Goal: Information Seeking & Learning: Learn about a topic

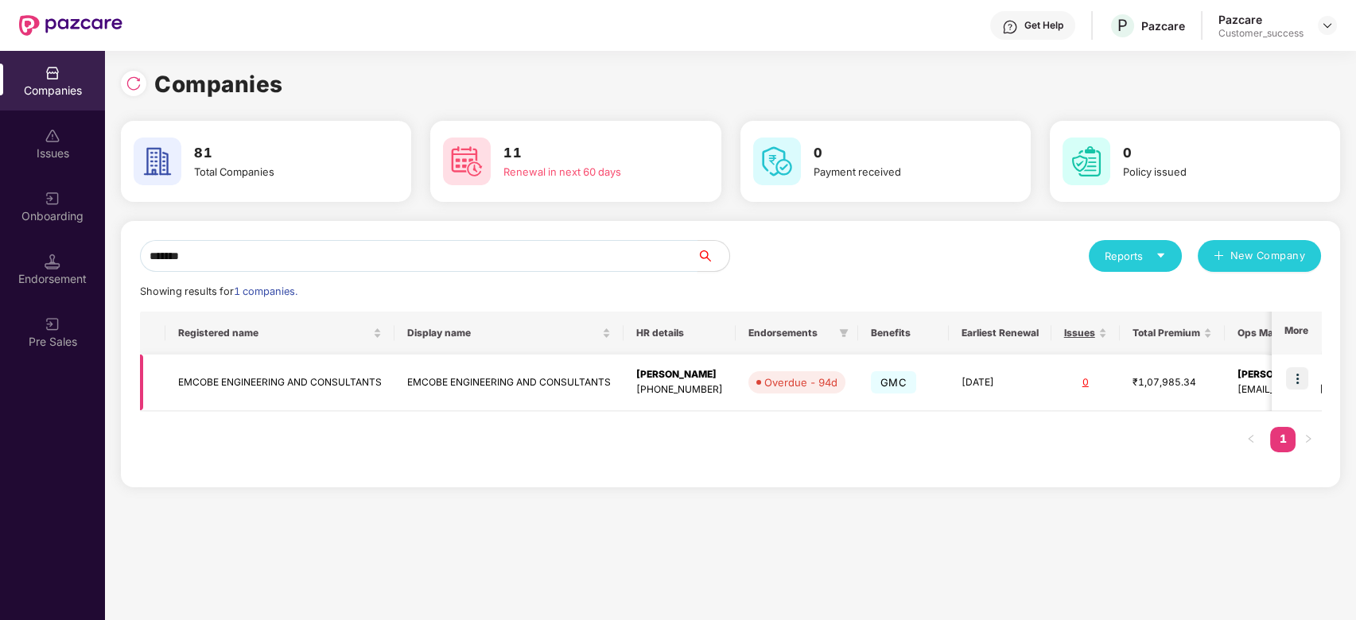
type input "******"
click at [1299, 379] on img at bounding box center [1297, 378] width 22 height 22
click at [936, 519] on div "Companies 81 Total Companies 11 Renewal in next 60 days 0 Payment received 0 Po…" at bounding box center [730, 335] width 1251 height 569
drag, startPoint x: 720, startPoint y: 388, endPoint x: 620, endPoint y: 377, distance: 100.0
click at [620, 377] on tr "EMCOBE ENGINEERING AND CONSULTANTS EMCOBE ENGINEERING AND CONSULTANTS [PERSON_N…" at bounding box center [841, 383] width 1403 height 56
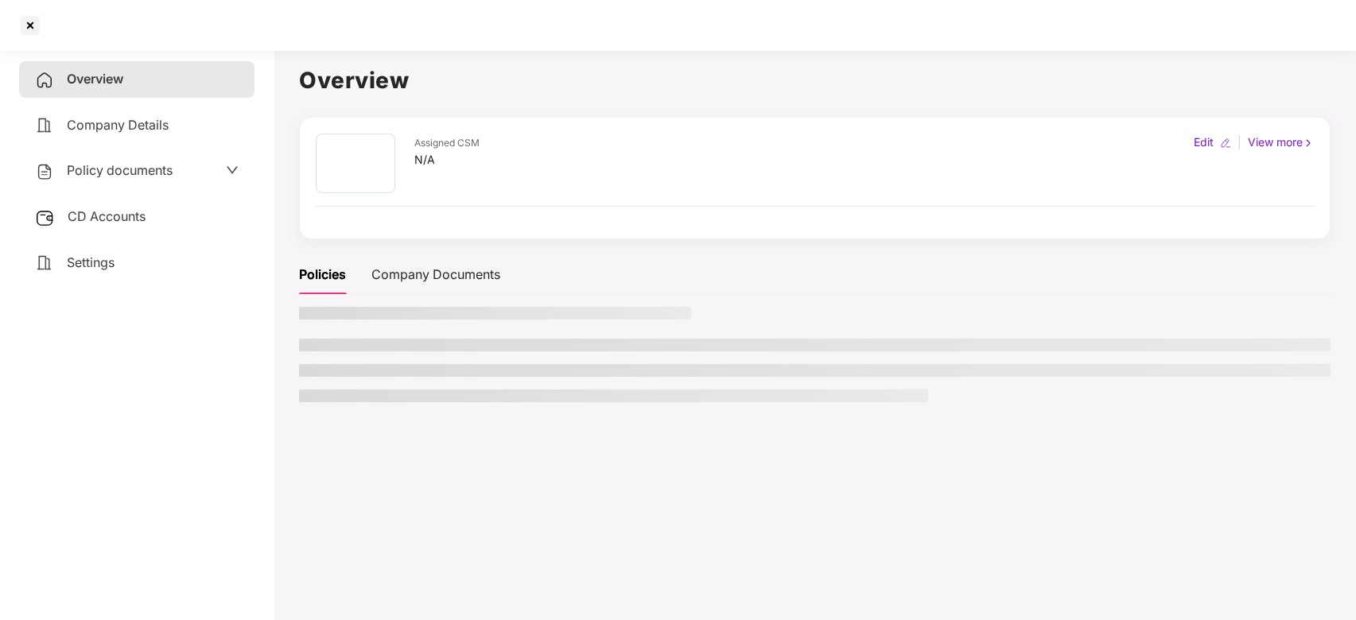
click at [637, 532] on main "Overview Assigned CSM N/A Edit | View more Policies Company Documents" at bounding box center [815, 354] width 1082 height 620
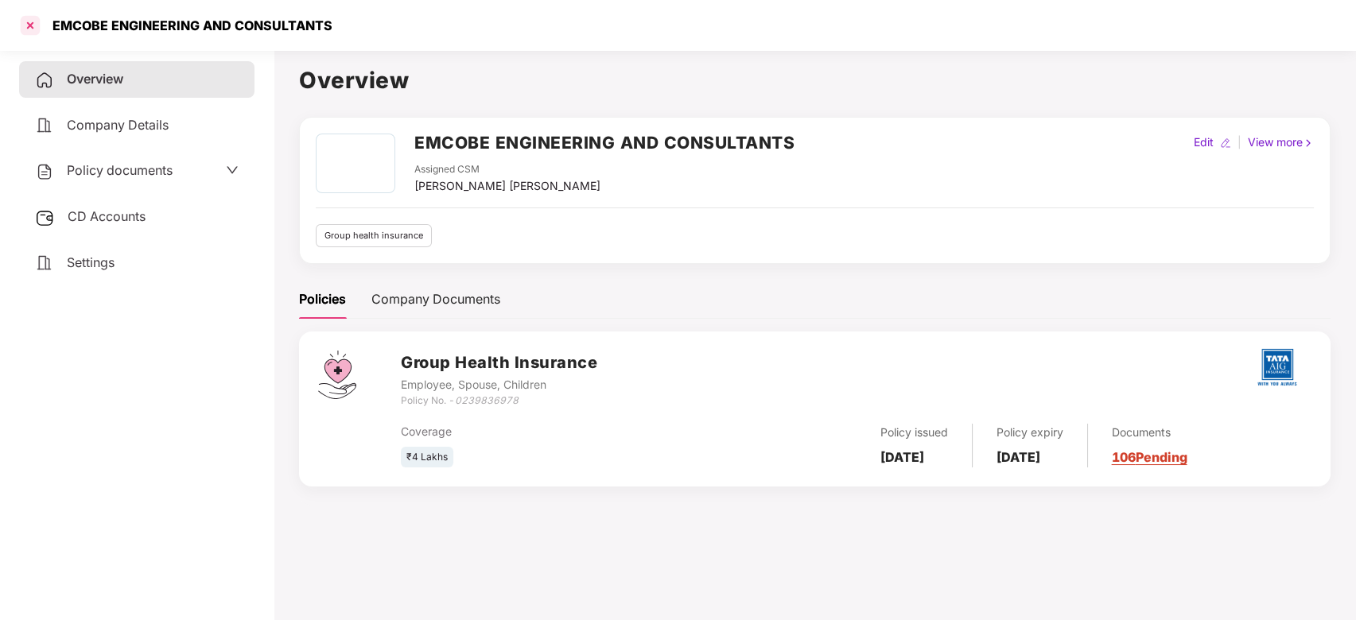
click at [33, 26] on div at bounding box center [29, 25] width 25 height 25
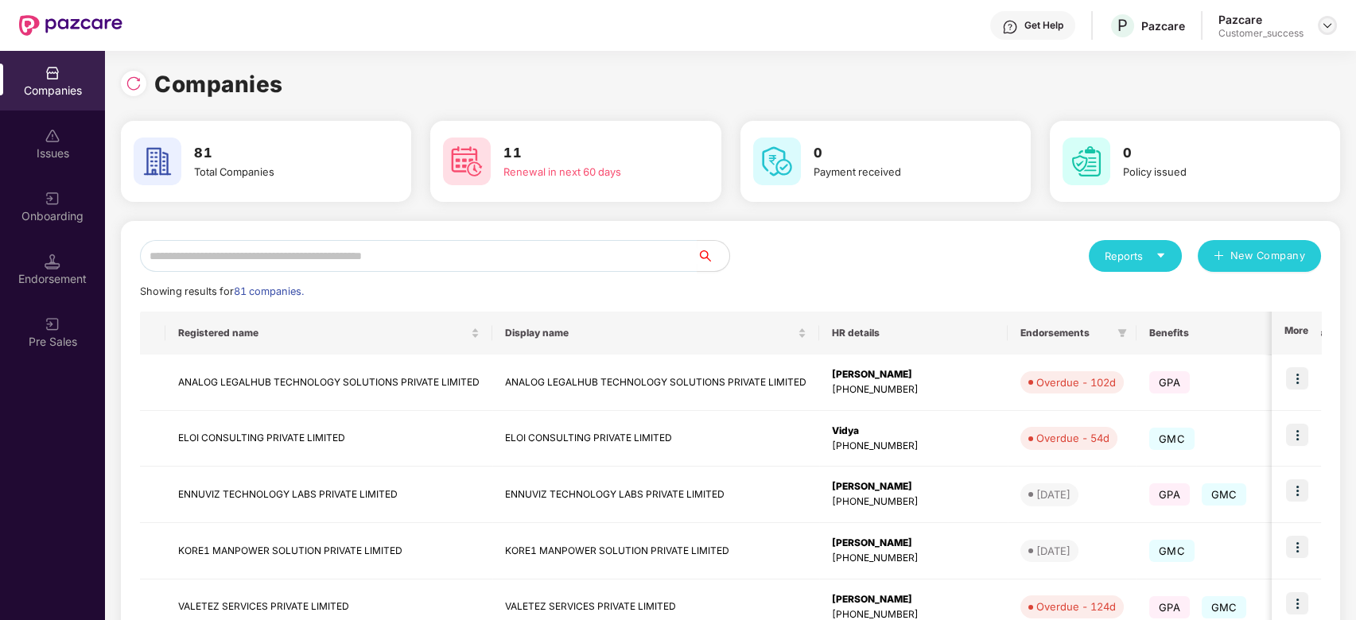
click at [1326, 32] on div at bounding box center [1327, 25] width 19 height 19
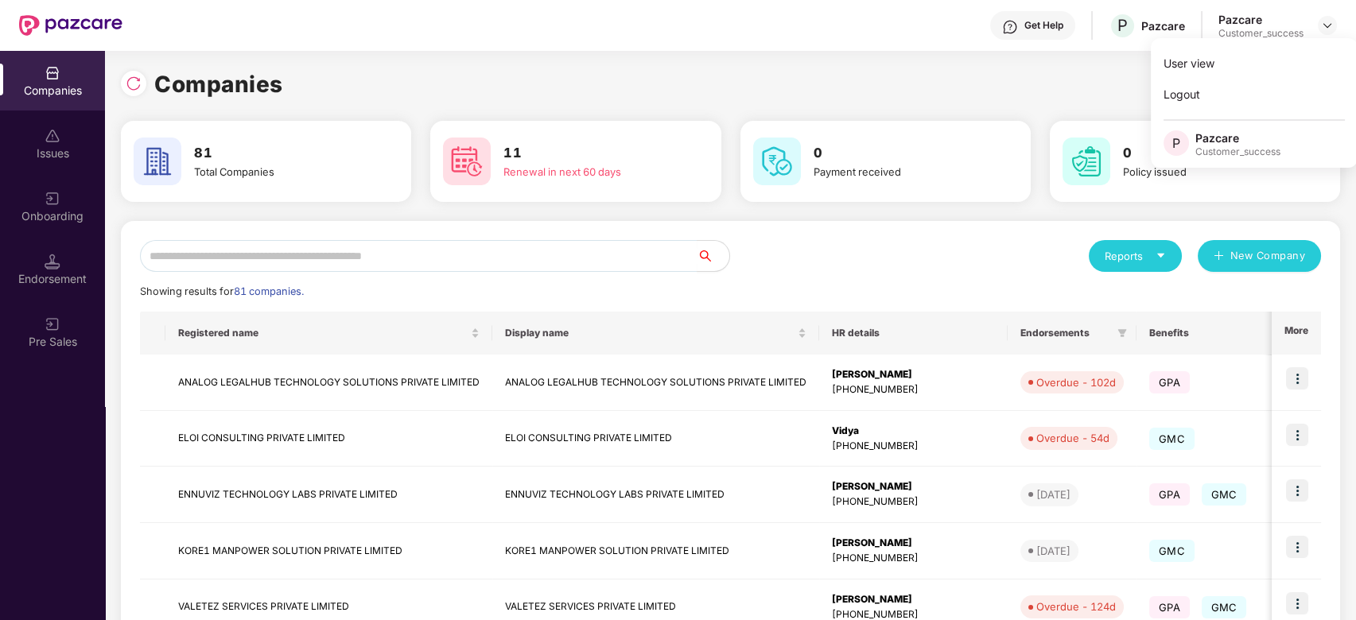
click at [1004, 80] on div "Companies" at bounding box center [730, 84] width 1219 height 35
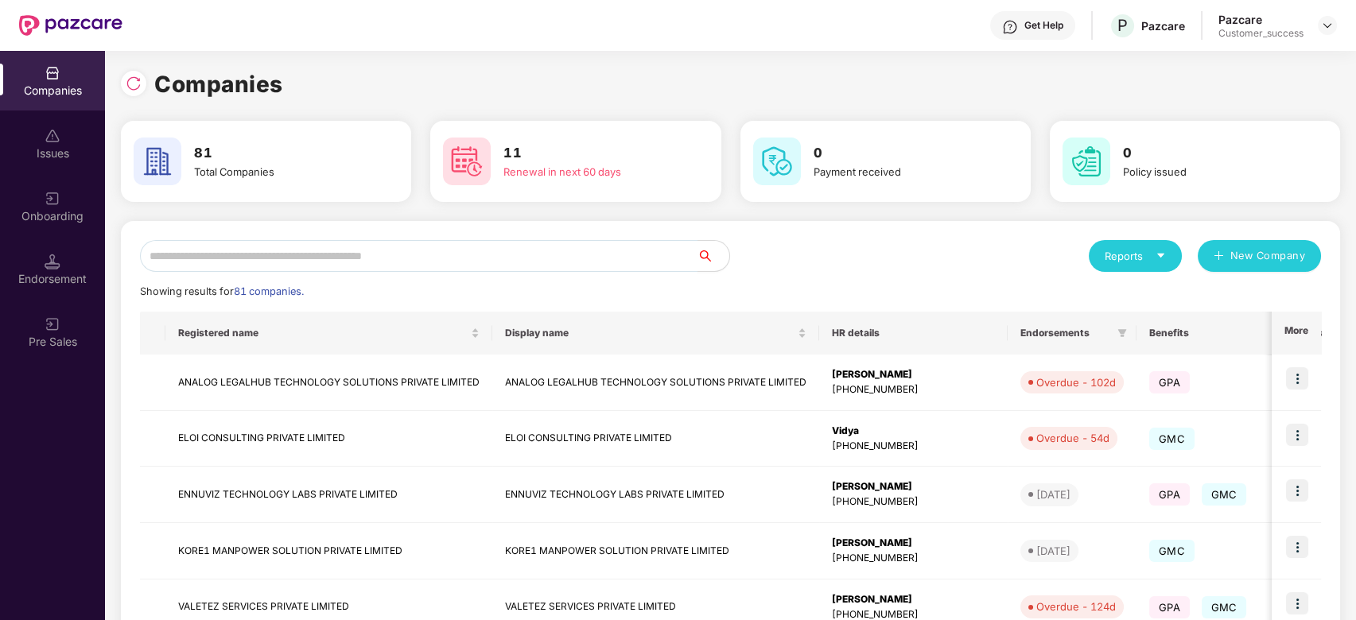
click at [468, 255] on input "text" at bounding box center [419, 256] width 558 height 32
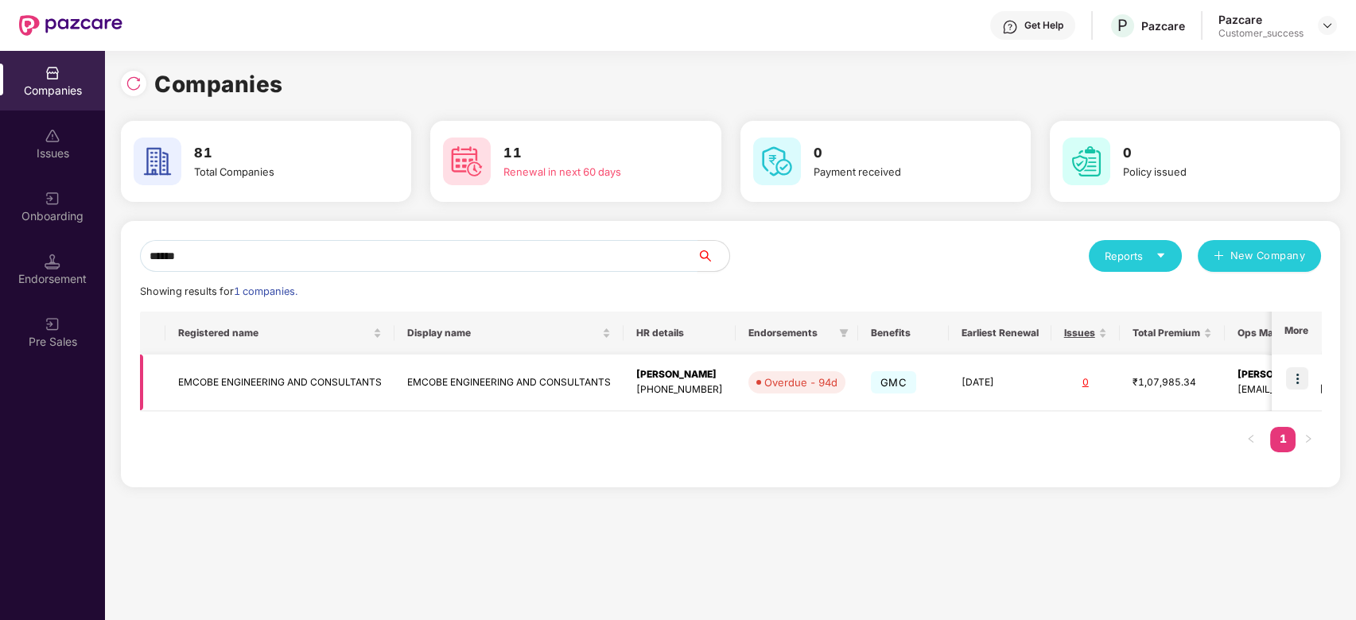
type input "******"
click at [1300, 379] on img at bounding box center [1297, 378] width 22 height 22
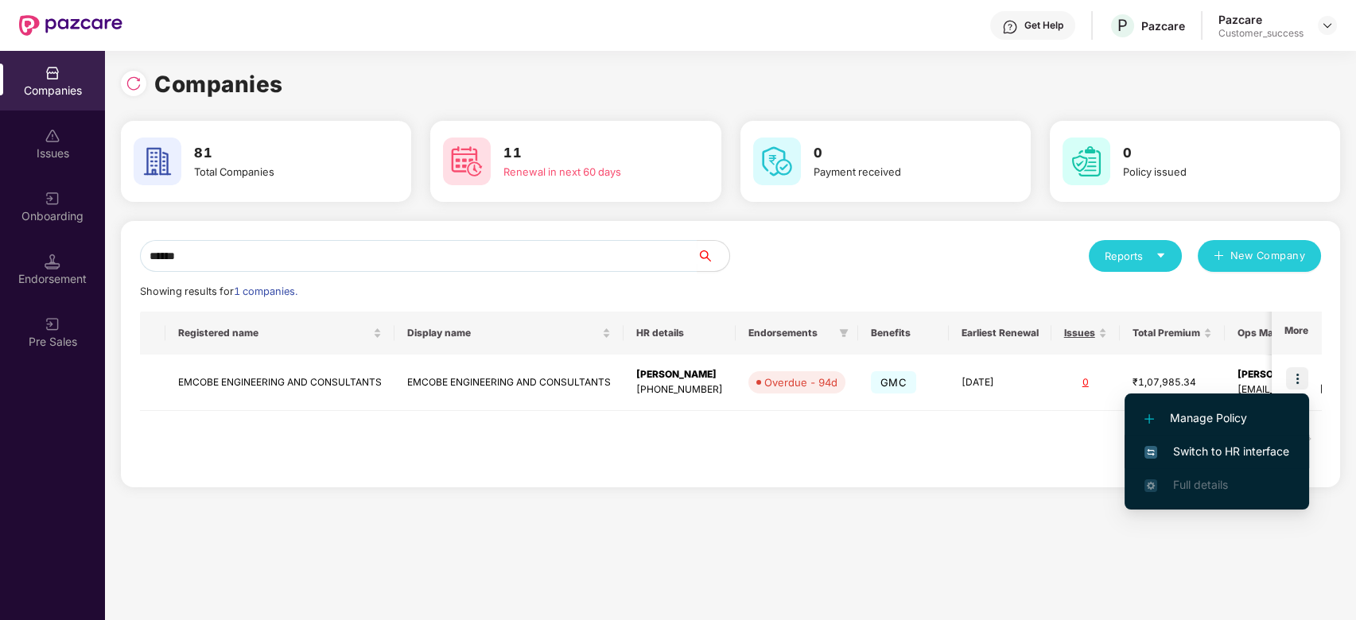
click at [1264, 447] on span "Switch to HR interface" at bounding box center [1216, 451] width 145 height 17
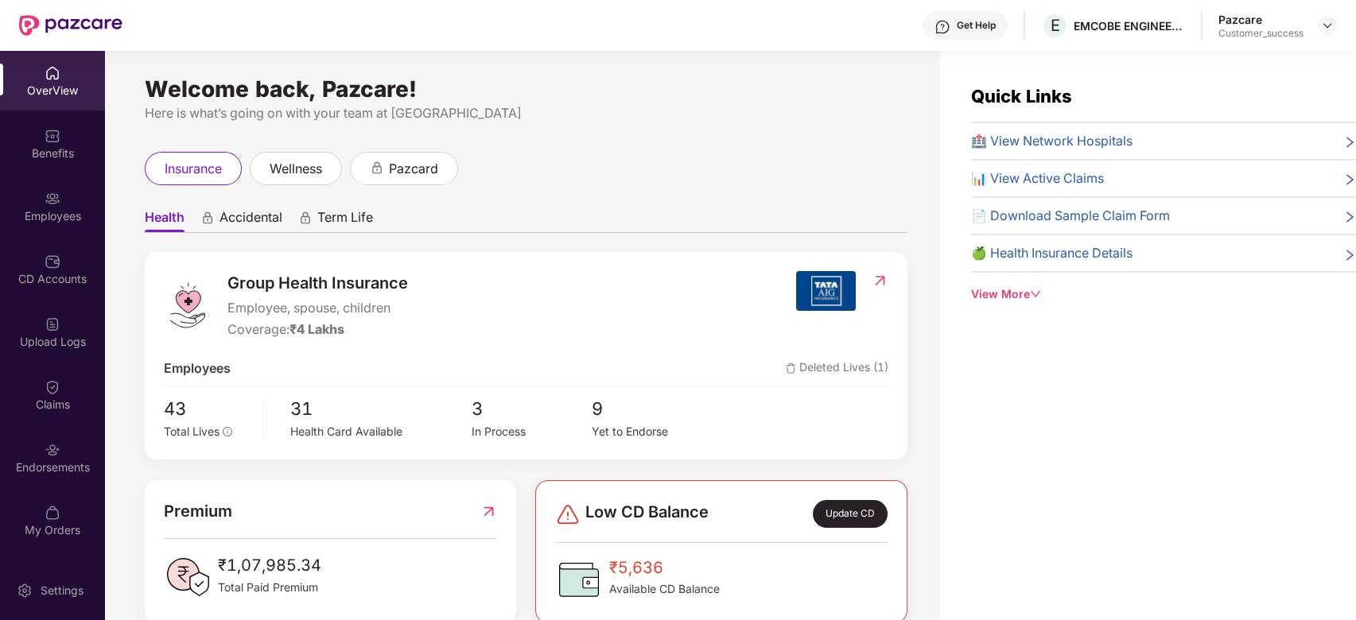
click at [51, 442] on img at bounding box center [53, 450] width 16 height 16
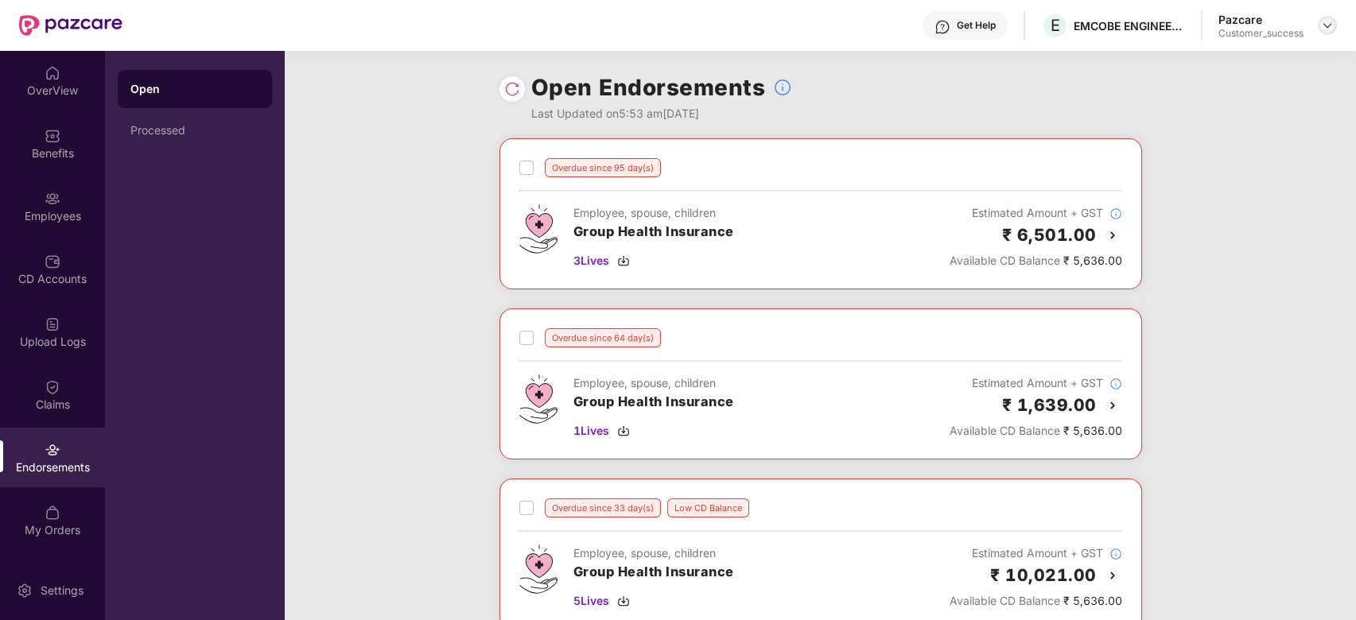
click at [1328, 21] on img at bounding box center [1327, 25] width 13 height 13
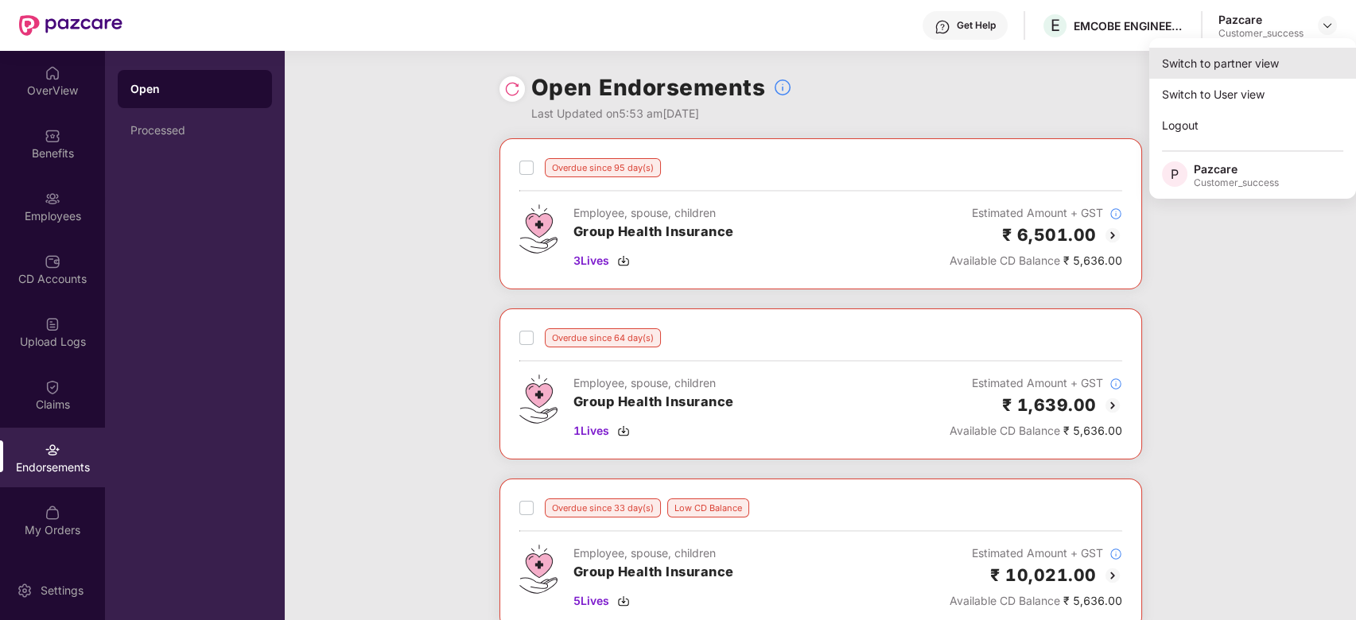
click at [1242, 54] on div "Switch to partner view" at bounding box center [1252, 63] width 207 height 31
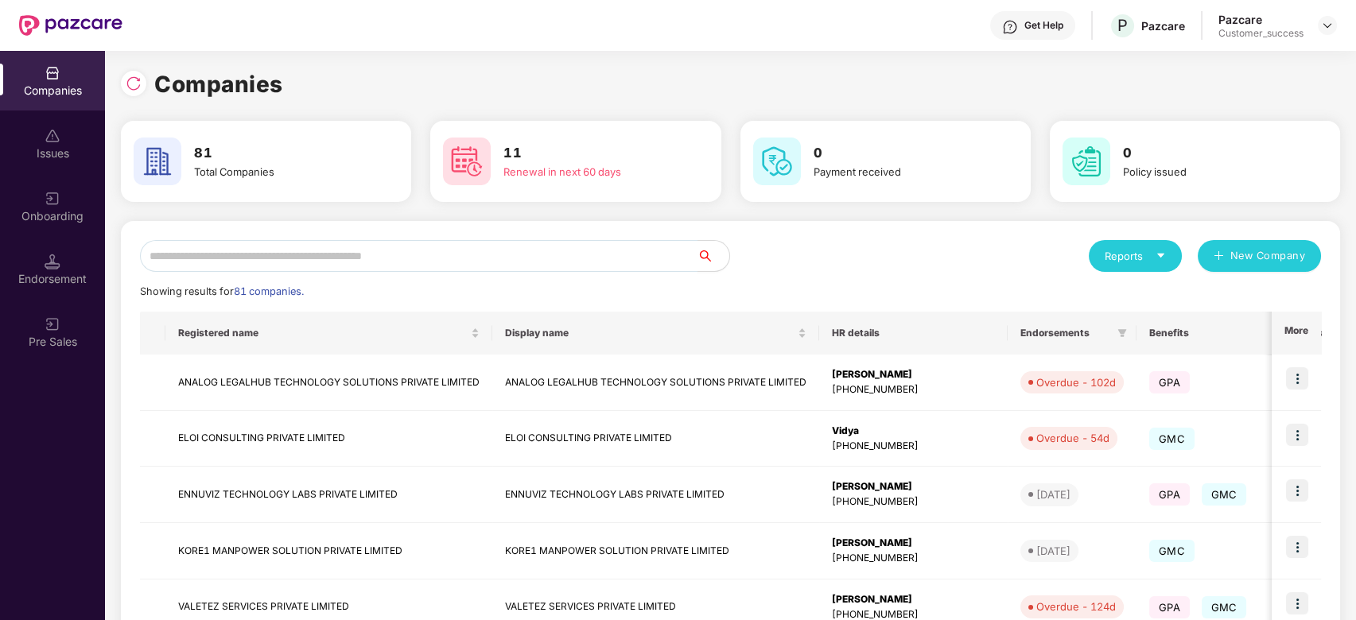
click at [410, 261] on input "text" at bounding box center [419, 256] width 558 height 32
type input "*"
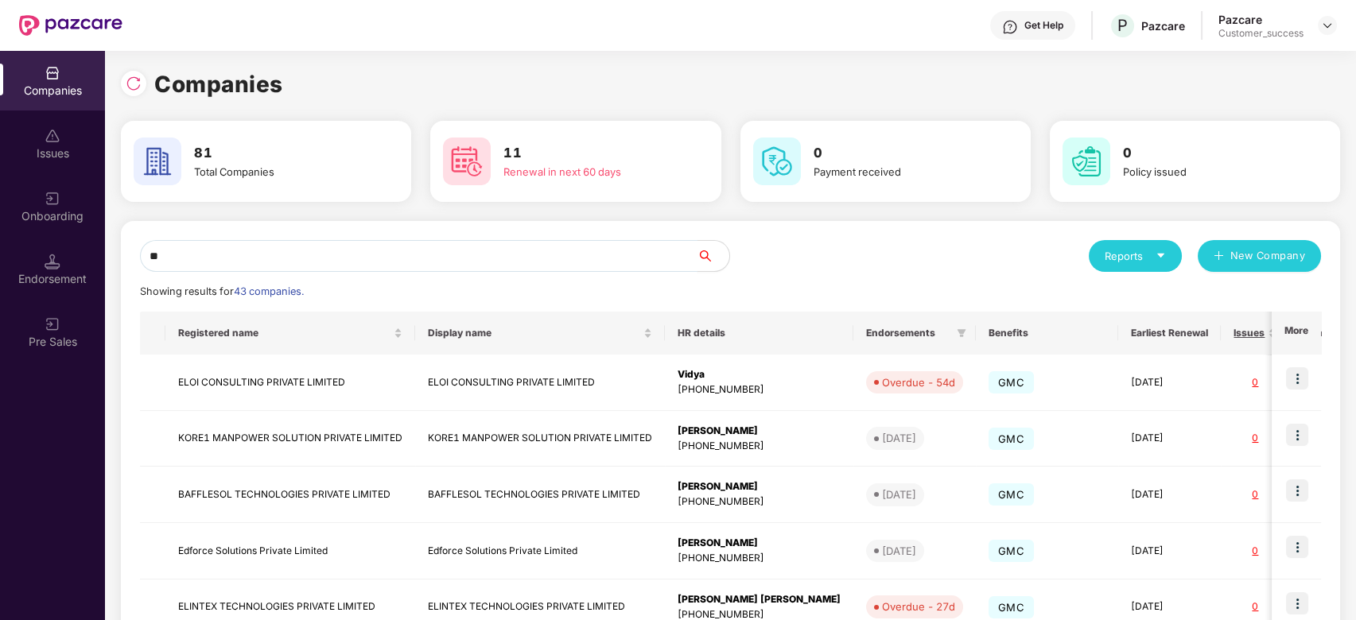
type input "*"
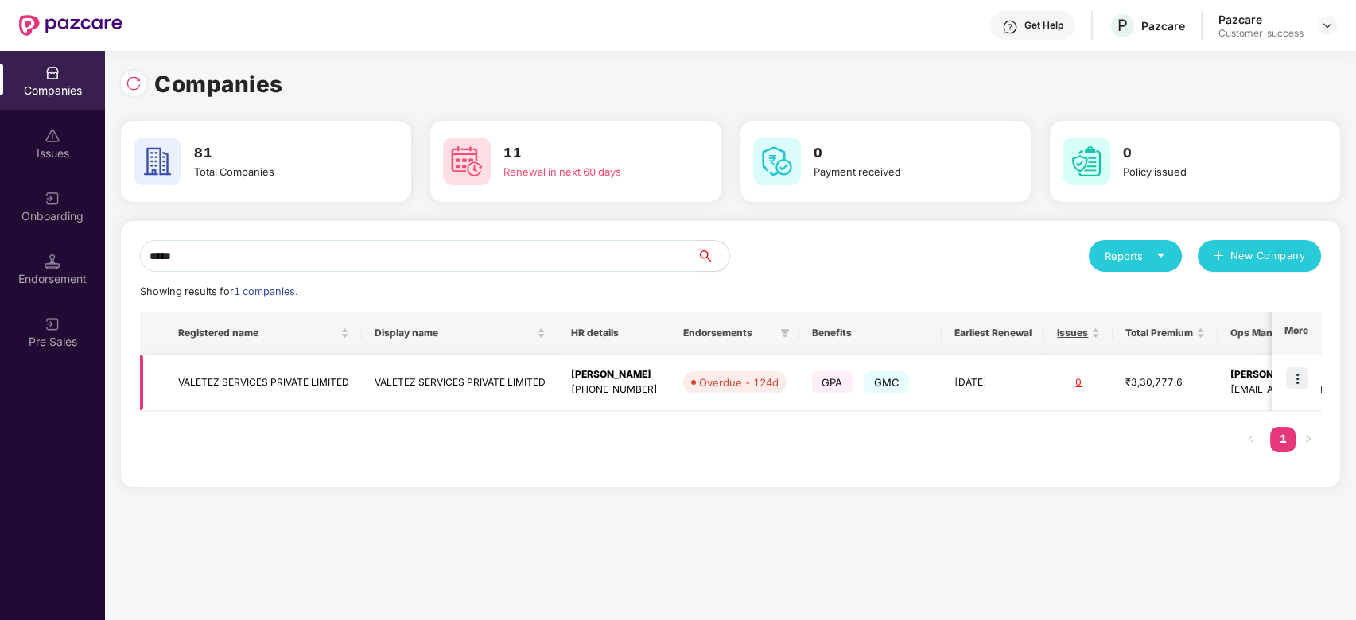
type input "*****"
click at [1303, 387] on img at bounding box center [1297, 378] width 22 height 22
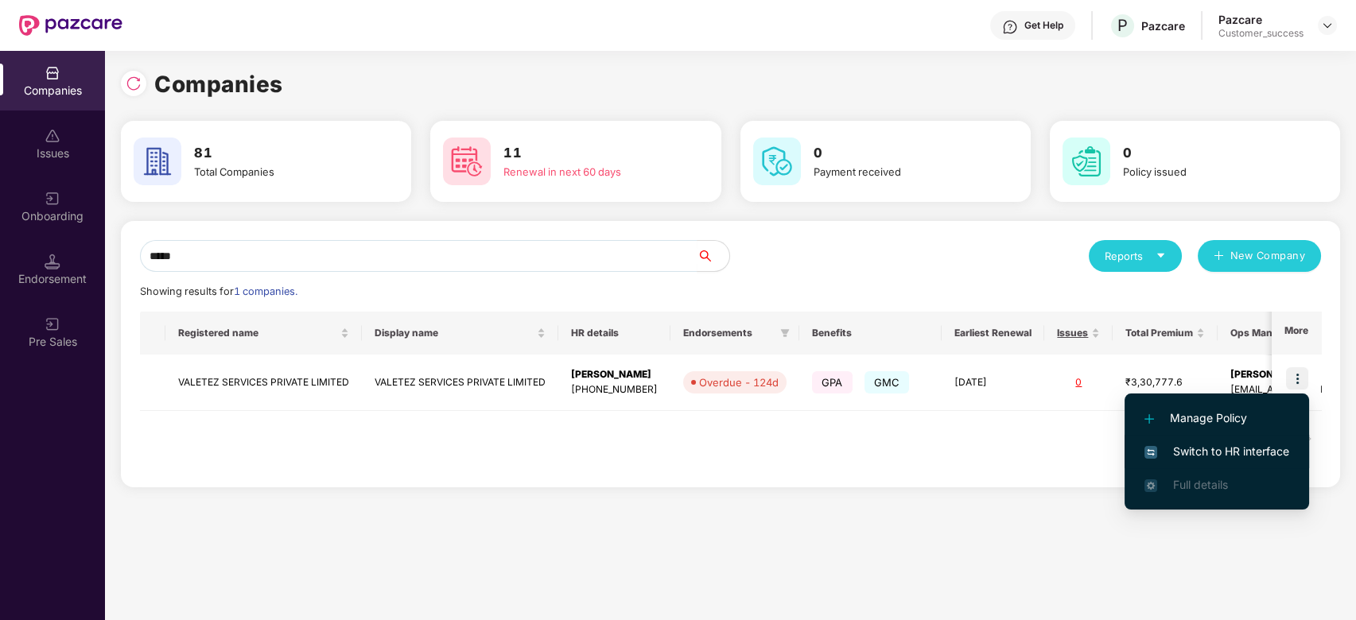
click at [1167, 459] on span "Switch to HR interface" at bounding box center [1216, 451] width 145 height 17
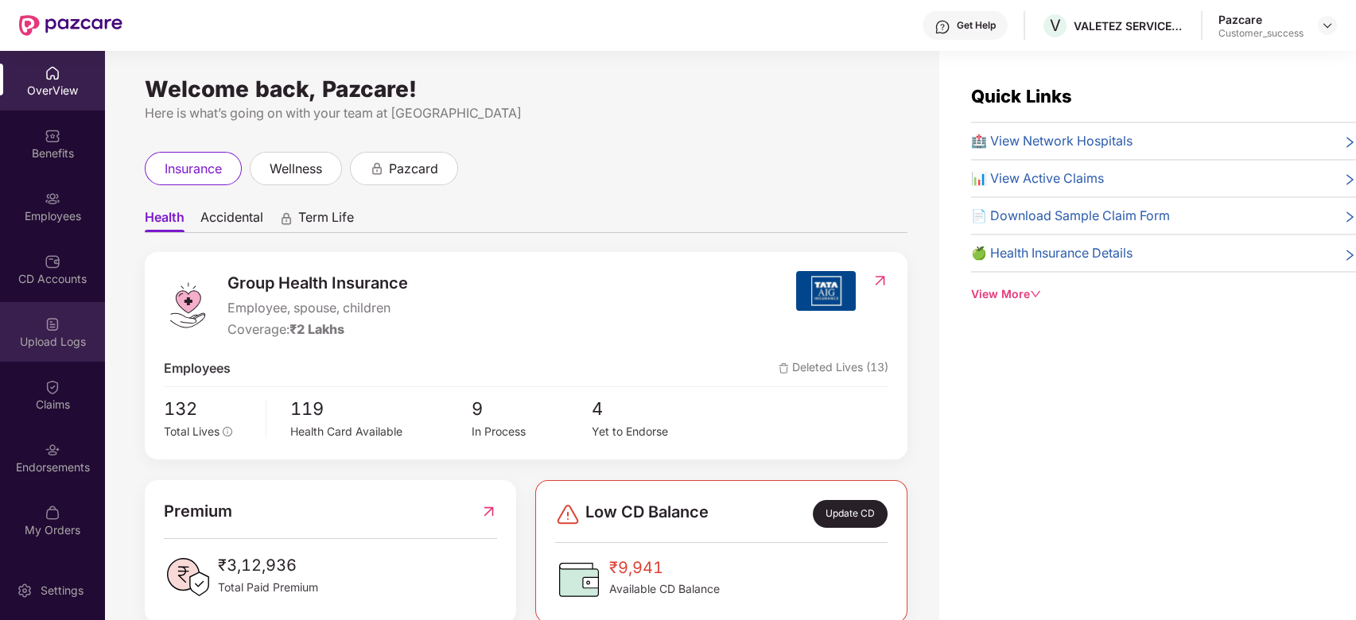
click at [51, 335] on div "Upload Logs" at bounding box center [52, 342] width 105 height 16
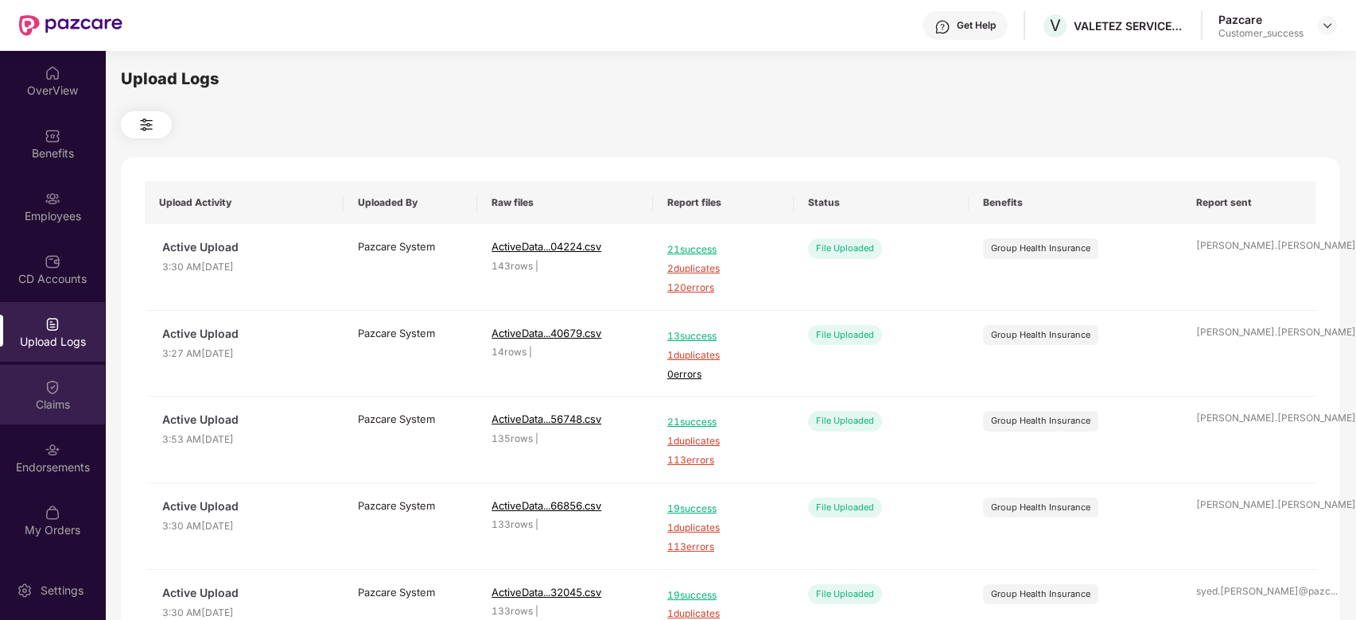
click at [26, 394] on div "Claims" at bounding box center [52, 395] width 105 height 60
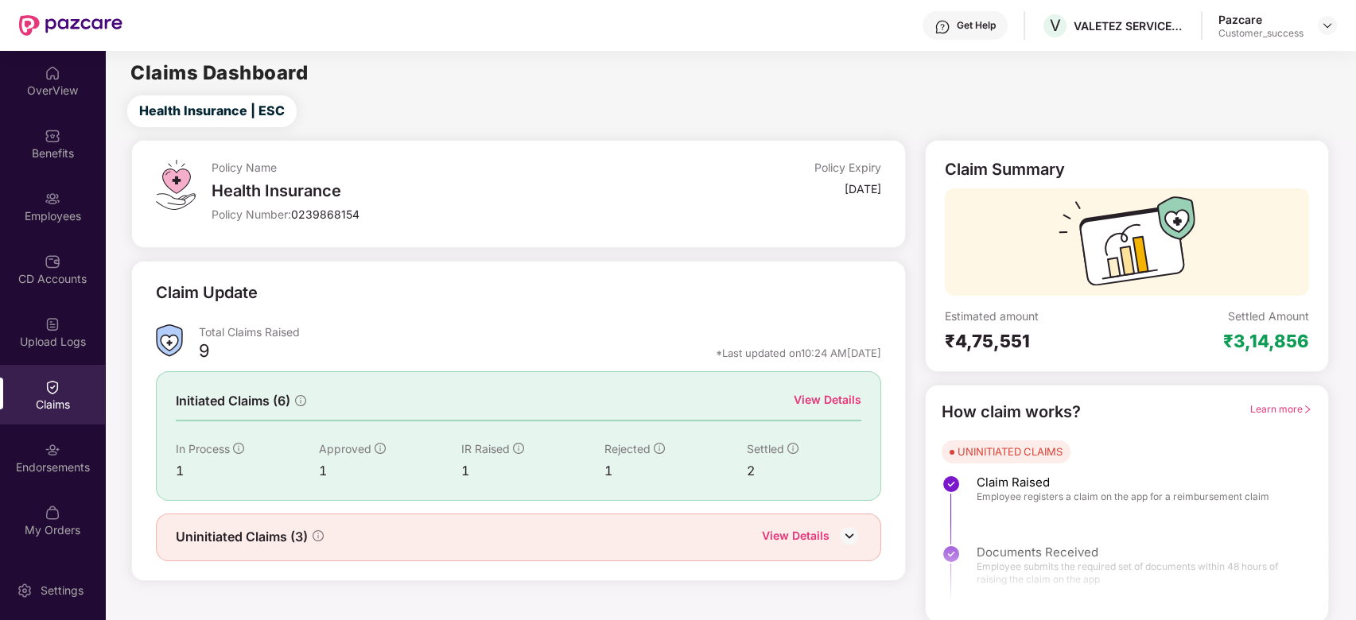
scroll to position [2, 0]
click at [842, 386] on div "Initiated Claims (6) View Details In Process 1 Approved 1 IR Raised 1 Rejected …" at bounding box center [518, 434] width 725 height 129
click at [842, 394] on div "View Details" at bounding box center [828, 398] width 68 height 17
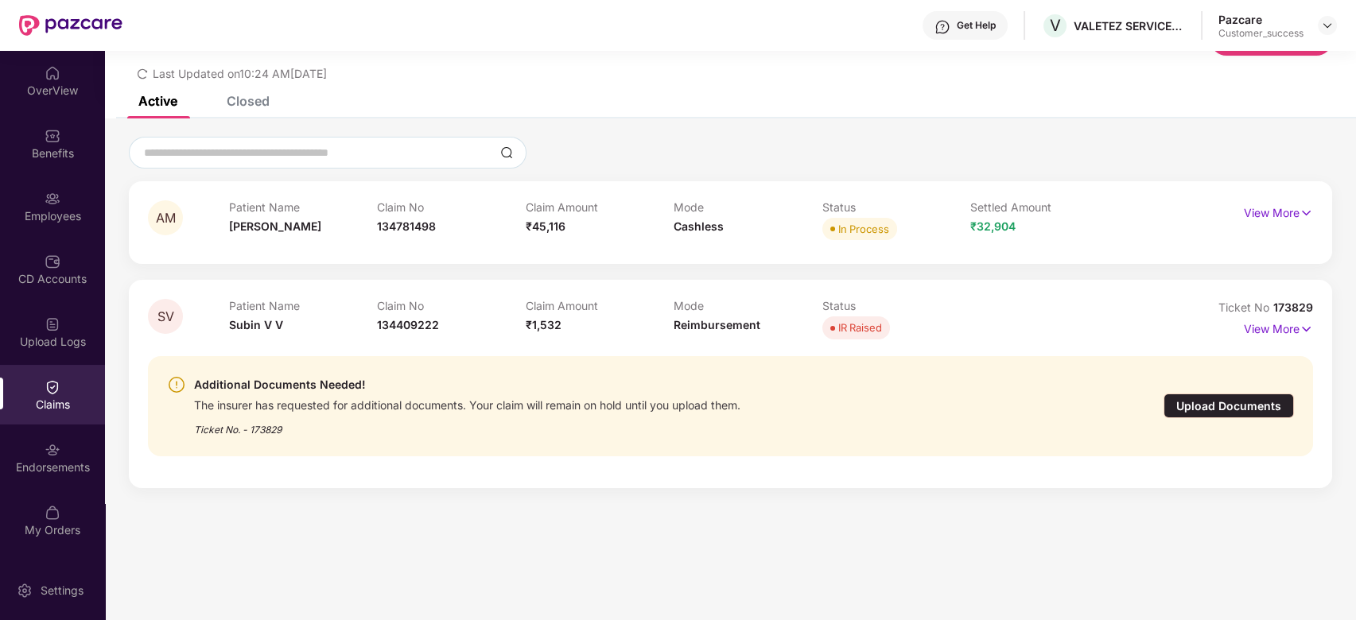
scroll to position [0, 0]
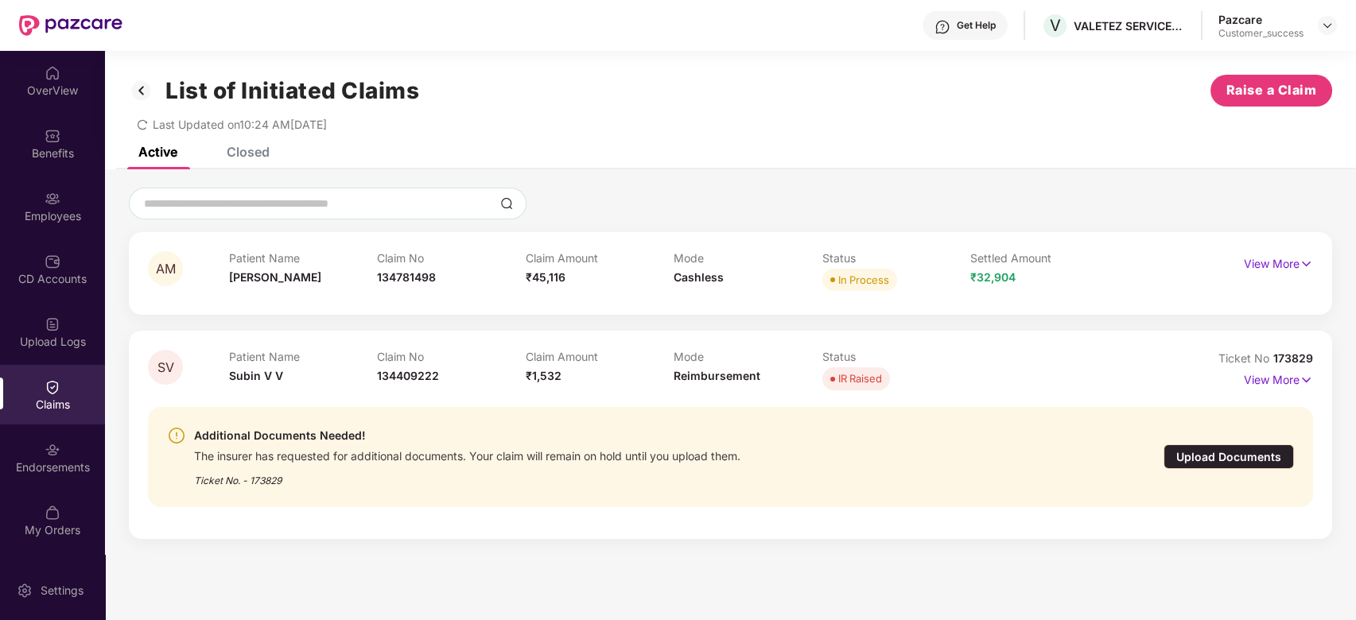
click at [264, 148] on div "Closed" at bounding box center [248, 152] width 43 height 16
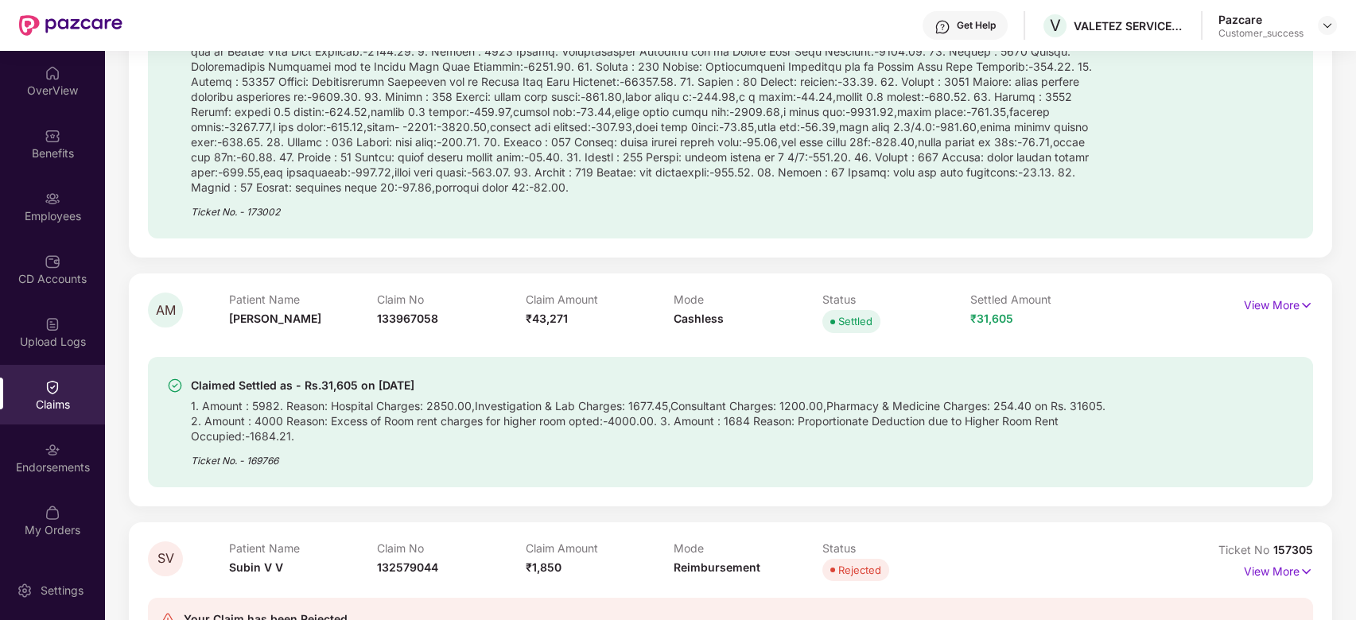
scroll to position [668, 0]
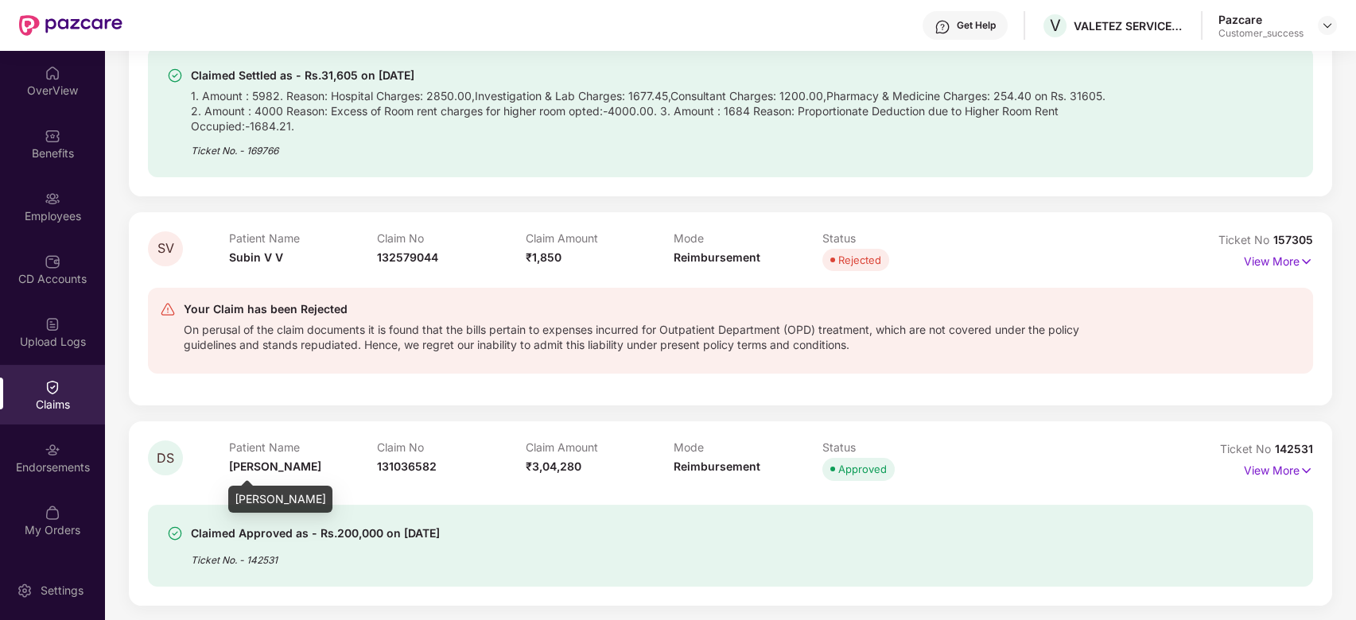
click at [267, 467] on span "[PERSON_NAME]" at bounding box center [275, 467] width 92 height 14
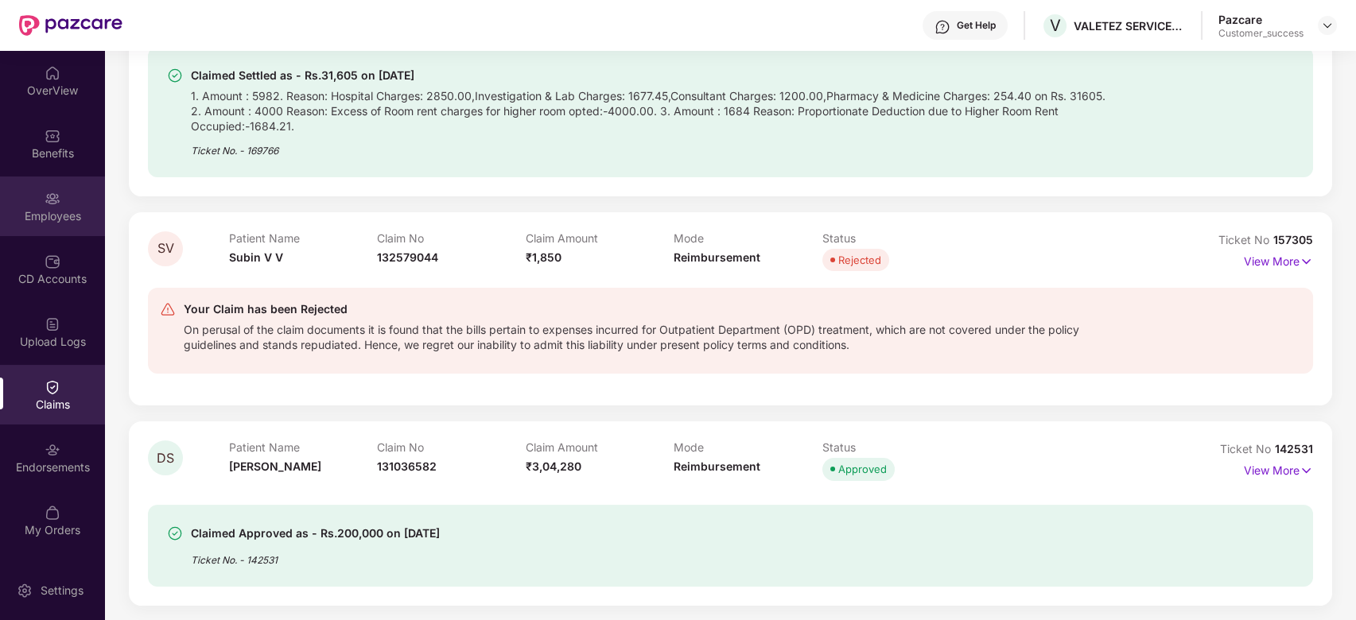
click at [52, 192] on img at bounding box center [53, 199] width 16 height 16
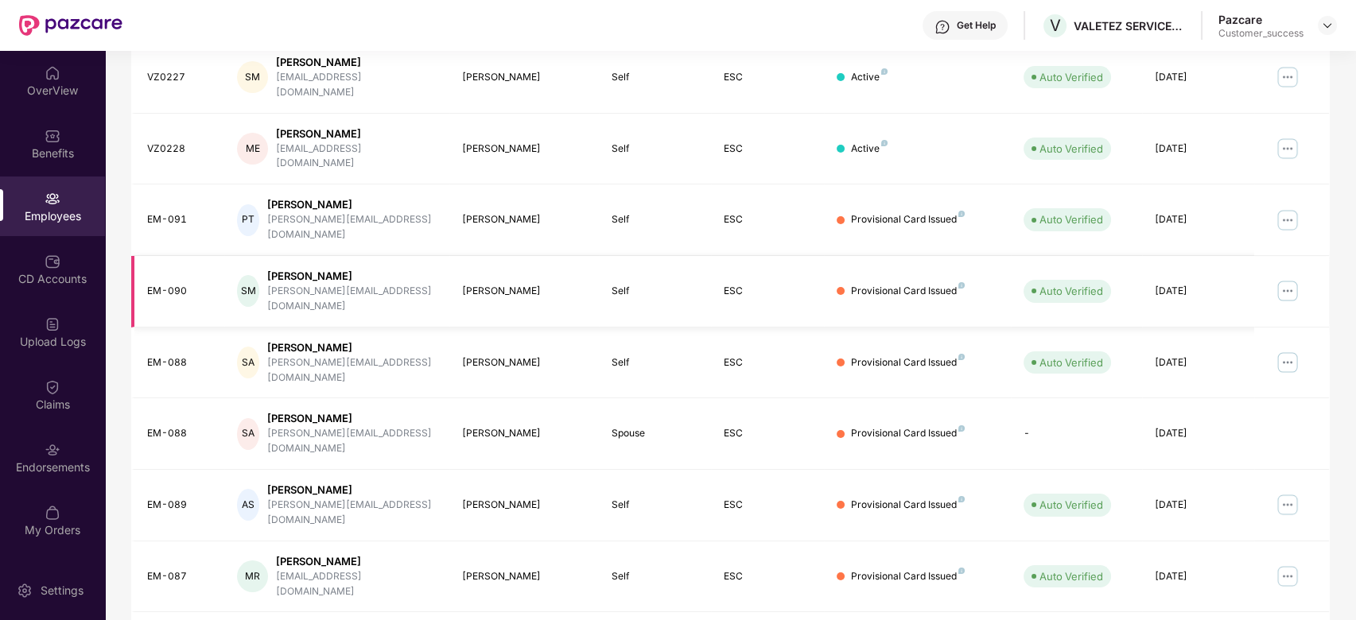
scroll to position [0, 0]
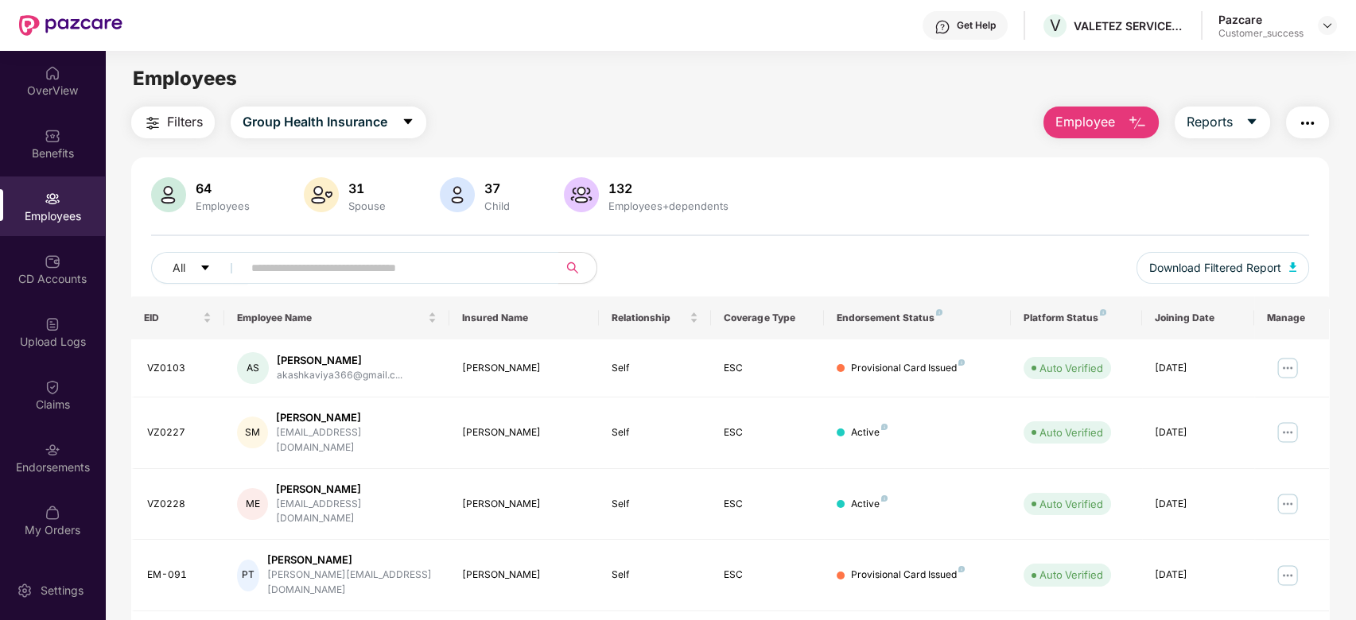
drag, startPoint x: 375, startPoint y: 250, endPoint x: 375, endPoint y: 266, distance: 15.9
click at [375, 266] on div "64 Employees 31 Spouse 37 Child [DEMOGRAPHIC_DATA] Employees+dependents All Dow…" at bounding box center [730, 236] width 1199 height 119
click at [375, 266] on input "text" at bounding box center [394, 268] width 286 height 24
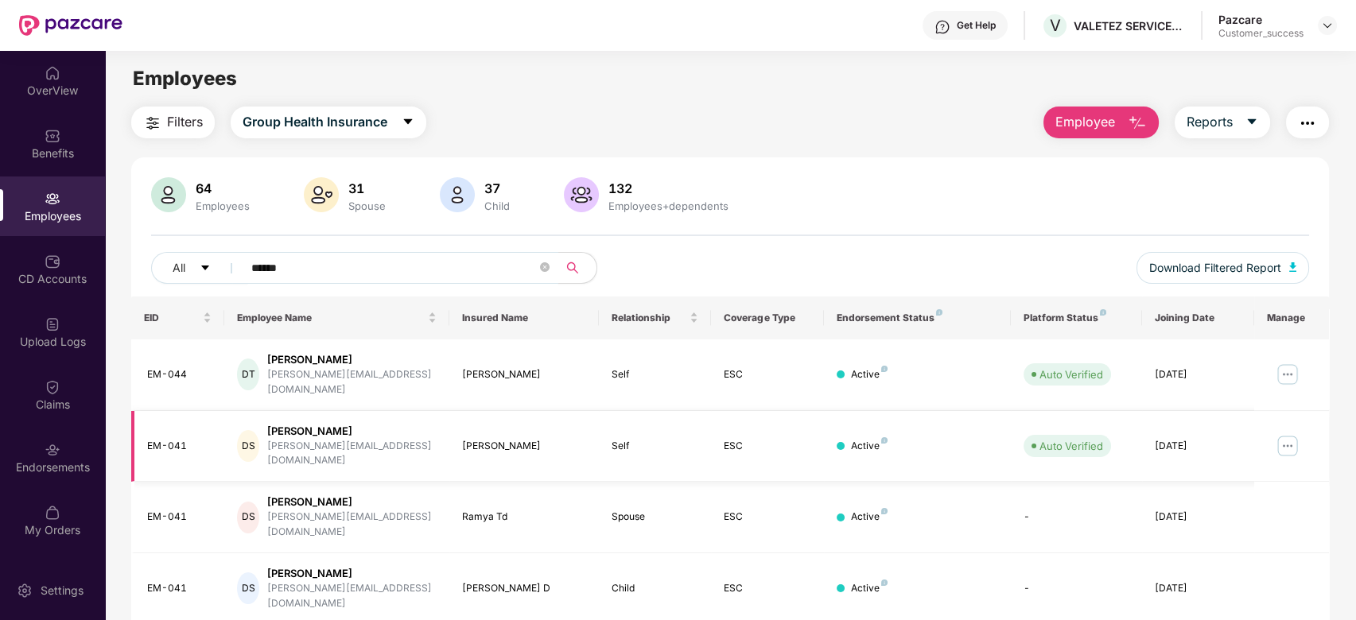
type input "******"
click at [1289, 433] on img at bounding box center [1287, 445] width 25 height 25
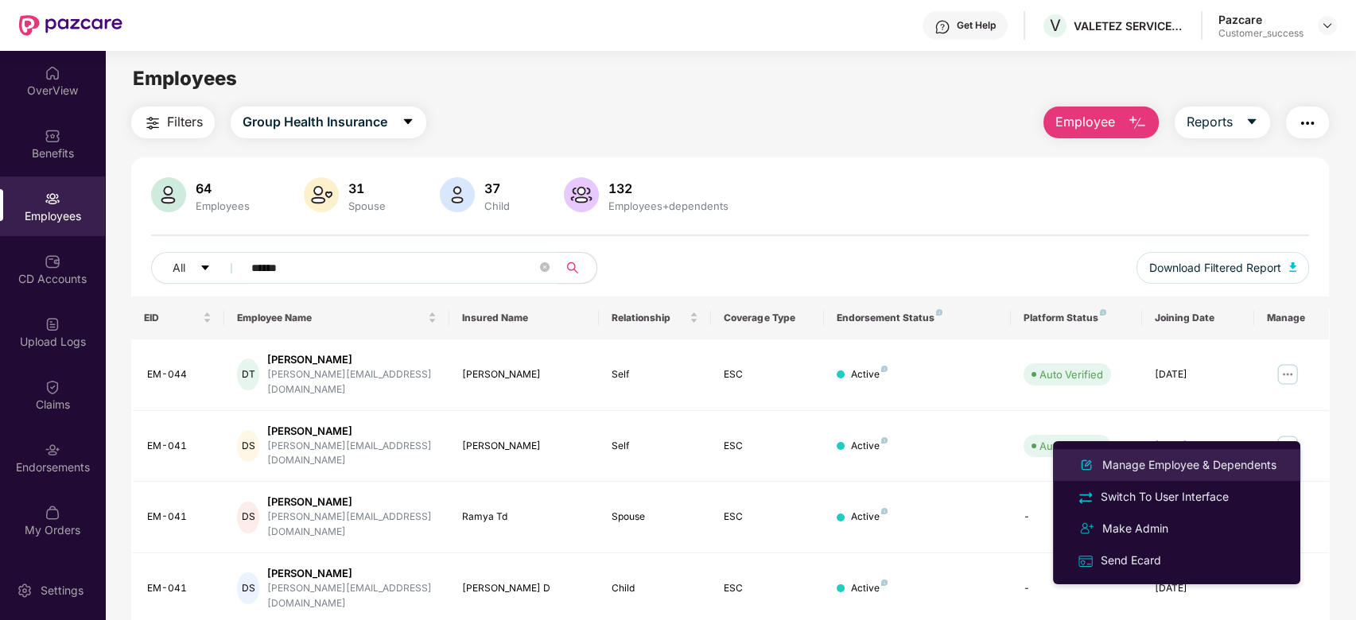
click at [1195, 466] on div "Manage Employee & Dependents" at bounding box center [1189, 464] width 181 height 17
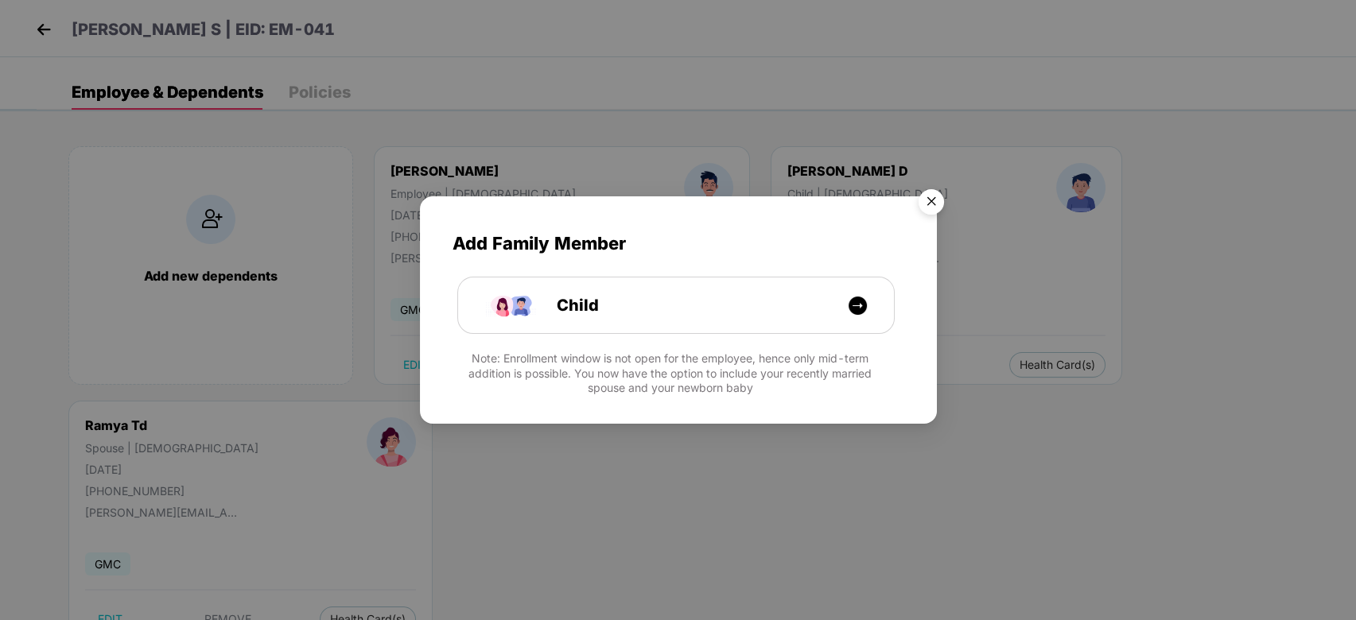
click at [948, 204] on img "Close" at bounding box center [931, 204] width 45 height 45
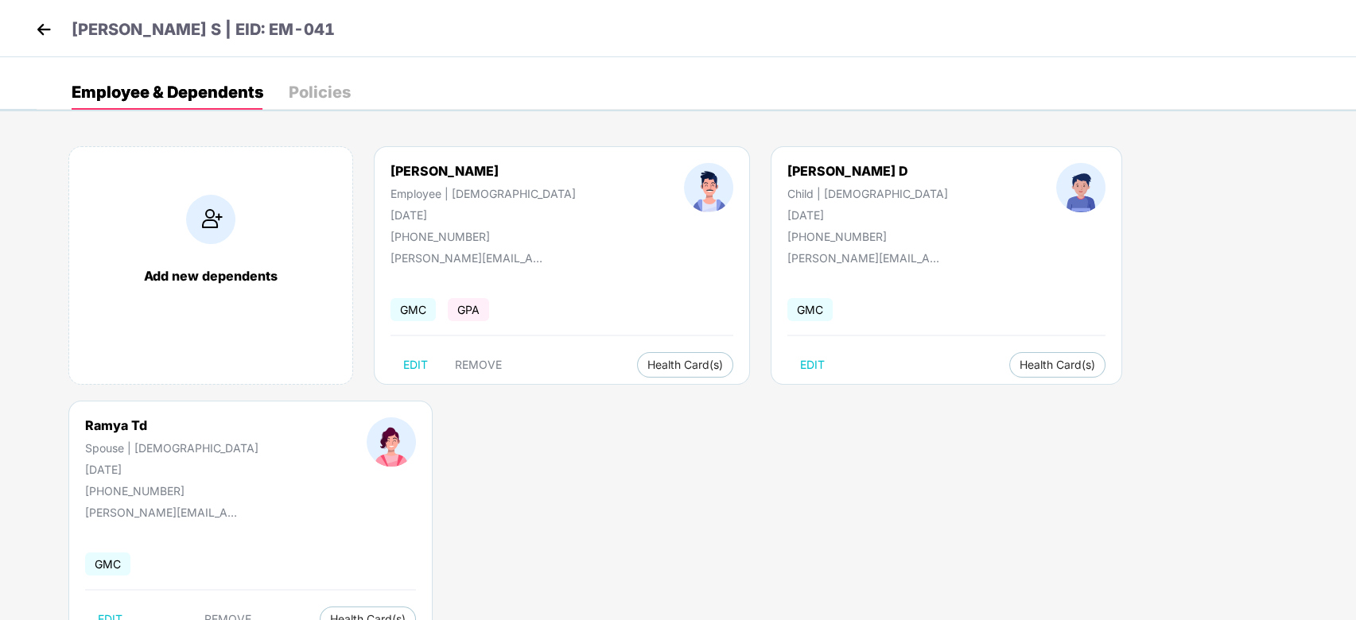
click at [41, 37] on img at bounding box center [44, 29] width 24 height 24
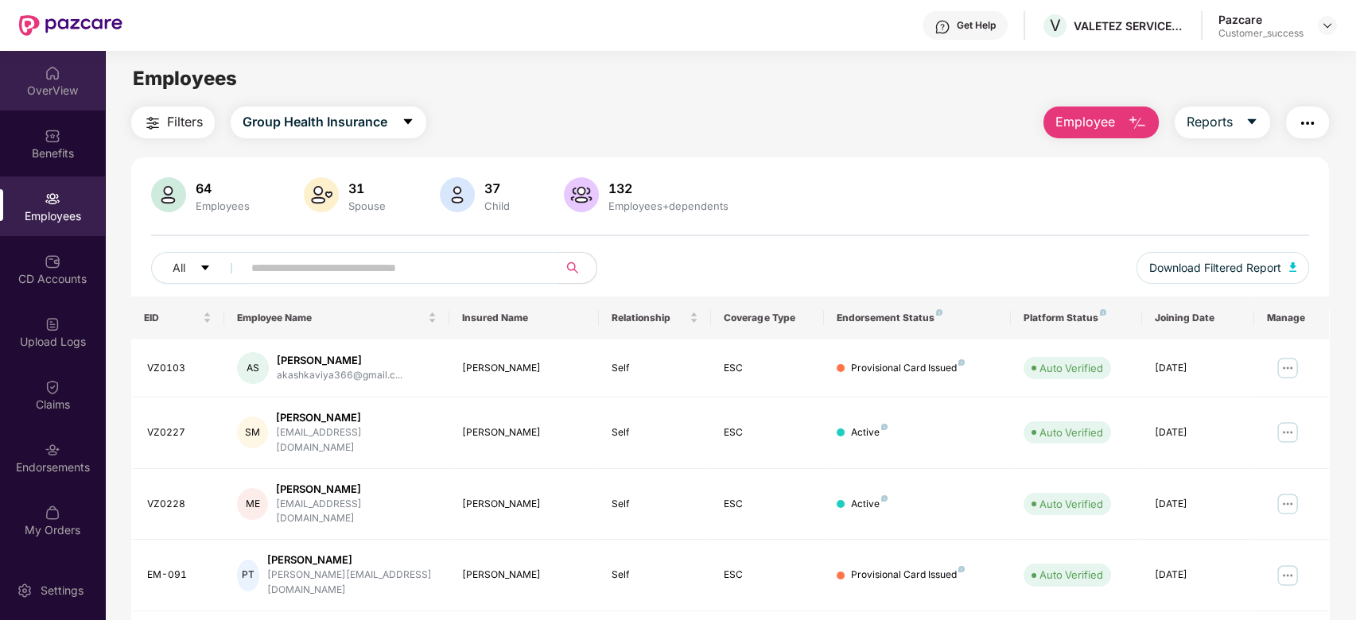
click at [62, 84] on div "OverView" at bounding box center [52, 91] width 105 height 16
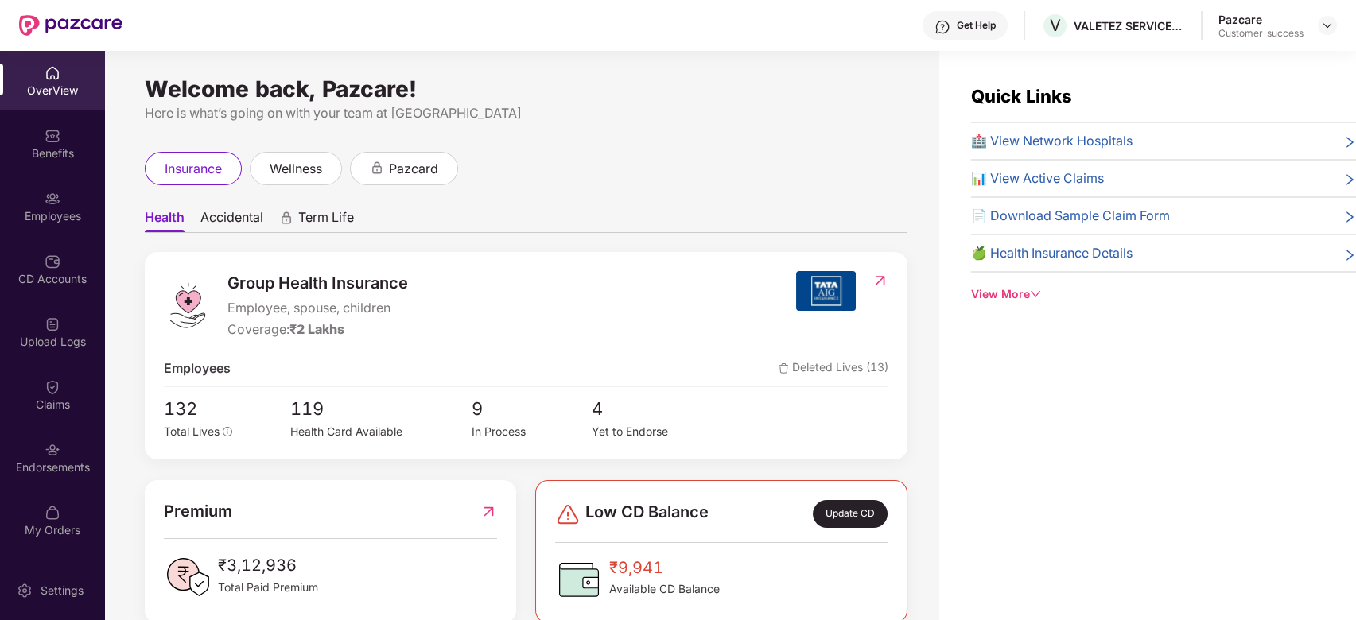
click at [1319, 36] on div "Pazcare Customer_success" at bounding box center [1277, 26] width 118 height 28
click at [1323, 30] on img at bounding box center [1327, 25] width 13 height 13
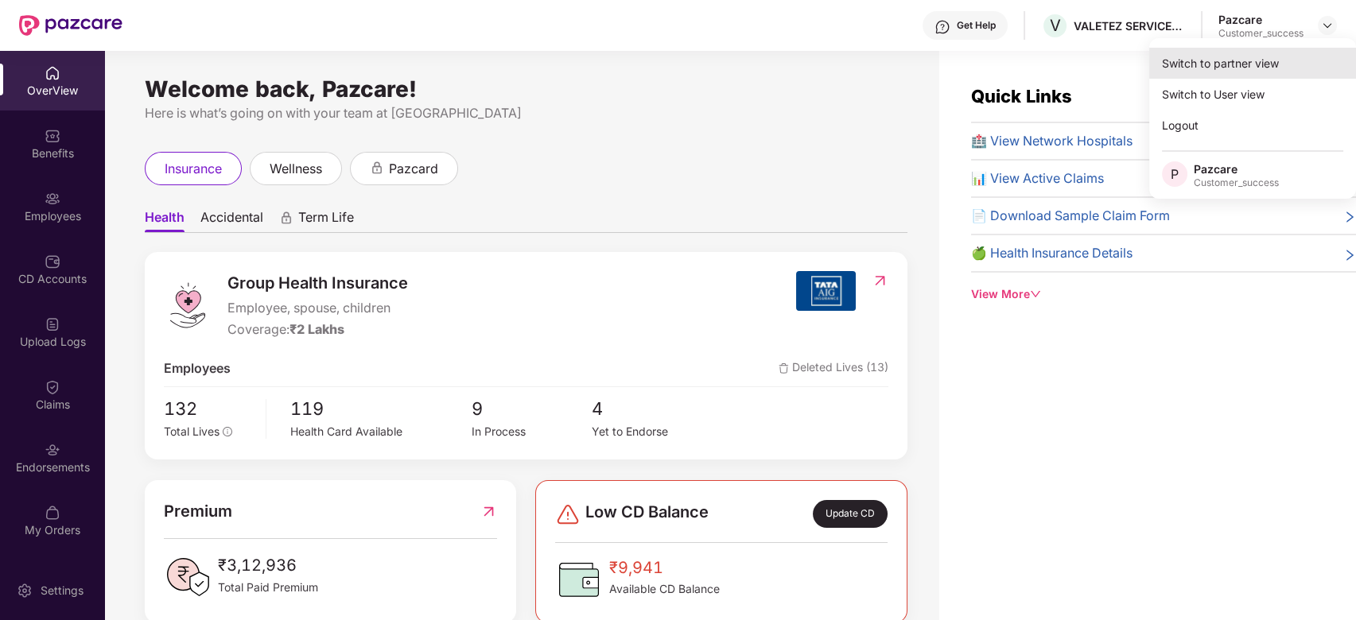
click at [1277, 58] on div "Switch to partner view" at bounding box center [1252, 63] width 207 height 31
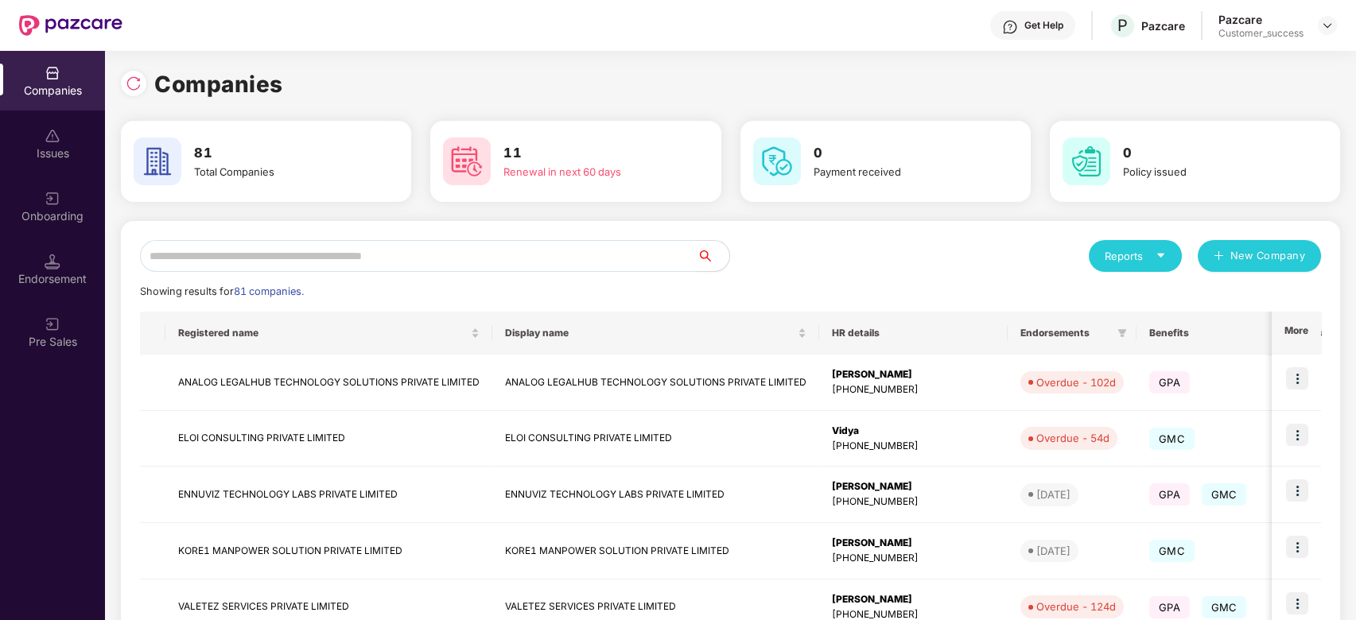
click at [458, 251] on input "text" at bounding box center [419, 256] width 558 height 32
type input "*"
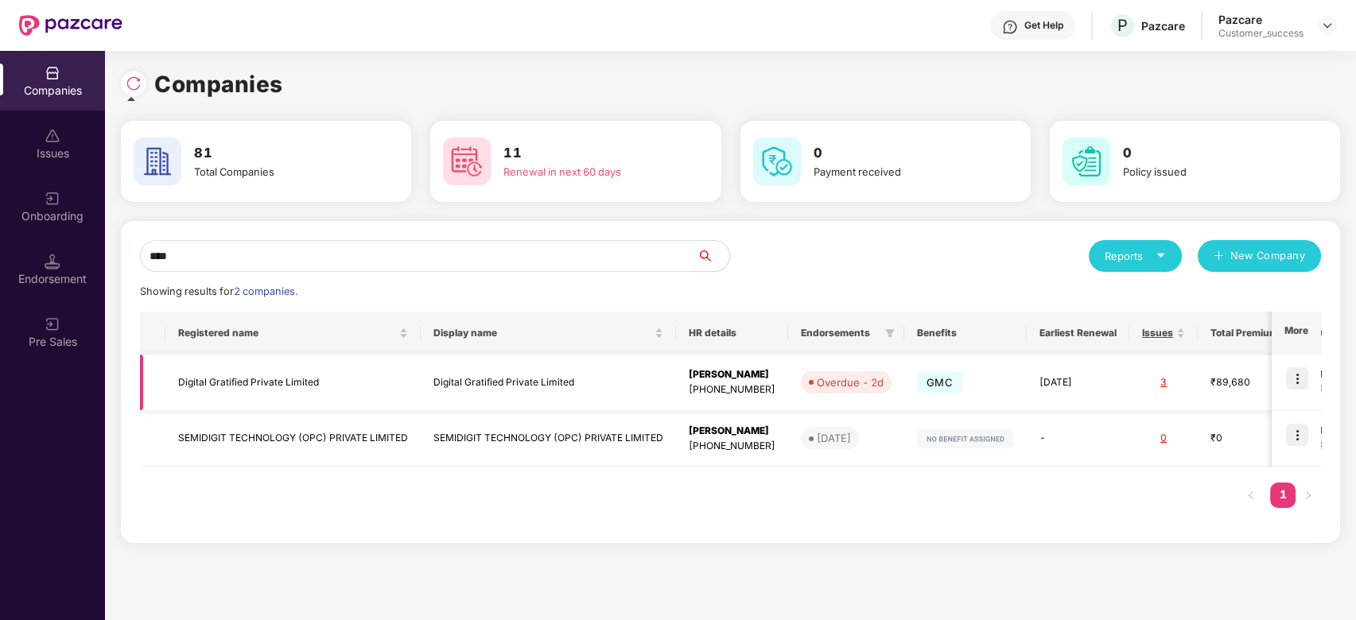
type input "****"
click at [1299, 379] on img at bounding box center [1297, 378] width 22 height 22
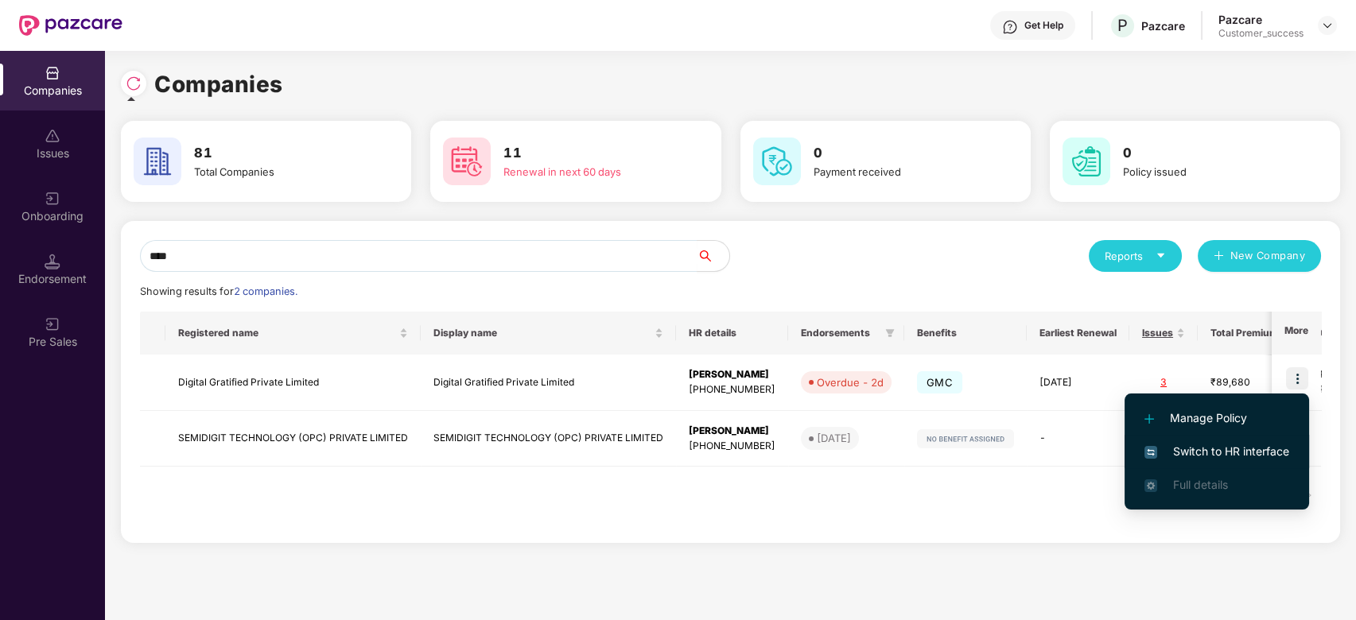
click at [1180, 452] on span "Switch to HR interface" at bounding box center [1216, 451] width 145 height 17
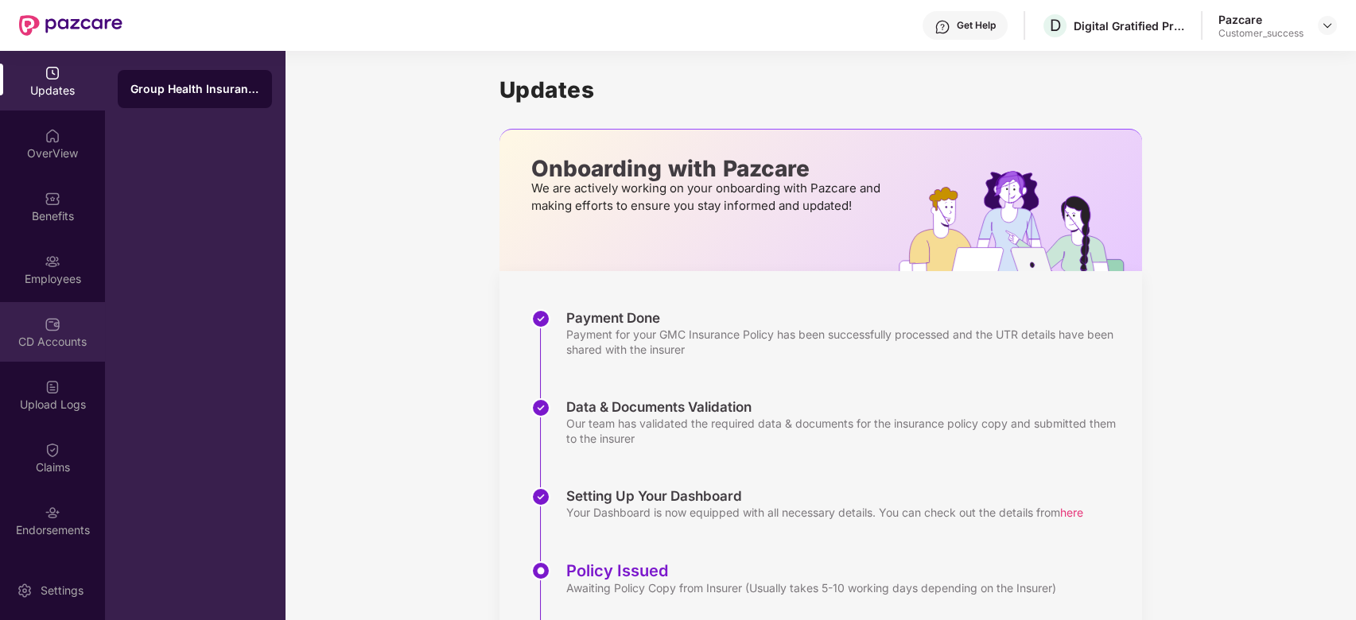
click at [60, 334] on div "CD Accounts" at bounding box center [52, 342] width 105 height 16
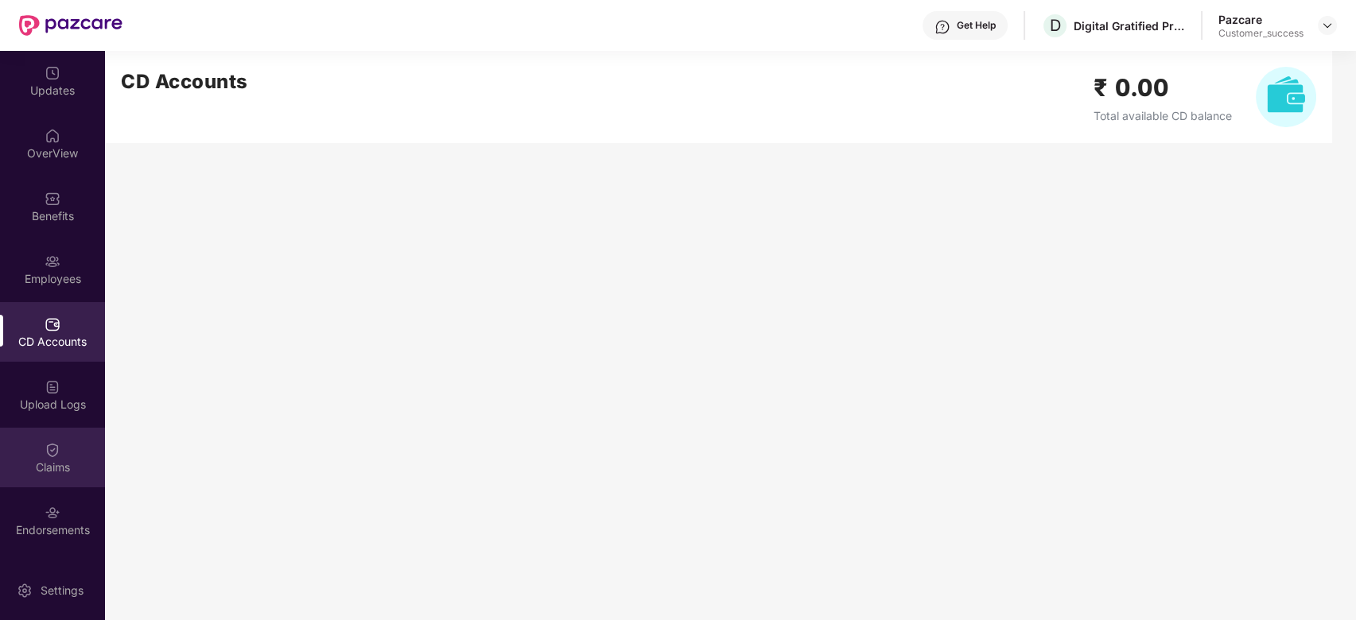
click at [39, 445] on div "Claims" at bounding box center [52, 458] width 105 height 60
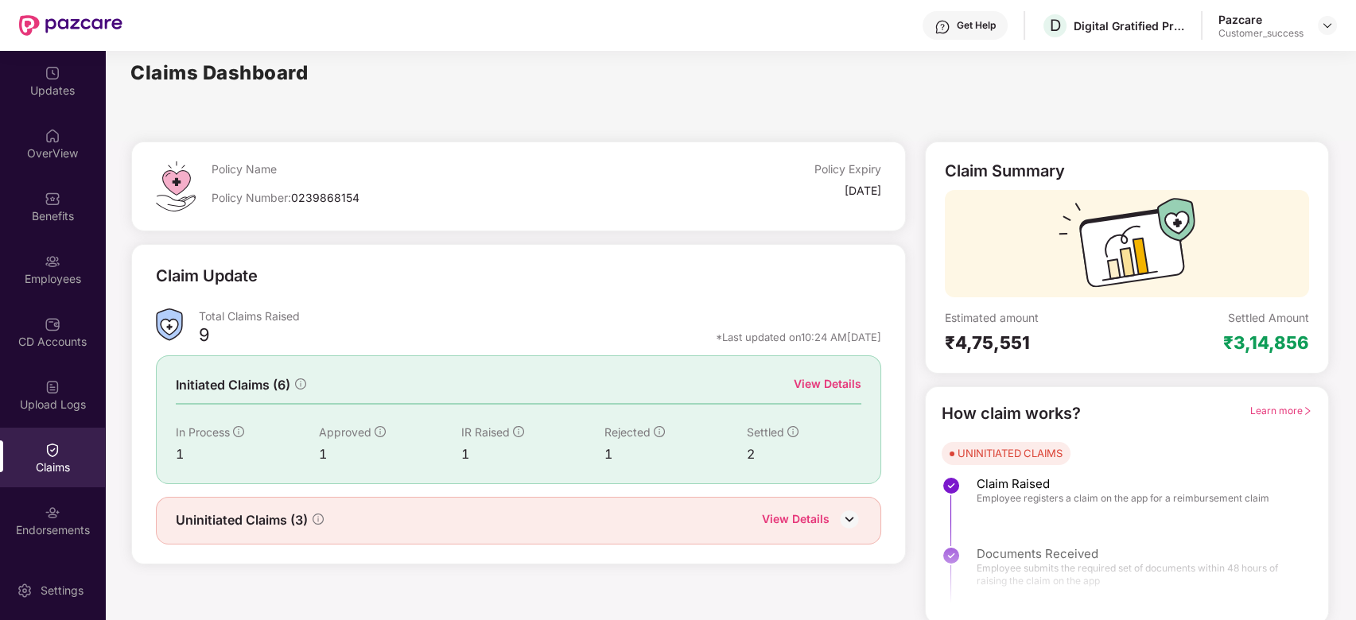
scroll to position [4, 0]
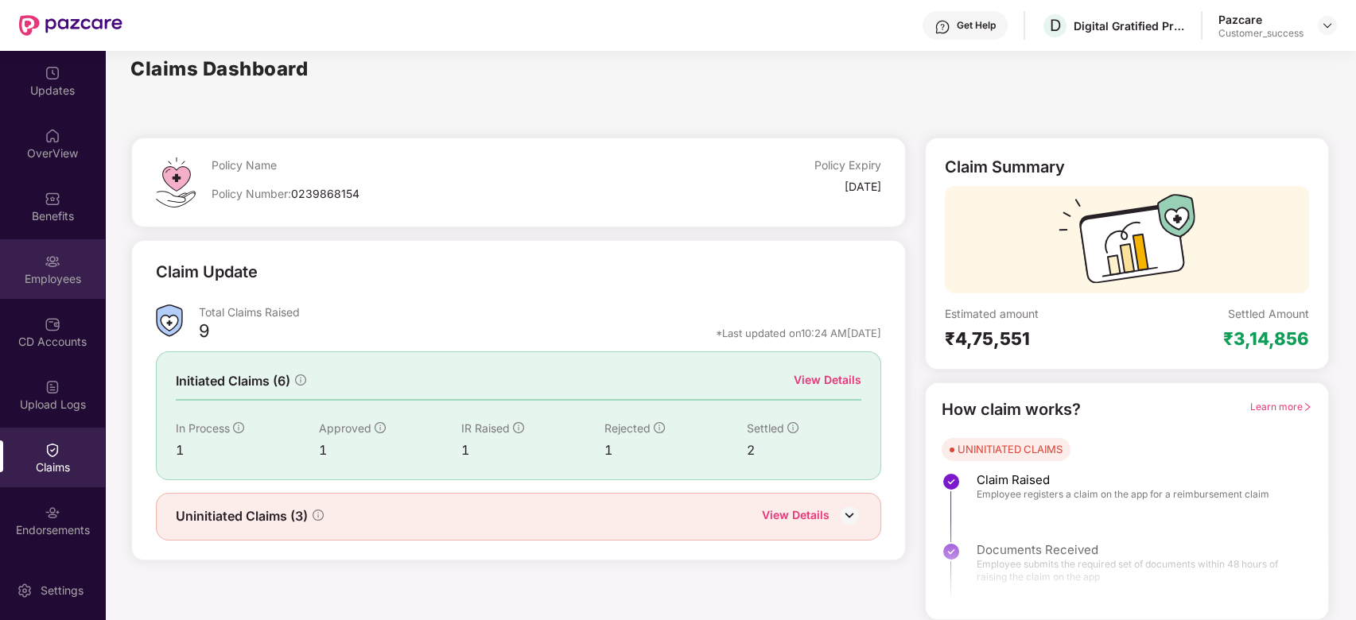
click at [46, 264] on img at bounding box center [53, 262] width 16 height 16
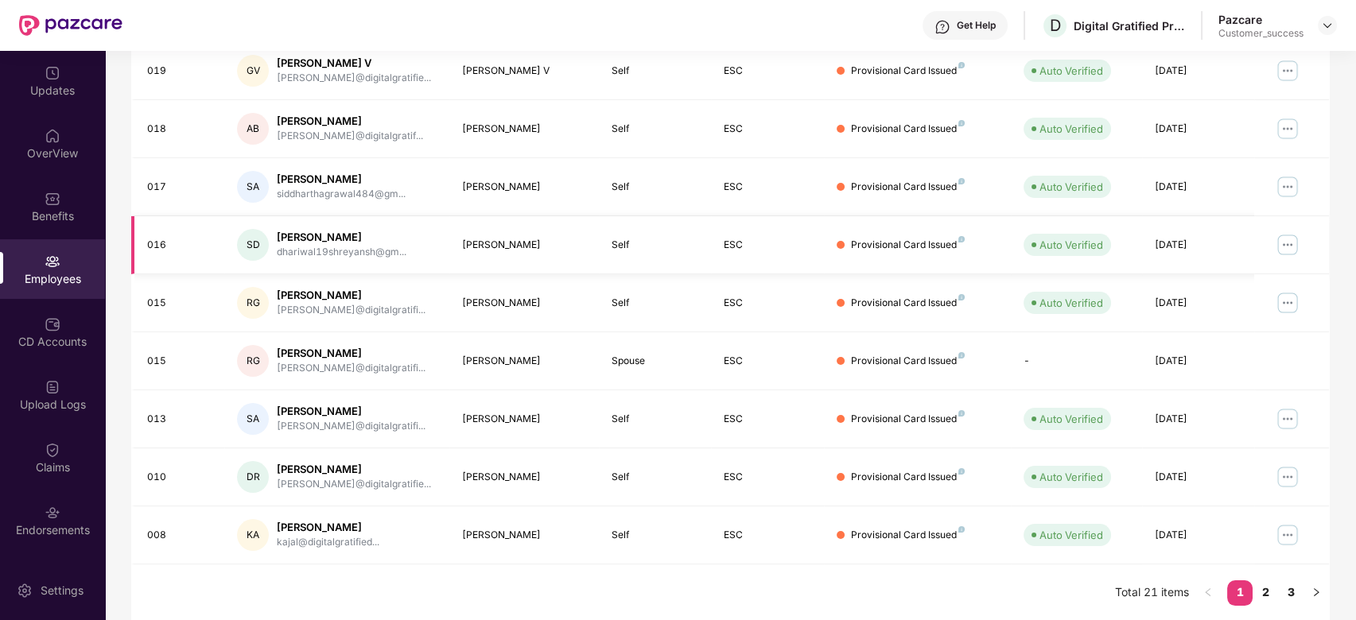
scroll to position [0, 0]
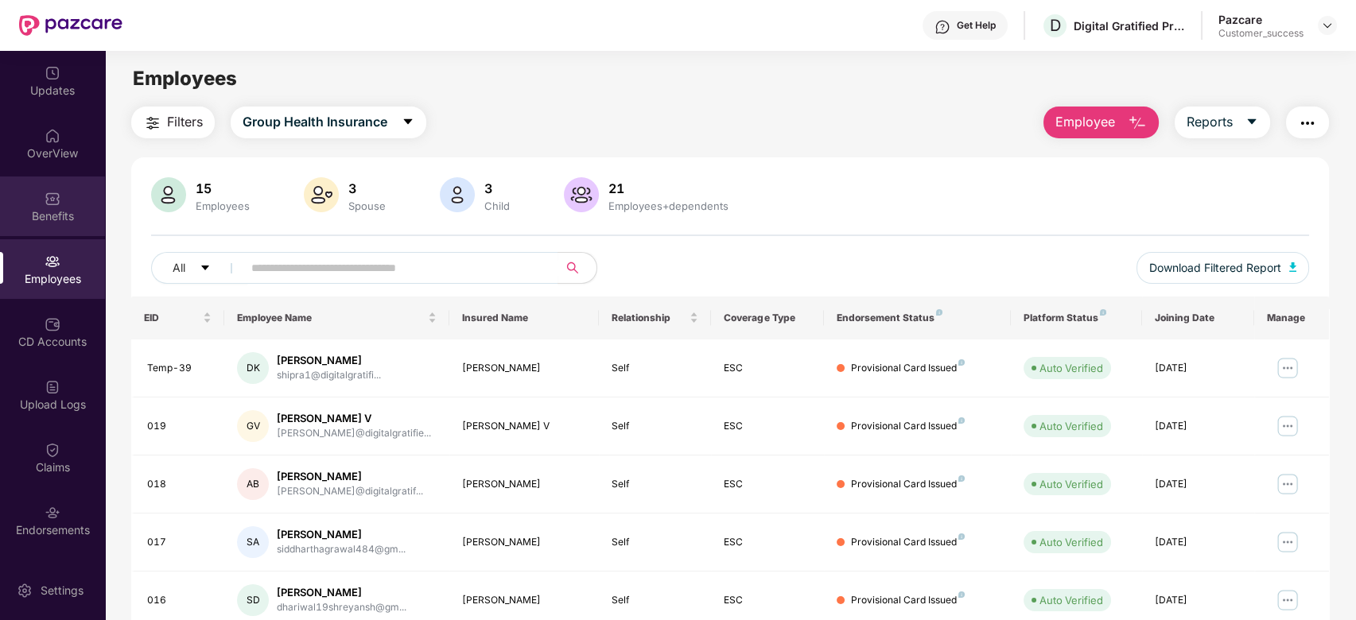
click at [55, 214] on div "Benefits" at bounding box center [52, 216] width 105 height 16
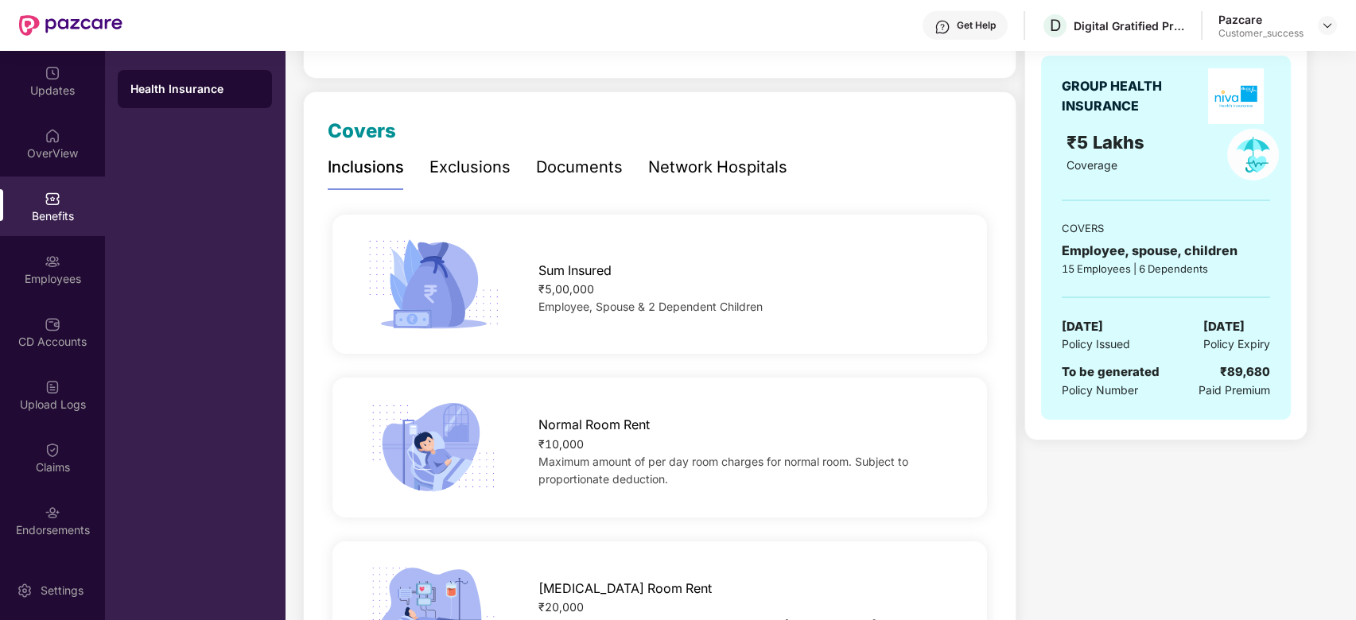
scroll to position [167, 0]
click at [440, 169] on div "Exclusions" at bounding box center [469, 166] width 81 height 25
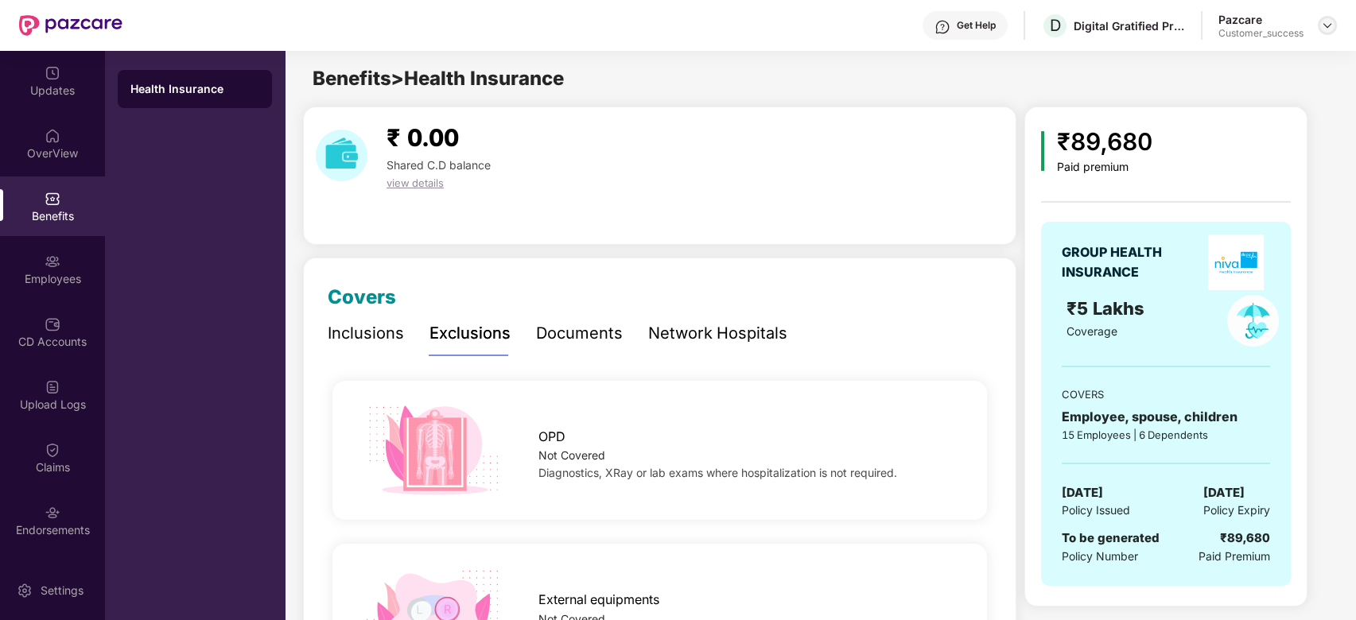
click at [1331, 28] on img at bounding box center [1327, 25] width 13 height 13
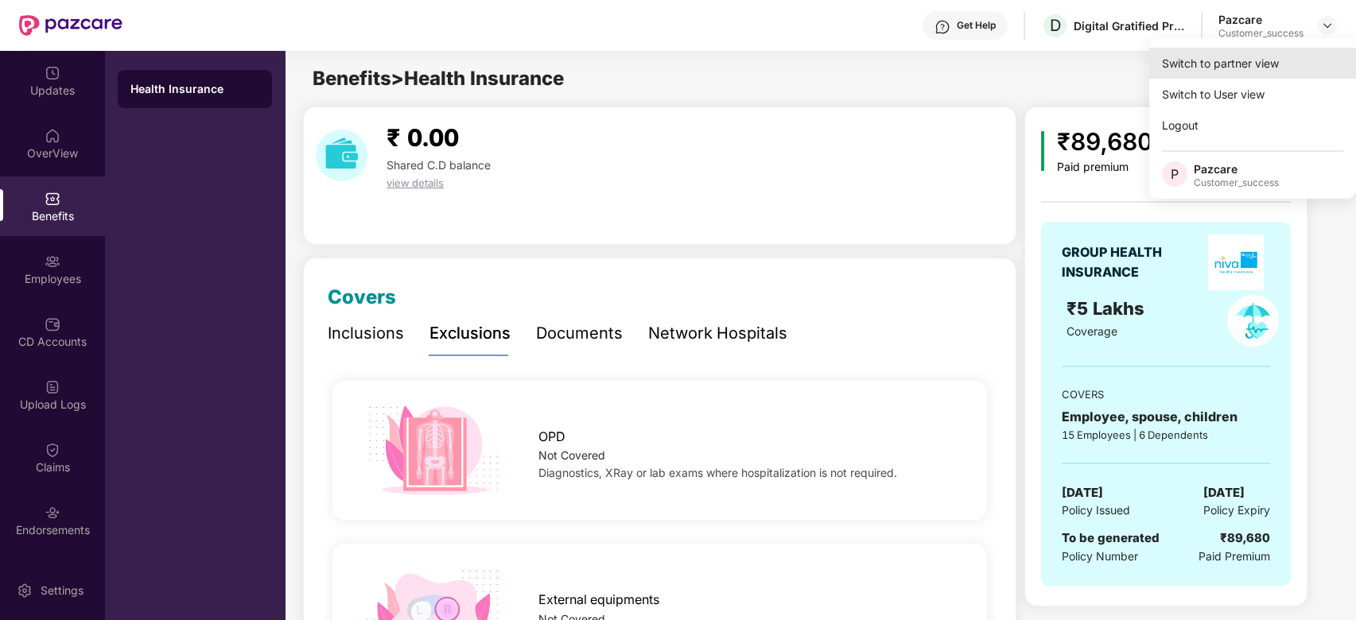
click at [1266, 62] on div "Switch to partner view" at bounding box center [1252, 63] width 207 height 31
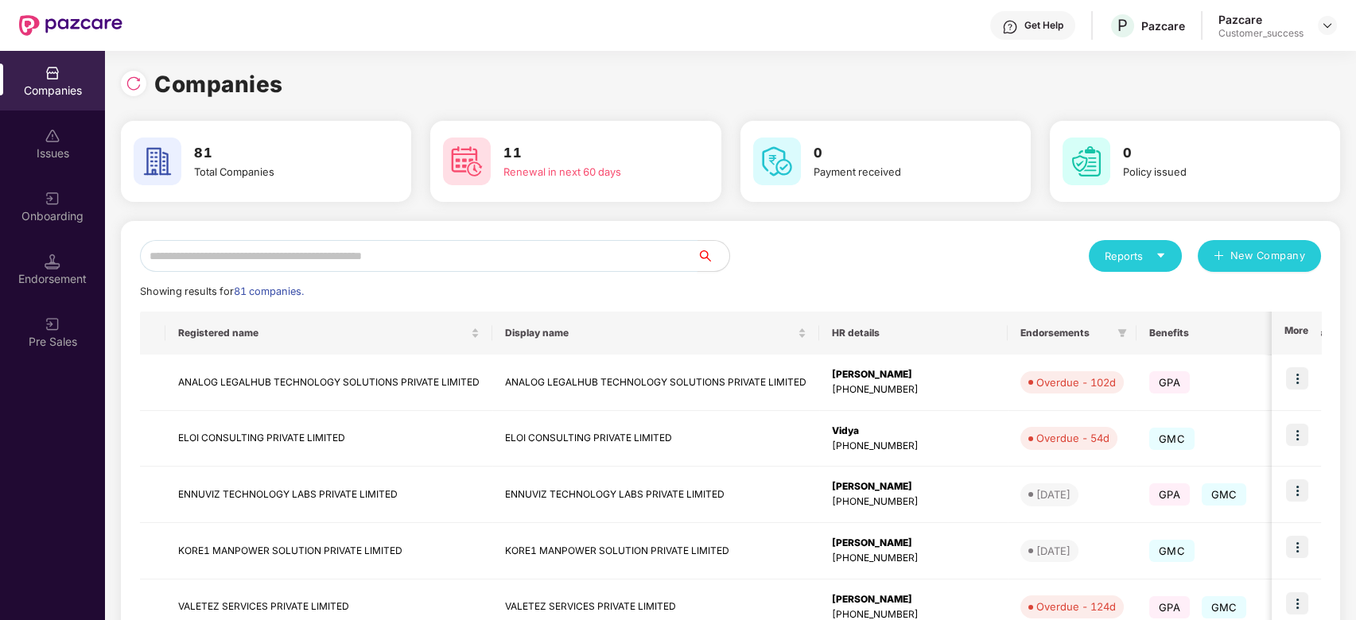
click at [336, 265] on input "text" at bounding box center [419, 256] width 558 height 32
type input "*"
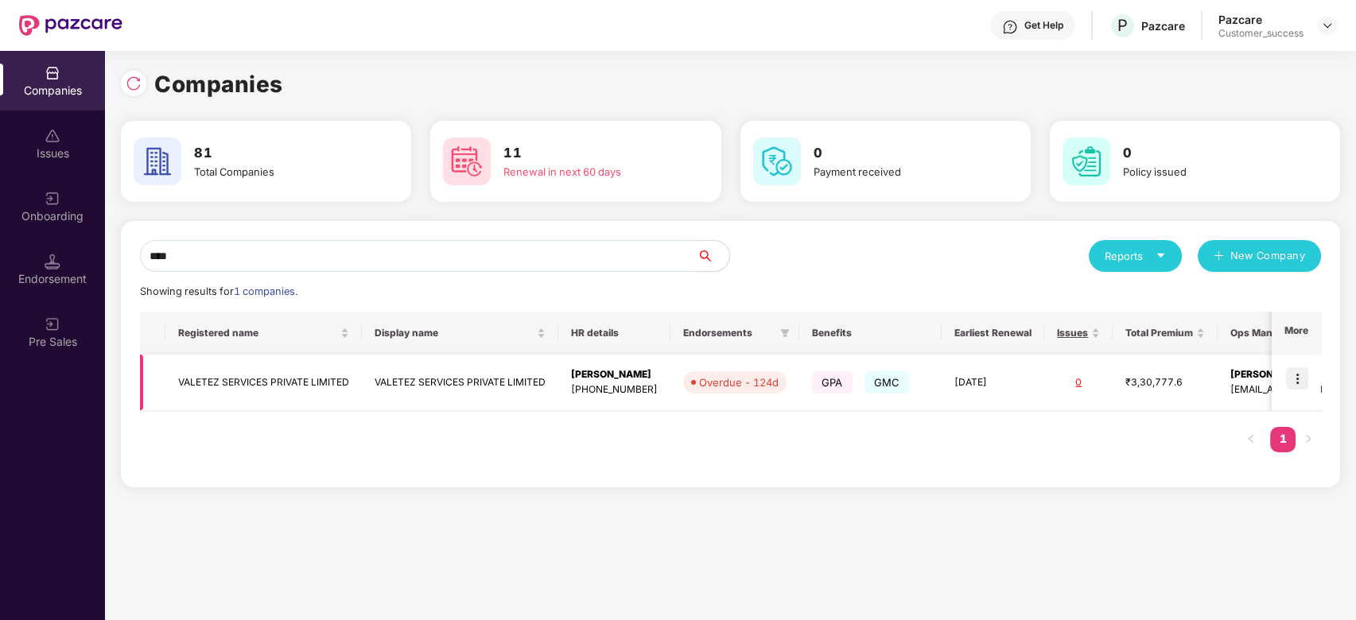
type input "****"
click at [1304, 375] on img at bounding box center [1297, 378] width 22 height 22
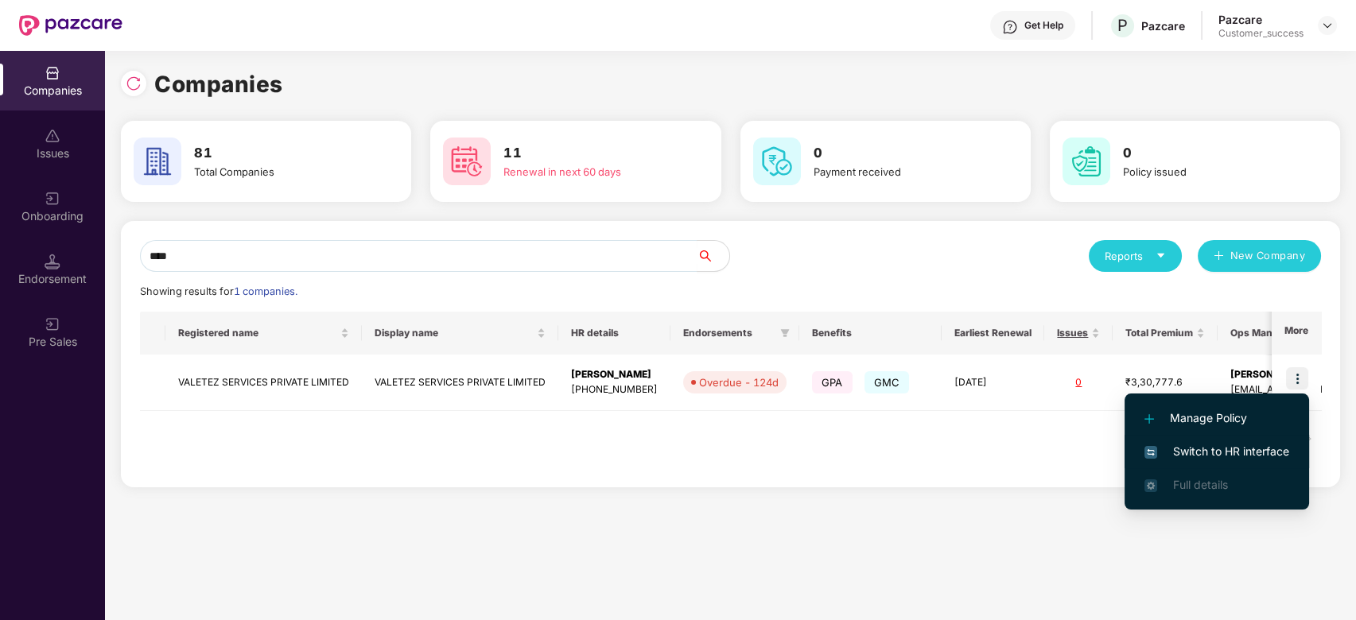
click at [1183, 465] on li "Switch to HR interface" at bounding box center [1217, 451] width 185 height 33
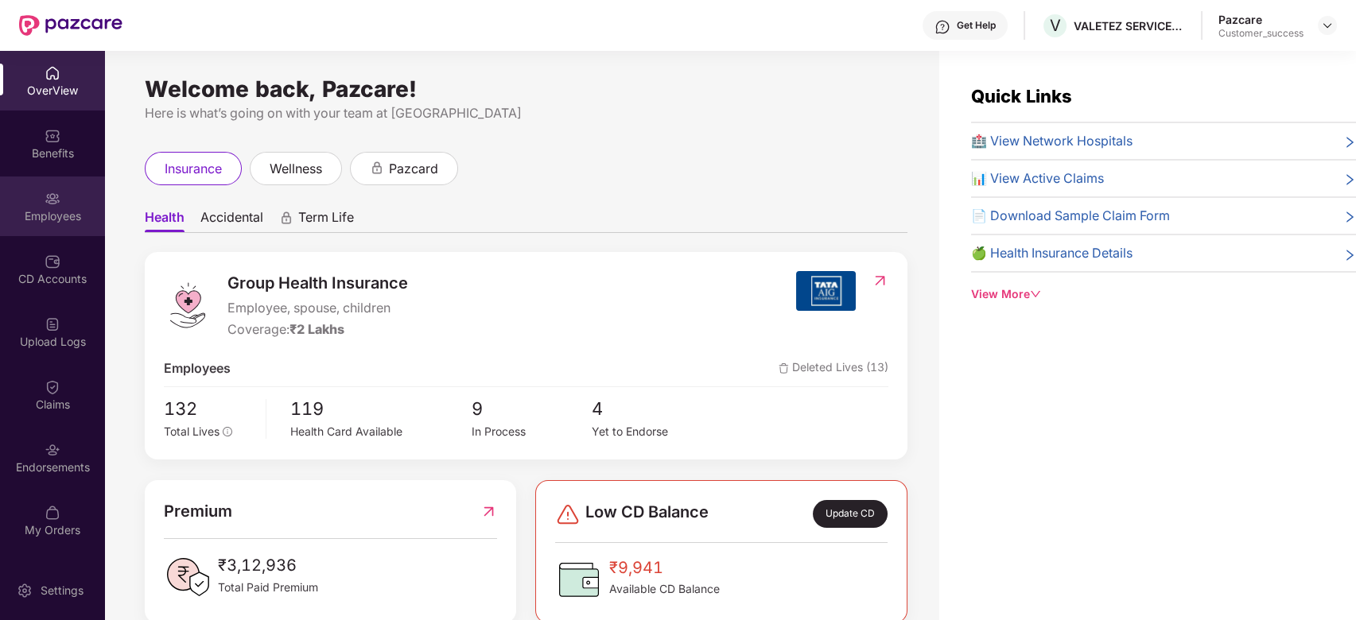
click at [60, 204] on div "Employees" at bounding box center [52, 207] width 105 height 60
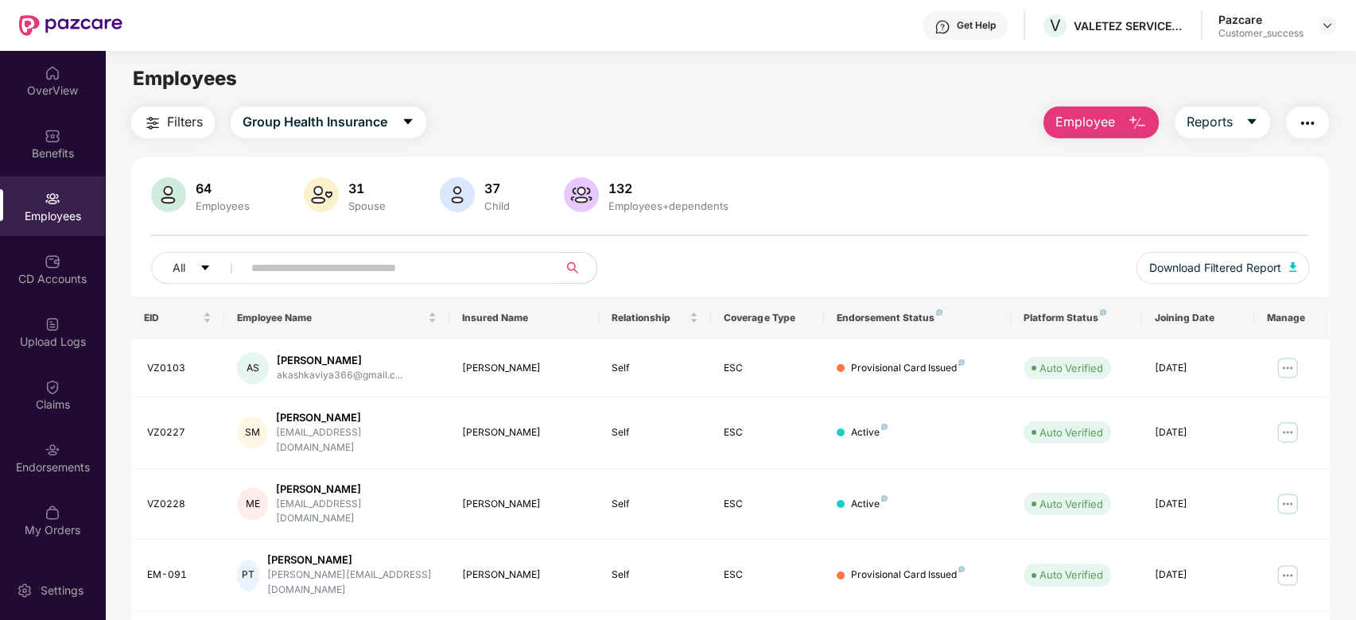
click at [297, 264] on input "text" at bounding box center [394, 268] width 286 height 24
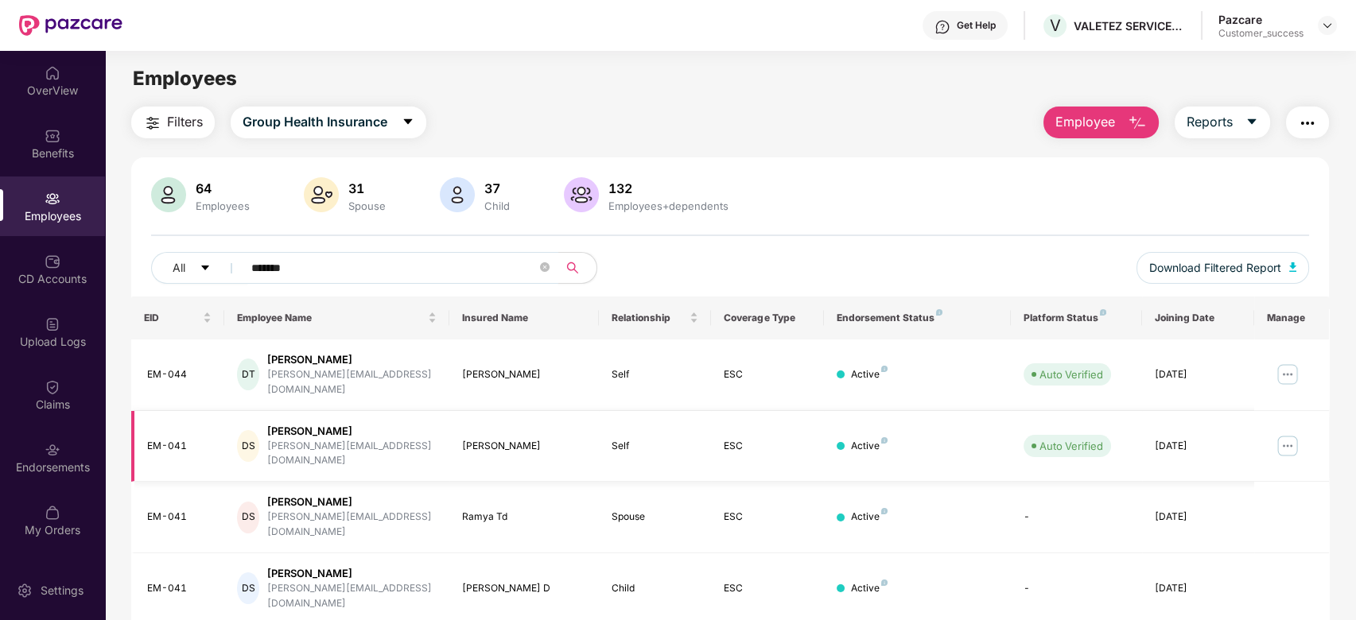
type input "******"
click at [1289, 433] on img at bounding box center [1287, 445] width 25 height 25
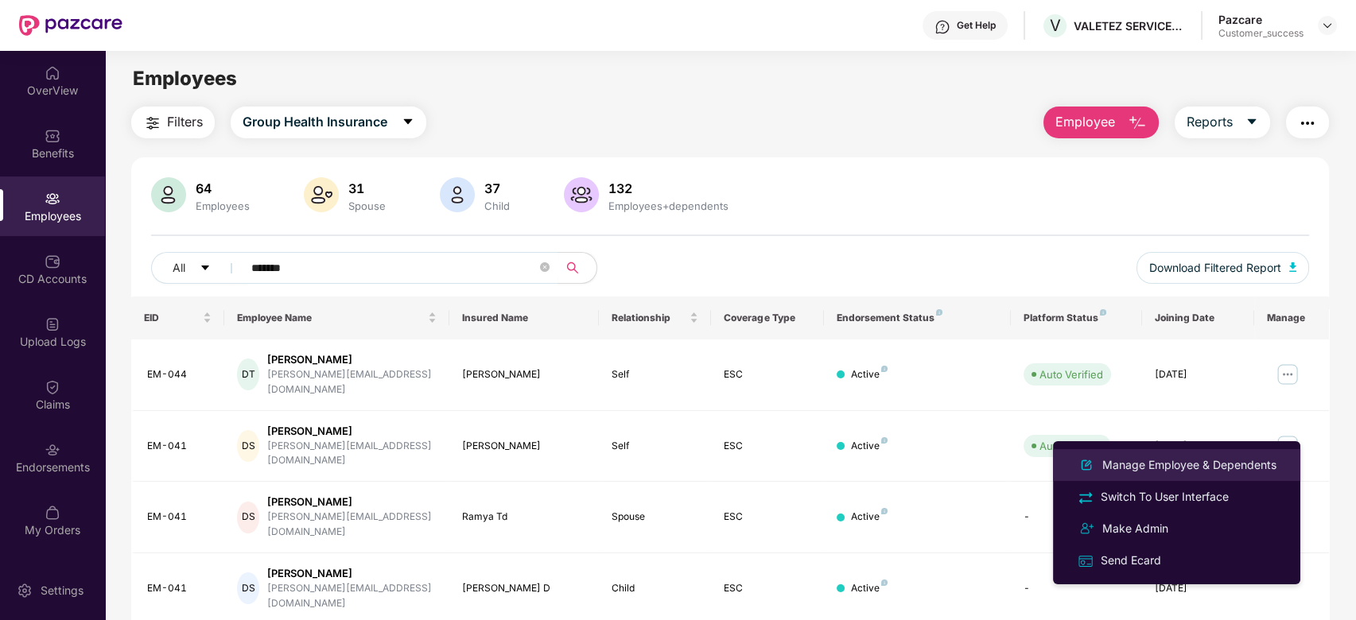
click at [1140, 459] on div "Manage Employee & Dependents" at bounding box center [1189, 464] width 181 height 17
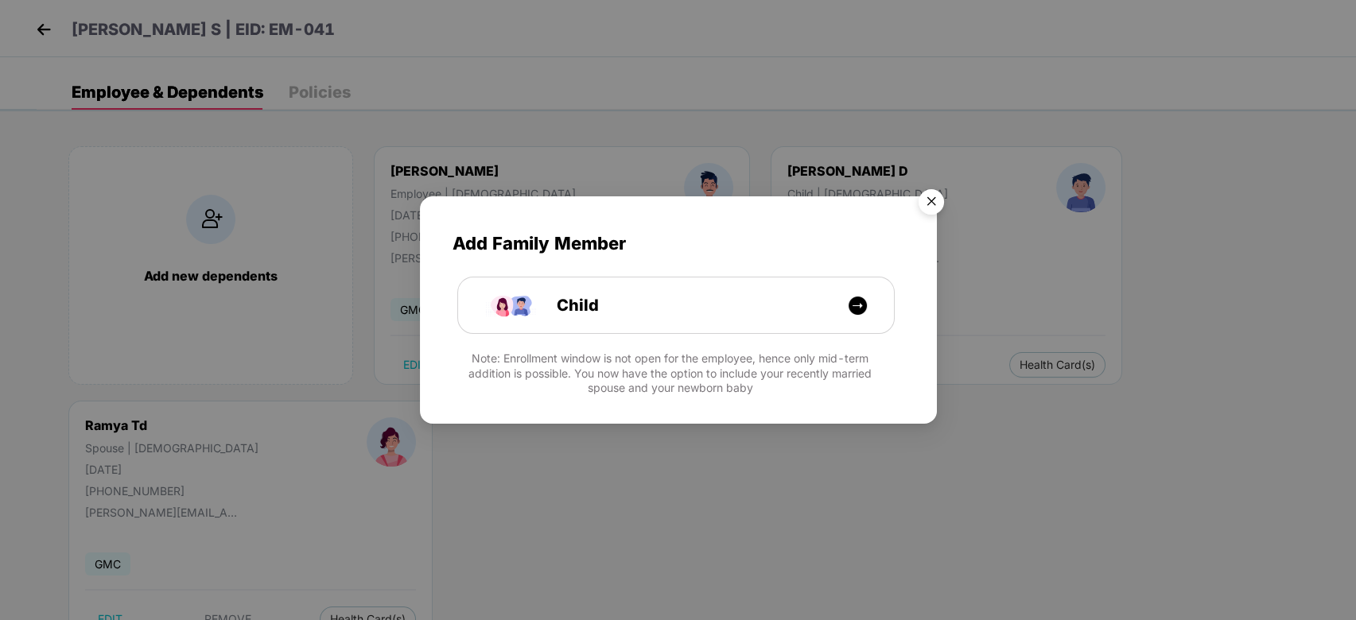
click at [926, 206] on img "Close" at bounding box center [931, 204] width 45 height 45
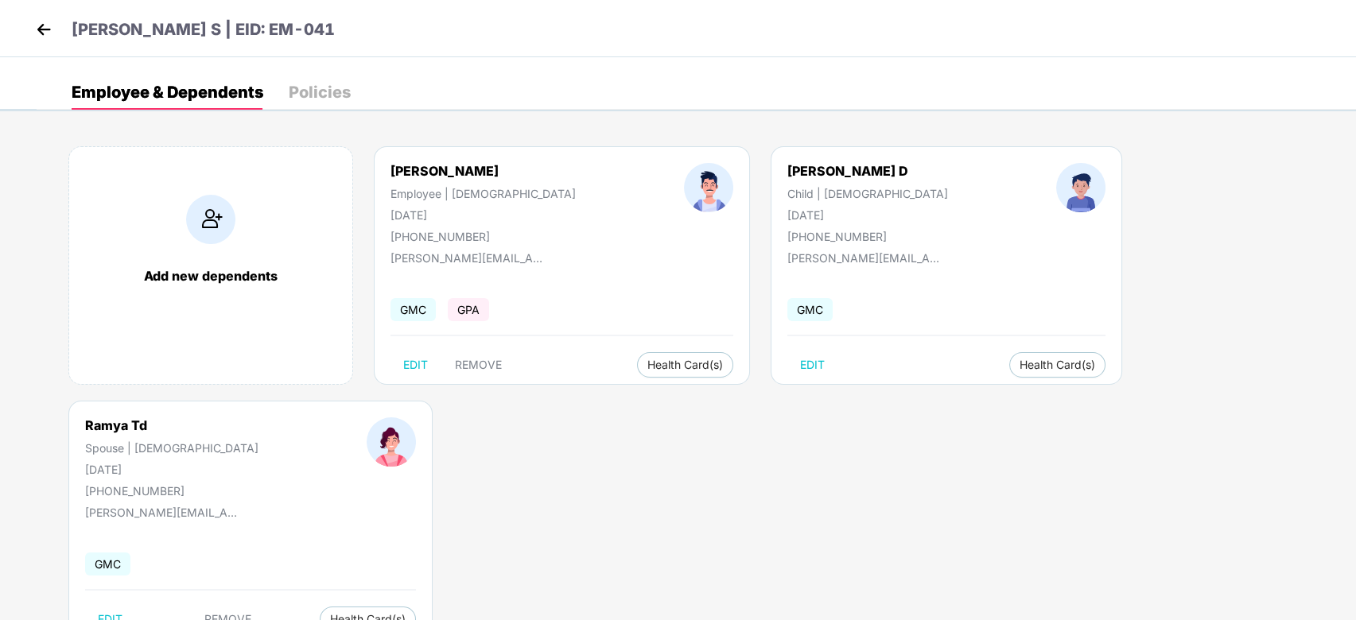
click at [38, 23] on img at bounding box center [44, 29] width 24 height 24
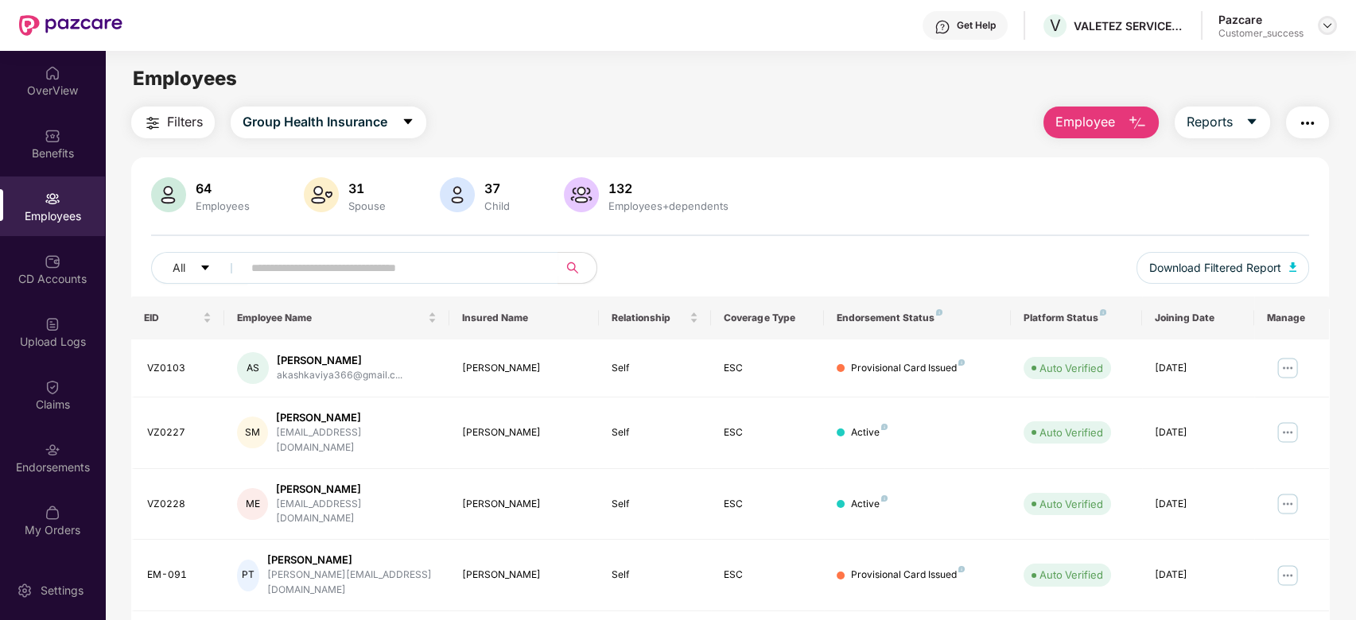
click at [1323, 25] on img at bounding box center [1327, 25] width 13 height 13
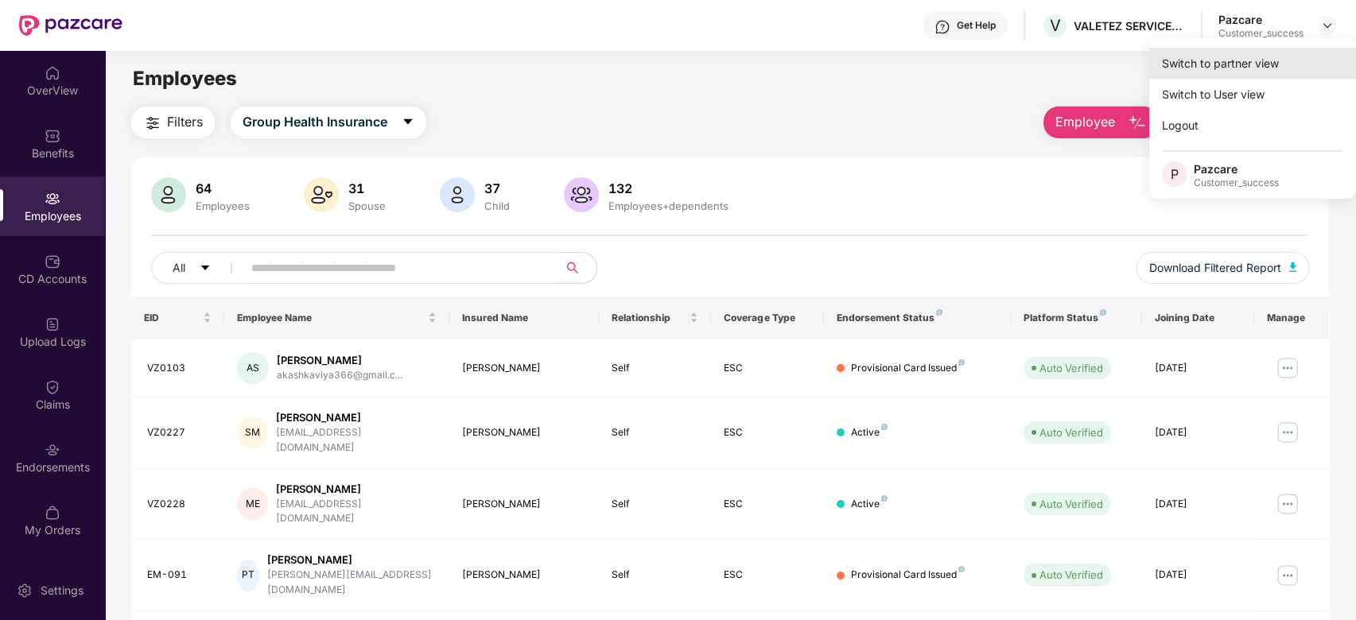
click at [1230, 60] on div "Switch to partner view" at bounding box center [1252, 63] width 207 height 31
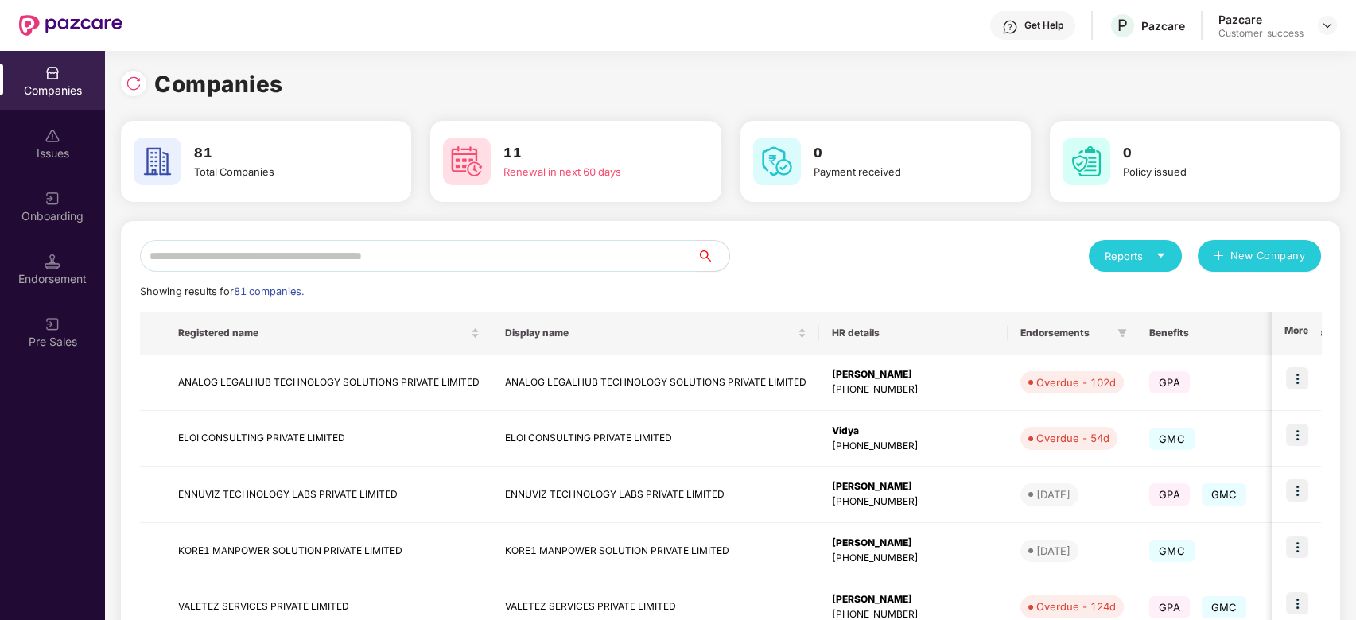
click at [569, 254] on input "text" at bounding box center [419, 256] width 558 height 32
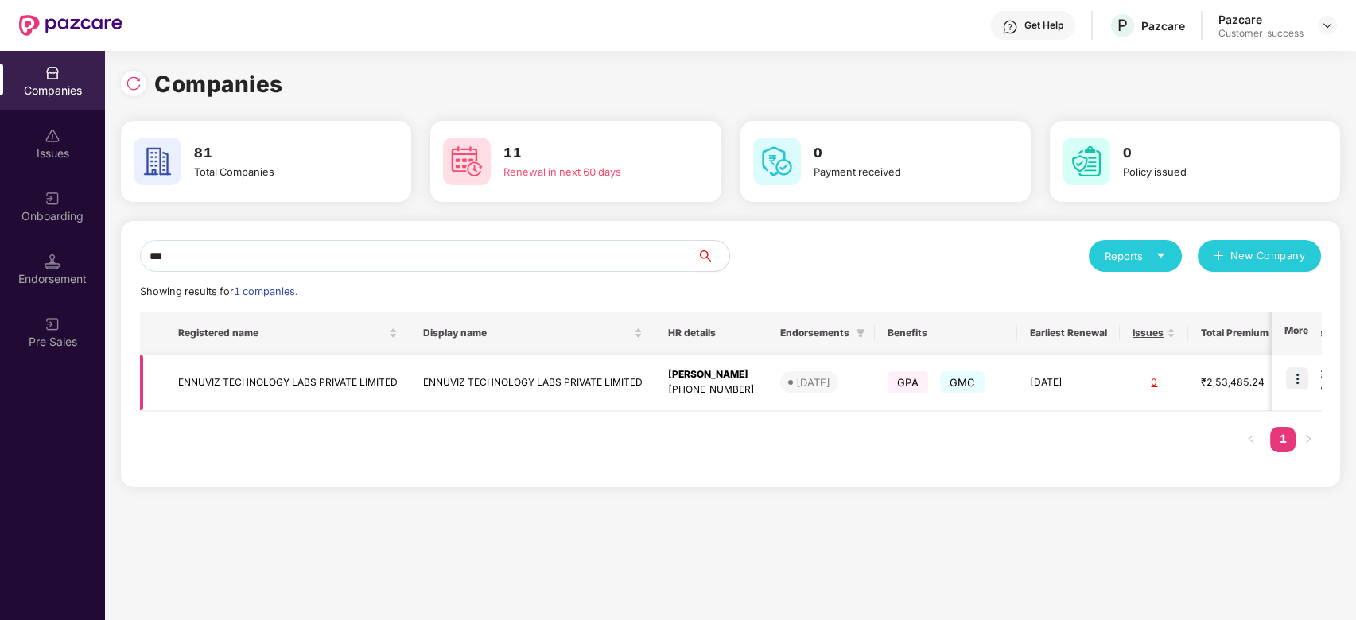
type input "***"
click at [1296, 364] on td at bounding box center [1296, 383] width 49 height 56
click at [1298, 376] on img at bounding box center [1297, 378] width 22 height 22
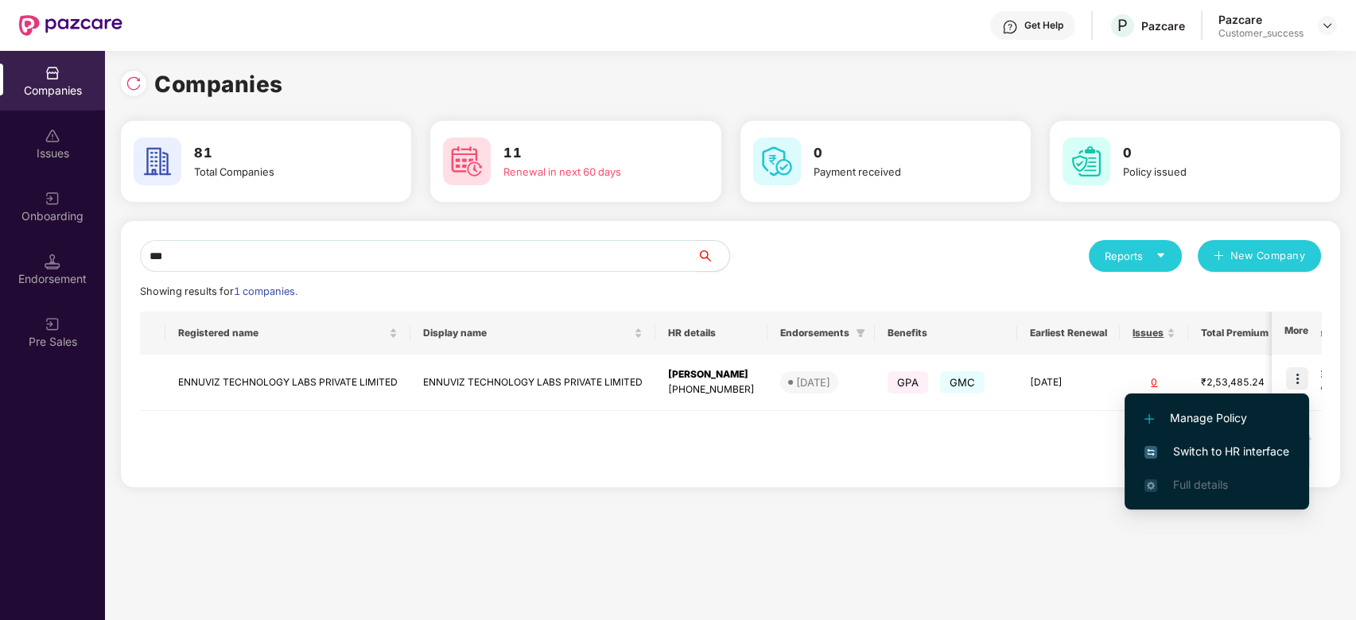
click at [1200, 449] on span "Switch to HR interface" at bounding box center [1216, 451] width 145 height 17
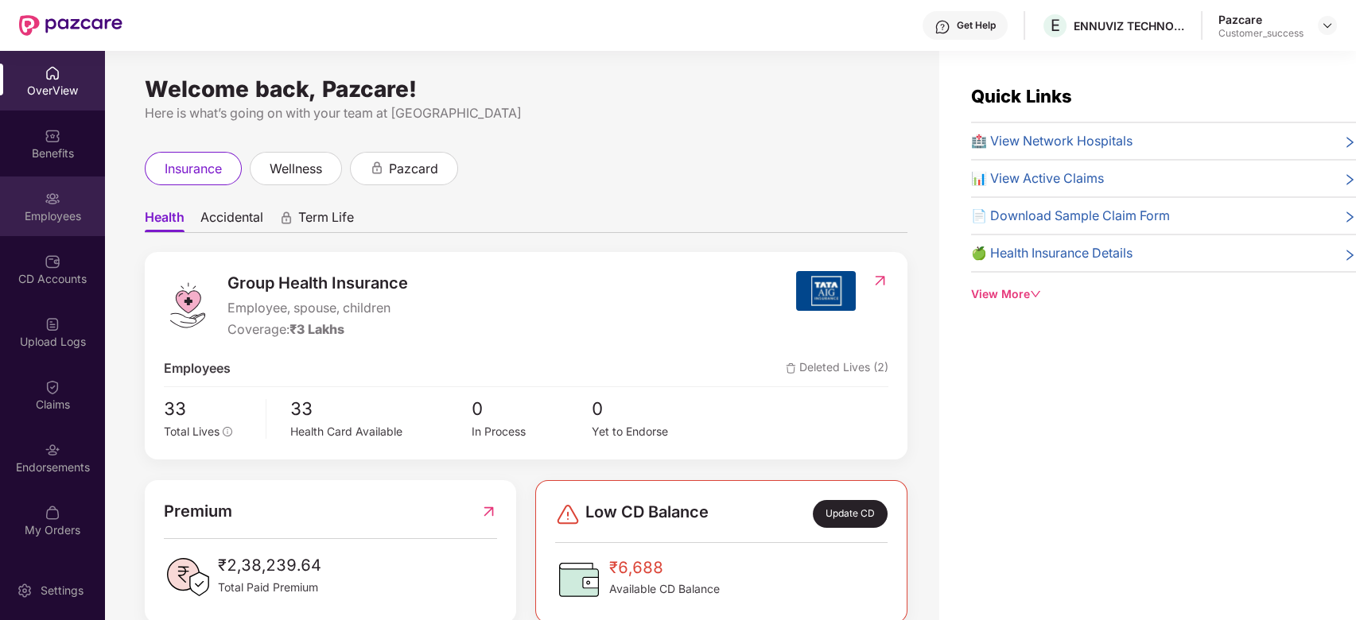
click at [46, 210] on div "Employees" at bounding box center [52, 216] width 105 height 16
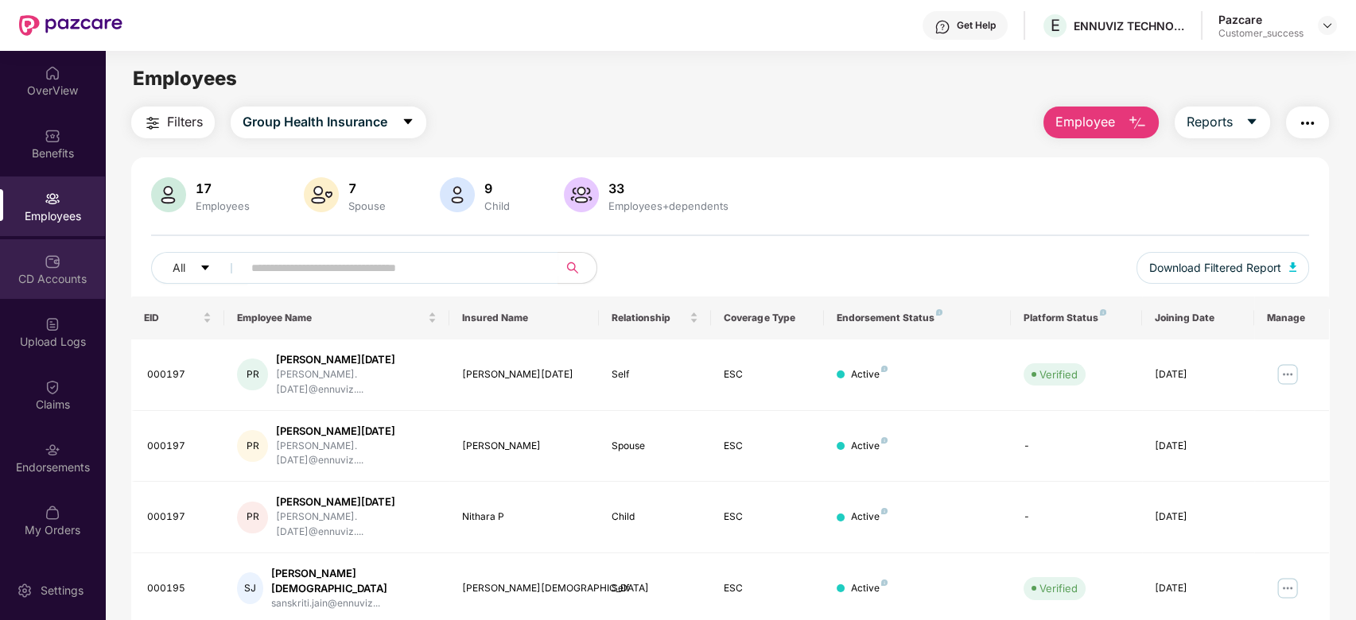
click at [45, 277] on div "CD Accounts" at bounding box center [52, 279] width 105 height 16
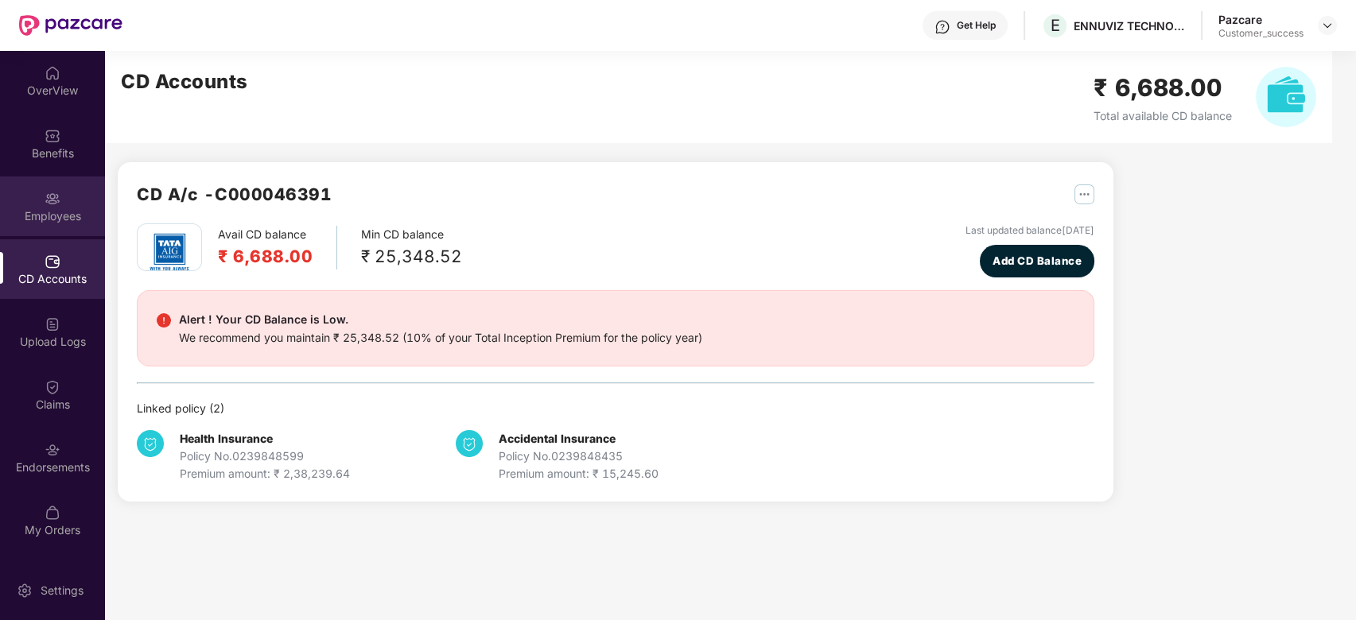
click at [34, 206] on div "Employees" at bounding box center [52, 207] width 105 height 60
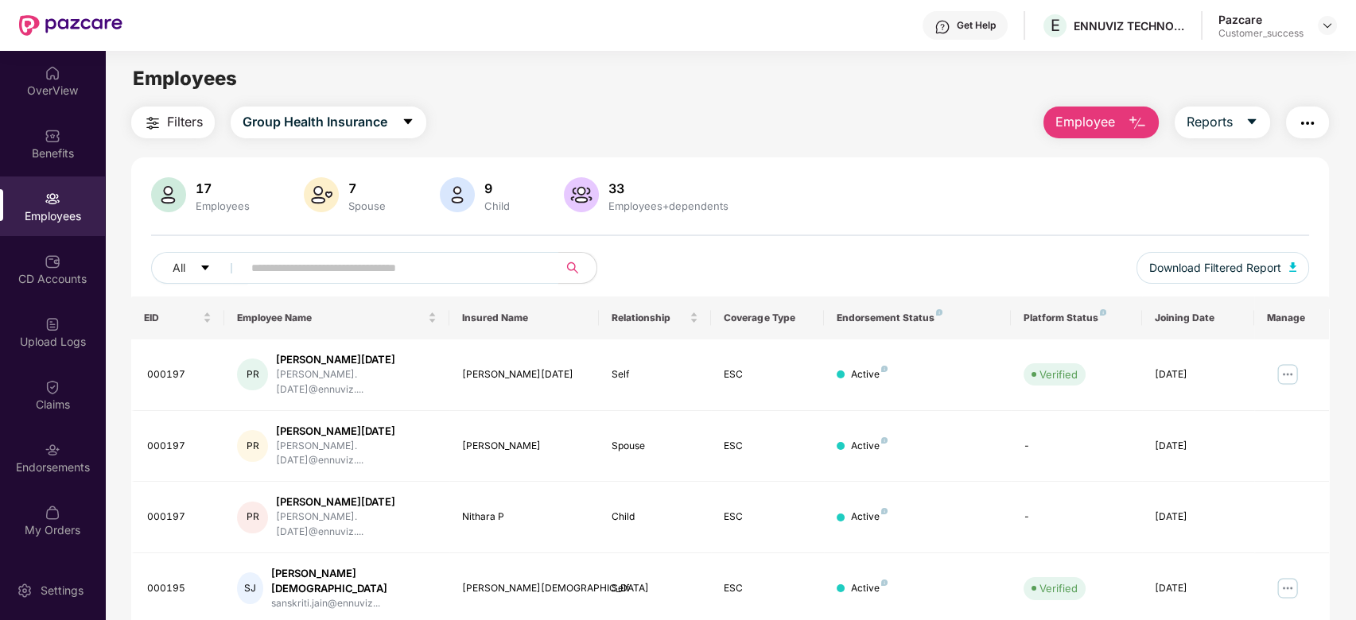
click at [303, 275] on input "text" at bounding box center [394, 268] width 286 height 24
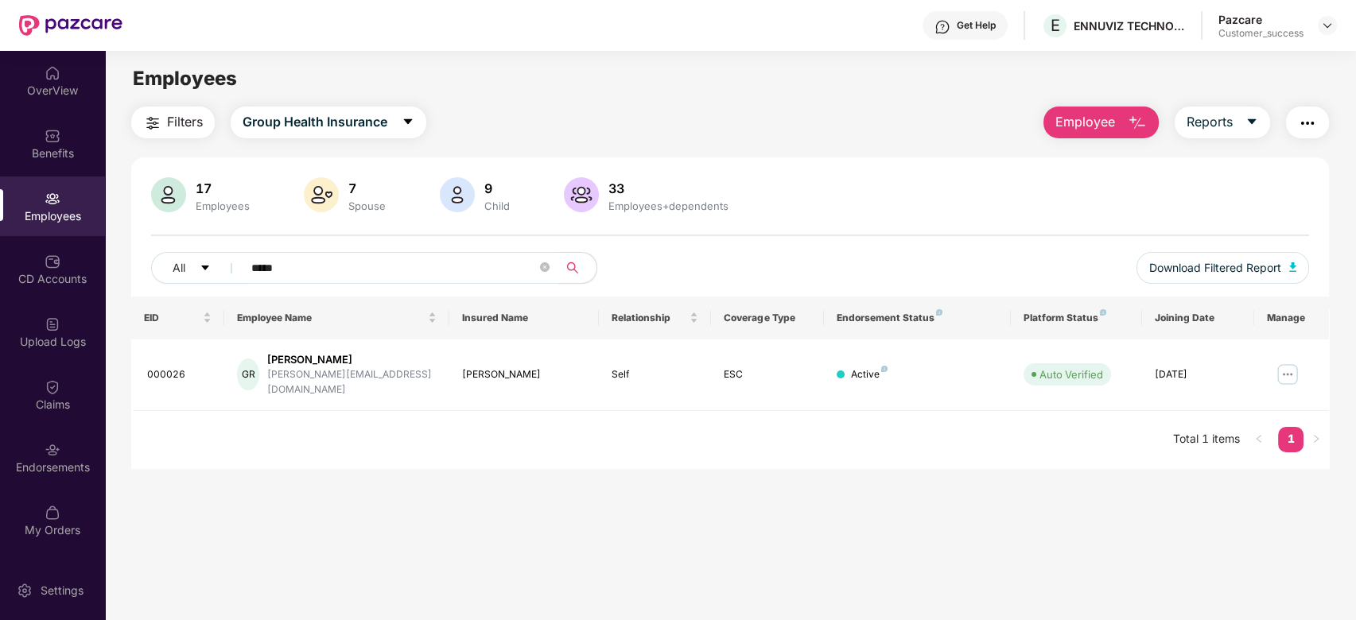
type input "*****"
click at [60, 86] on div "OverView" at bounding box center [52, 91] width 105 height 16
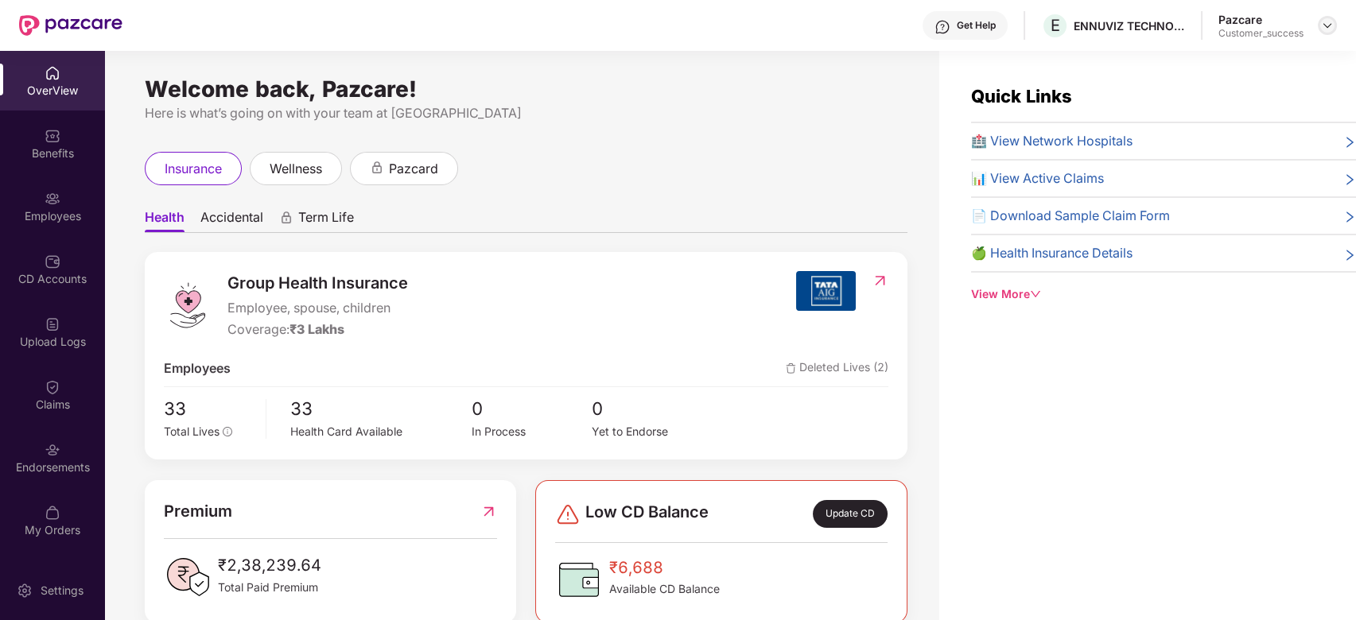
click at [1330, 25] on img at bounding box center [1327, 25] width 13 height 13
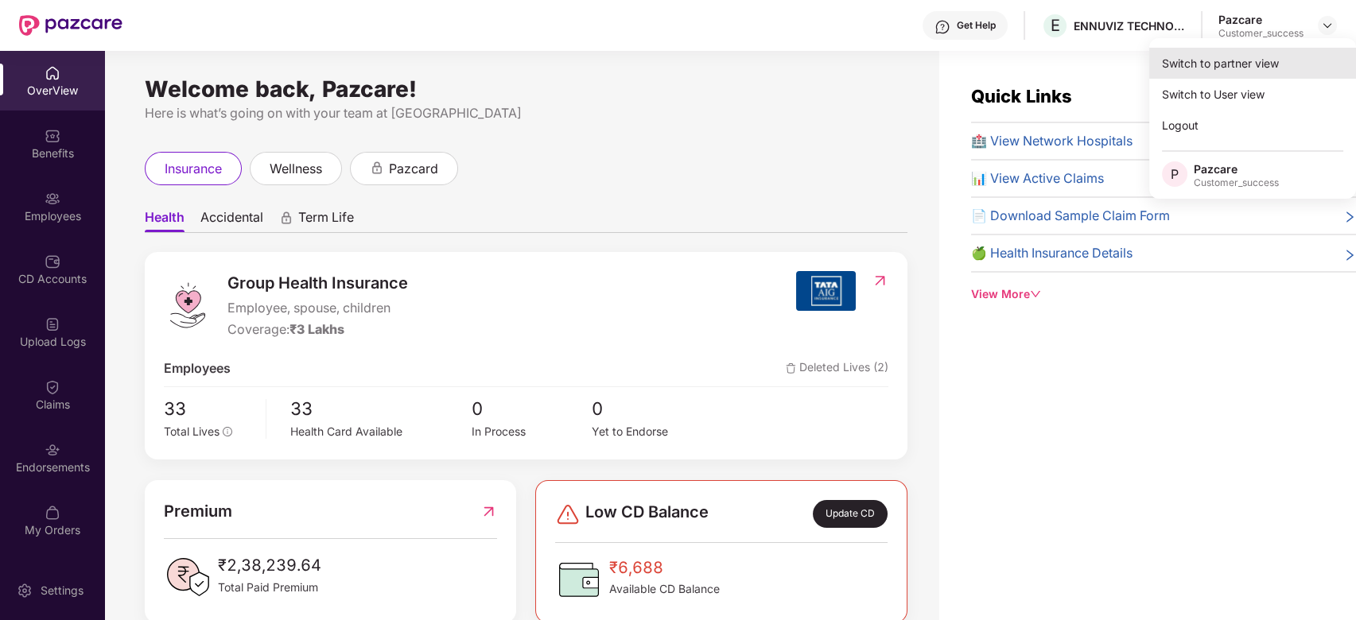
click at [1267, 55] on div "Switch to partner view" at bounding box center [1252, 63] width 207 height 31
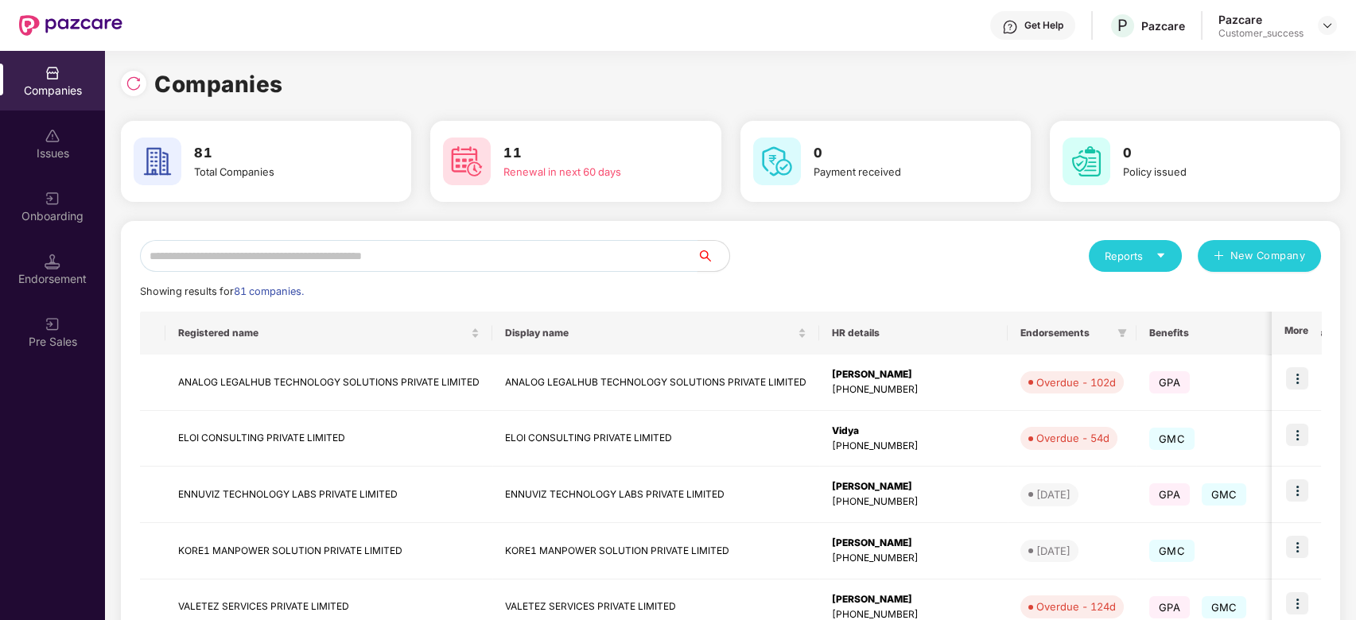
click at [568, 241] on input "text" at bounding box center [419, 256] width 558 height 32
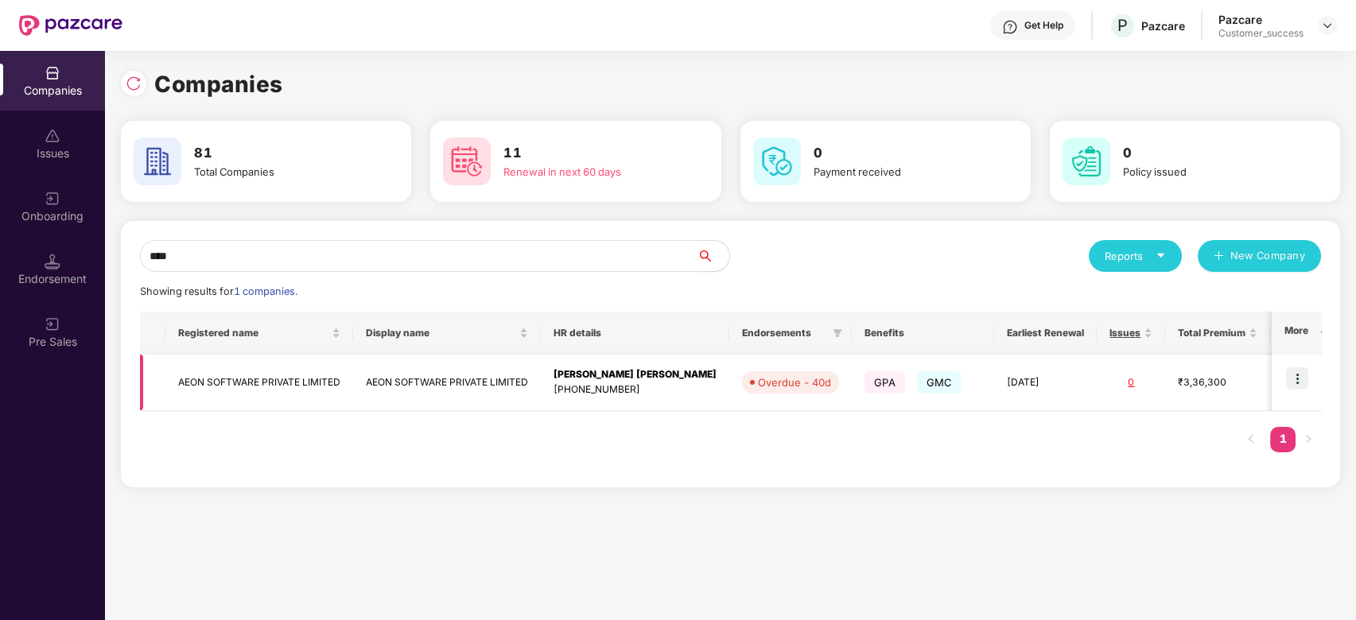
type input "****"
click at [1294, 387] on img at bounding box center [1297, 378] width 22 height 22
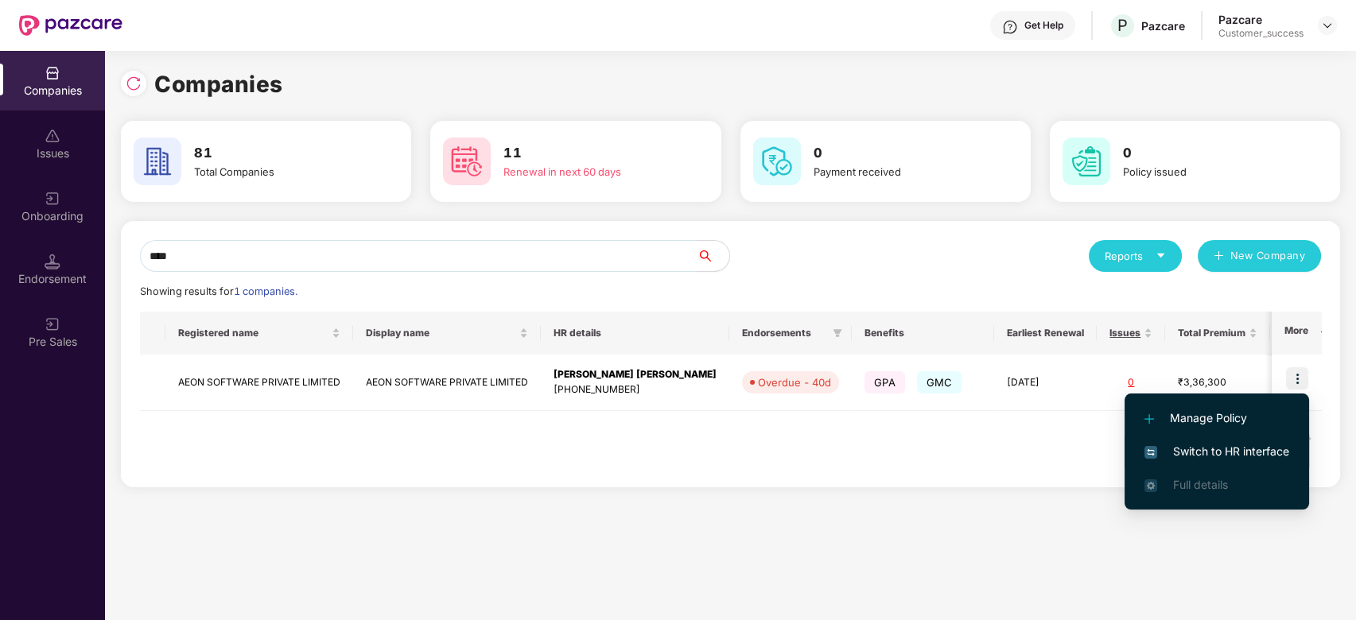
click at [1173, 439] on li "Switch to HR interface" at bounding box center [1217, 451] width 185 height 33
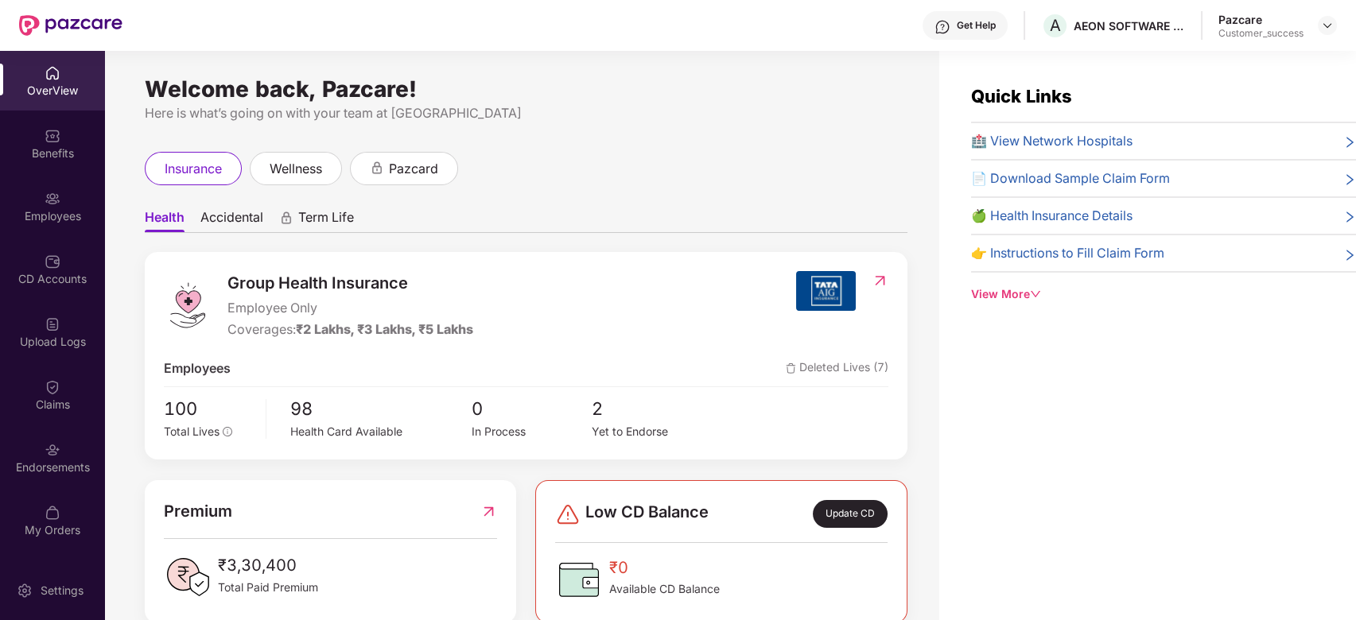
scroll to position [31, 0]
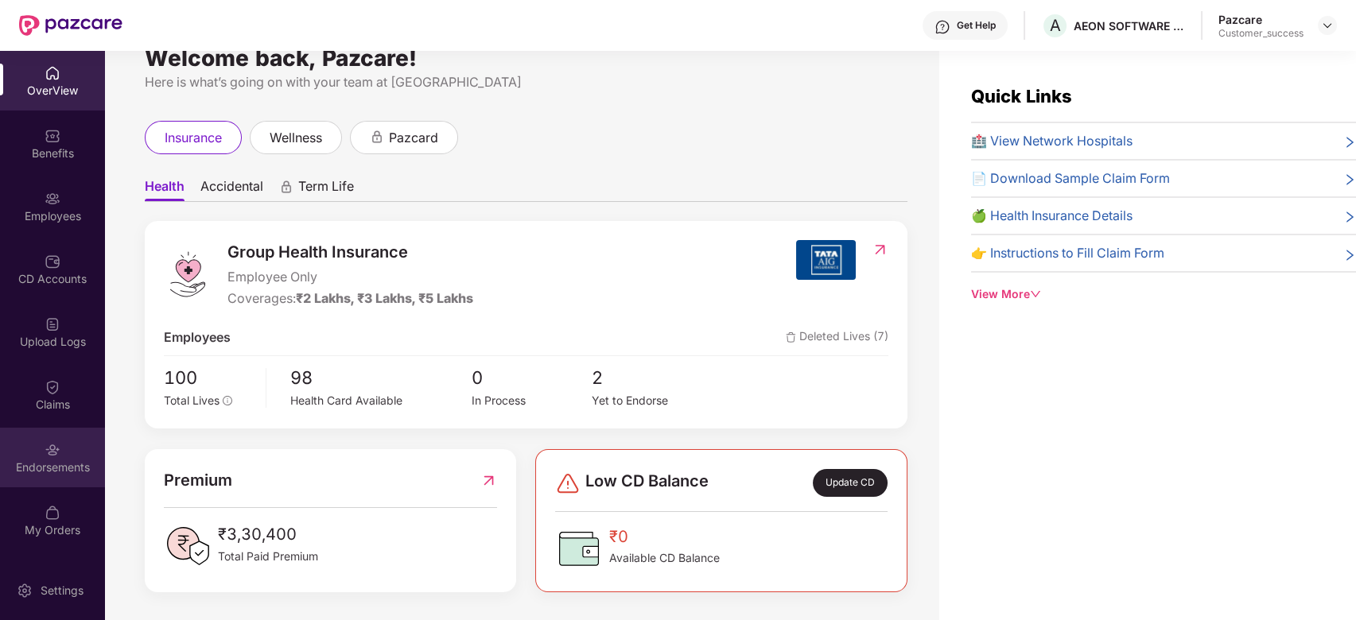
click at [45, 449] on img at bounding box center [53, 450] width 16 height 16
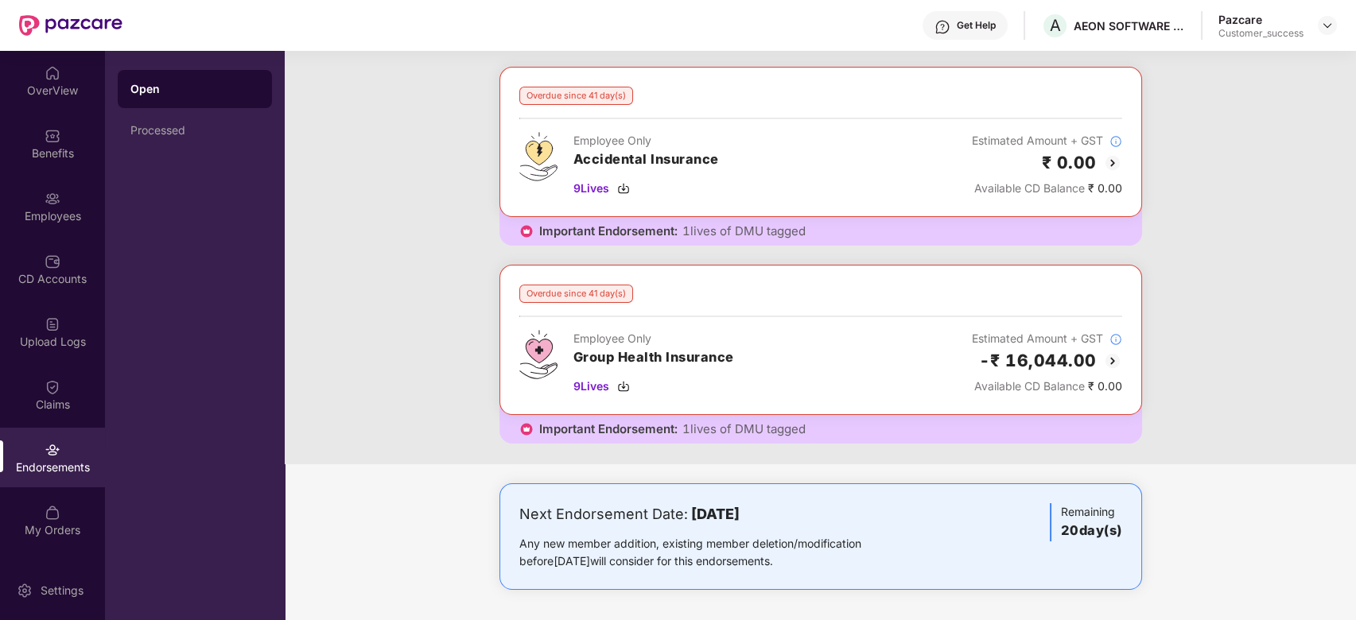
scroll to position [0, 0]
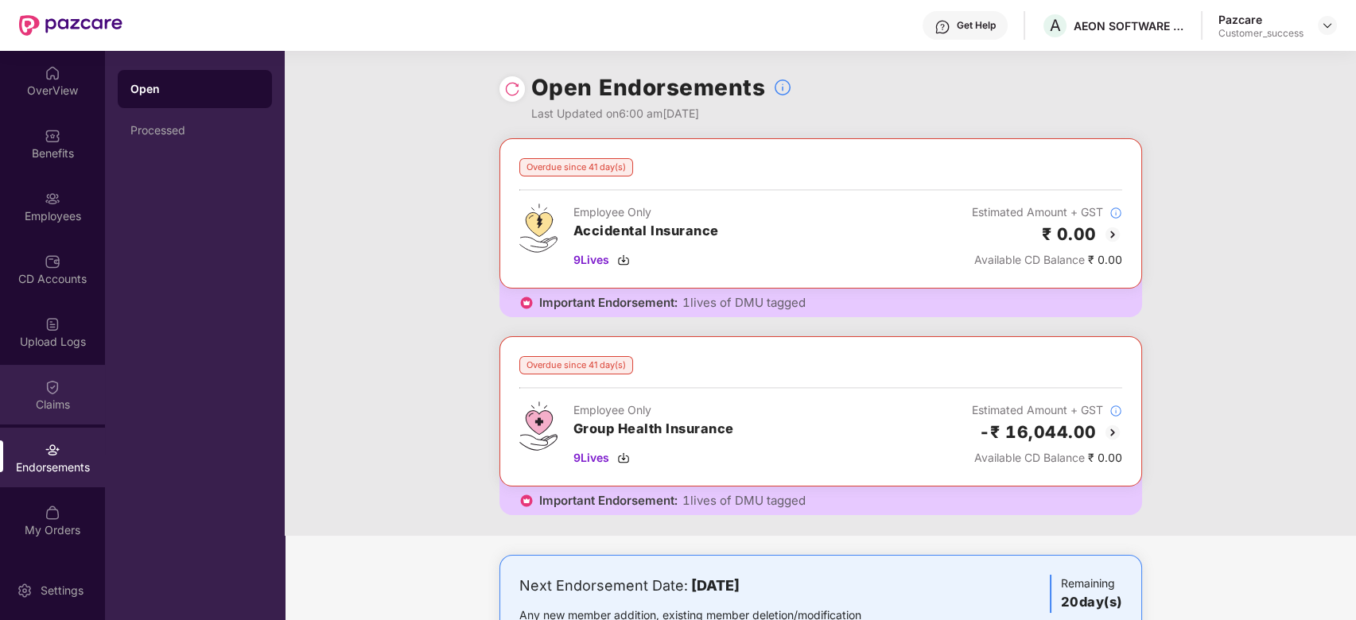
click at [56, 376] on div "Claims" at bounding box center [52, 395] width 105 height 60
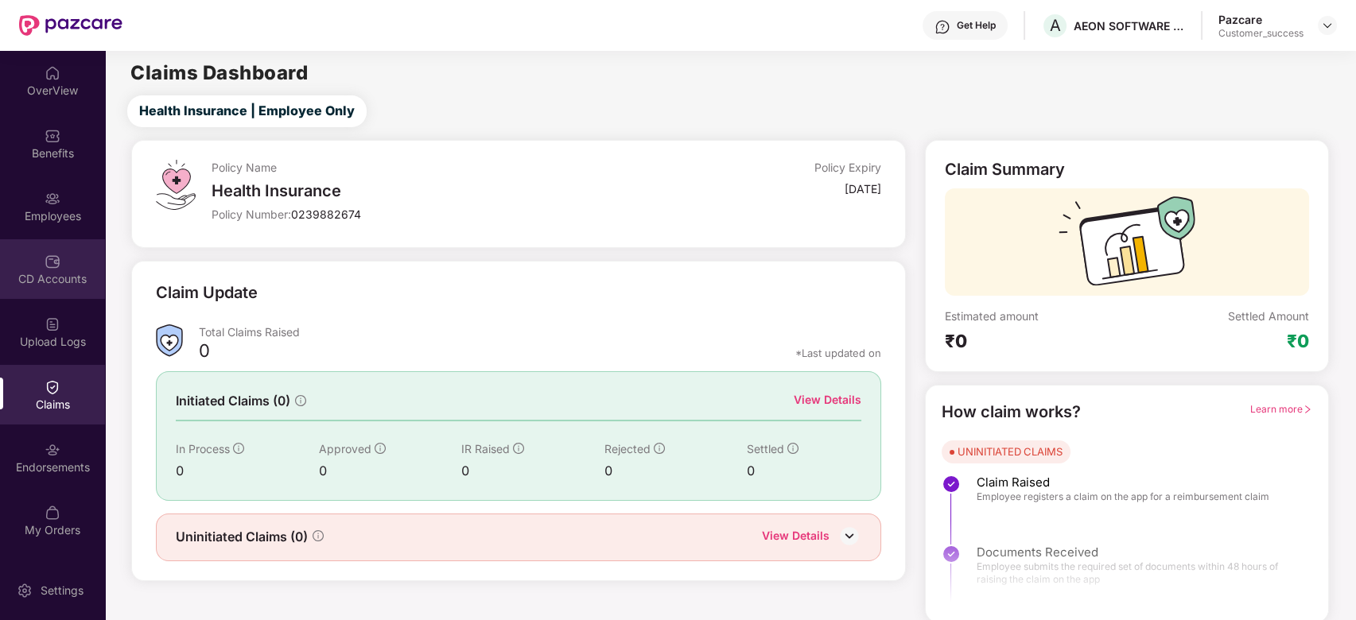
click at [45, 258] on img at bounding box center [53, 262] width 16 height 16
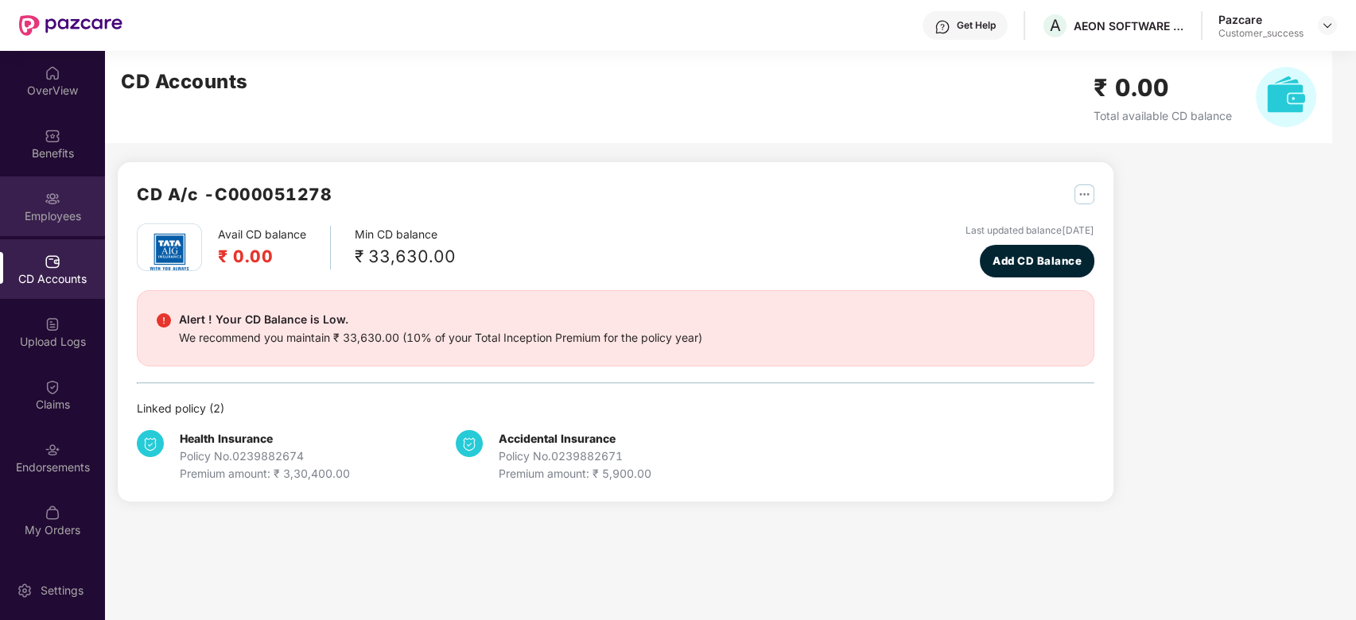
click at [38, 215] on div "Employees" at bounding box center [52, 216] width 105 height 16
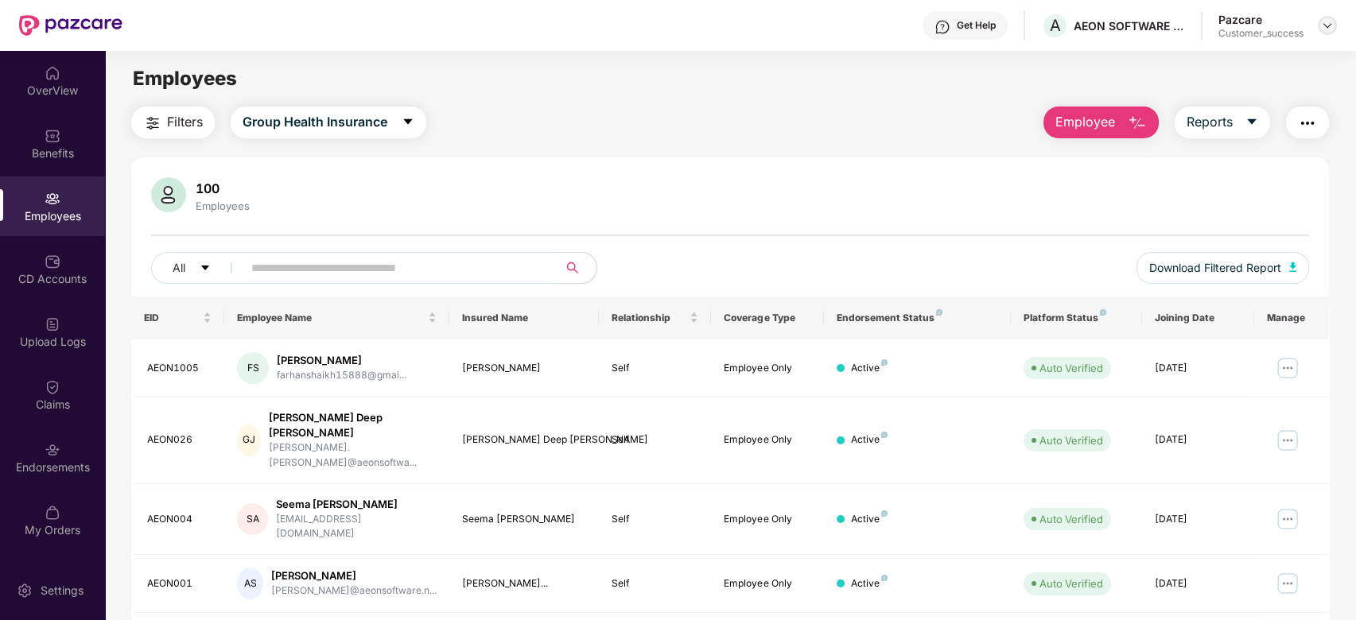
click at [1325, 30] on img at bounding box center [1327, 25] width 13 height 13
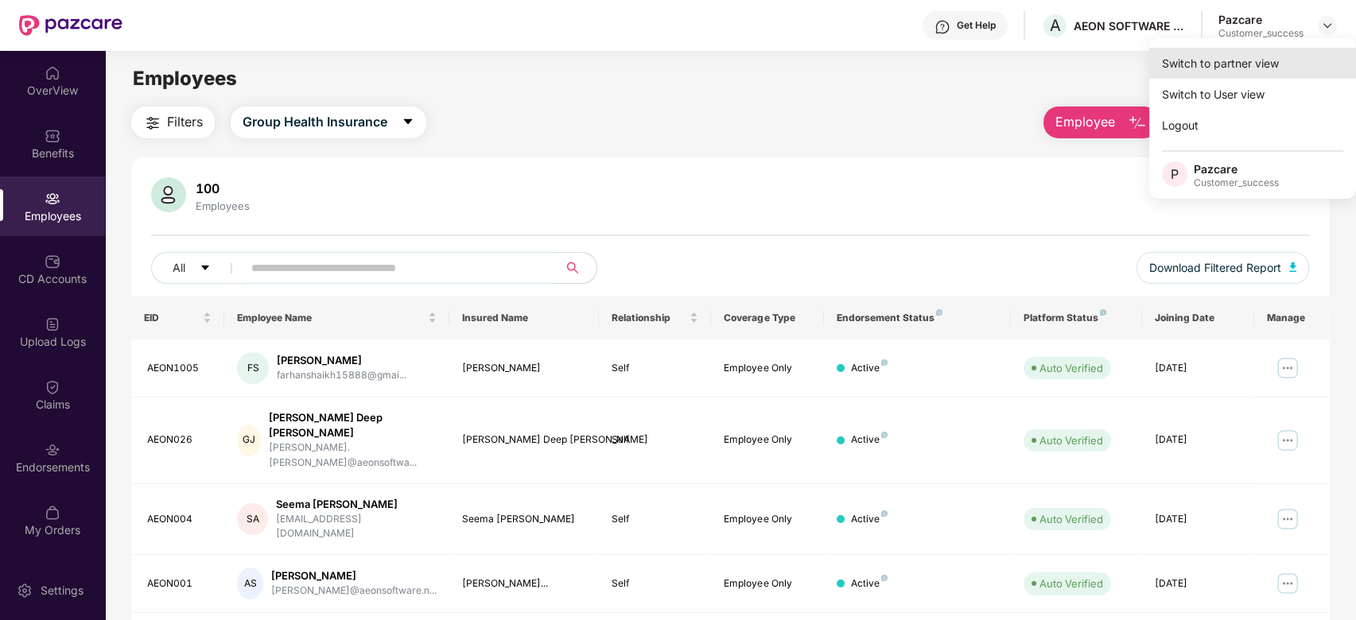
click at [1237, 61] on div "Switch to partner view" at bounding box center [1252, 63] width 207 height 31
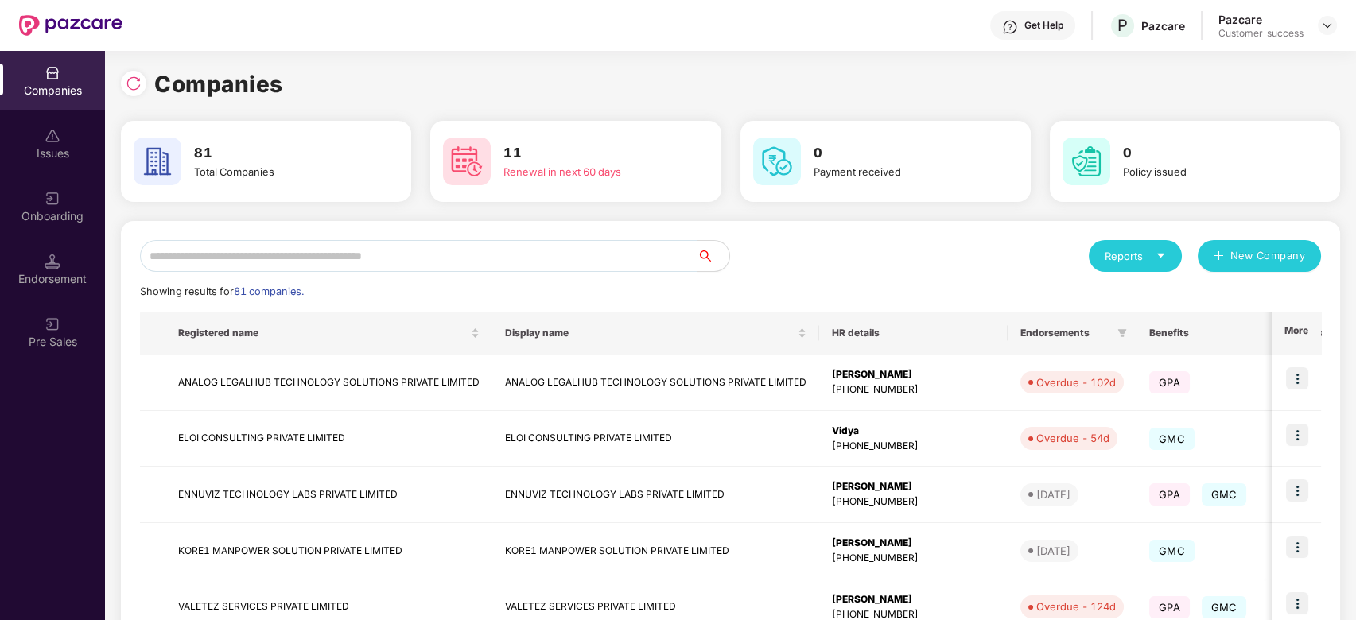
click at [344, 270] on input "text" at bounding box center [419, 256] width 558 height 32
click at [47, 146] on div "Issues" at bounding box center [52, 154] width 105 height 16
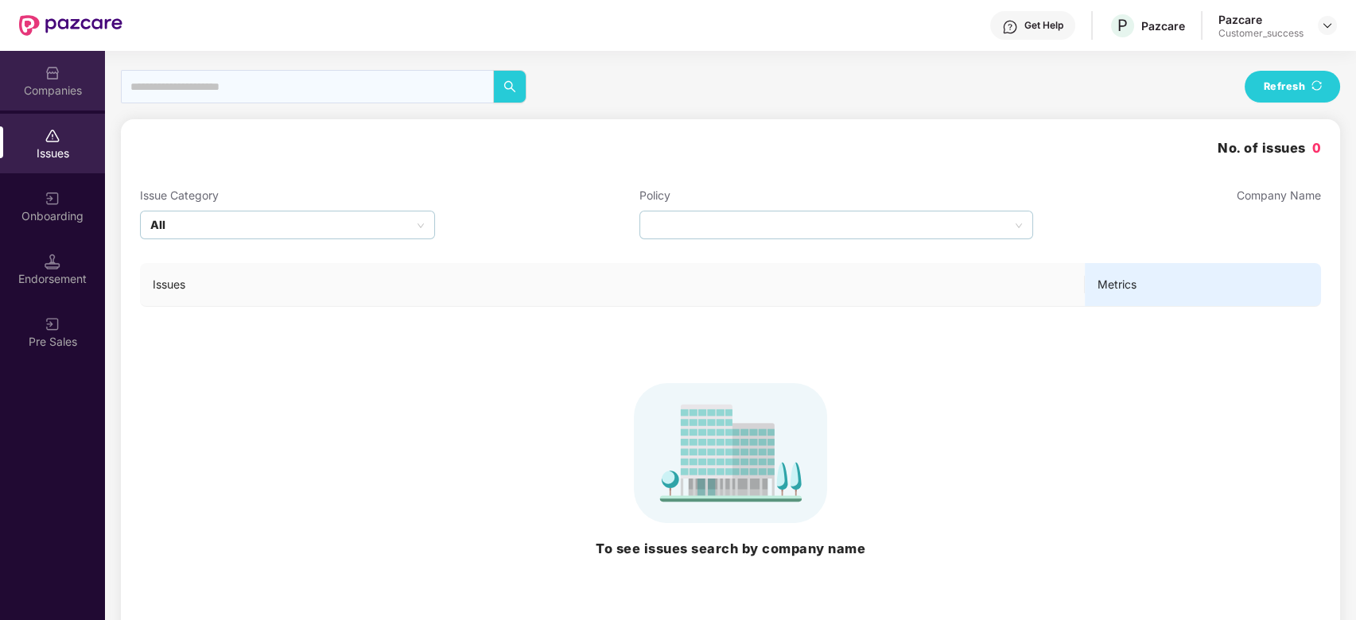
click at [49, 57] on div "Companies" at bounding box center [52, 81] width 105 height 60
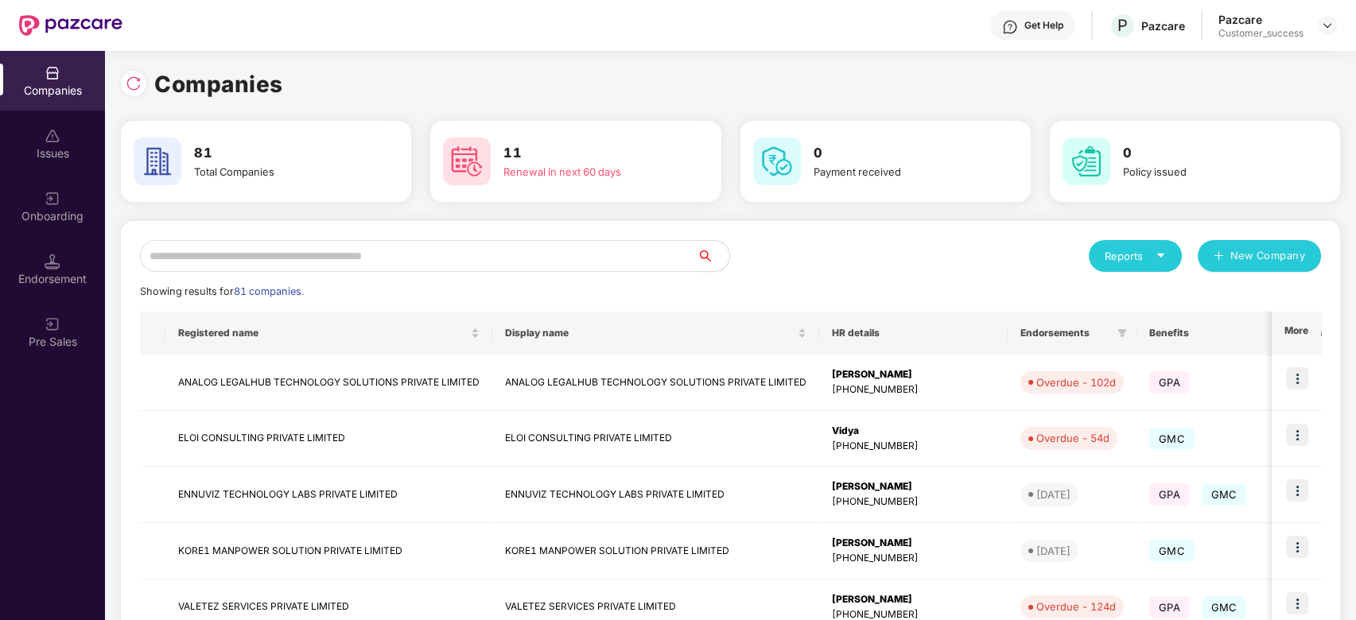
click at [360, 254] on input "text" at bounding box center [419, 256] width 558 height 32
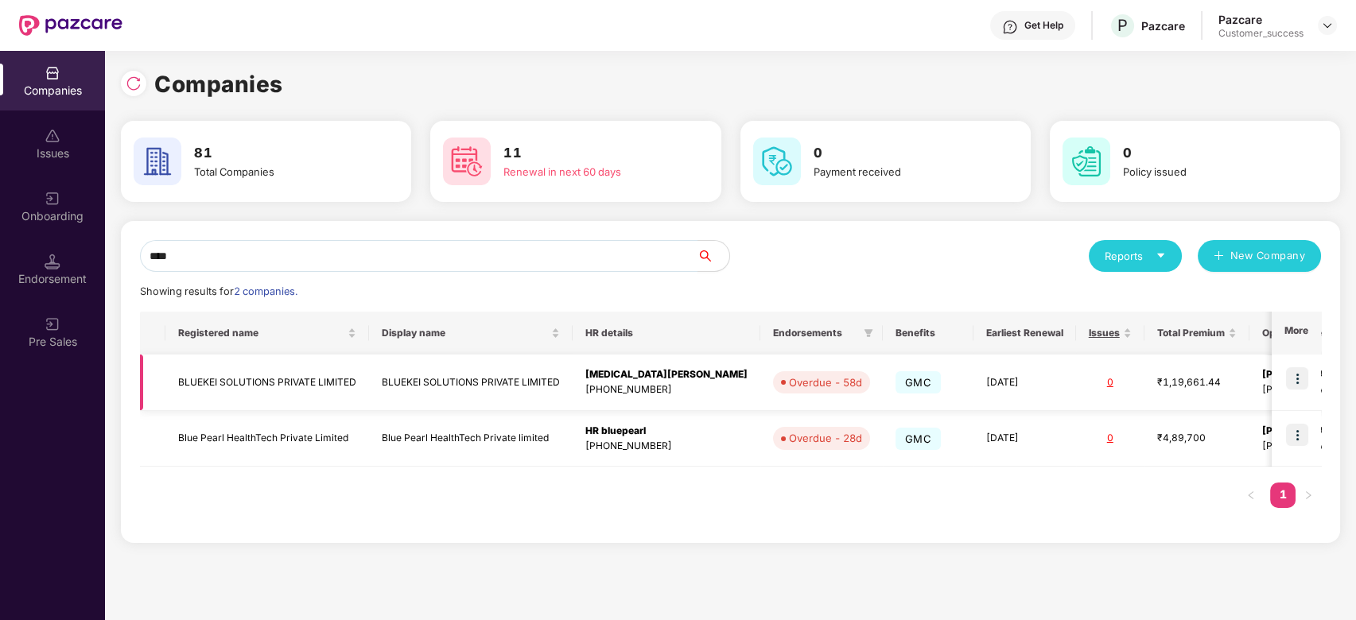
type input "****"
click at [1306, 374] on img at bounding box center [1297, 378] width 22 height 22
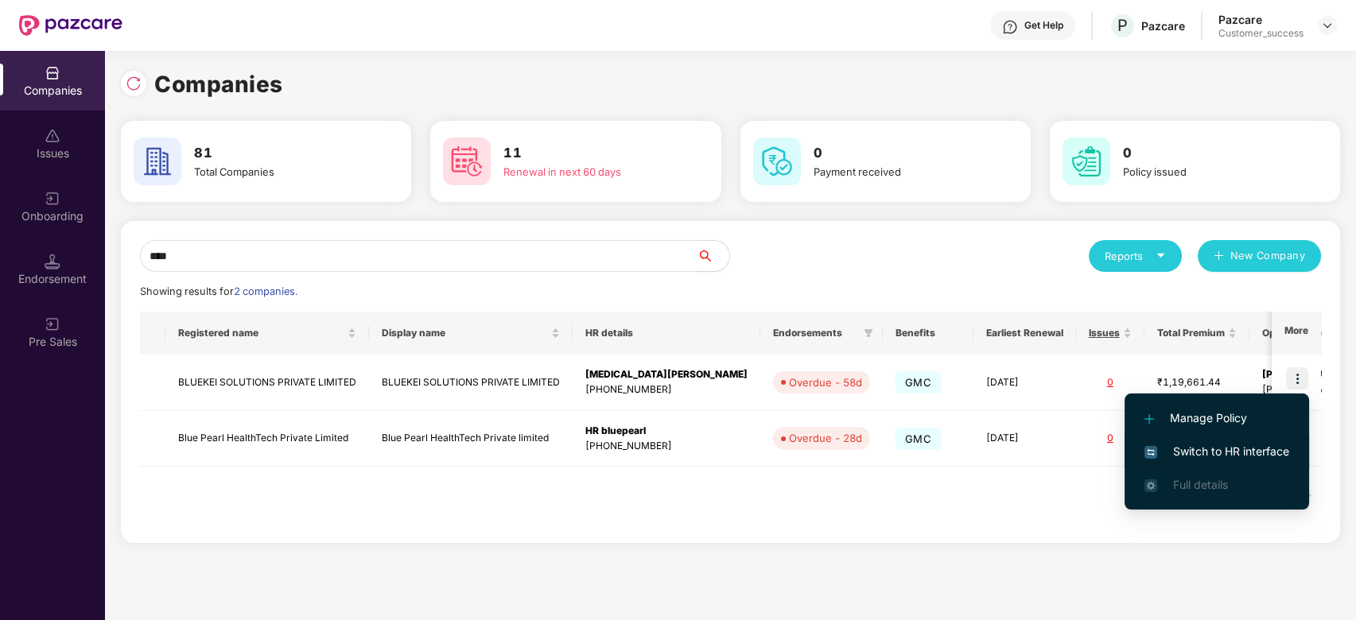
click at [1217, 449] on span "Switch to HR interface" at bounding box center [1216, 451] width 145 height 17
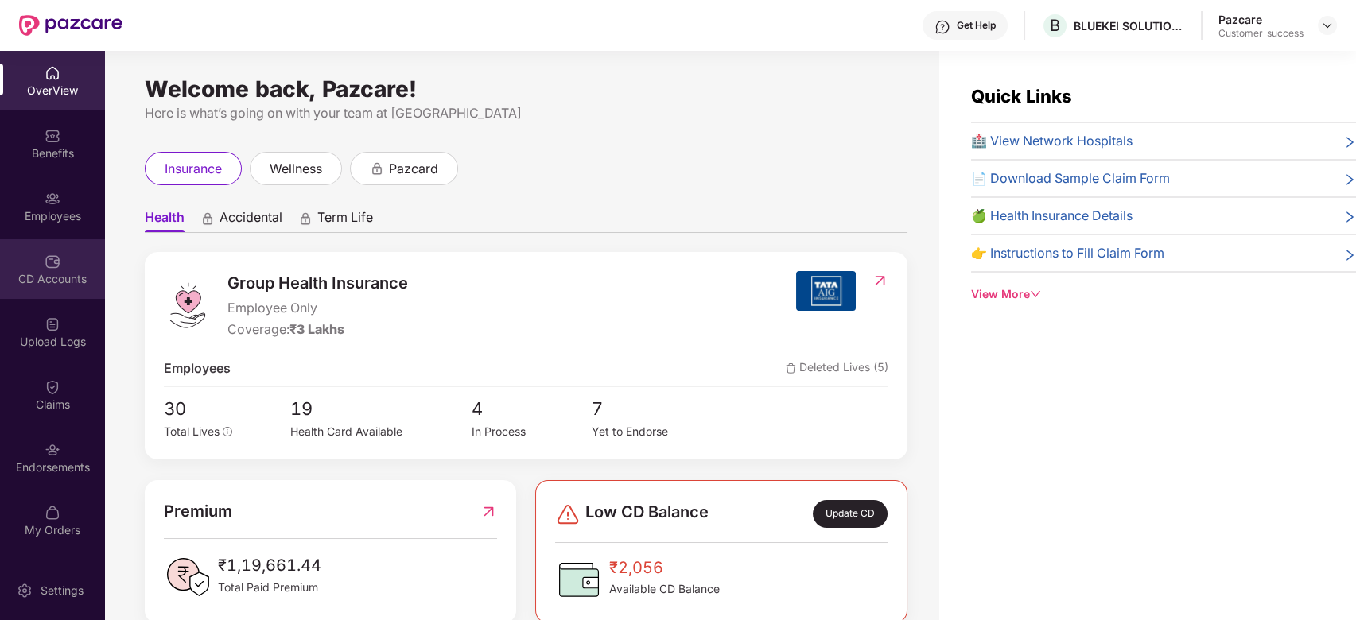
click at [51, 281] on div "CD Accounts" at bounding box center [52, 279] width 105 height 16
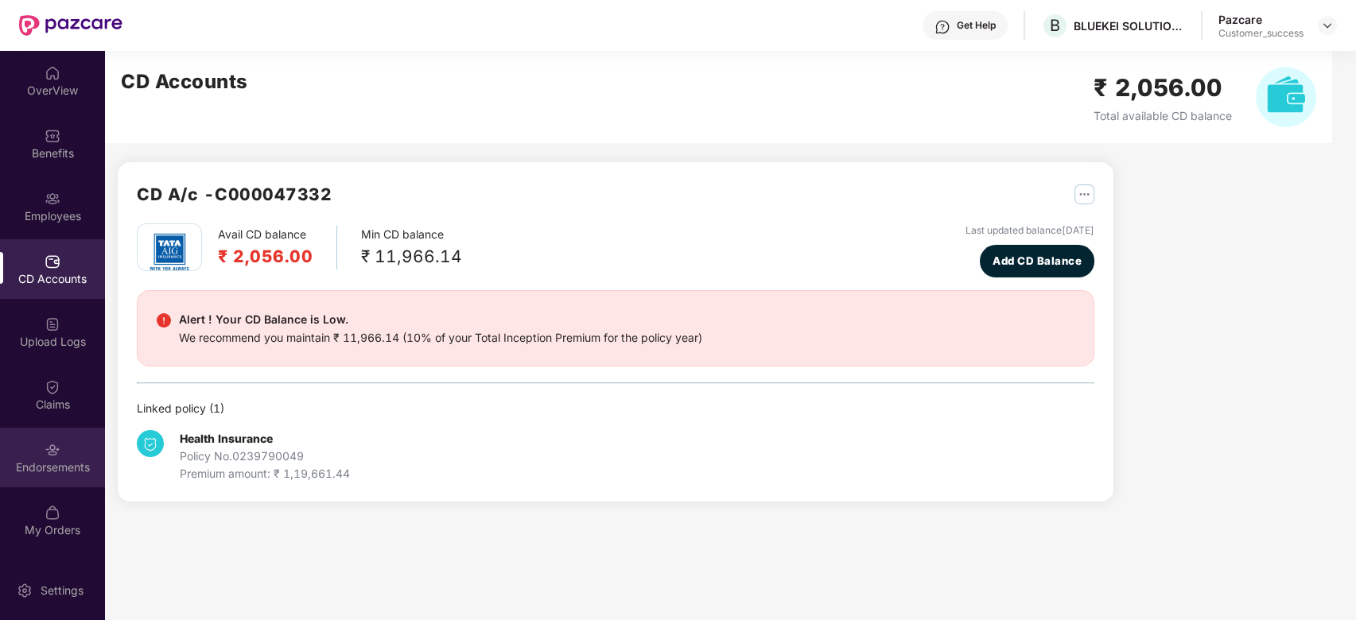
click at [57, 462] on div "Endorsements" at bounding box center [52, 468] width 105 height 16
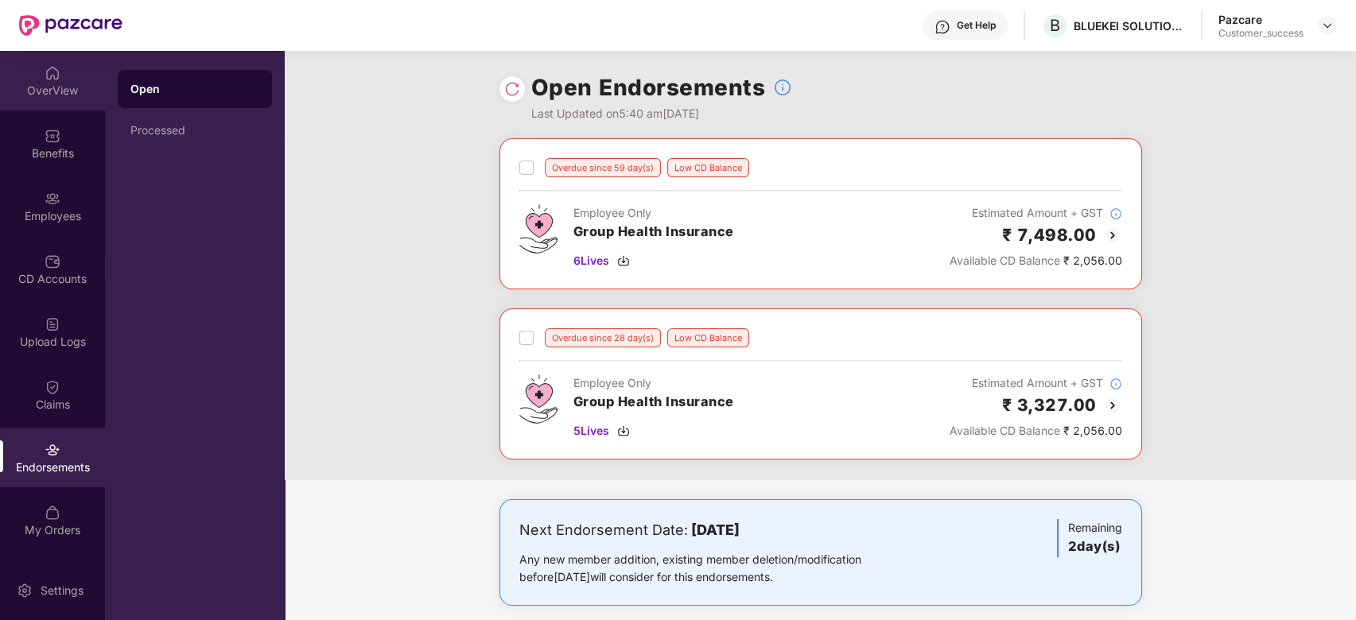
click at [51, 83] on div "OverView" at bounding box center [52, 91] width 105 height 16
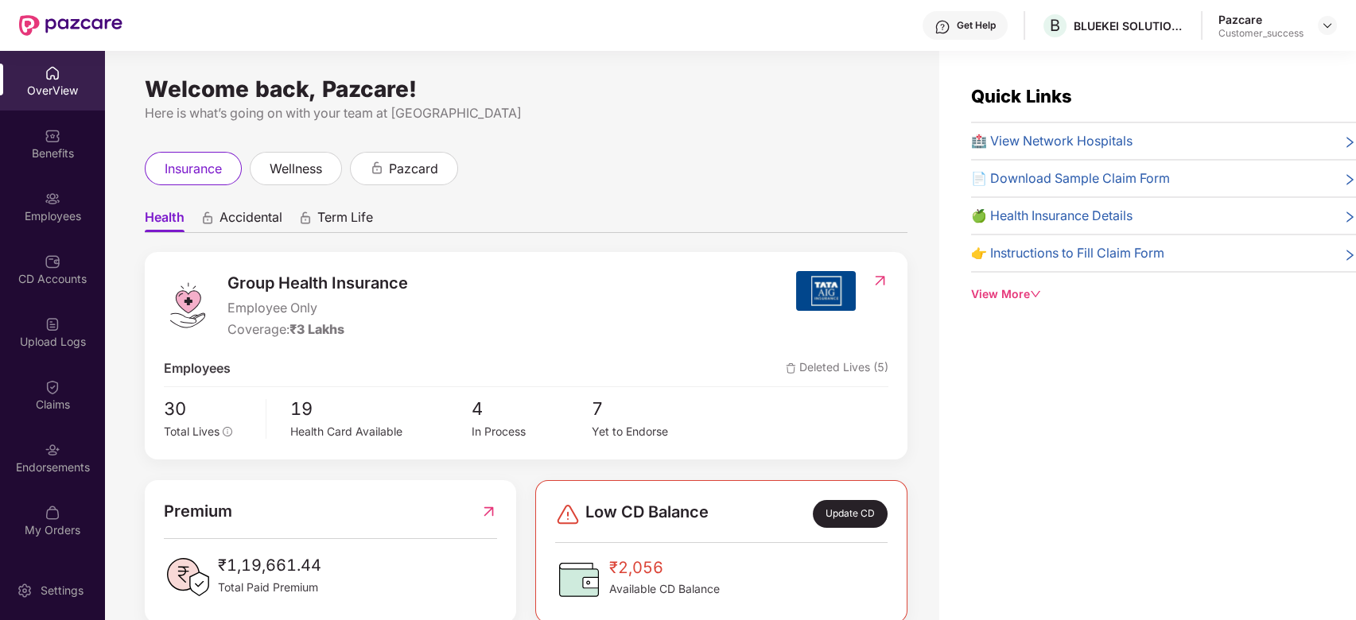
click at [1062, 139] on span "🏥 View Network Hospitals" at bounding box center [1051, 141] width 161 height 20
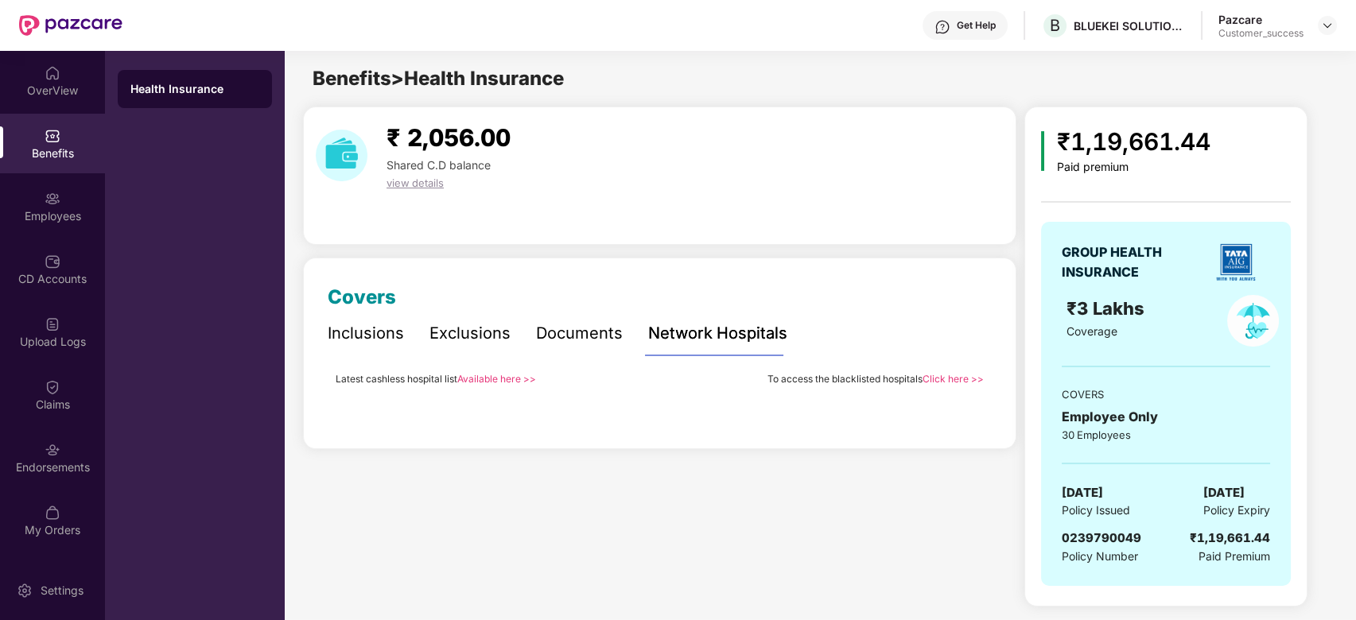
click at [955, 378] on link "Click here >>" at bounding box center [953, 379] width 61 height 12
click at [1324, 22] on img at bounding box center [1327, 25] width 13 height 13
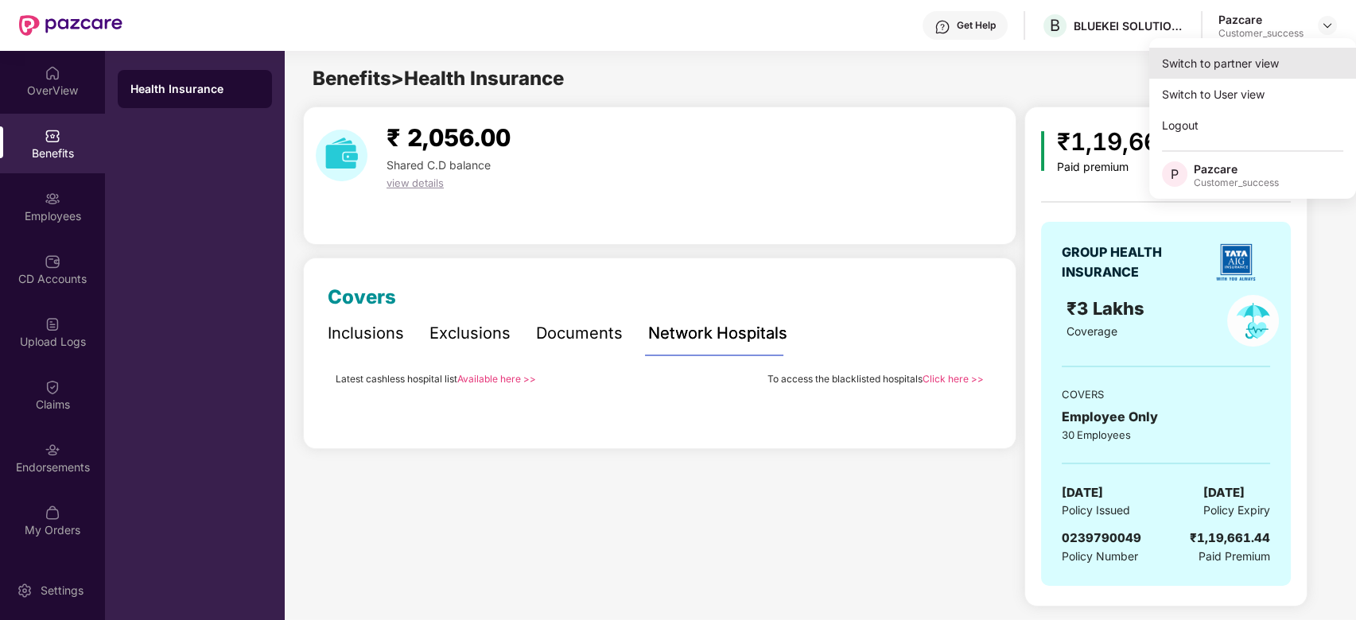
click at [1245, 56] on div "Switch to partner view" at bounding box center [1252, 63] width 207 height 31
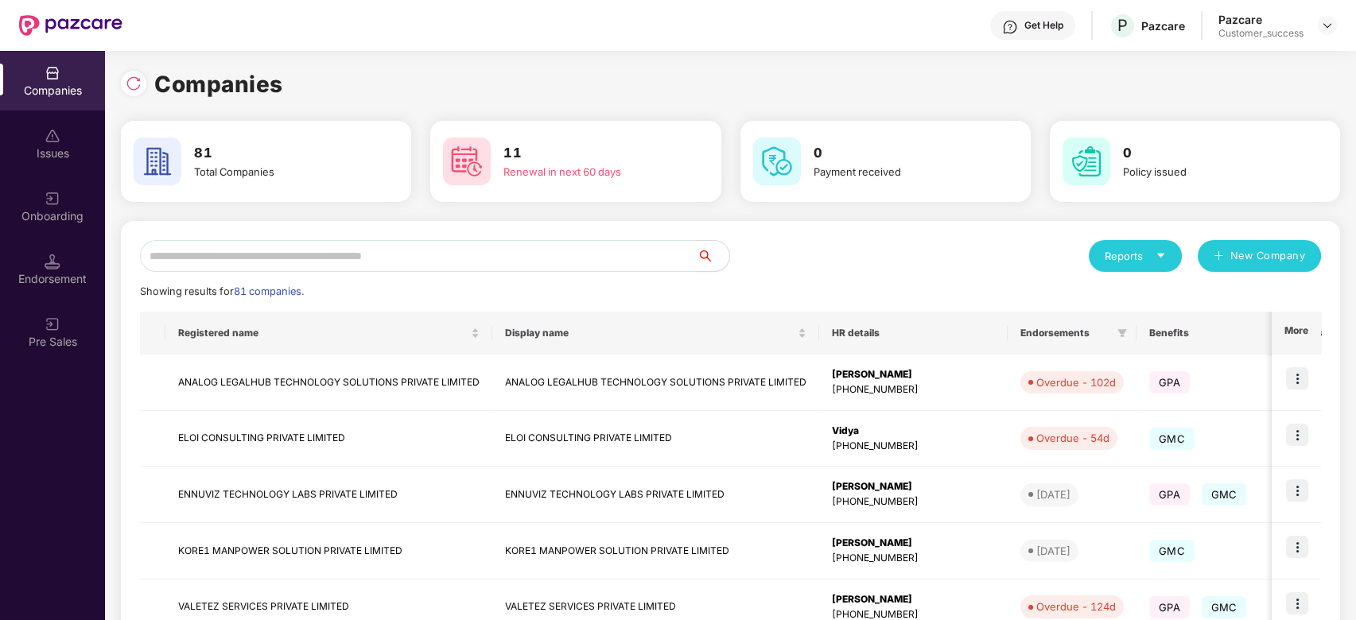
click at [526, 259] on input "text" at bounding box center [419, 256] width 558 height 32
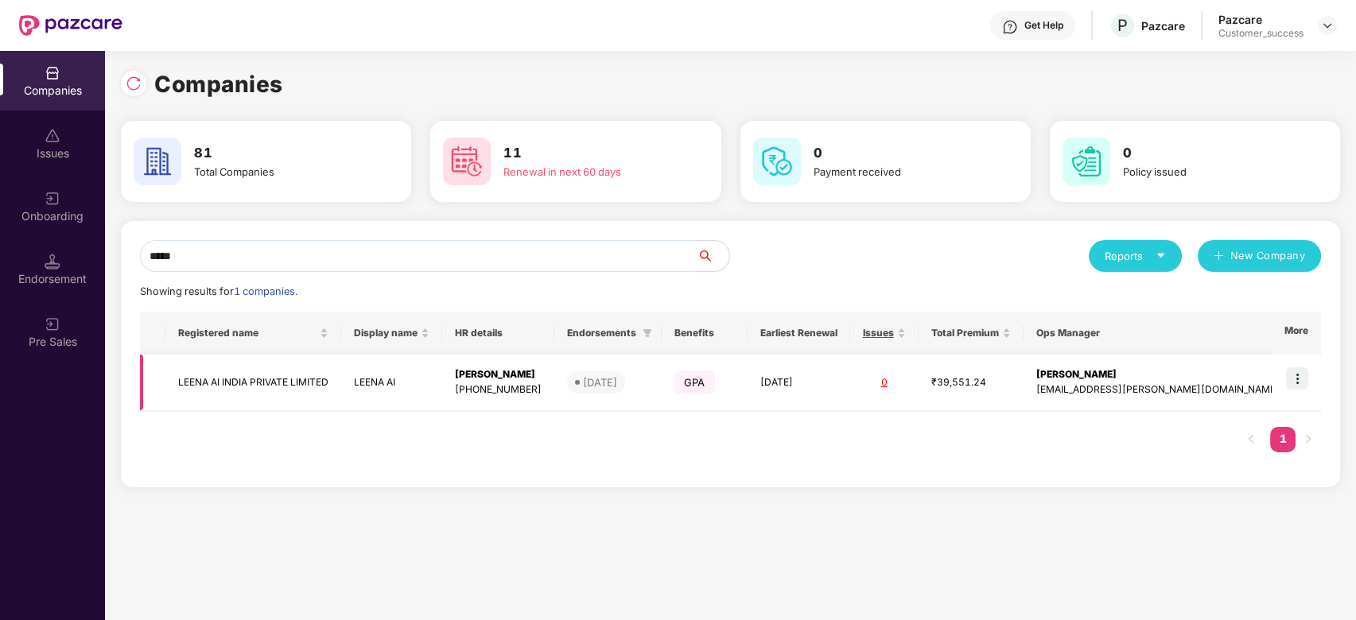
type input "*****"
click at [1305, 375] on img at bounding box center [1297, 378] width 22 height 22
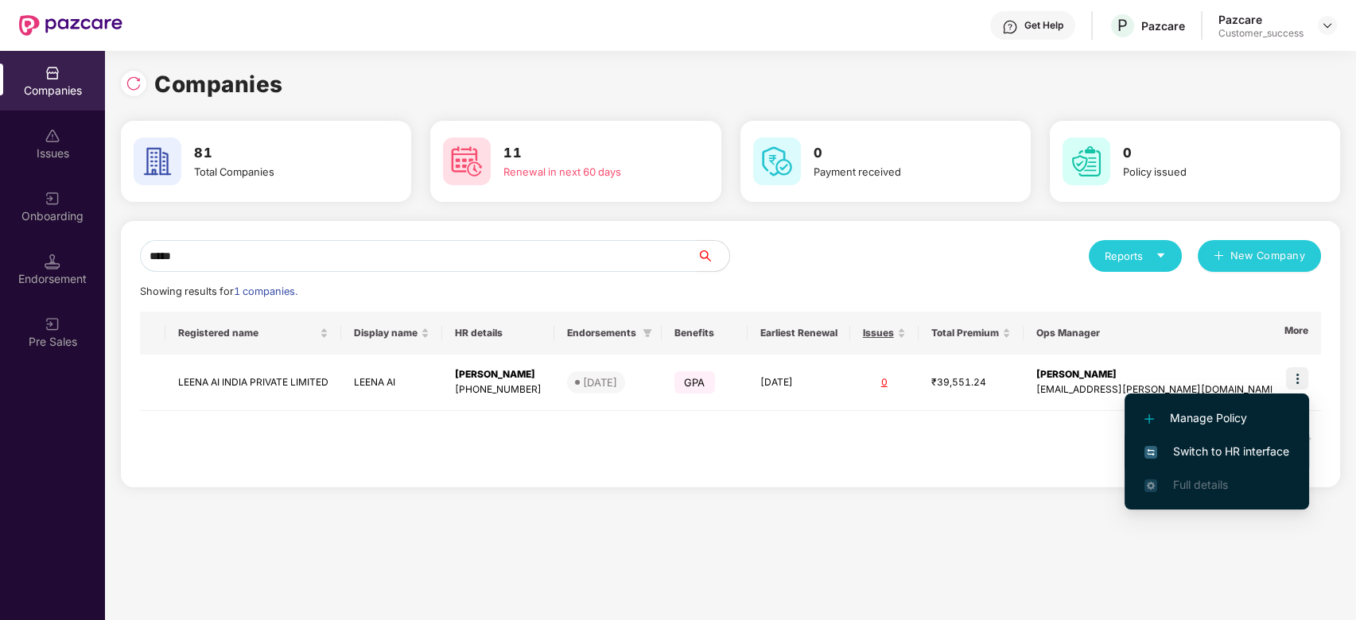
click at [1224, 453] on span "Switch to HR interface" at bounding box center [1216, 451] width 145 height 17
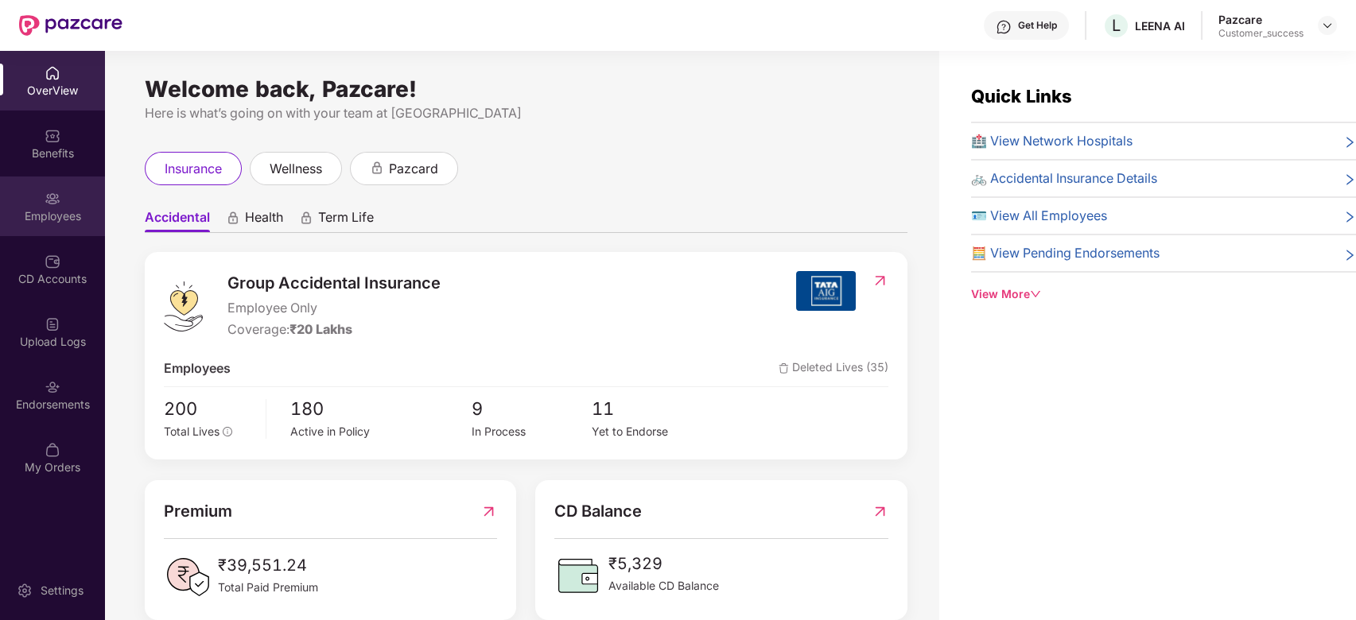
click at [48, 191] on img at bounding box center [53, 199] width 16 height 16
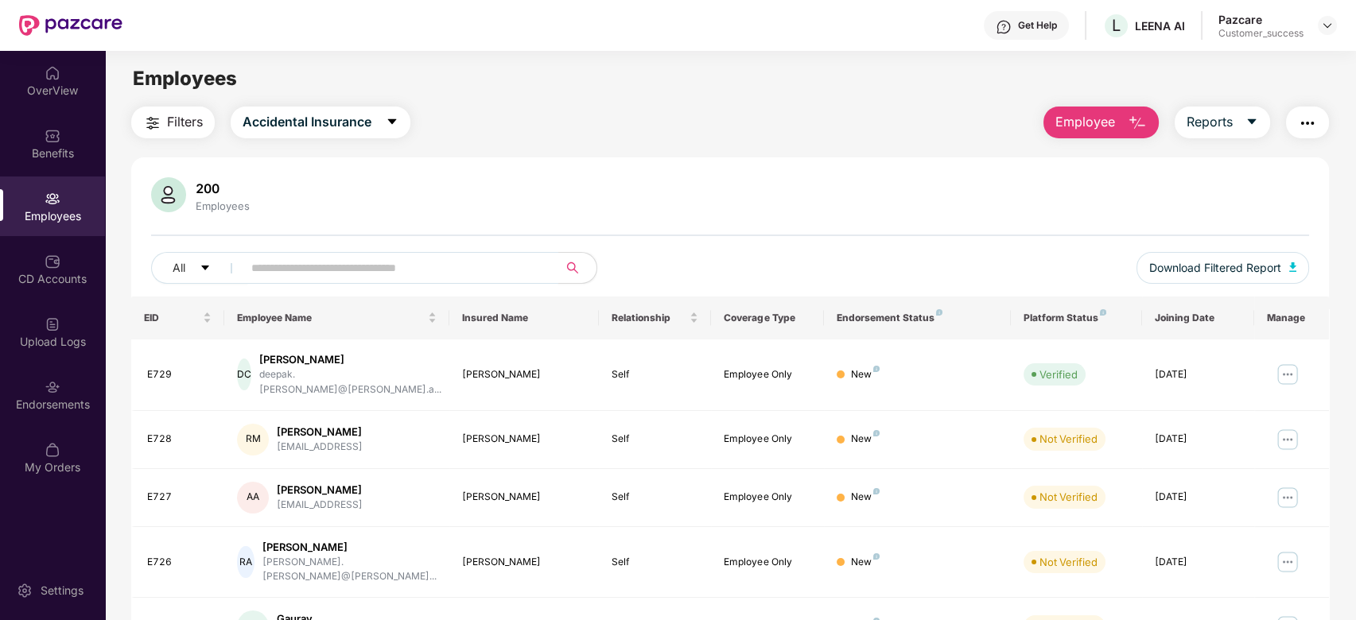
click at [342, 256] on input "text" at bounding box center [394, 268] width 286 height 24
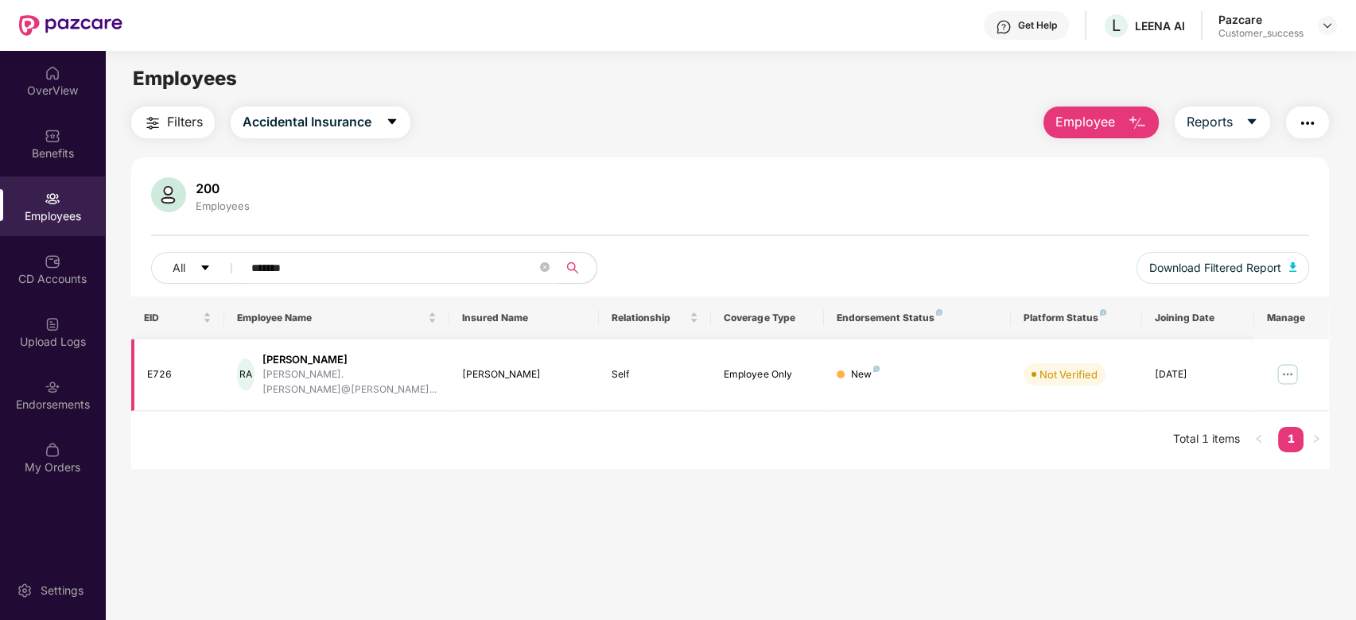
type input "*******"
click at [1290, 367] on img at bounding box center [1287, 374] width 25 height 25
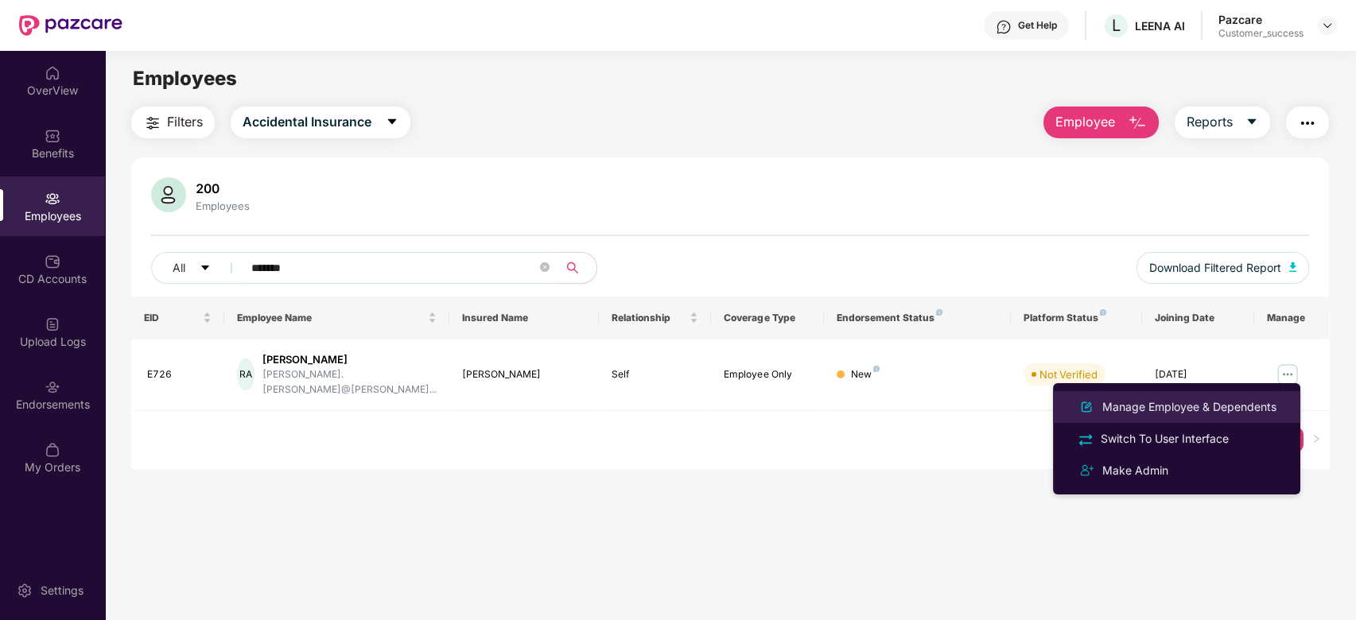
click at [1172, 403] on div "Manage Employee & Dependents" at bounding box center [1189, 406] width 181 height 17
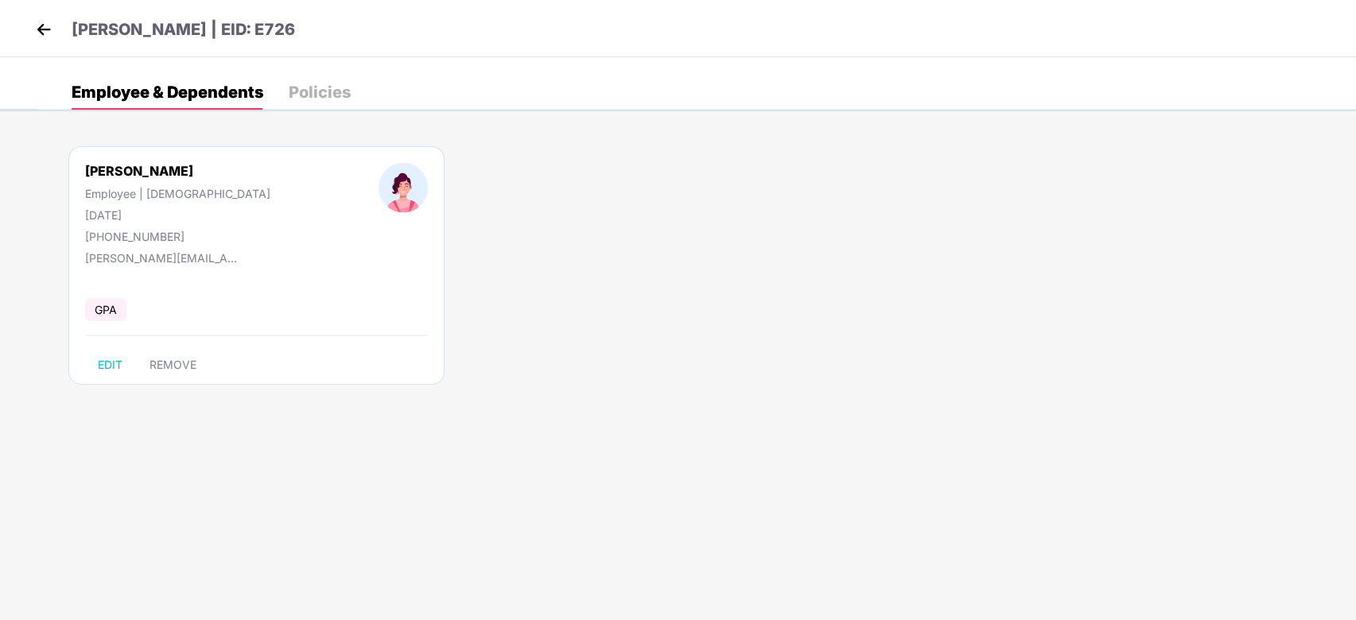
click at [57, 39] on header "[PERSON_NAME] | EID: E726" at bounding box center [163, 31] width 263 height 29
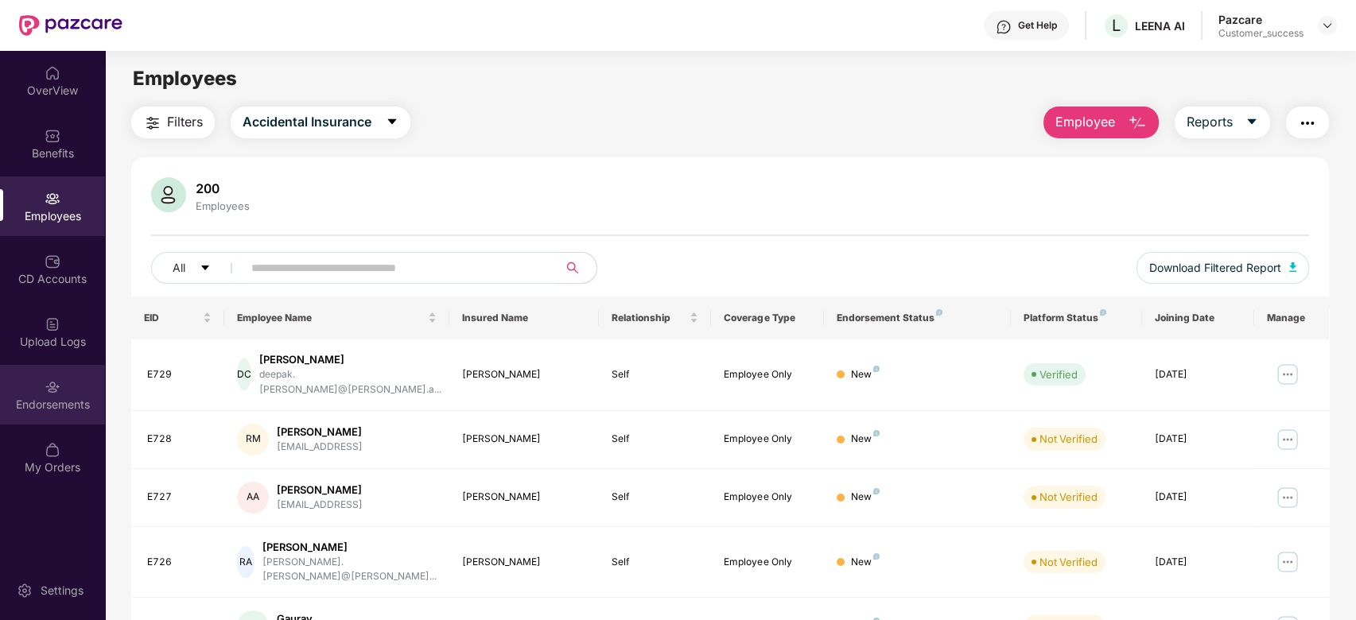
click at [49, 402] on div "Endorsements" at bounding box center [52, 405] width 105 height 16
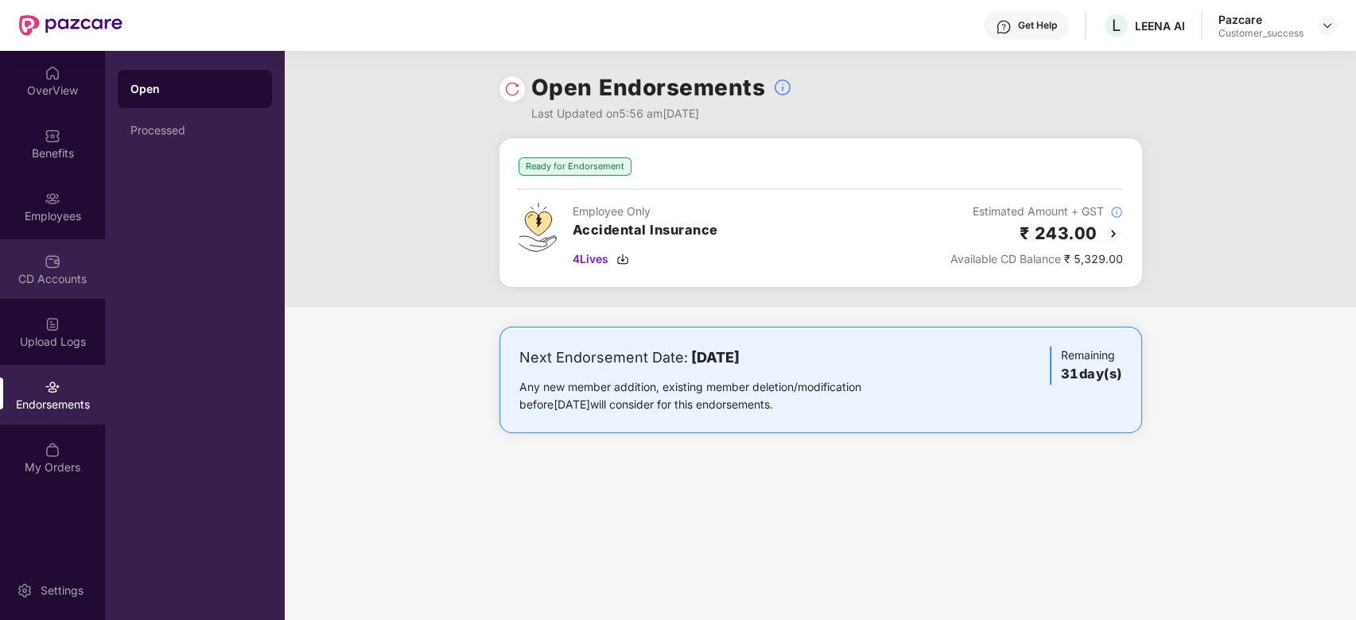
click at [56, 268] on img at bounding box center [53, 262] width 16 height 16
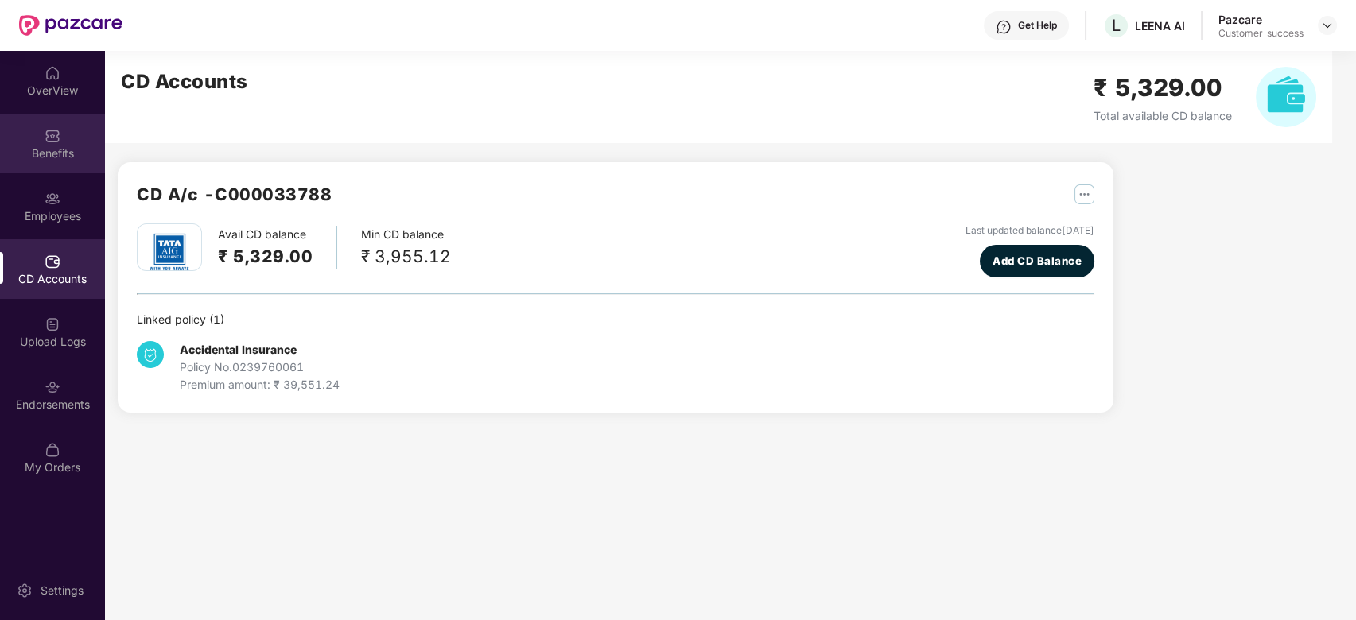
click at [49, 150] on div "Benefits" at bounding box center [52, 154] width 105 height 16
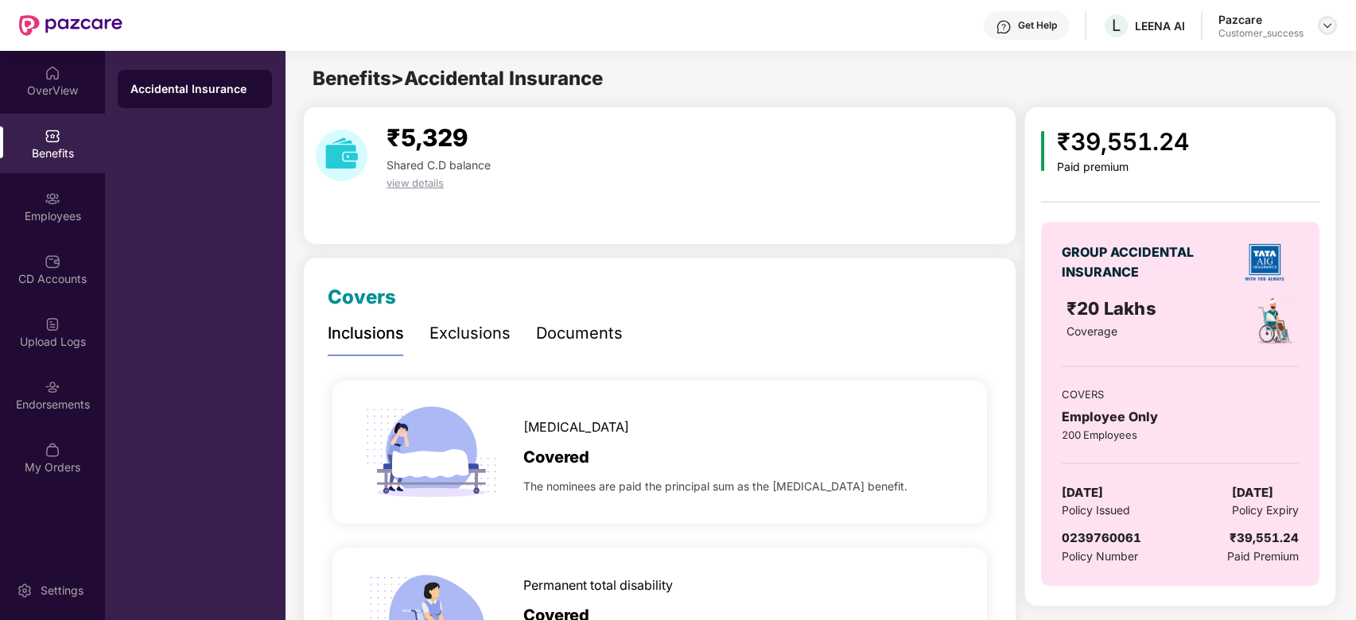
click at [1323, 30] on img at bounding box center [1327, 25] width 13 height 13
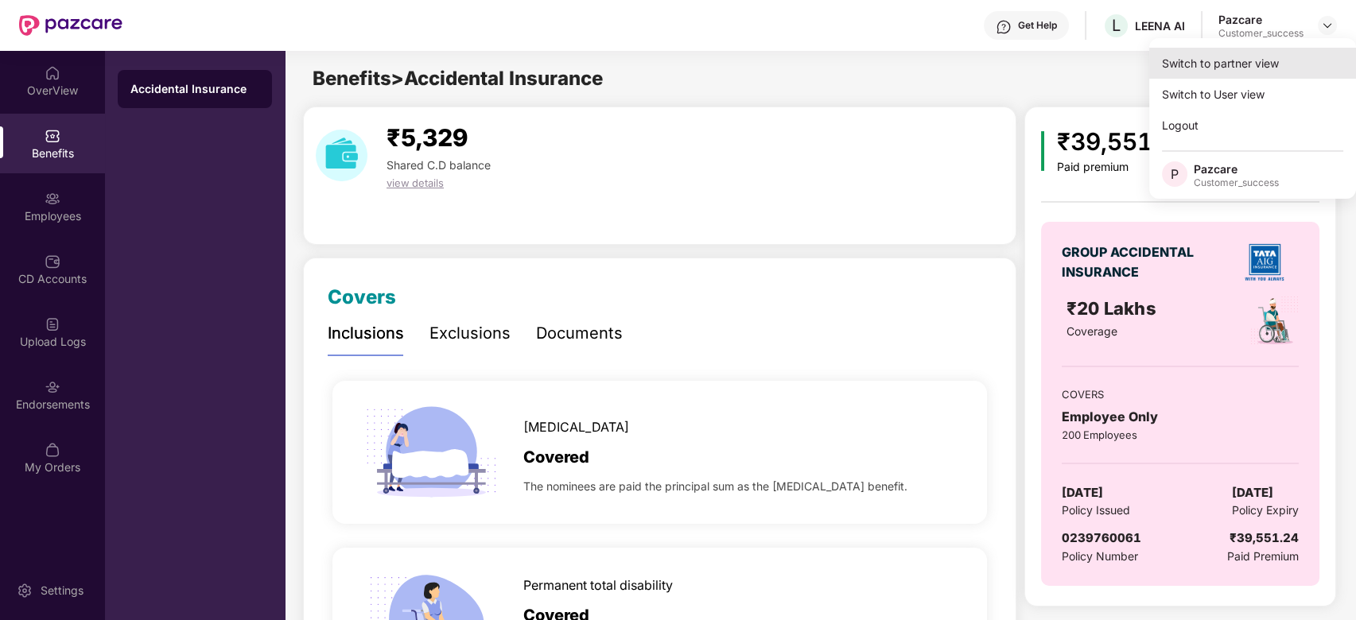
click at [1238, 67] on div "Switch to partner view" at bounding box center [1252, 63] width 207 height 31
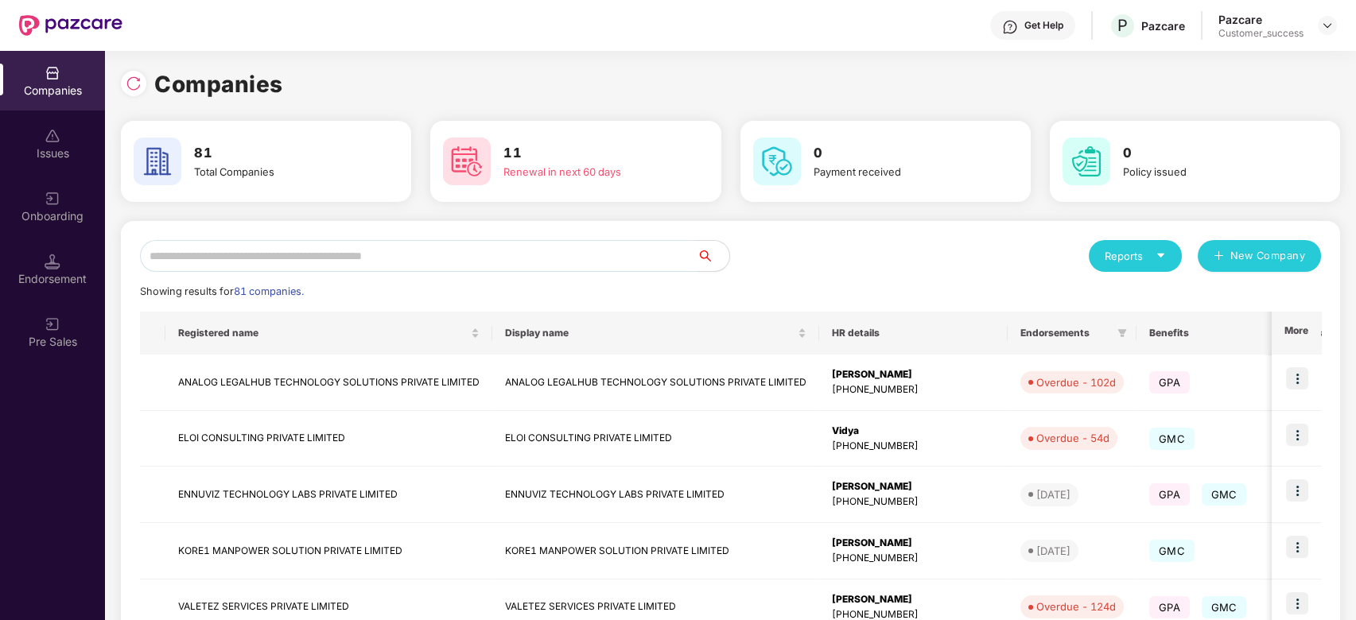
click at [507, 257] on input "text" at bounding box center [419, 256] width 558 height 32
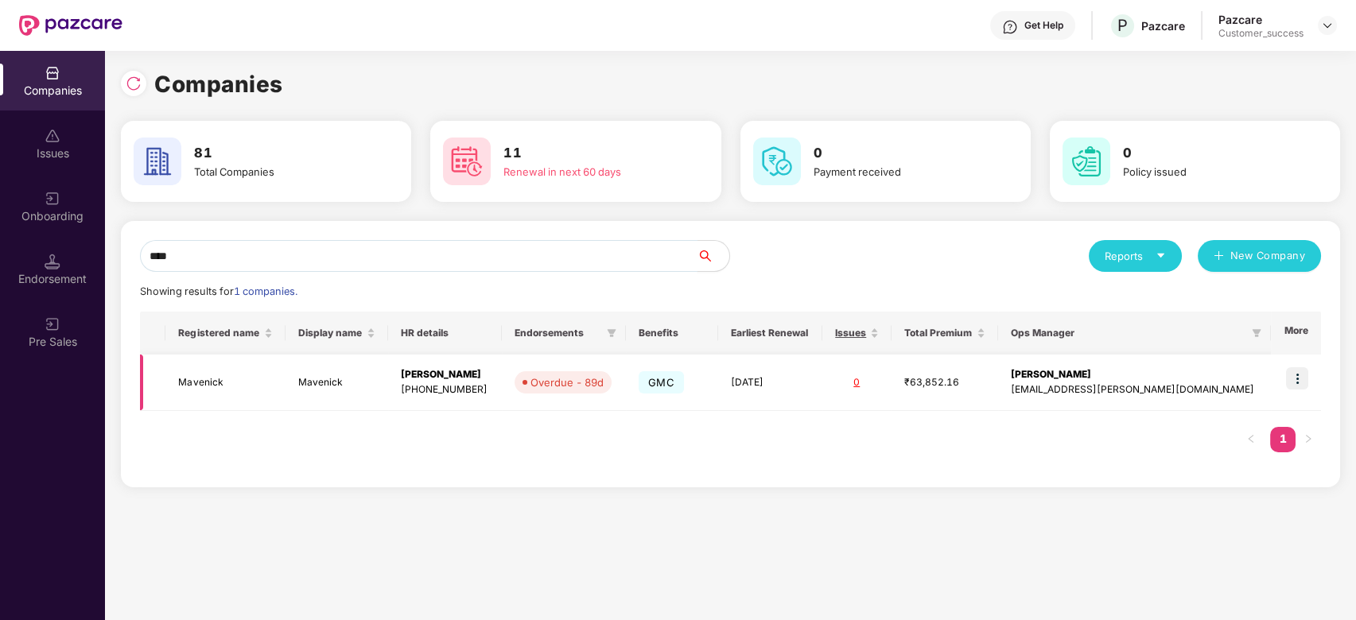
type input "****"
click at [1298, 385] on img at bounding box center [1297, 378] width 22 height 22
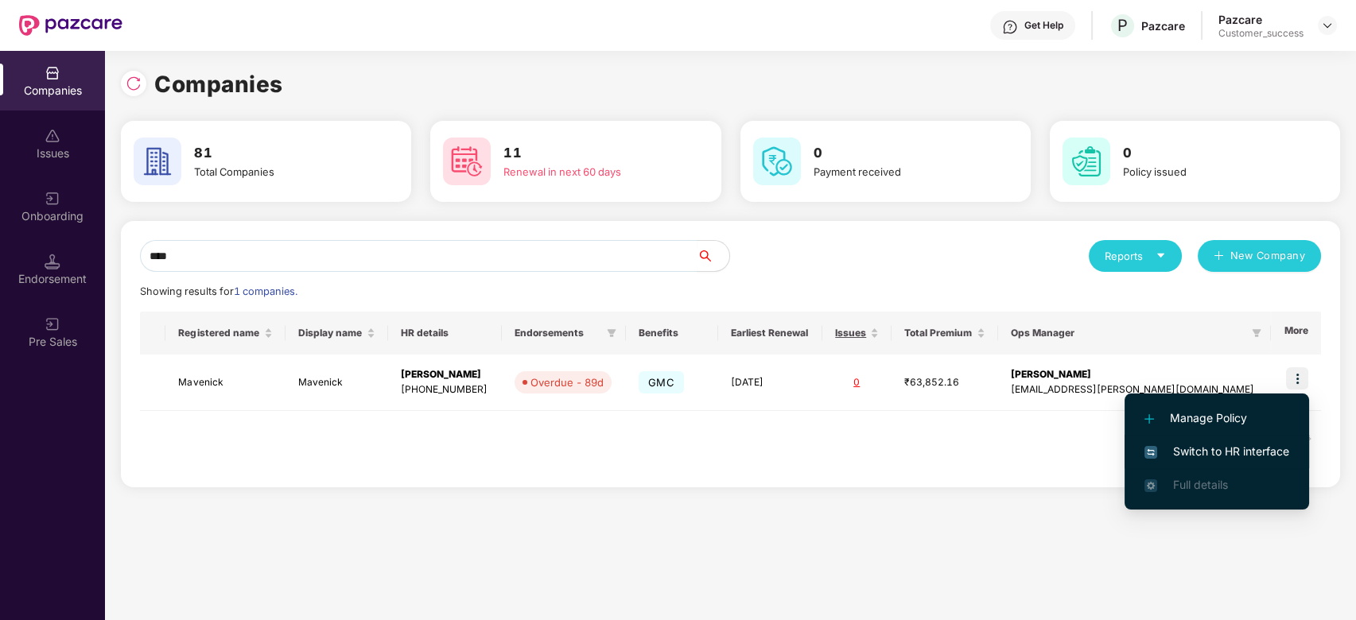
click at [1176, 455] on span "Switch to HR interface" at bounding box center [1216, 451] width 145 height 17
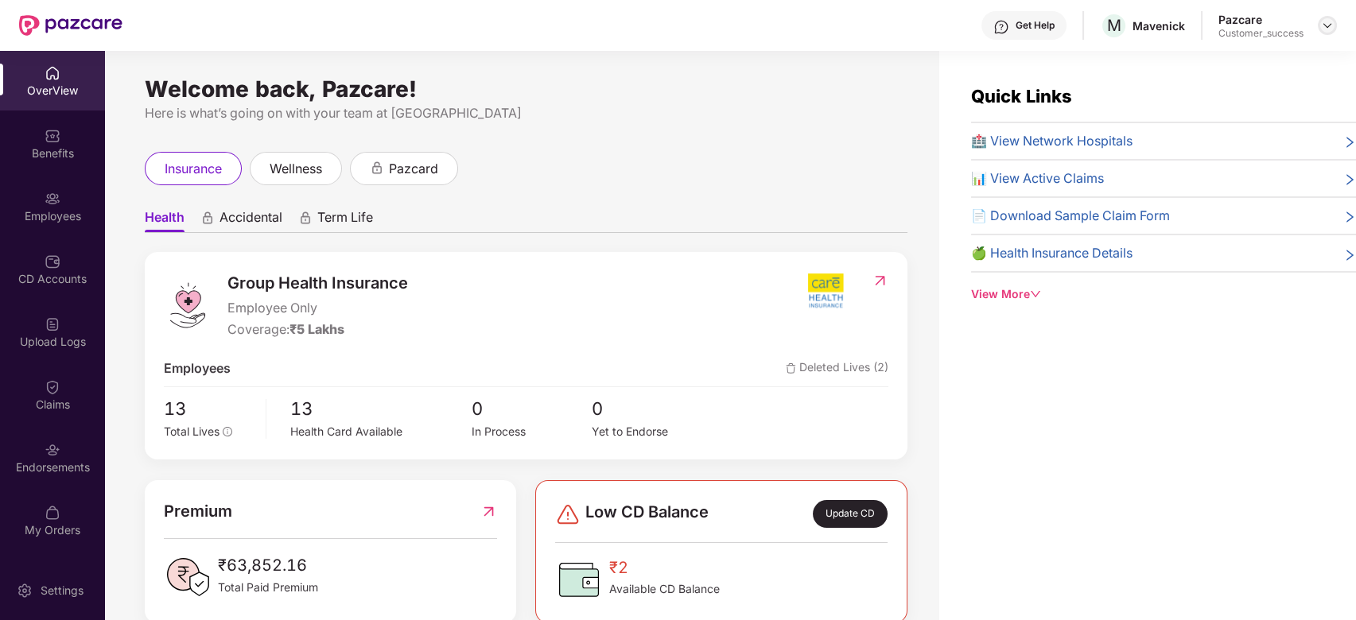
click at [1321, 24] on img at bounding box center [1327, 25] width 13 height 13
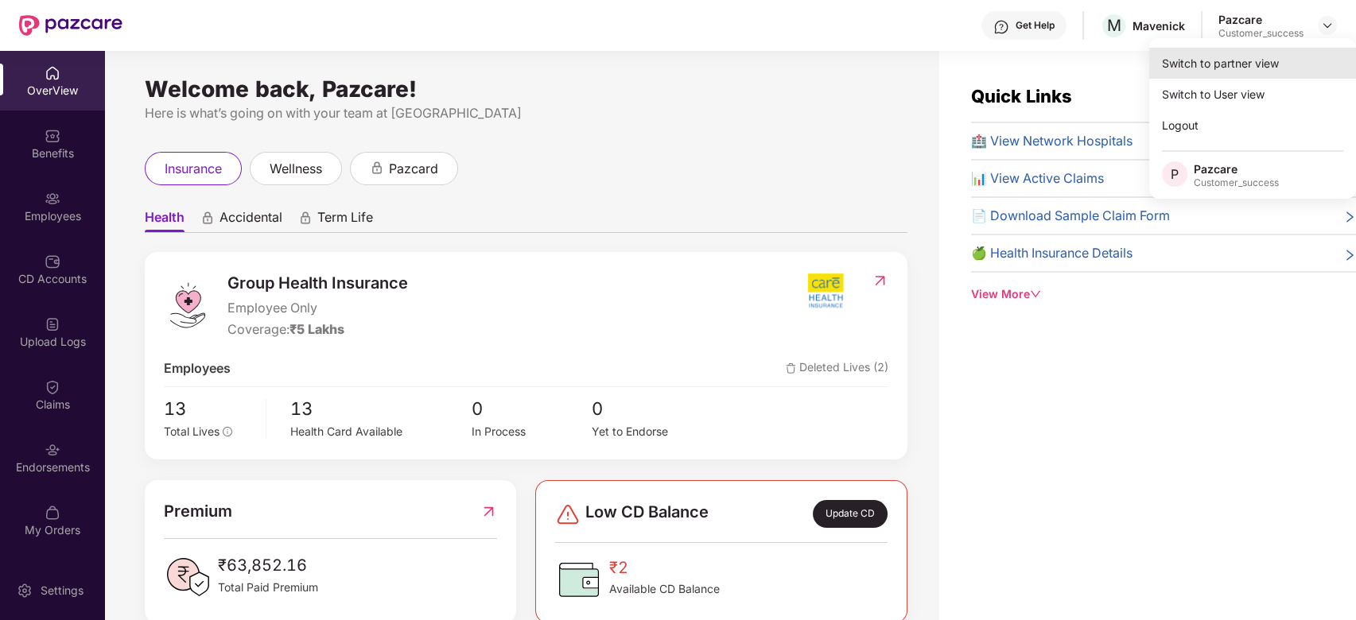
click at [1222, 60] on div "Switch to partner view" at bounding box center [1252, 63] width 207 height 31
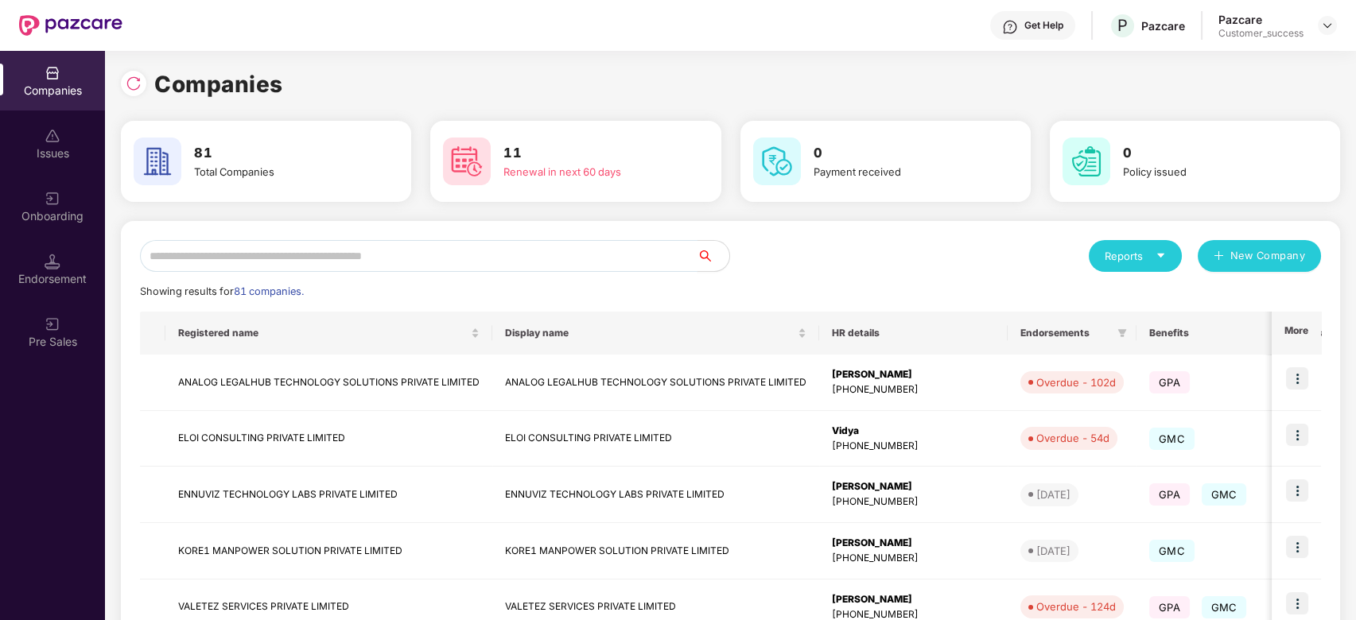
click at [468, 247] on input "text" at bounding box center [419, 256] width 558 height 32
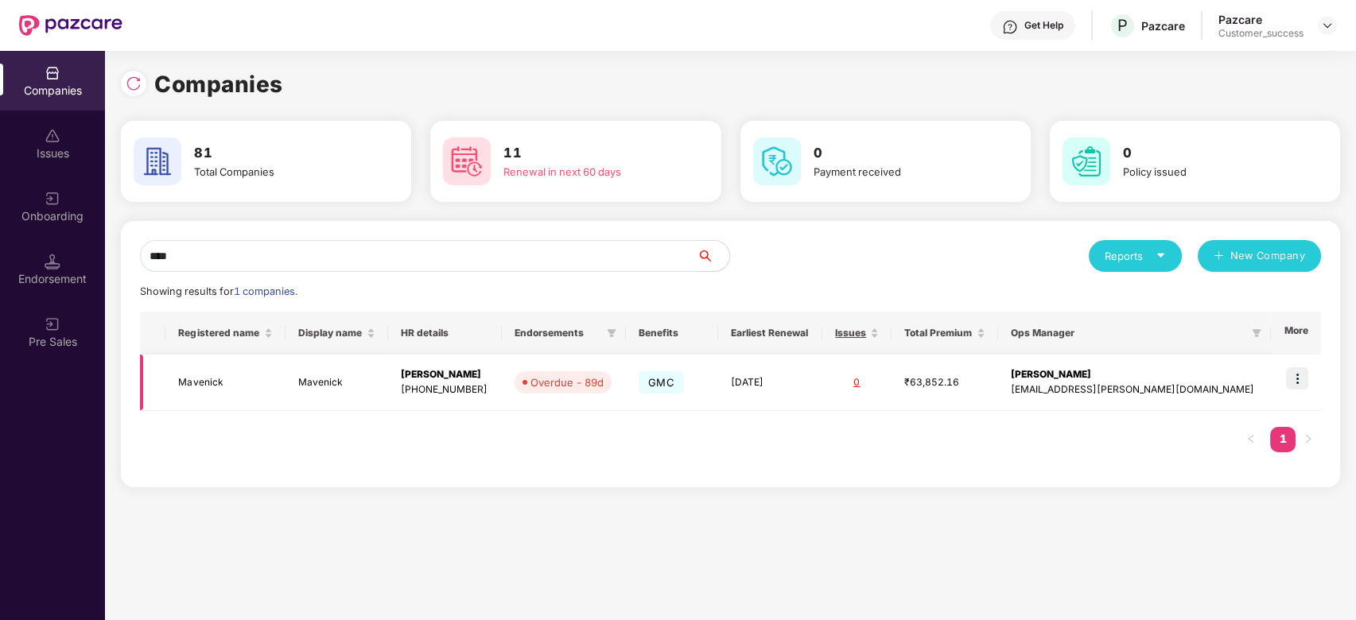
type input "****"
click at [217, 390] on td "Mavenick" at bounding box center [224, 383] width 119 height 56
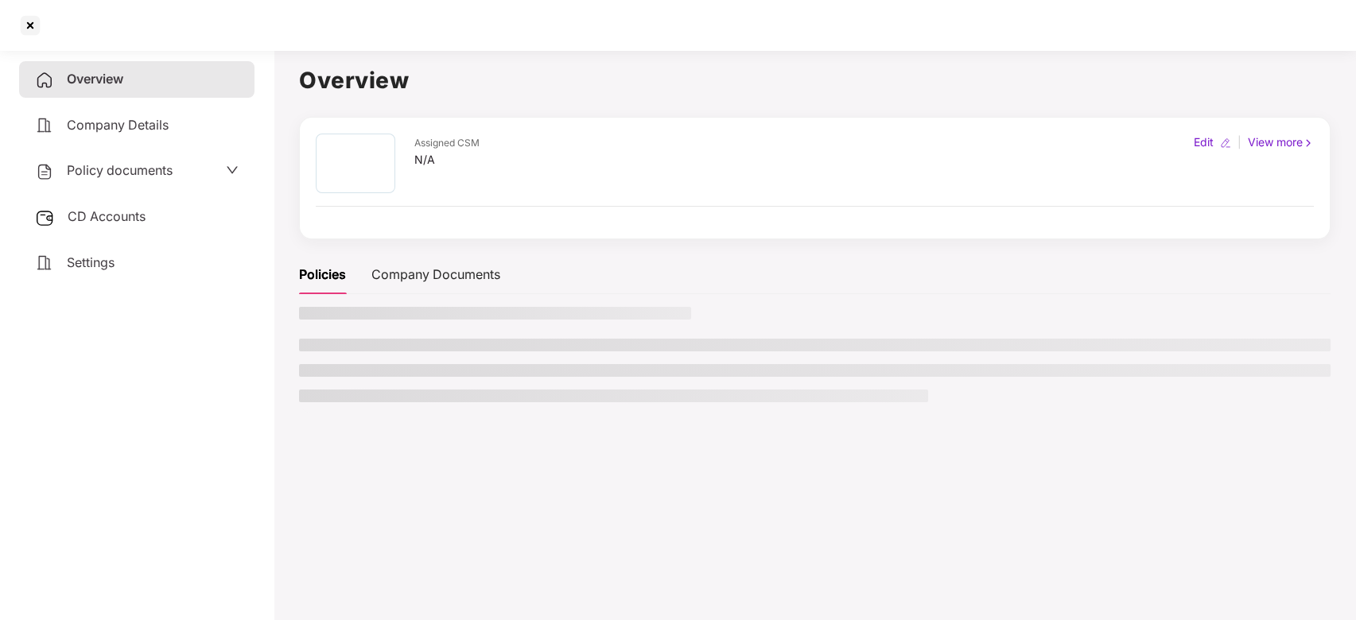
click at [217, 390] on div "Overview Company Details Policy documents CD Accounts Settings" at bounding box center [136, 332] width 235 height 542
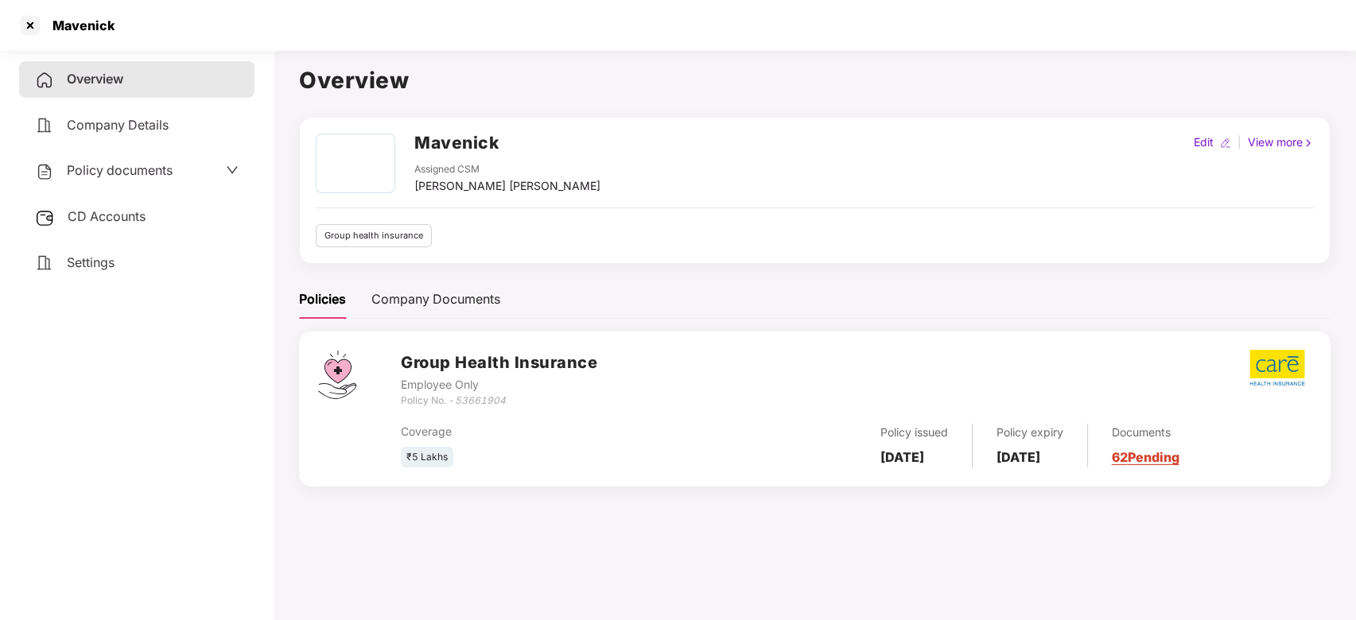
click at [138, 162] on span "Policy documents" at bounding box center [120, 170] width 106 height 16
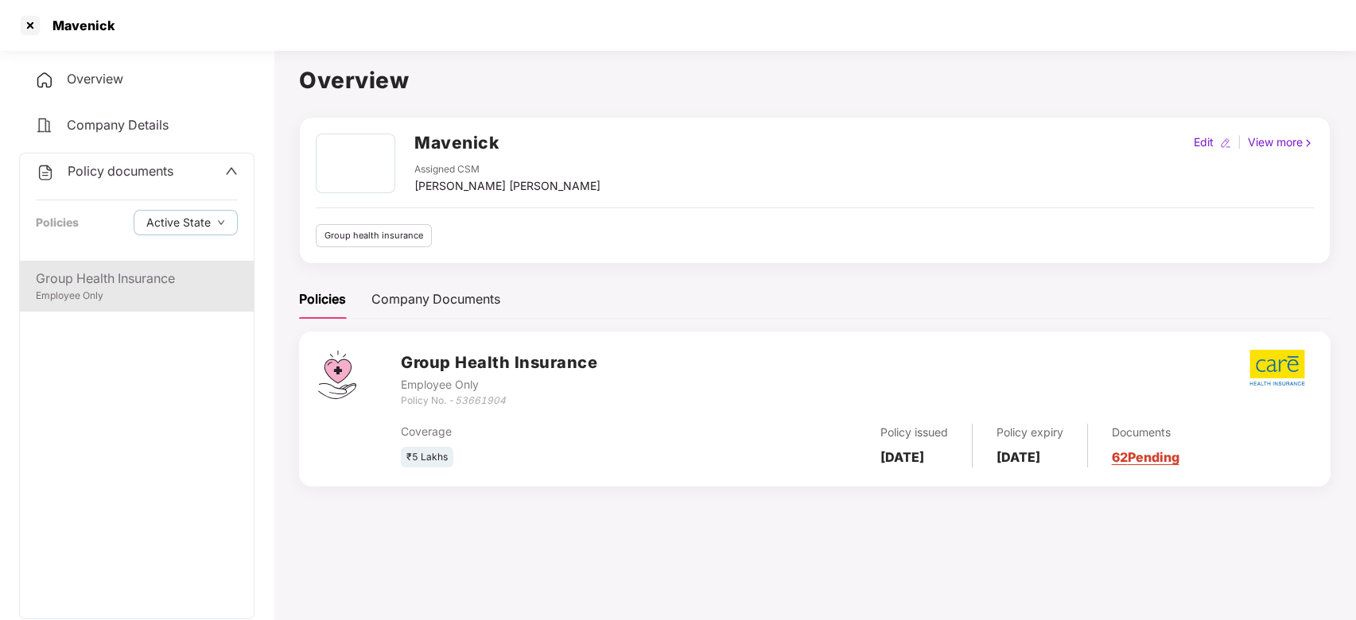
click at [115, 287] on div "Group Health Insurance" at bounding box center [137, 279] width 202 height 20
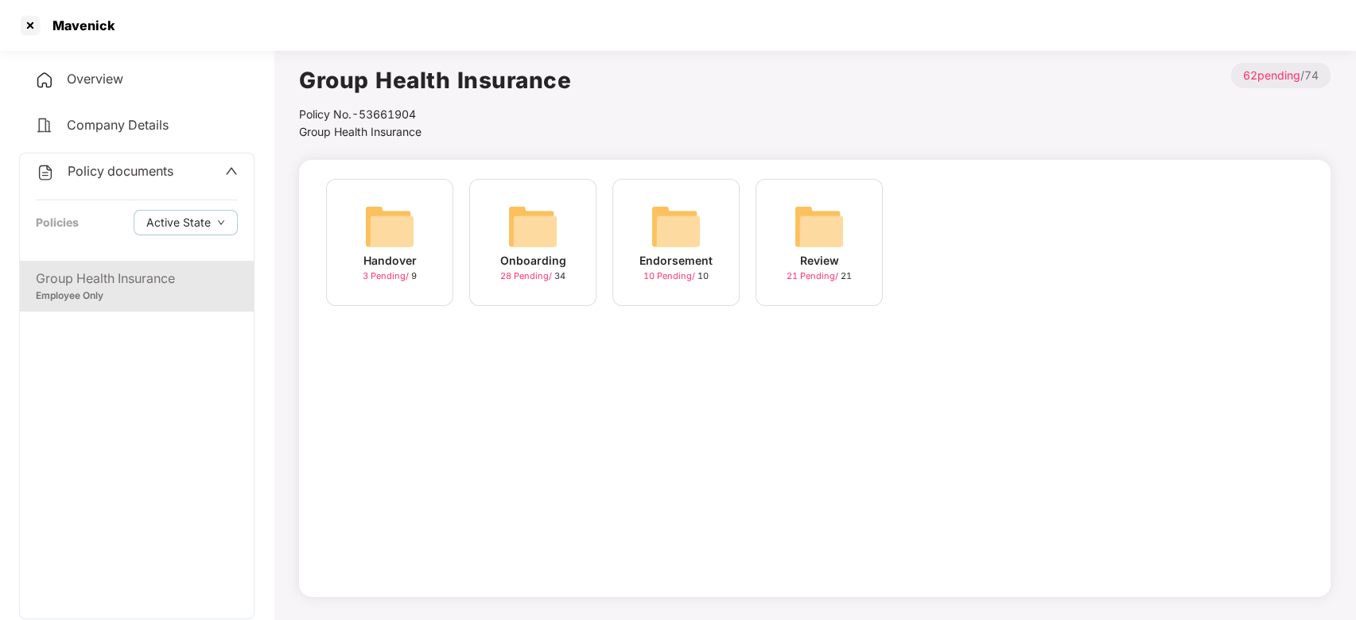
click at [519, 254] on div "Onboarding" at bounding box center [533, 260] width 66 height 17
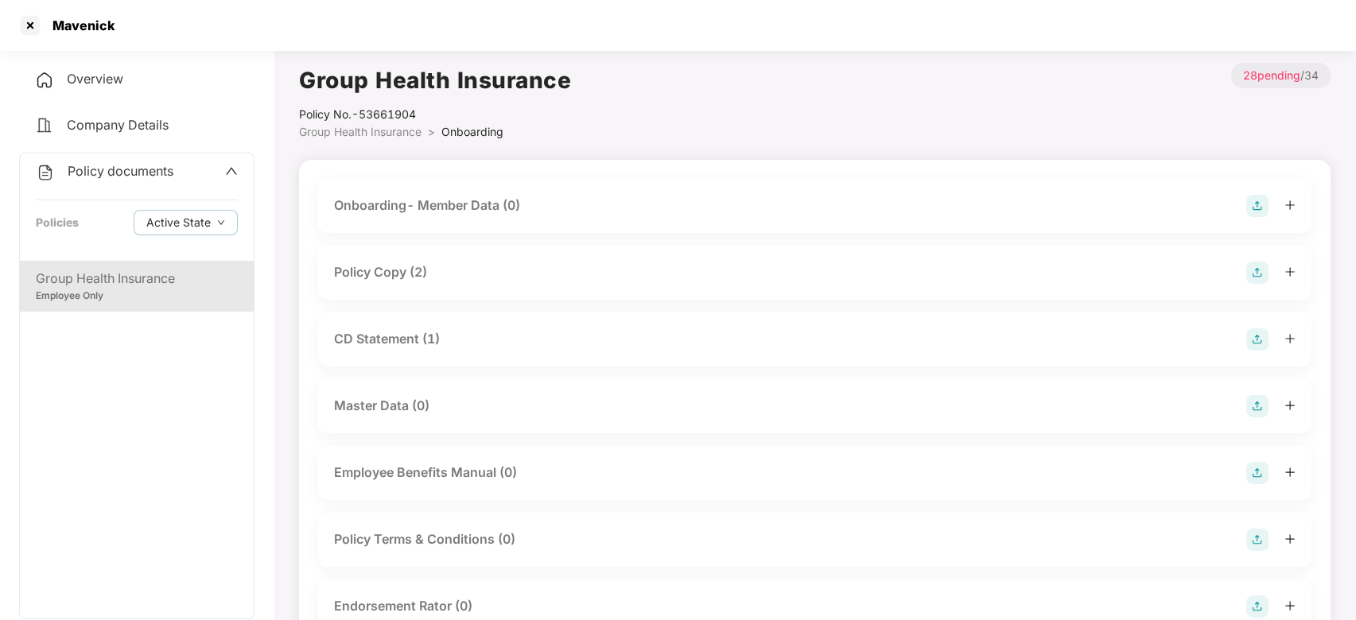
click at [449, 270] on div "Policy Copy (2)" at bounding box center [815, 273] width 962 height 22
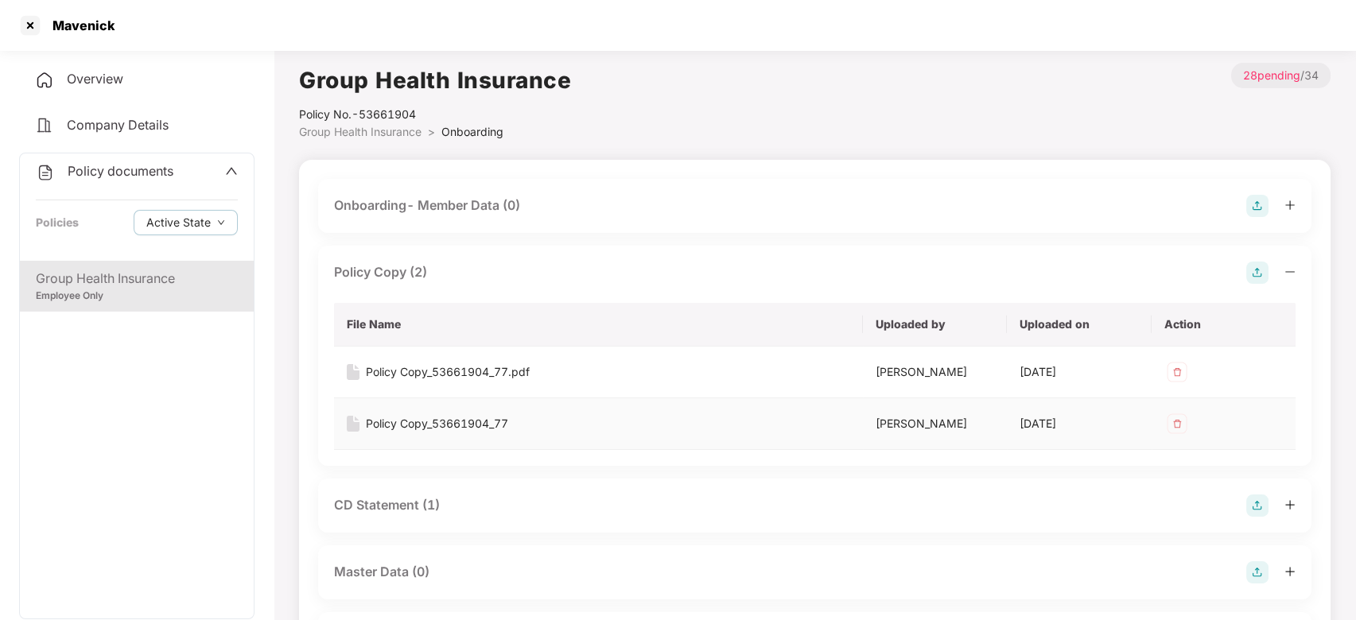
click at [425, 431] on div "Policy Copy_53661904_77" at bounding box center [437, 423] width 142 height 17
click at [33, 34] on div at bounding box center [29, 25] width 25 height 25
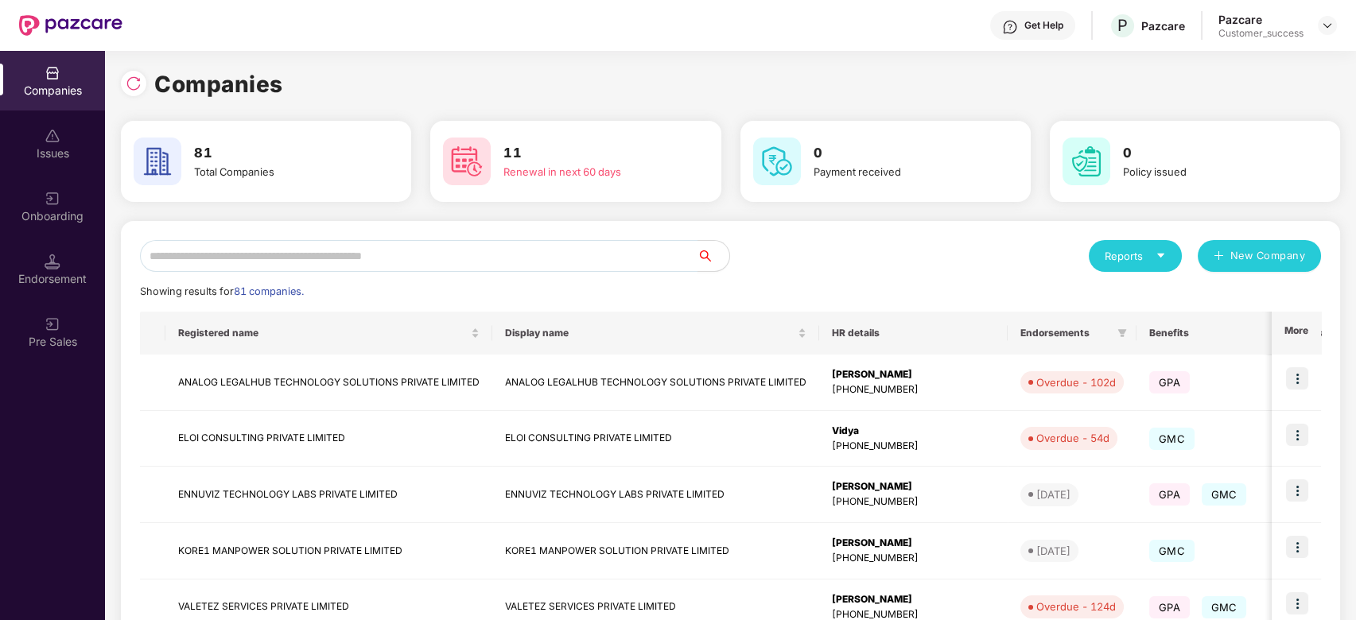
click at [270, 261] on input "text" at bounding box center [419, 256] width 558 height 32
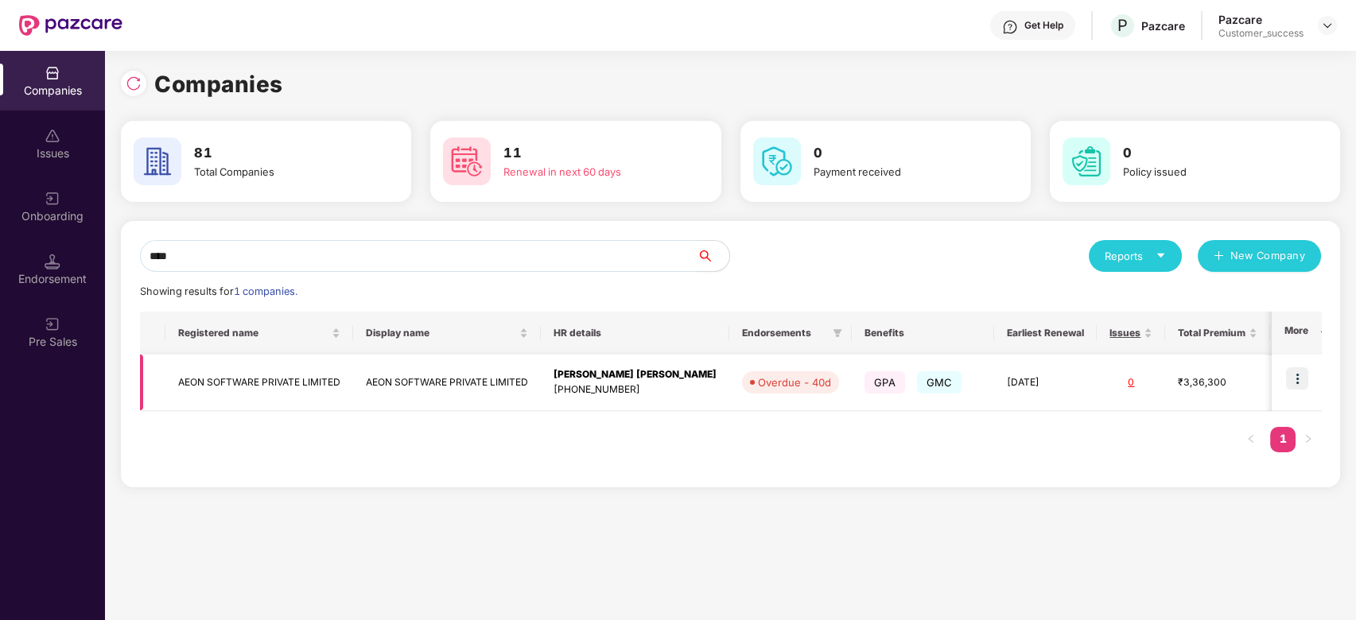
type input "****"
click at [1298, 387] on img at bounding box center [1297, 378] width 22 height 22
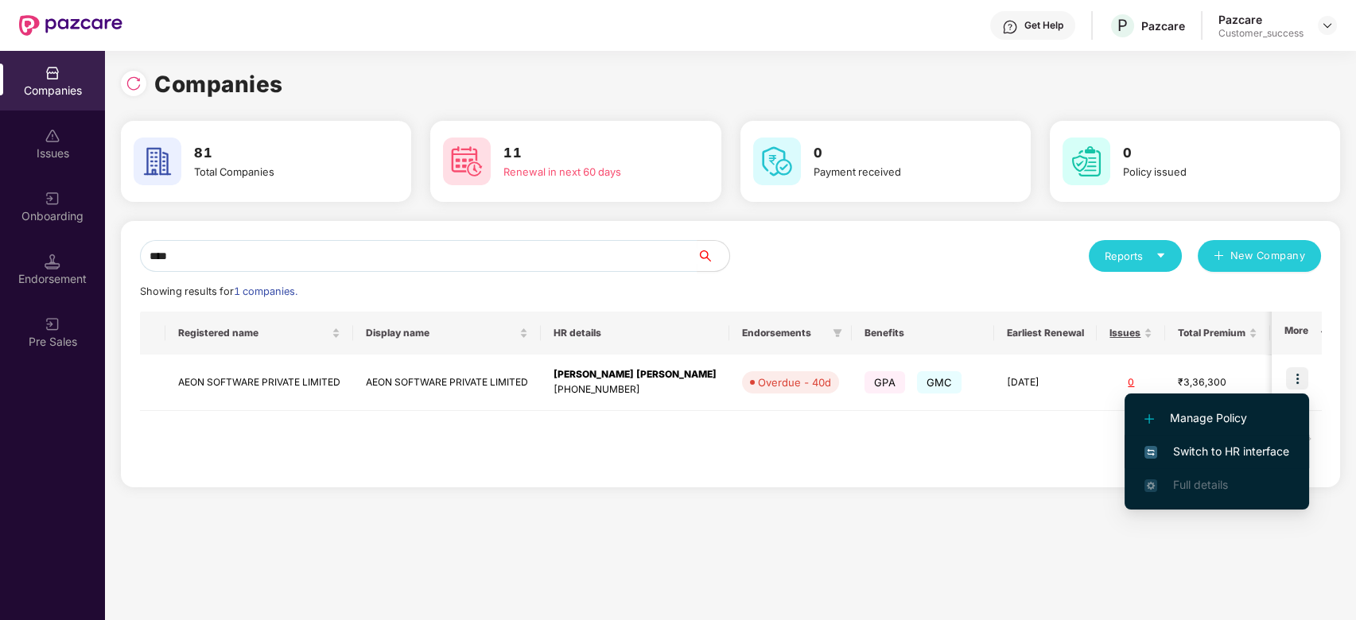
click at [1183, 455] on span "Switch to HR interface" at bounding box center [1216, 451] width 145 height 17
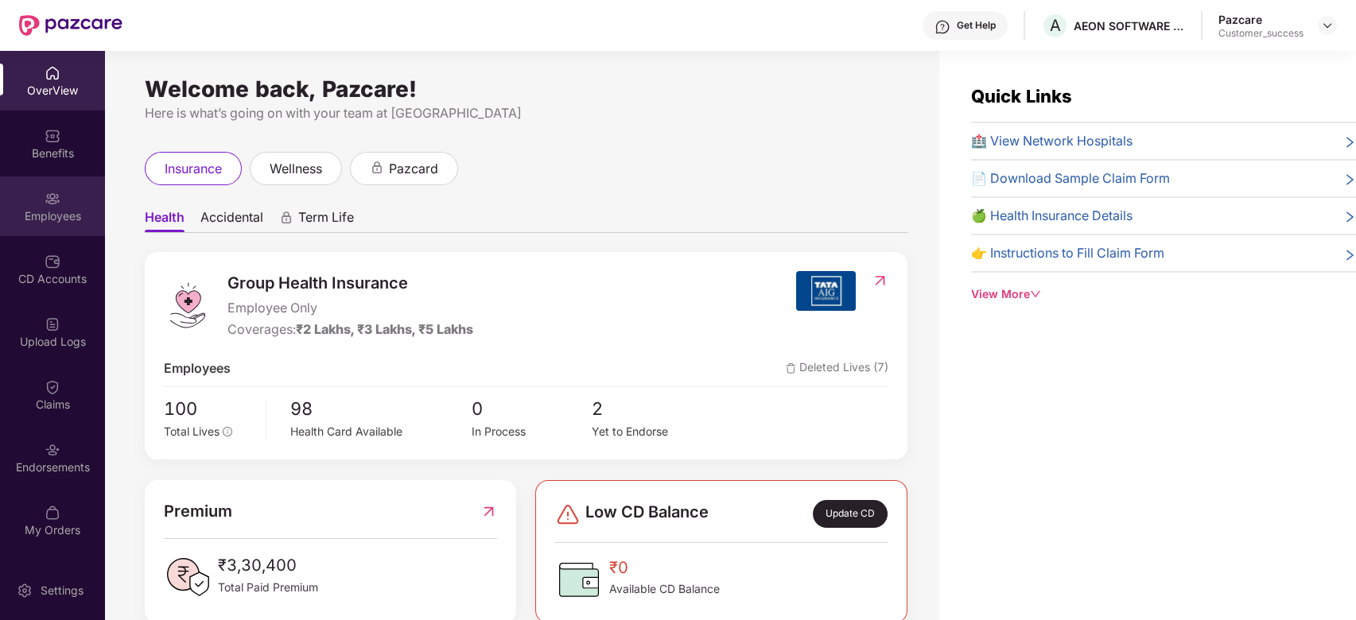
click at [41, 214] on div "Employees" at bounding box center [52, 216] width 105 height 16
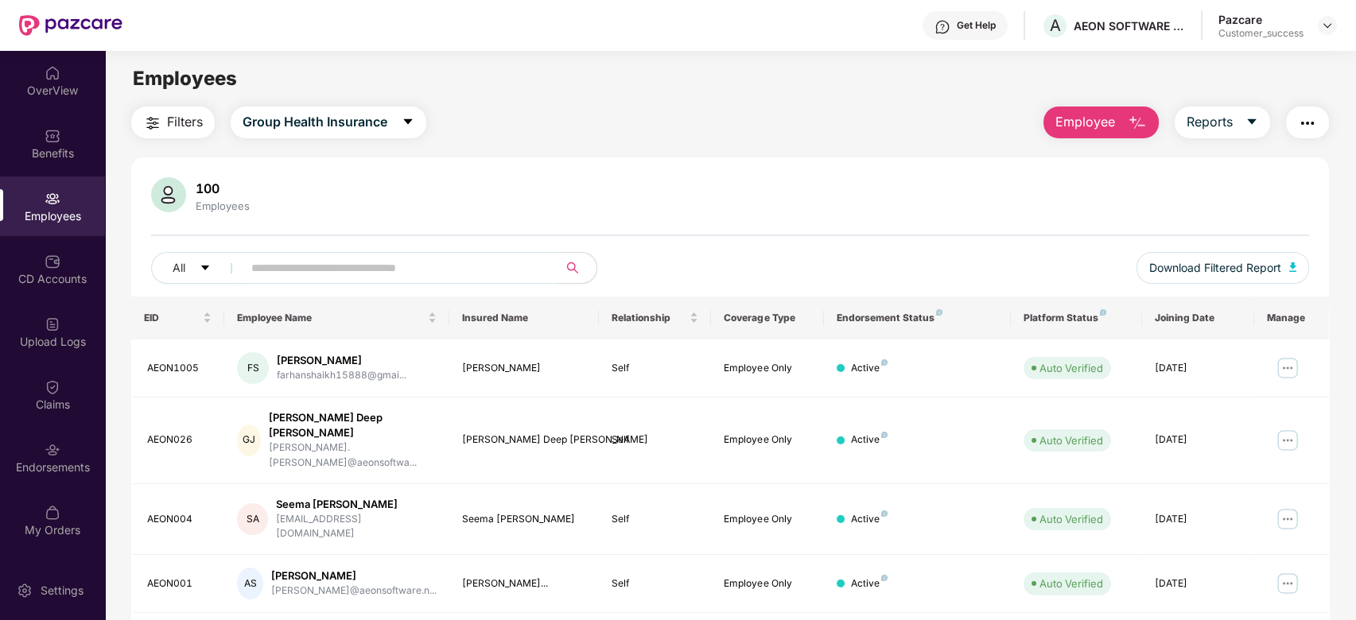
click at [294, 274] on input "text" at bounding box center [394, 268] width 286 height 24
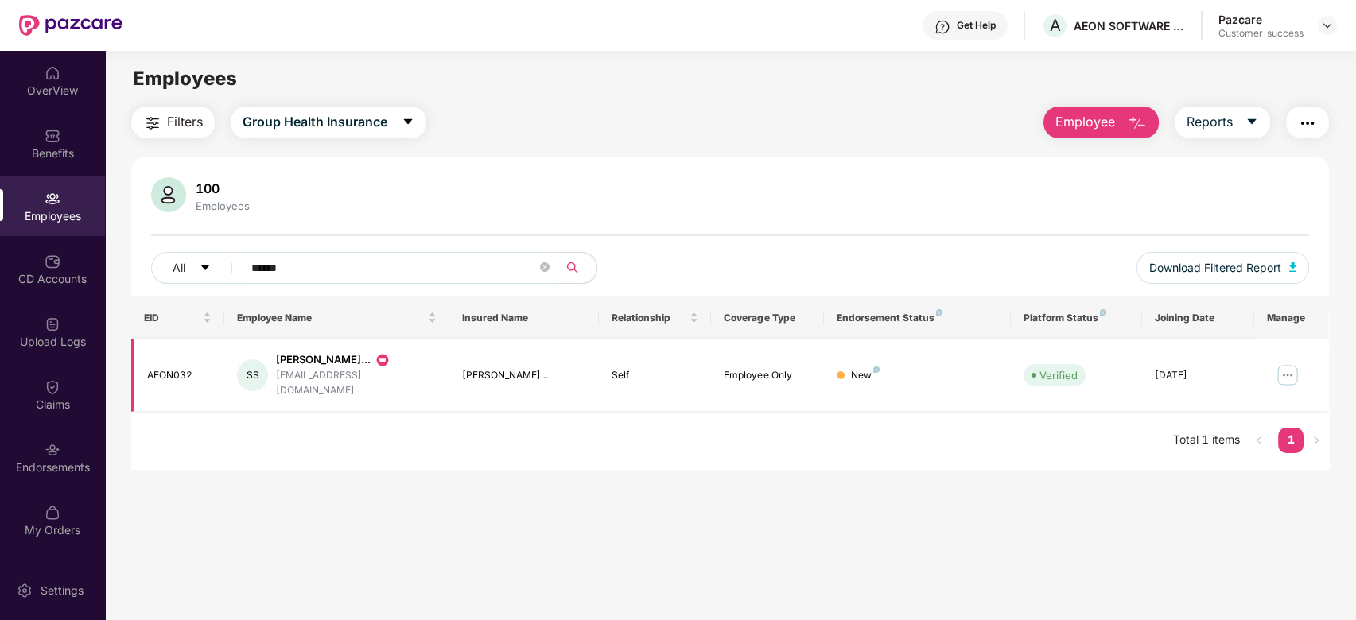
type input "*****"
click at [1275, 371] on img at bounding box center [1287, 375] width 25 height 25
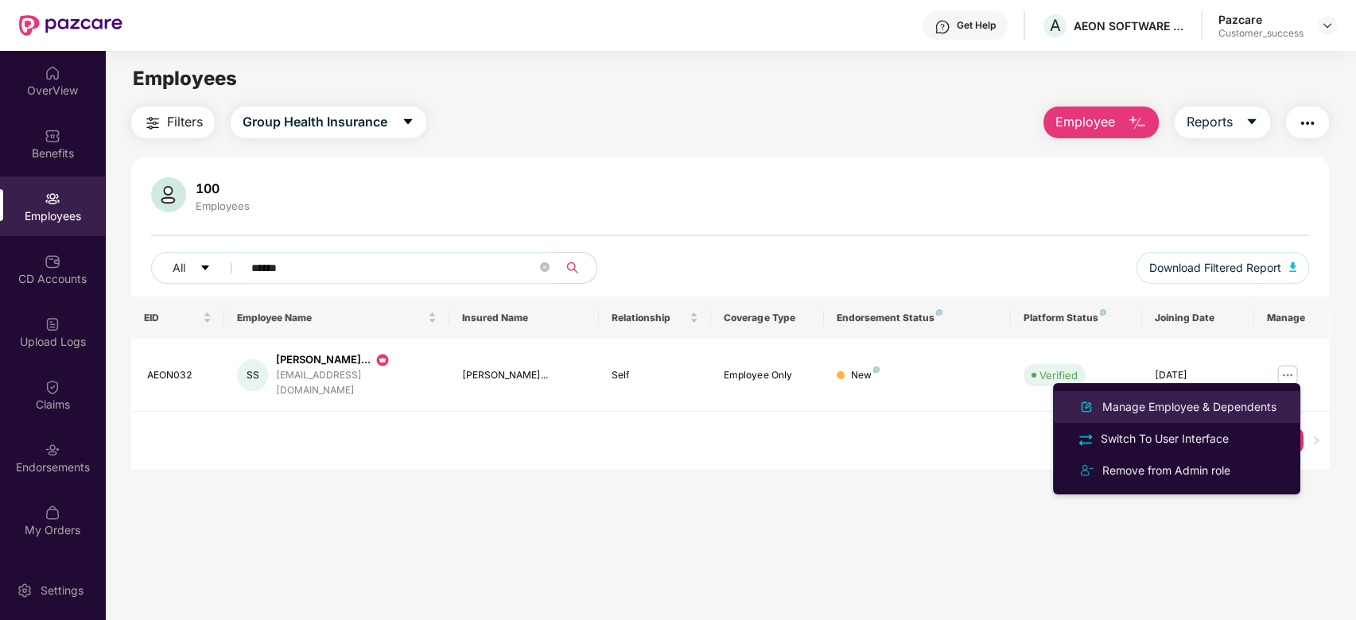
click at [1177, 404] on div "Manage Employee & Dependents" at bounding box center [1189, 406] width 181 height 17
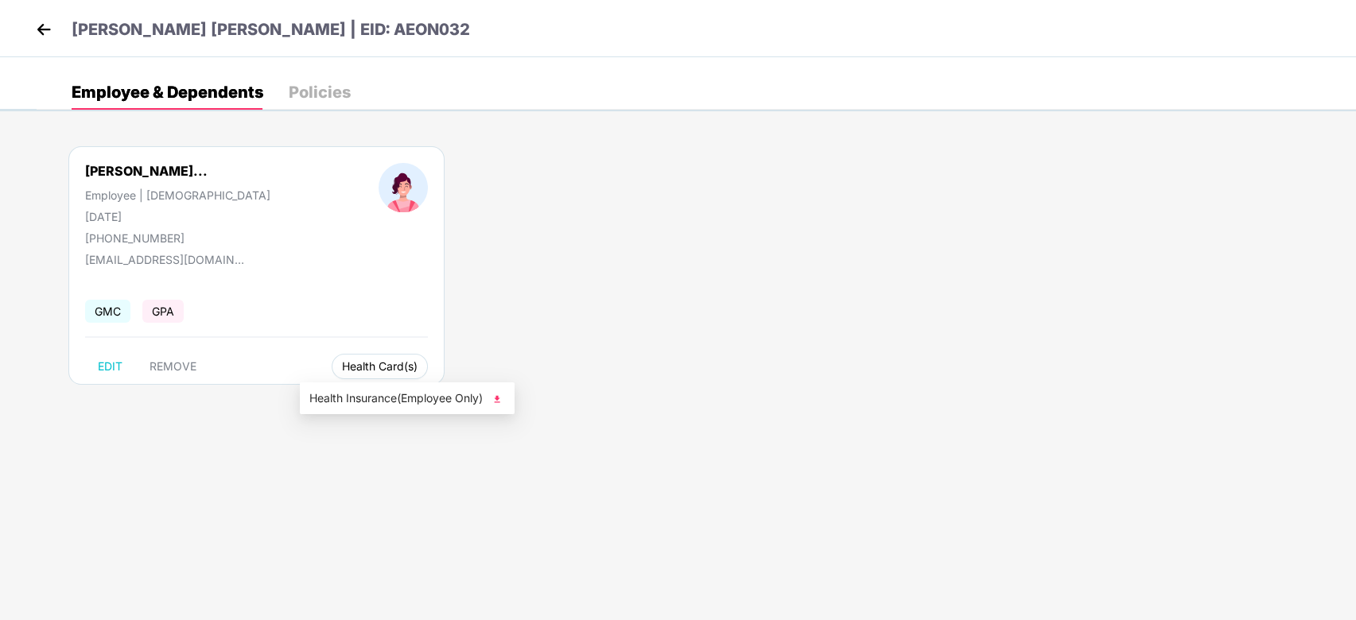
click at [342, 363] on span "Health Card(s)" at bounding box center [380, 367] width 76 height 8
click at [362, 411] on ul "Health Insurance(Employee Only)" at bounding box center [407, 399] width 215 height 32
click at [391, 403] on span "Health Insurance(Employee Only)" at bounding box center [407, 398] width 196 height 17
click at [32, 5] on div "[PERSON_NAME] [PERSON_NAME] | EID: AEON032" at bounding box center [678, 28] width 1356 height 57
click at [36, 32] on img at bounding box center [44, 29] width 24 height 24
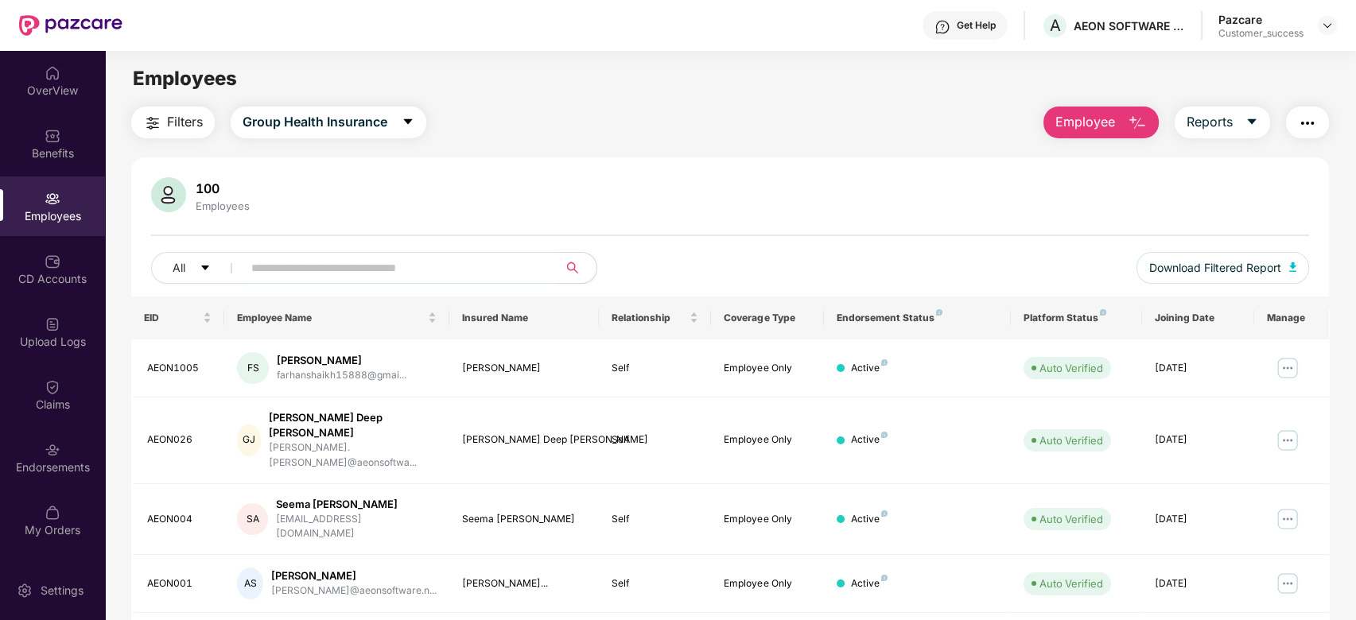
click at [268, 276] on input "text" at bounding box center [394, 268] width 286 height 24
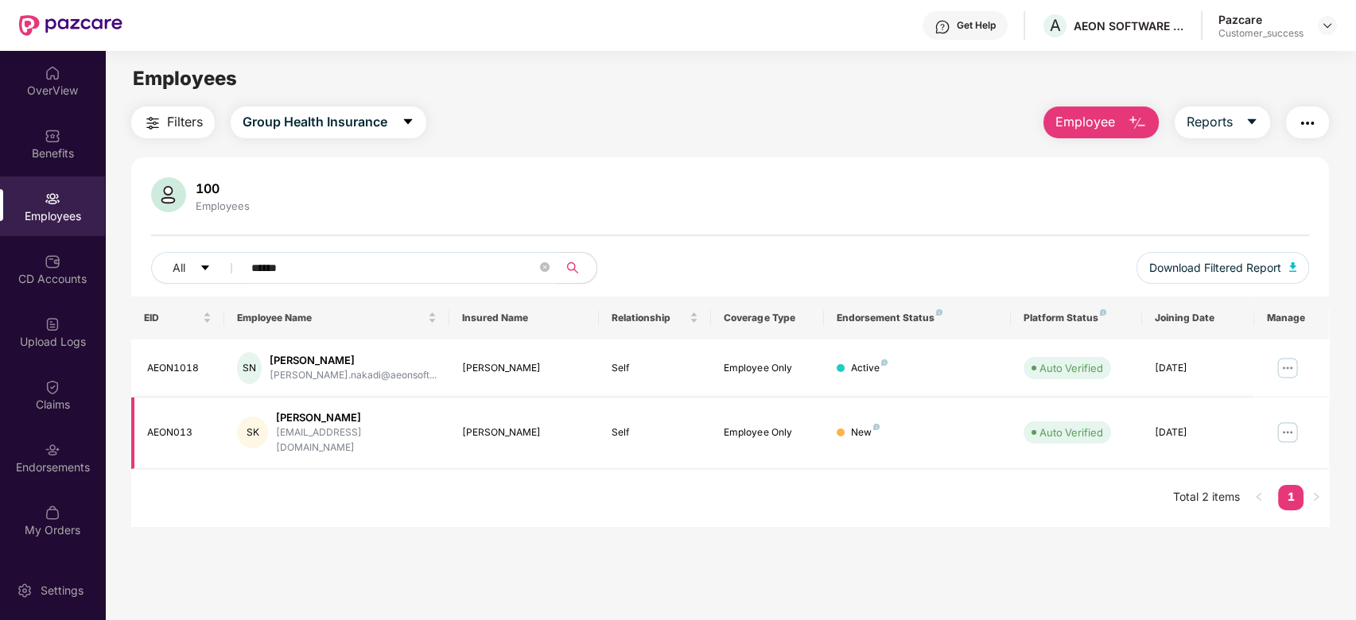
type input "*****"
click at [1285, 426] on img at bounding box center [1287, 432] width 25 height 25
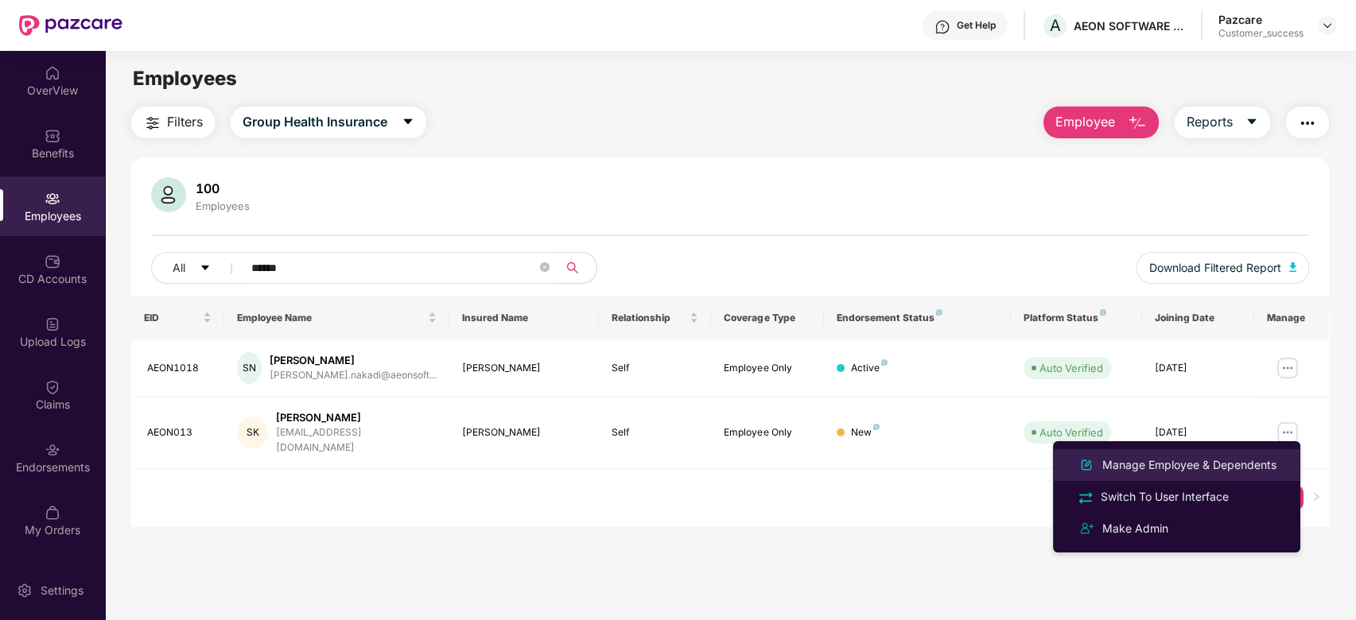
click at [1199, 456] on div "Manage Employee & Dependents" at bounding box center [1189, 464] width 181 height 17
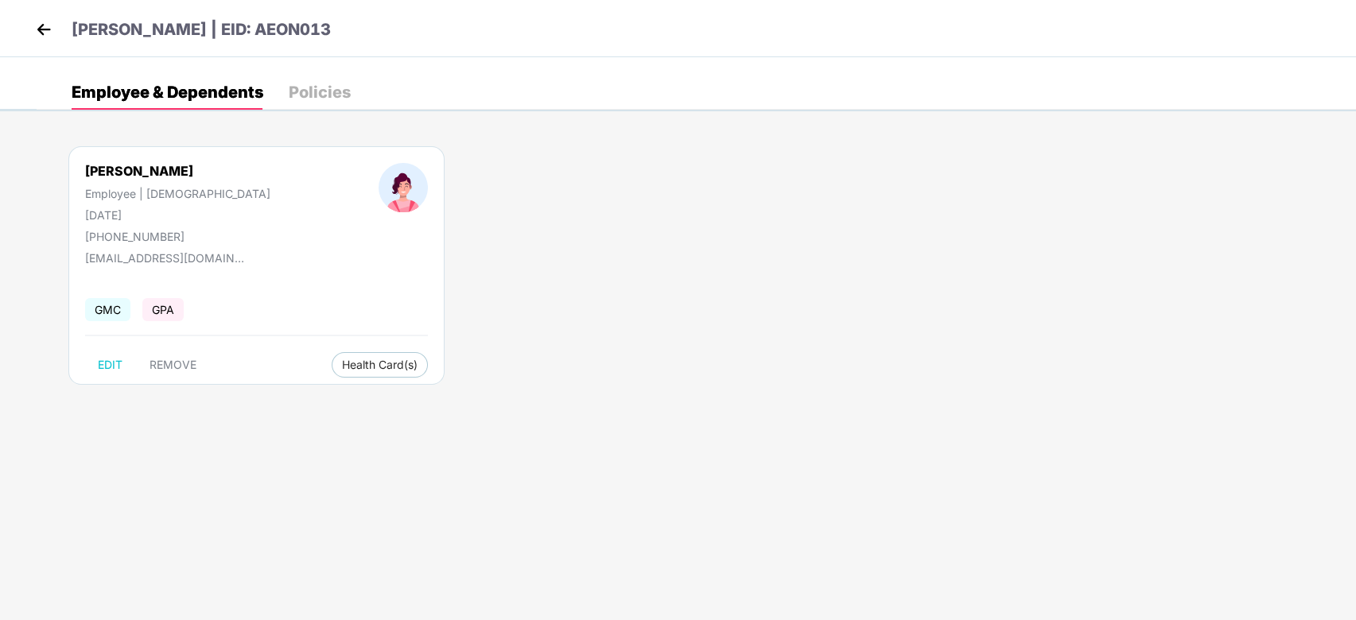
click at [42, 25] on img at bounding box center [44, 29] width 24 height 24
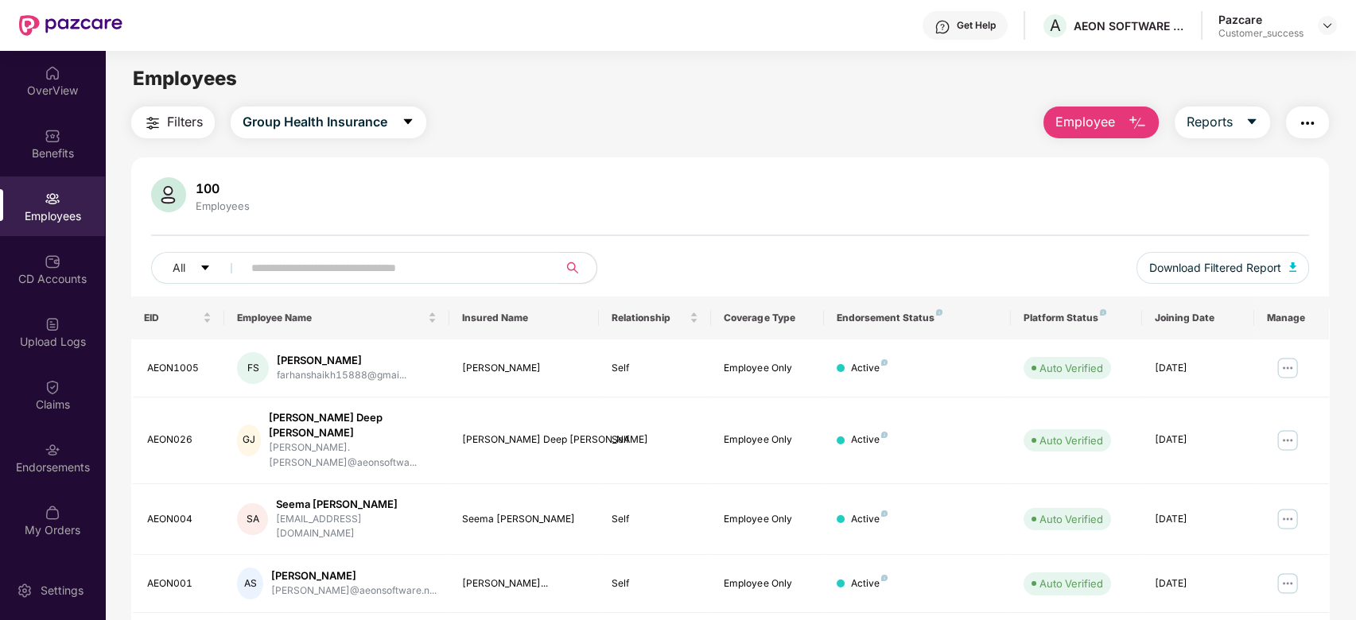
click at [312, 258] on input "text" at bounding box center [394, 268] width 286 height 24
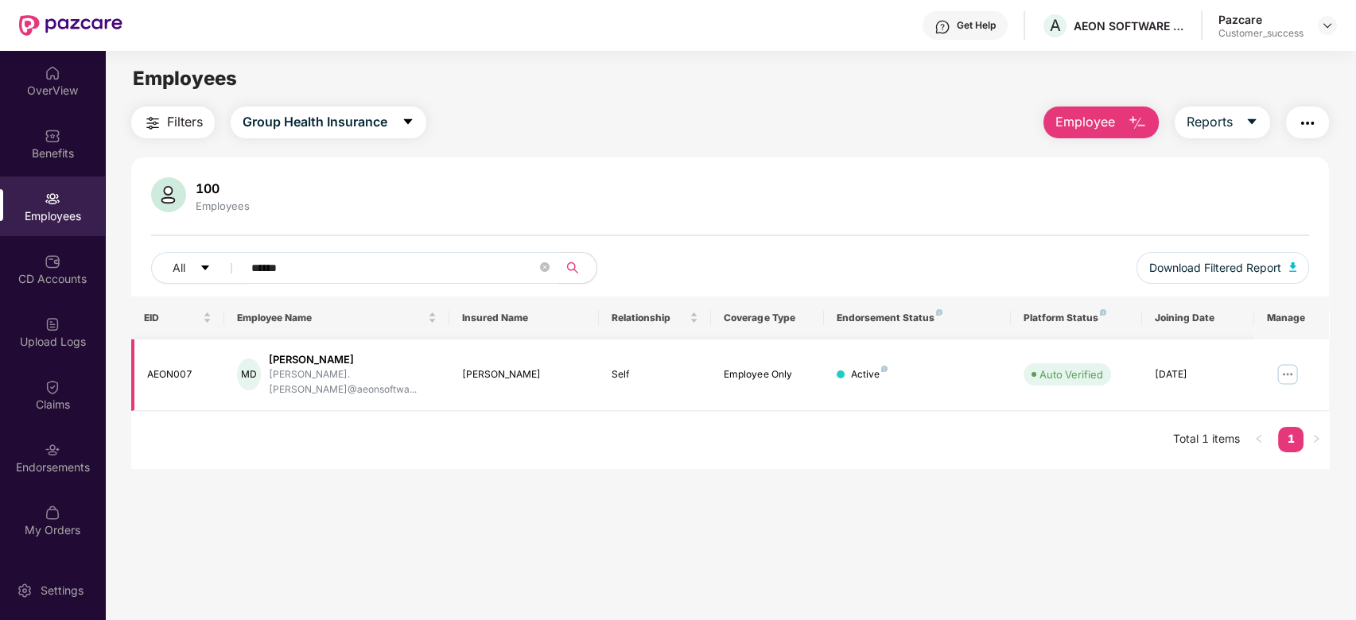
type input "*****"
click at [1284, 364] on img at bounding box center [1287, 374] width 25 height 25
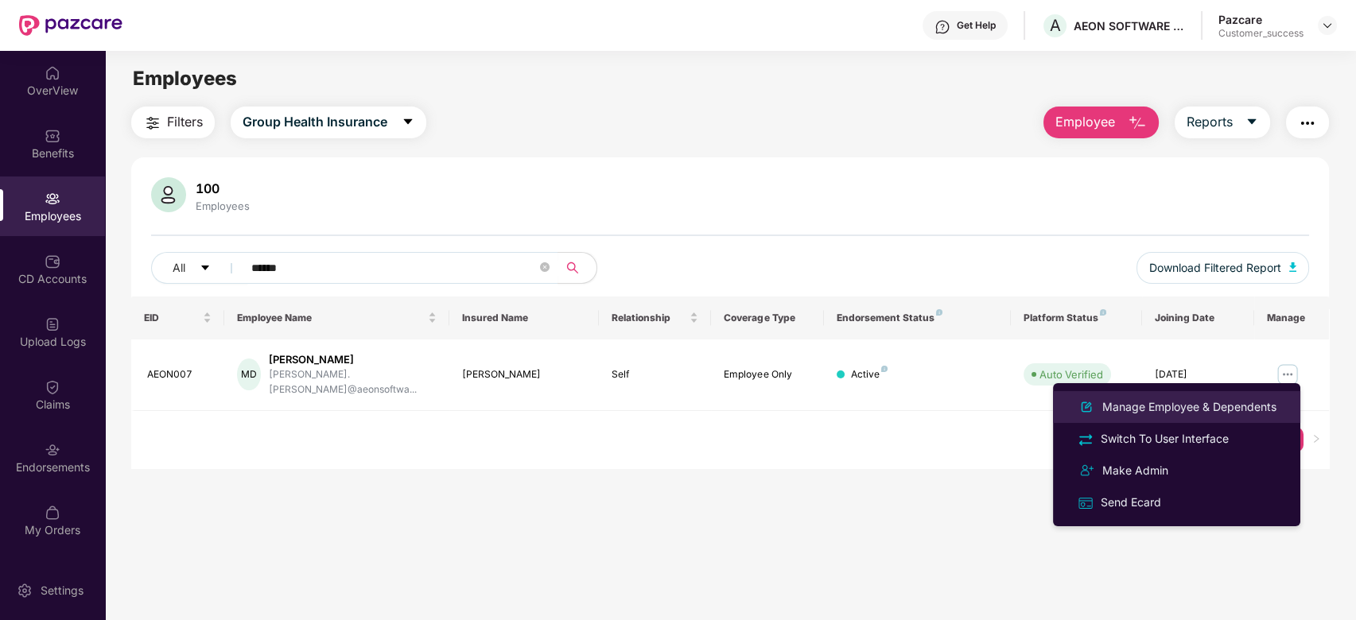
click at [1156, 407] on div "Manage Employee & Dependents" at bounding box center [1189, 406] width 181 height 17
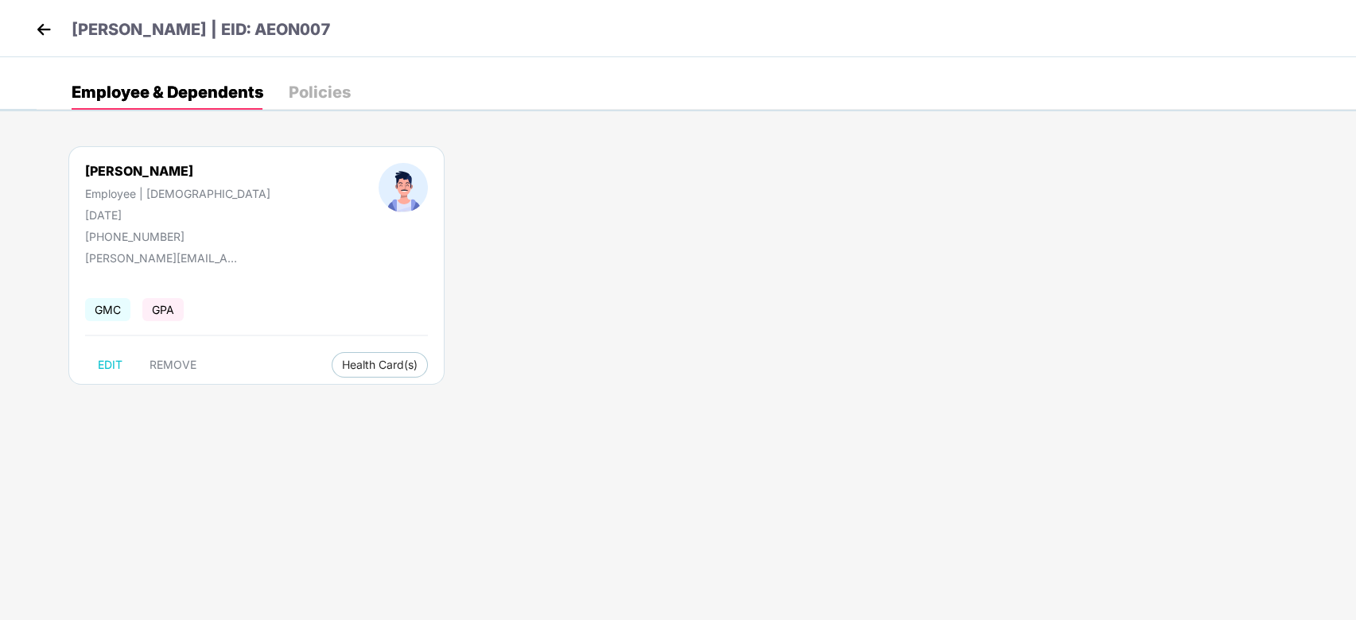
click at [42, 34] on img at bounding box center [44, 29] width 24 height 24
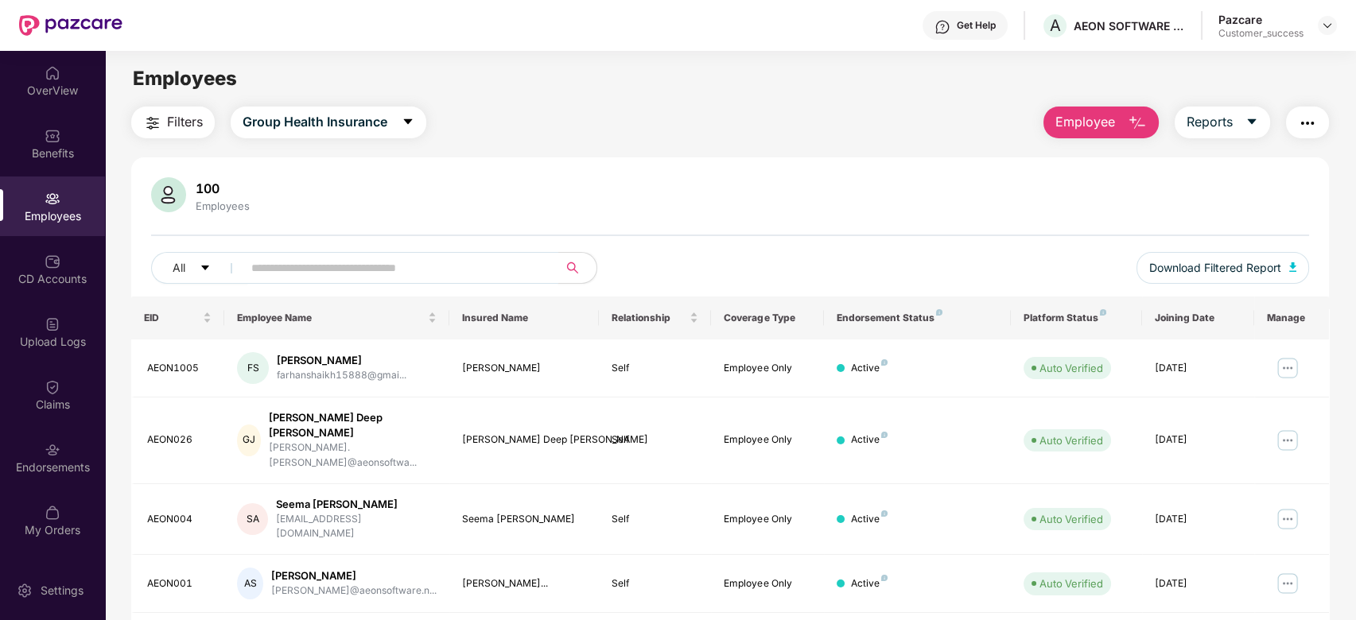
click at [356, 277] on input "text" at bounding box center [394, 268] width 286 height 24
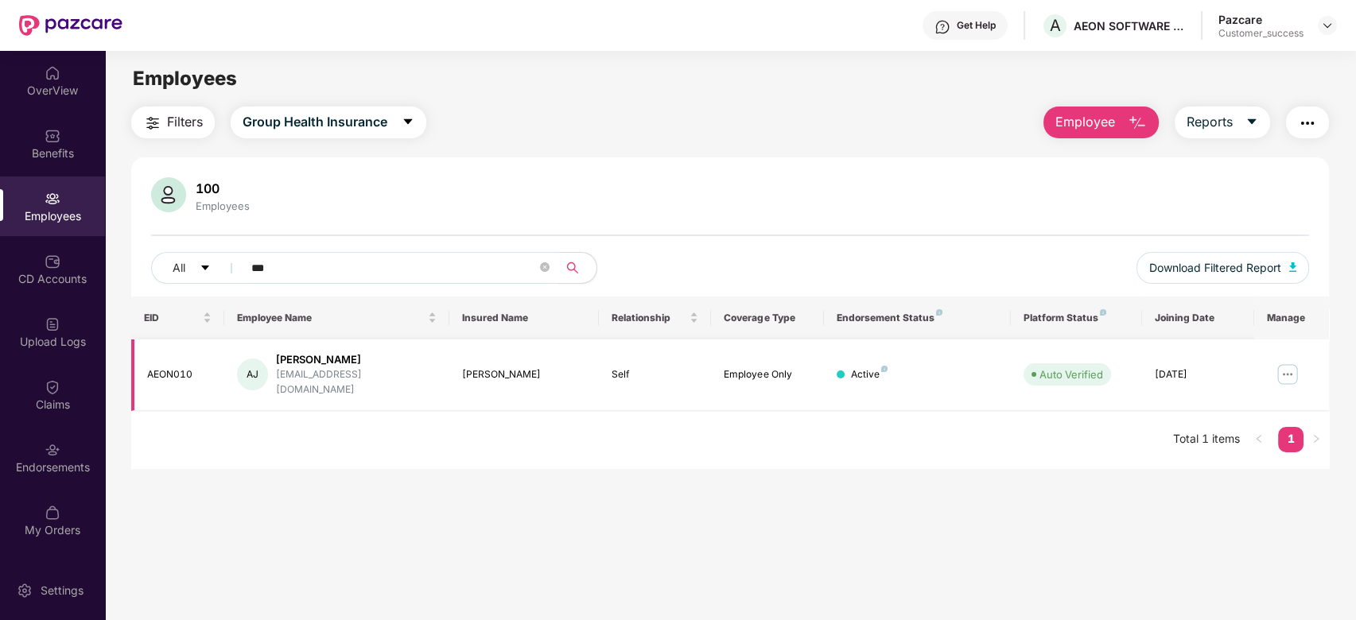
type input "***"
click at [1289, 375] on img at bounding box center [1287, 374] width 25 height 25
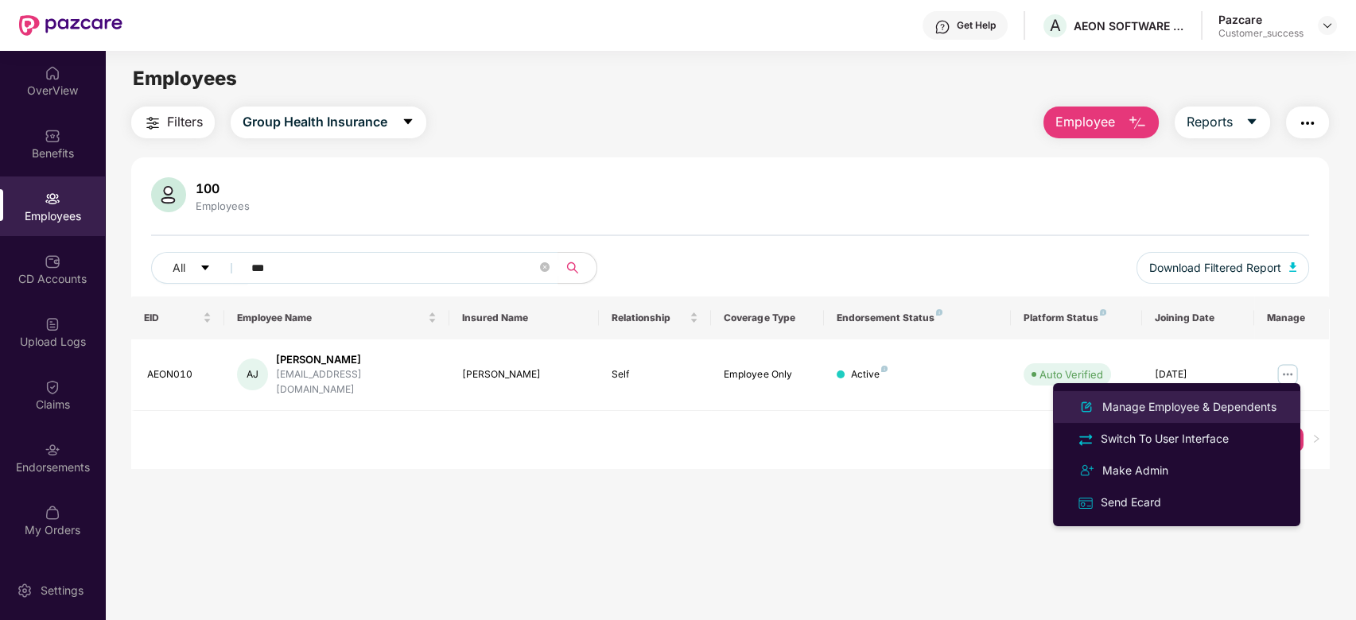
click at [1137, 402] on div "Manage Employee & Dependents" at bounding box center [1189, 406] width 181 height 17
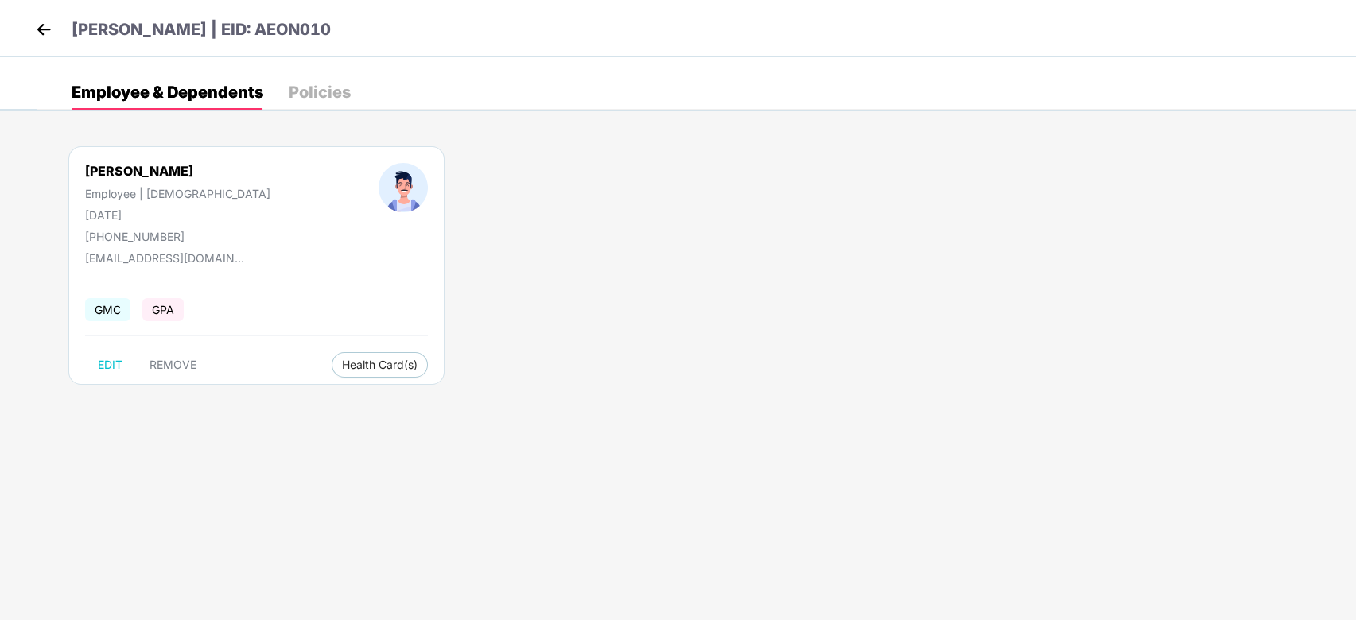
click at [41, 24] on img at bounding box center [44, 29] width 24 height 24
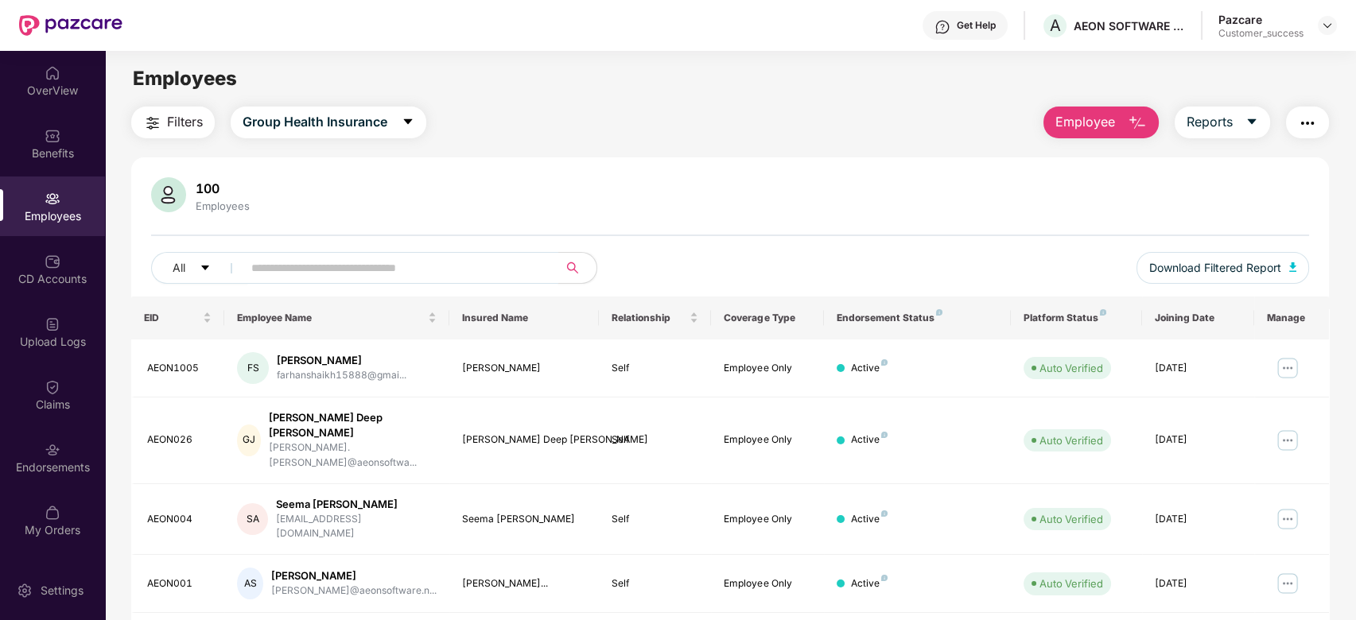
click at [424, 269] on input "text" at bounding box center [394, 268] width 286 height 24
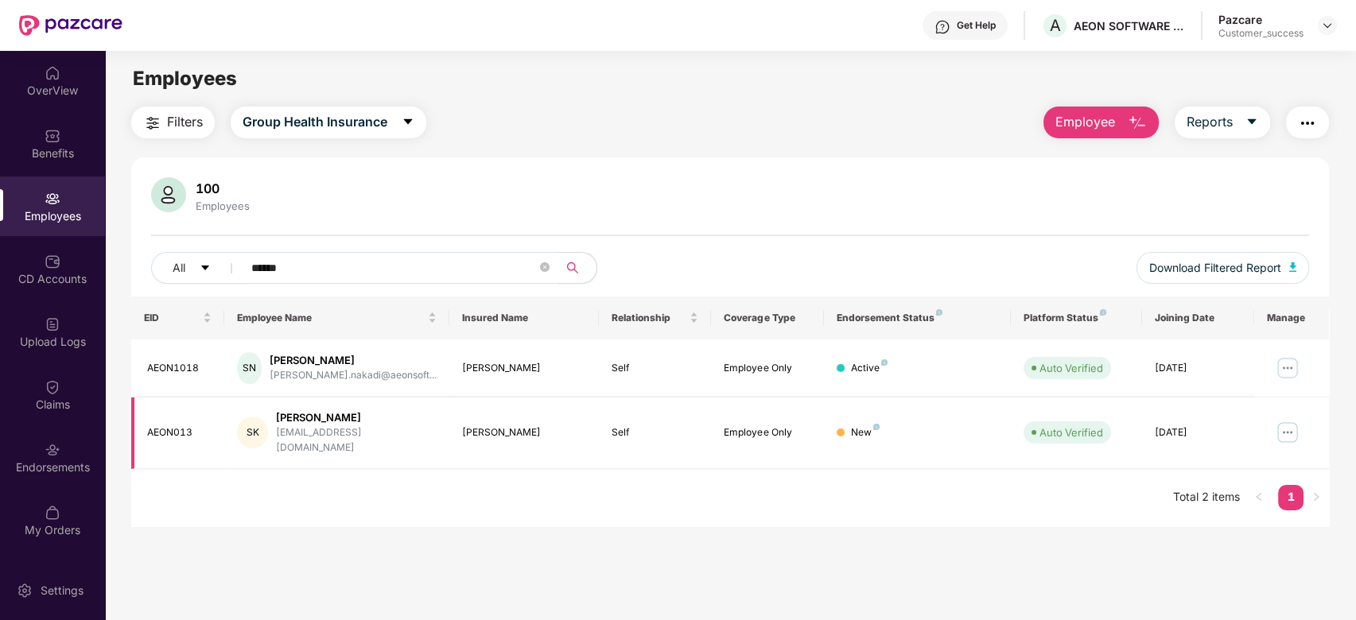
type input "*****"
click at [1284, 429] on img at bounding box center [1287, 432] width 25 height 25
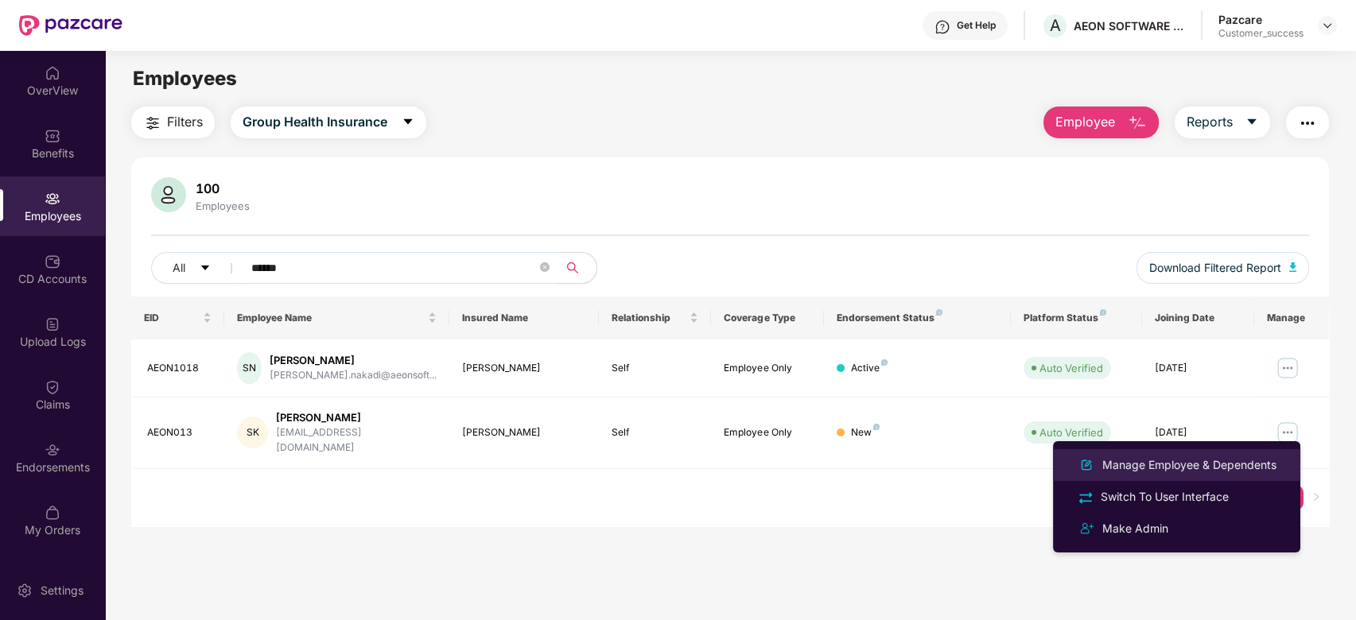
click at [1152, 463] on div "Manage Employee & Dependents" at bounding box center [1189, 464] width 181 height 17
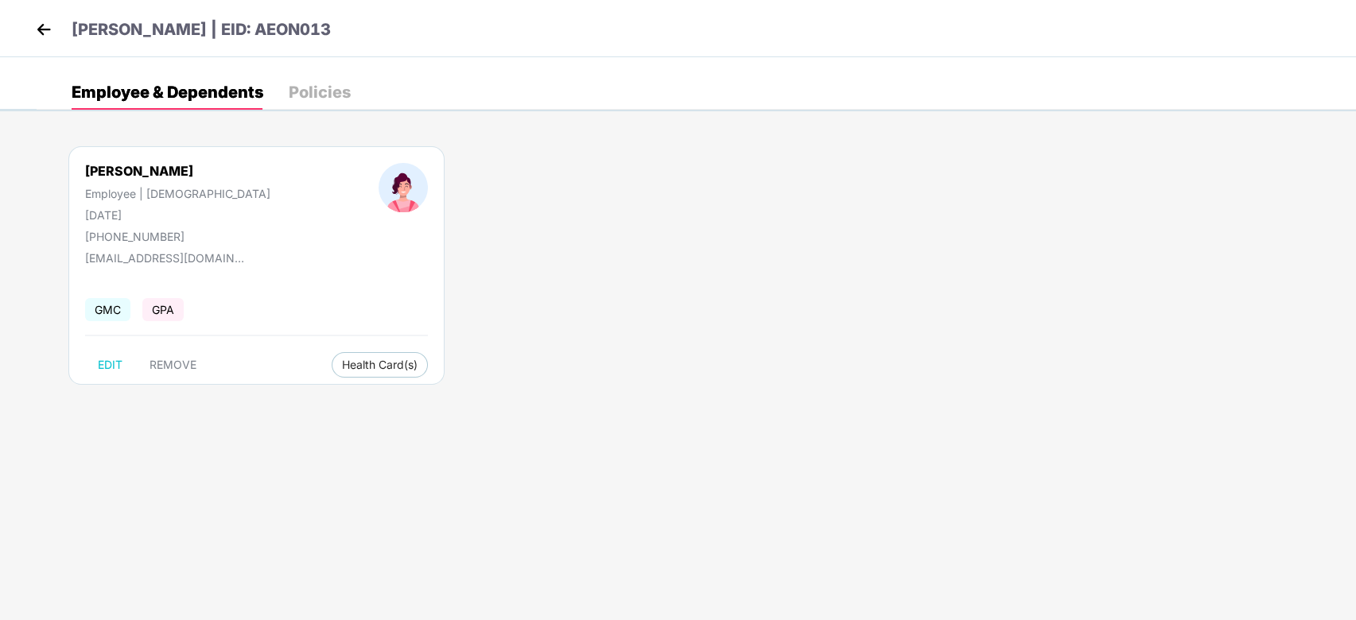
click at [34, 21] on img at bounding box center [44, 29] width 24 height 24
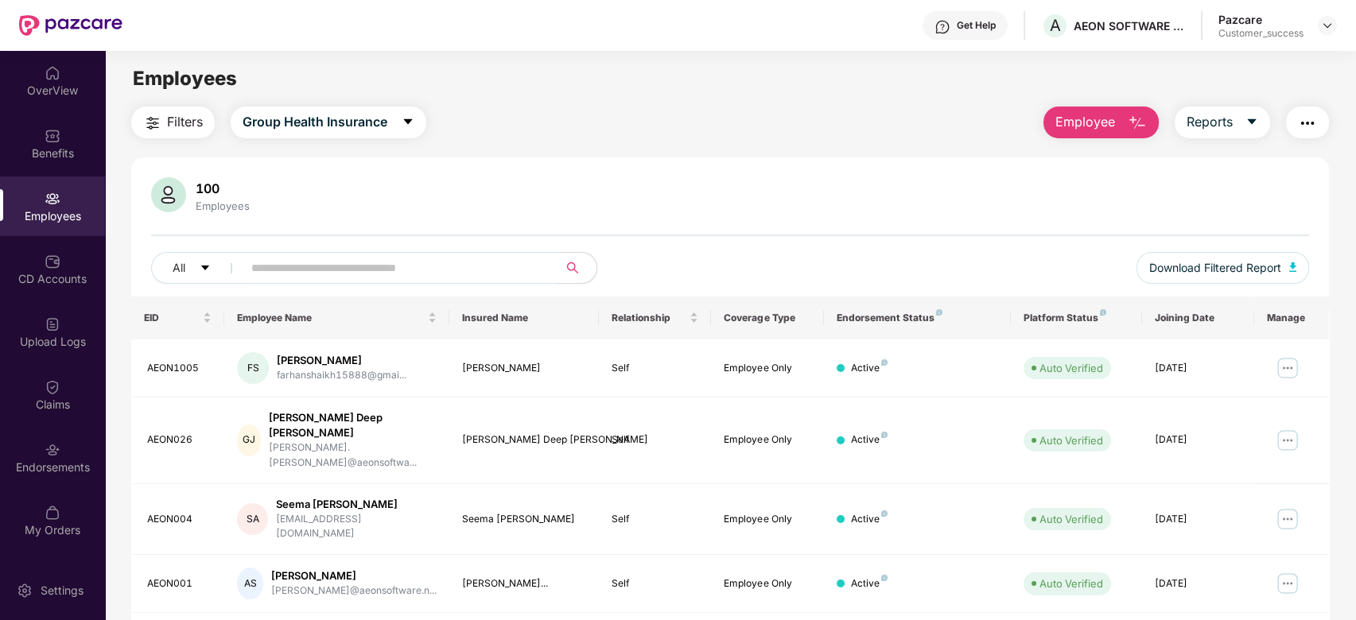
click at [354, 271] on input "text" at bounding box center [394, 268] width 286 height 24
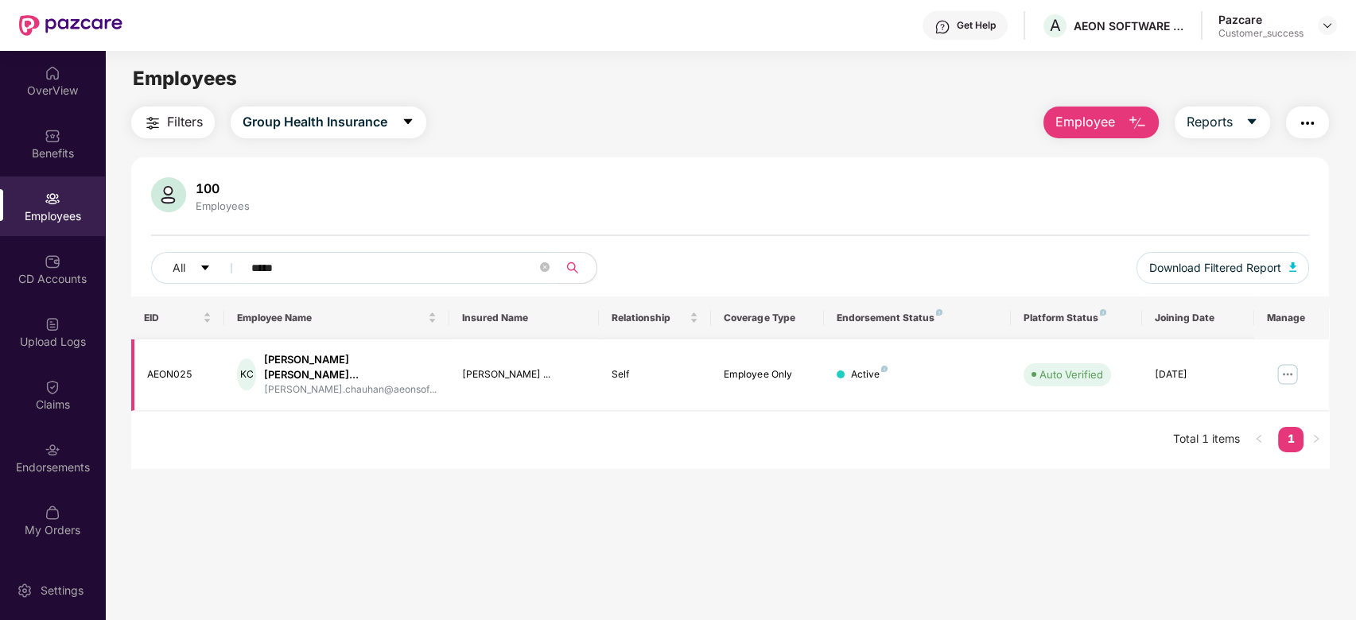
type input "*****"
click at [1288, 362] on img at bounding box center [1287, 374] width 25 height 25
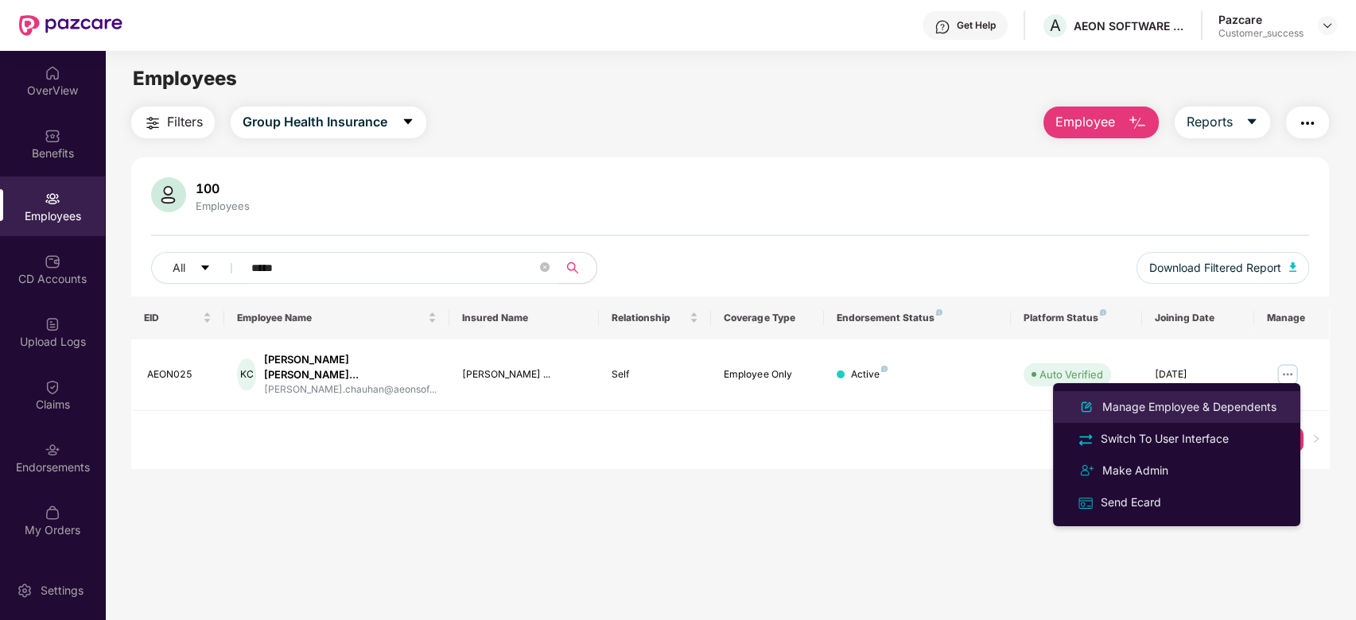
click at [1140, 406] on div "Manage Employee & Dependents" at bounding box center [1189, 406] width 181 height 17
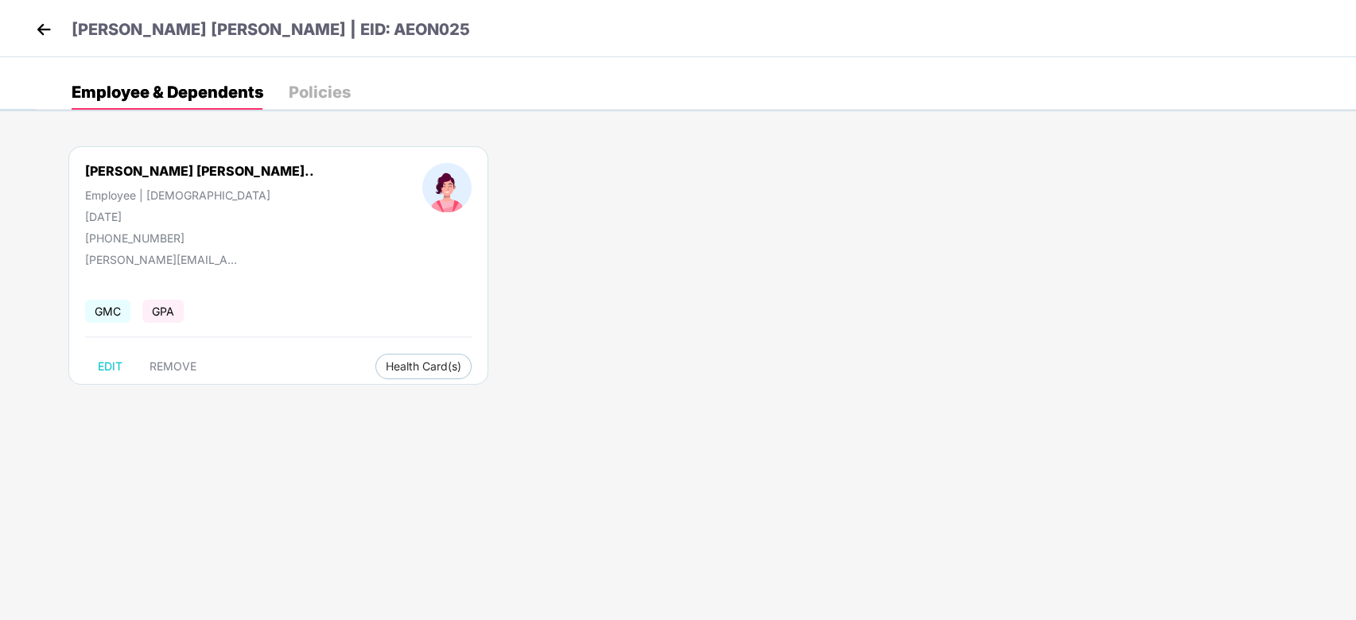
click at [45, 25] on img at bounding box center [44, 29] width 24 height 24
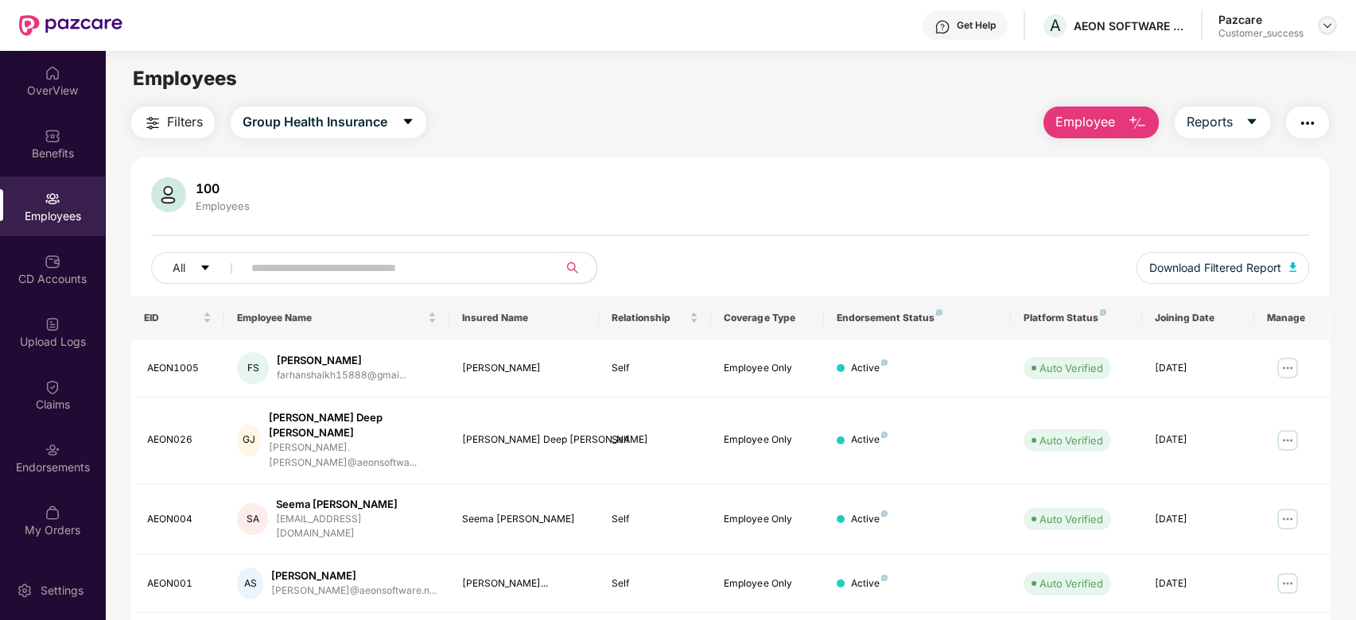
click at [1323, 28] on img at bounding box center [1327, 25] width 13 height 13
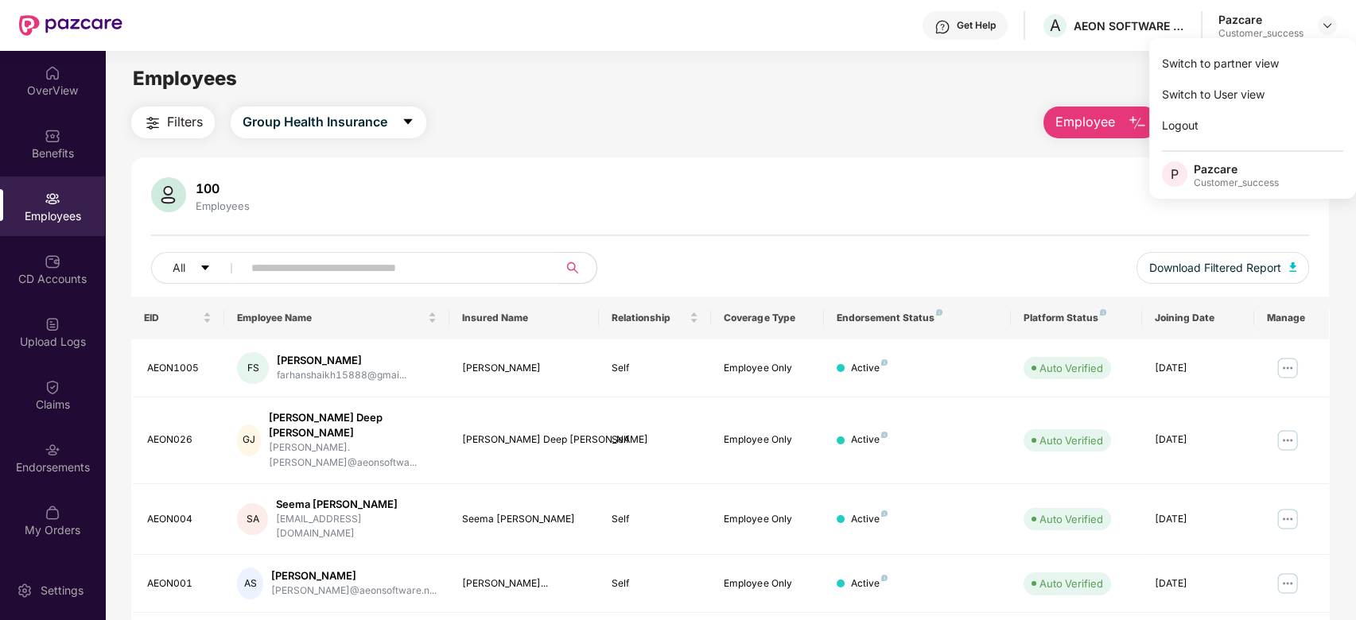
click at [398, 268] on input "text" at bounding box center [394, 268] width 286 height 24
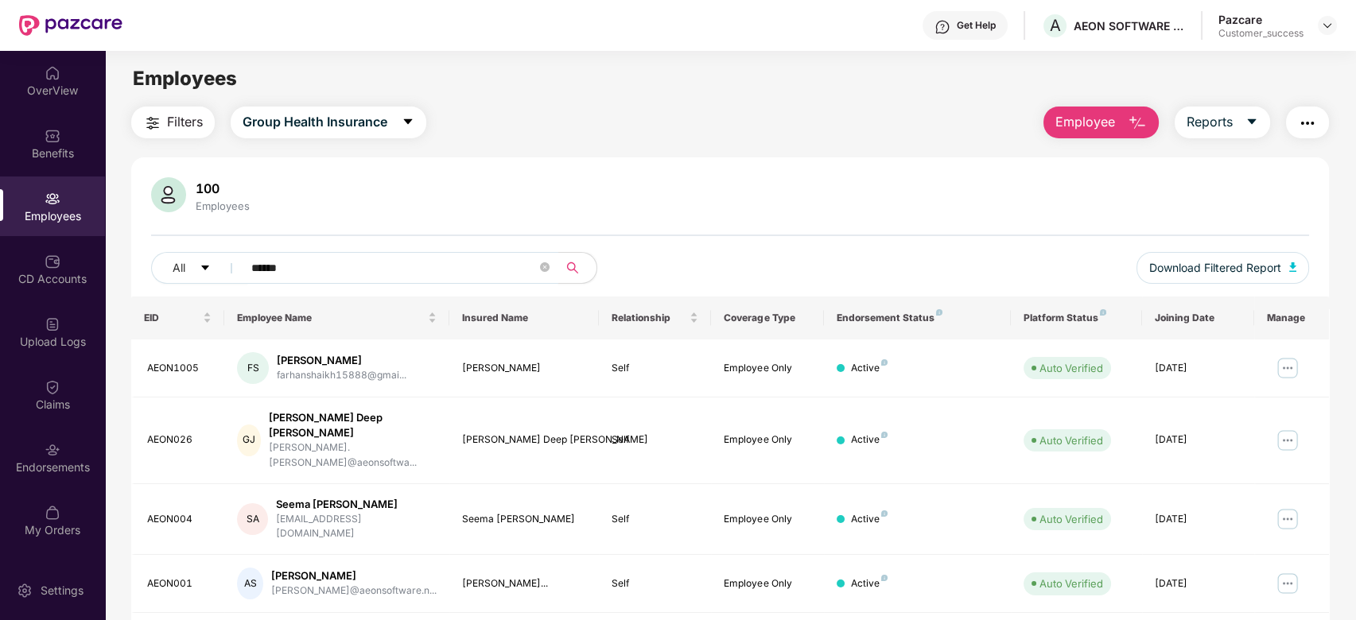
type input "******"
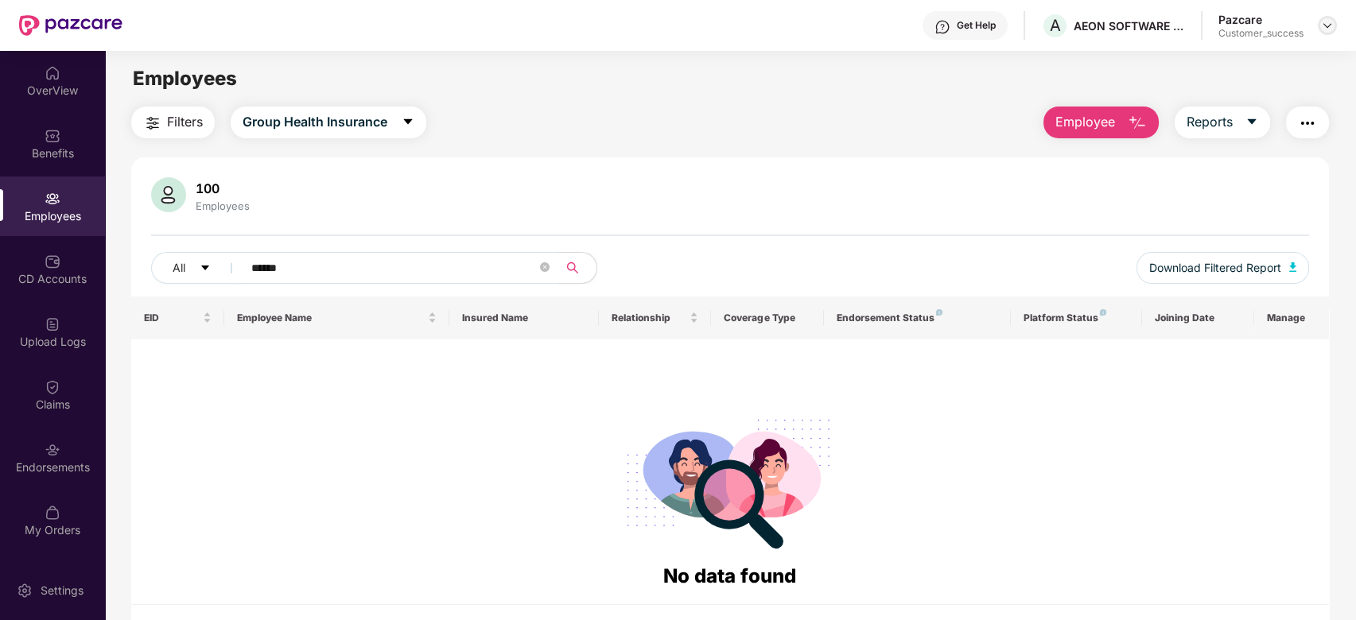
click at [1327, 24] on img at bounding box center [1327, 25] width 13 height 13
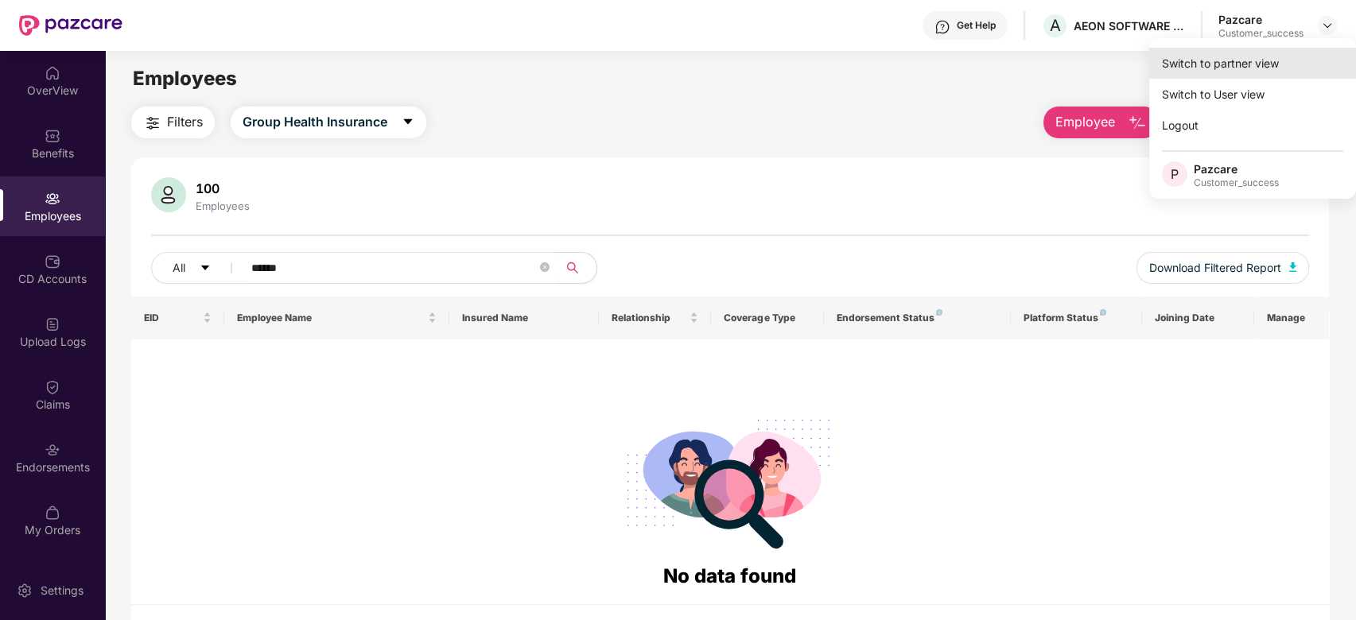
click at [1218, 65] on div "Switch to partner view" at bounding box center [1252, 63] width 207 height 31
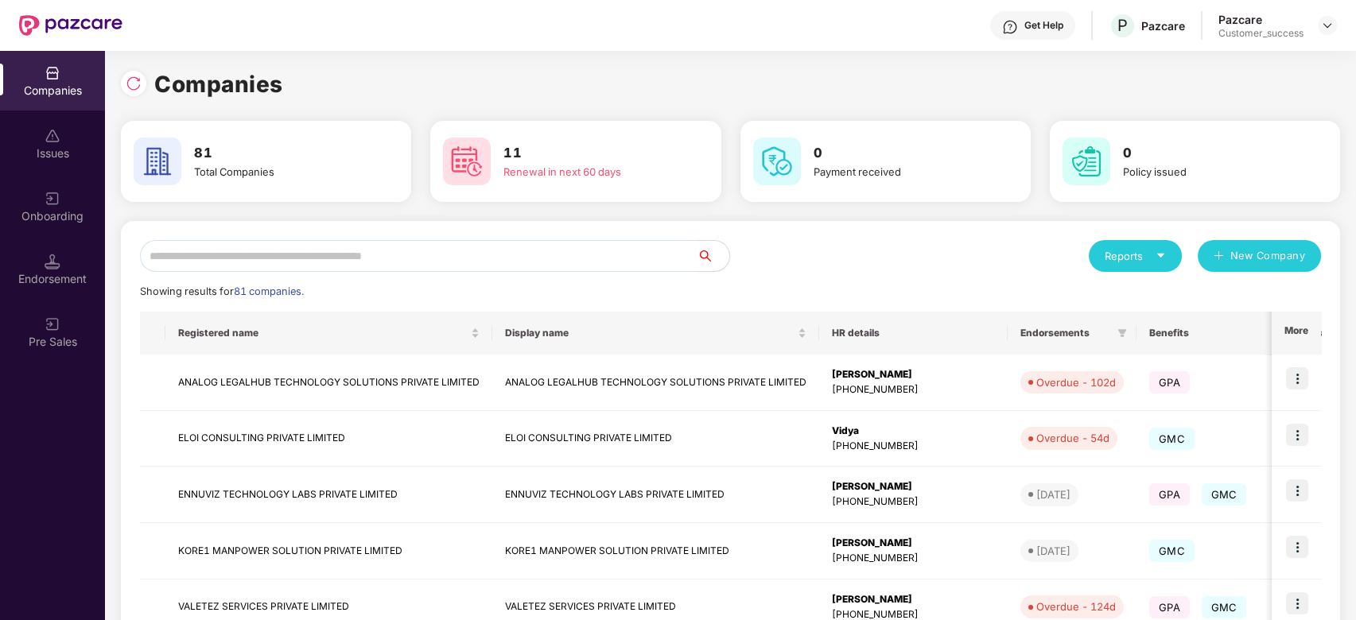
click at [480, 258] on input "text" at bounding box center [419, 256] width 558 height 32
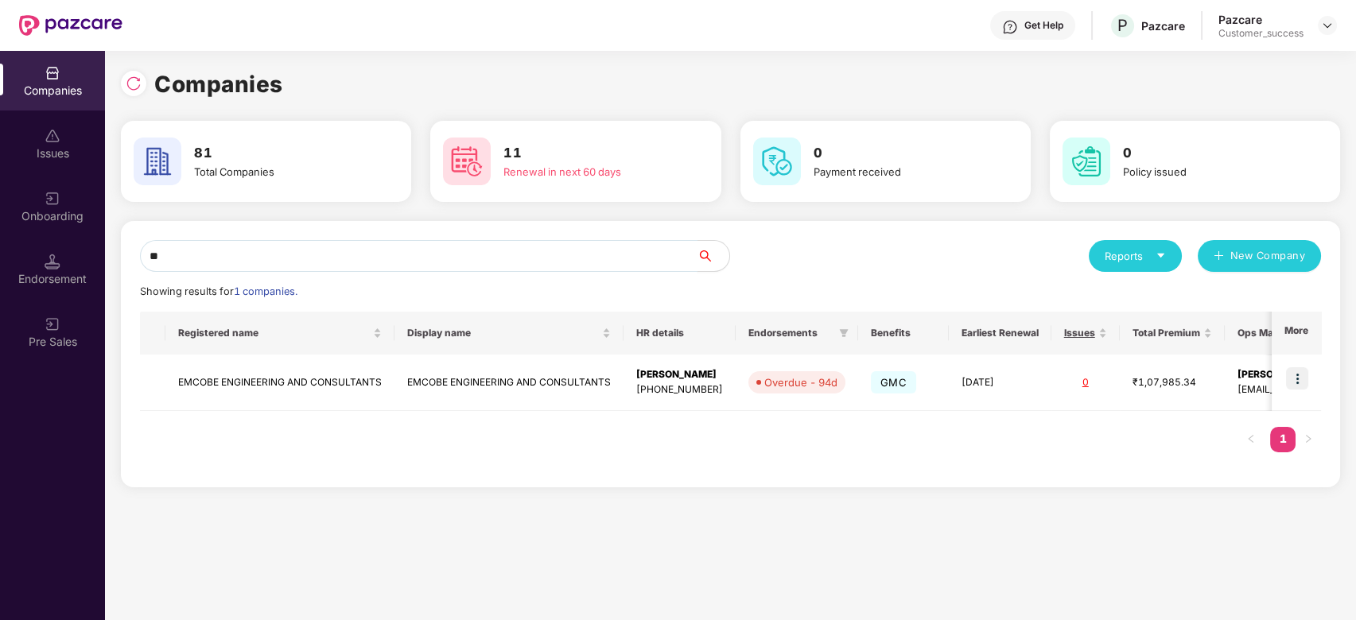
type input "*"
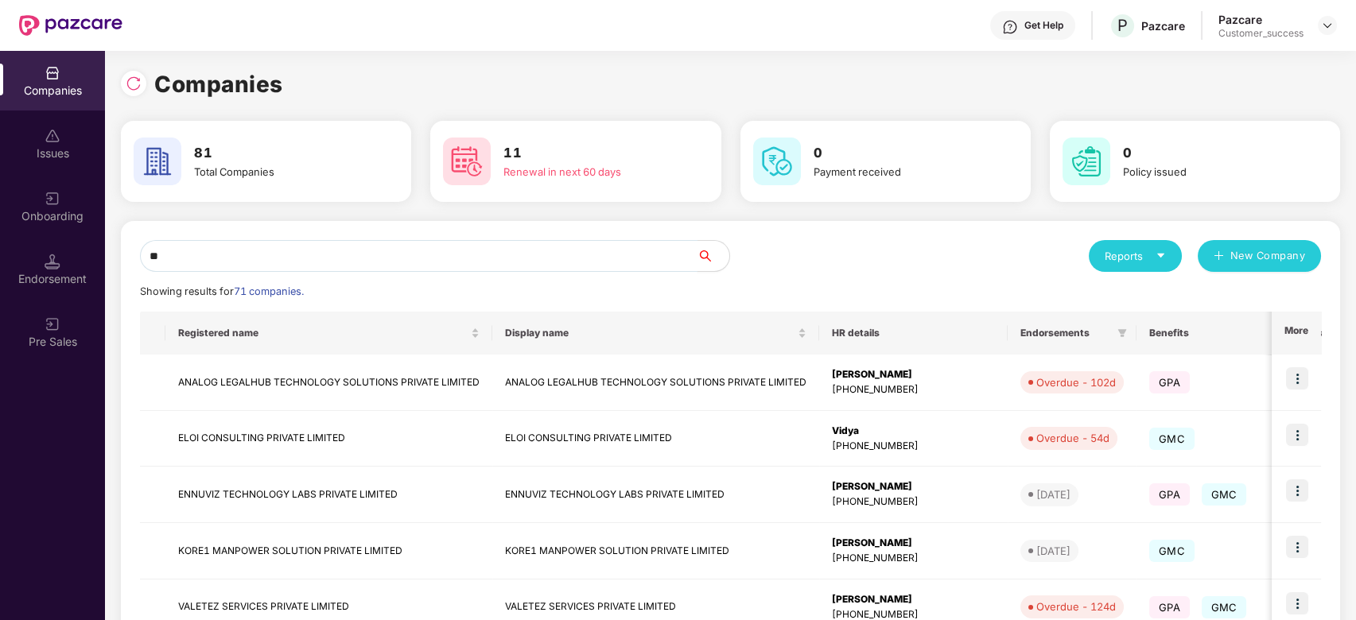
type input "*"
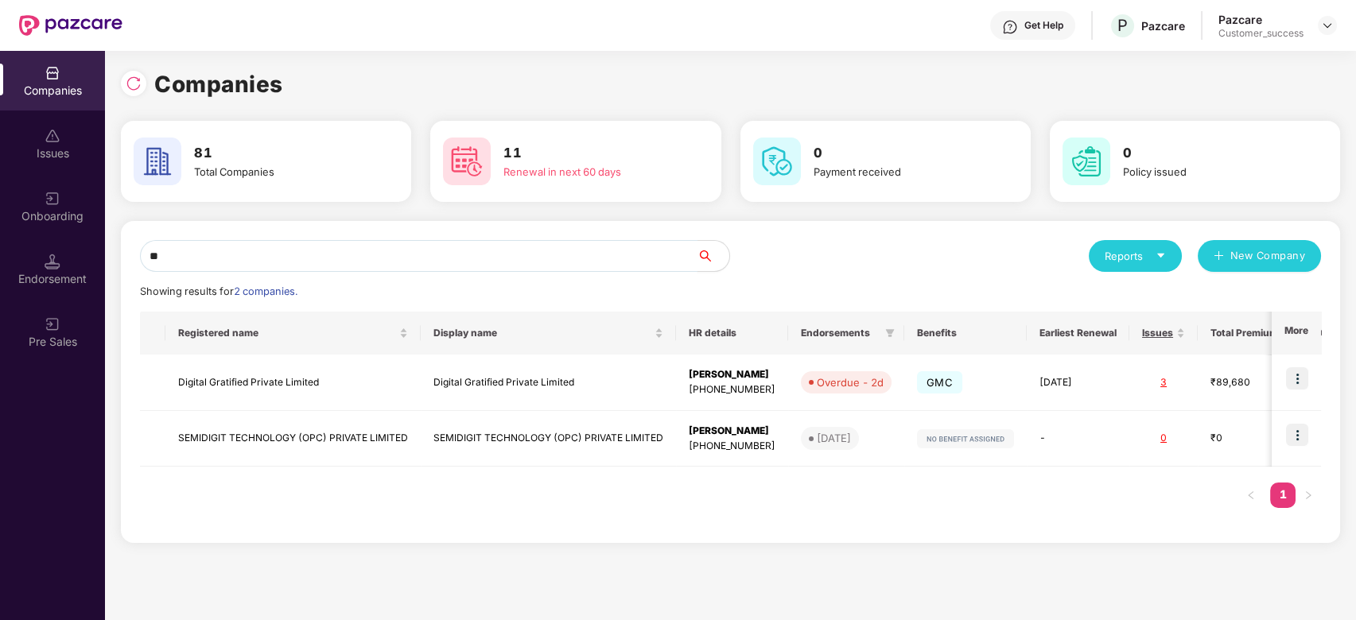
type input "*"
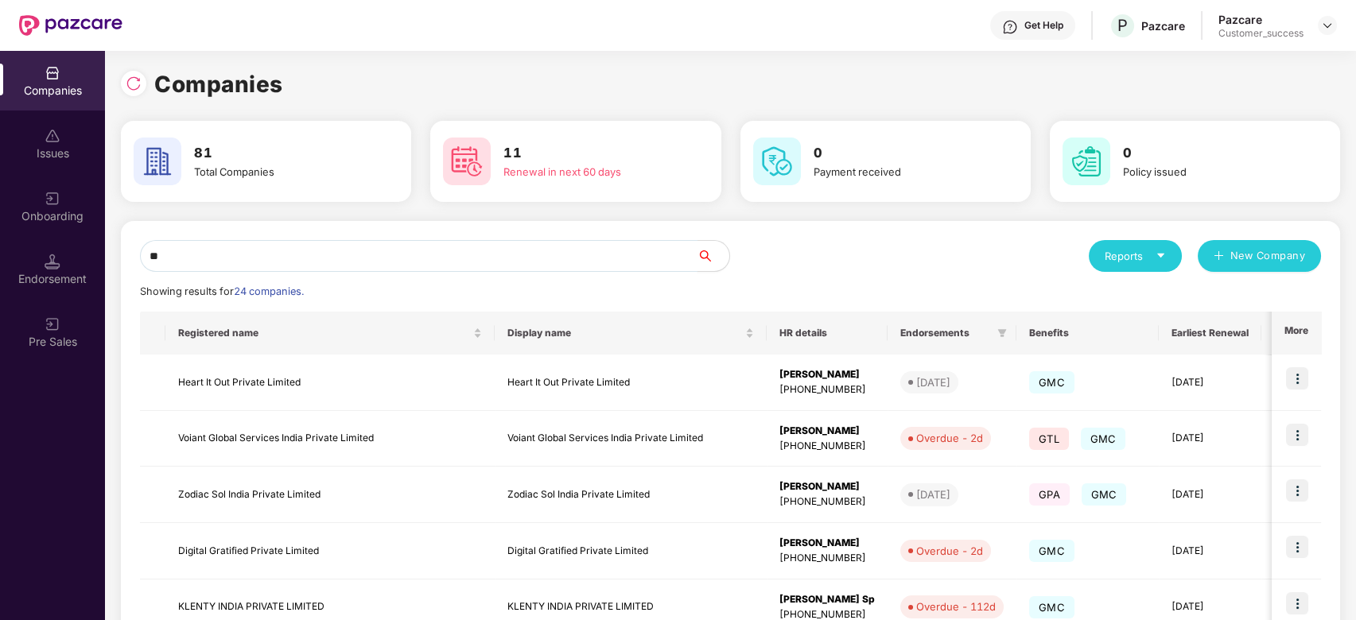
type input "*"
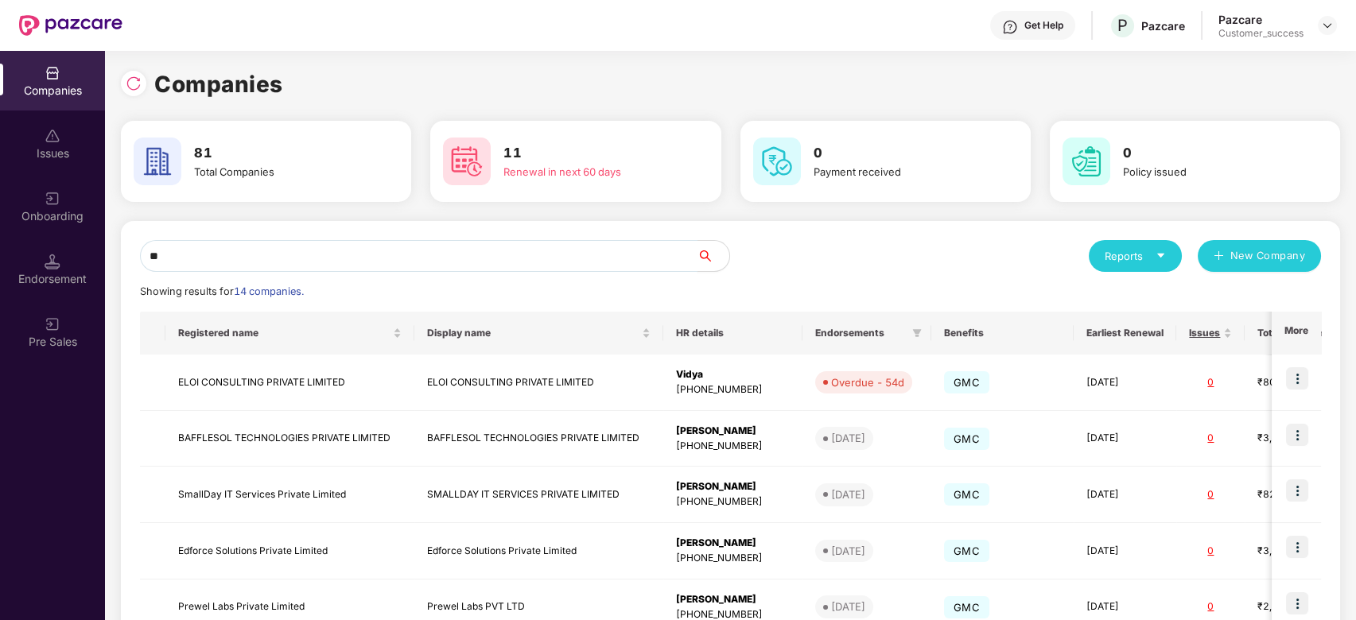
type input "*"
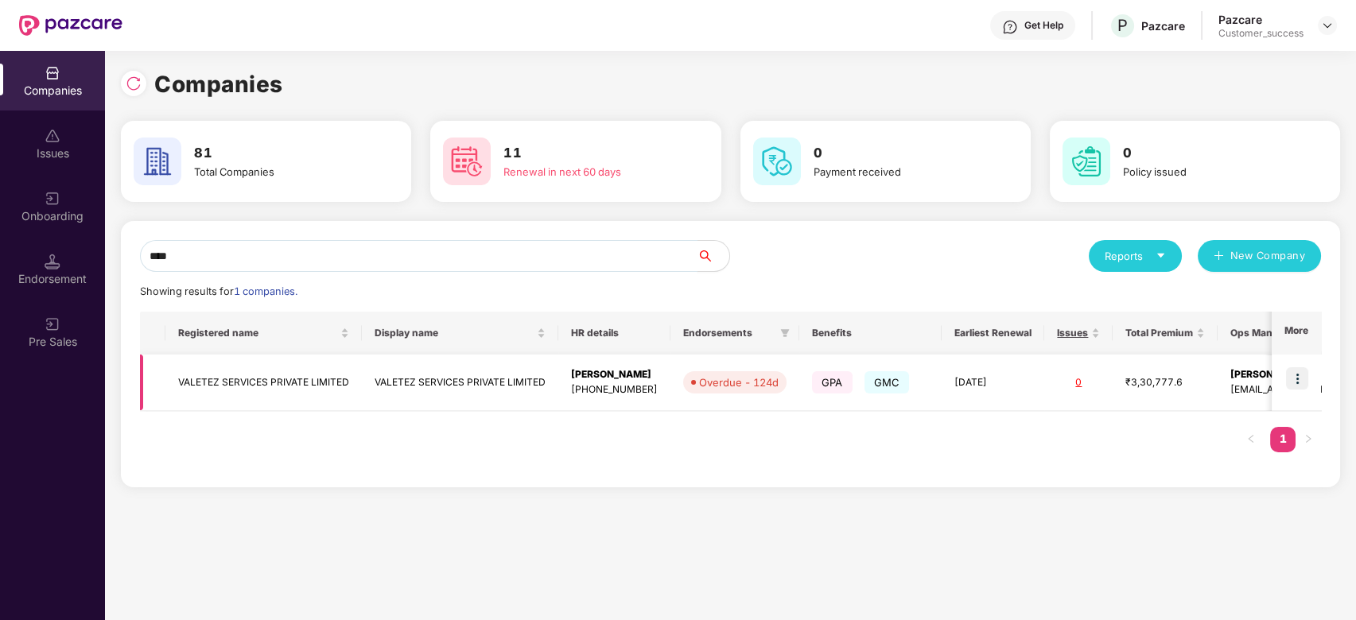
type input "****"
click at [1299, 388] on img at bounding box center [1297, 378] width 22 height 22
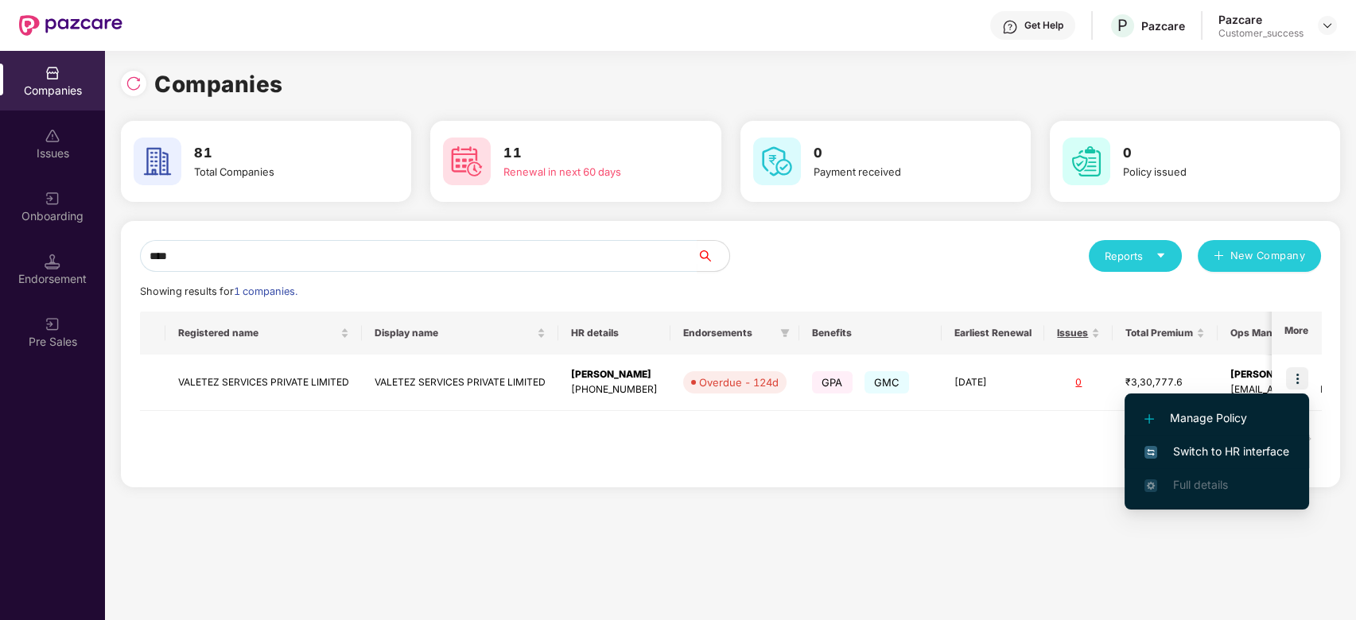
click at [1158, 444] on span "Switch to HR interface" at bounding box center [1216, 451] width 145 height 17
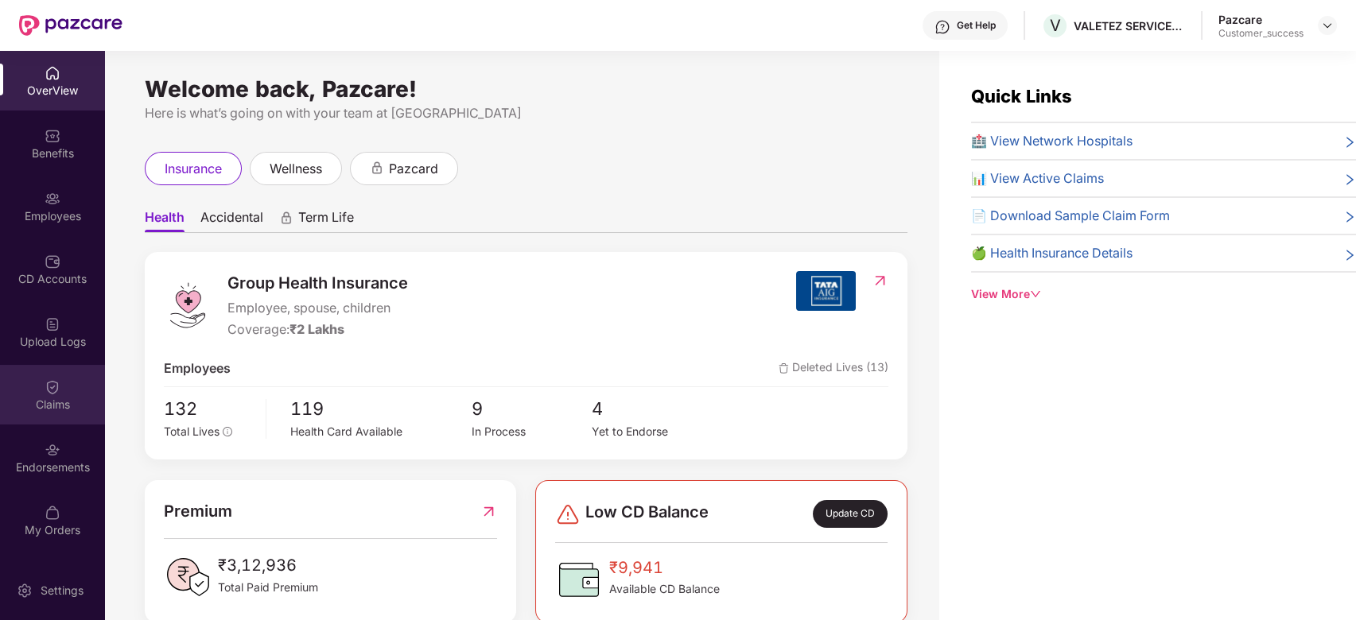
click at [49, 406] on div "Claims" at bounding box center [52, 405] width 105 height 16
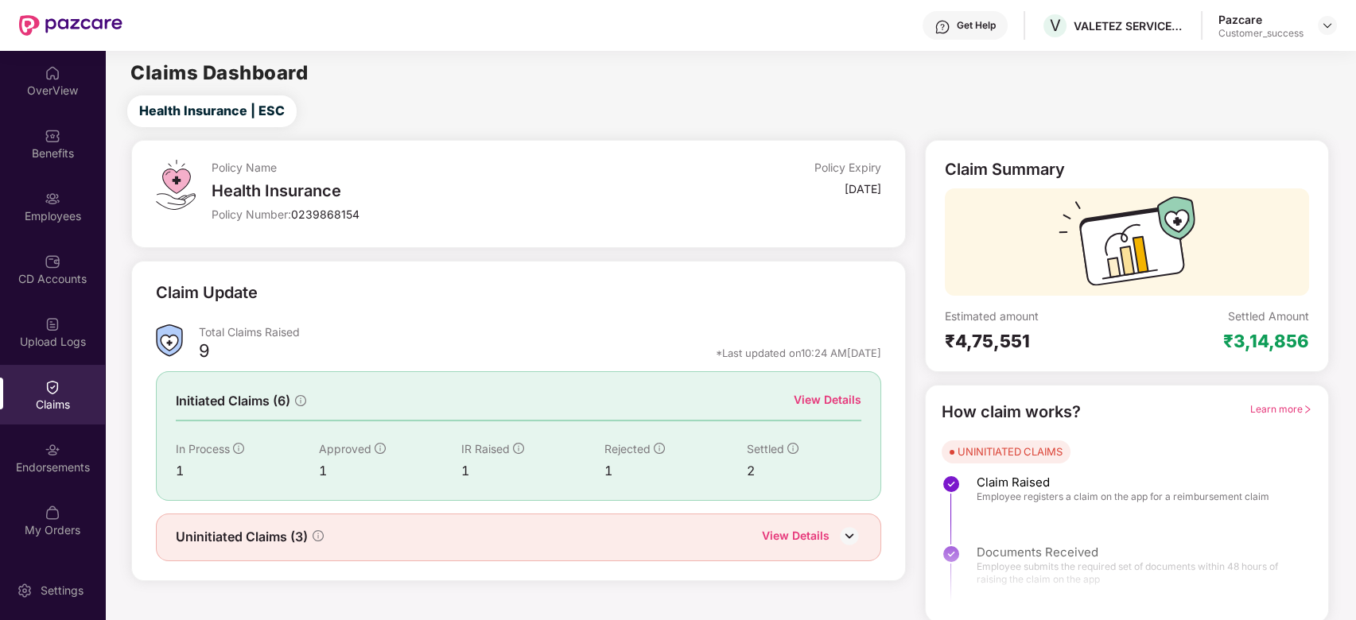
click at [827, 398] on div "View Details" at bounding box center [828, 399] width 68 height 17
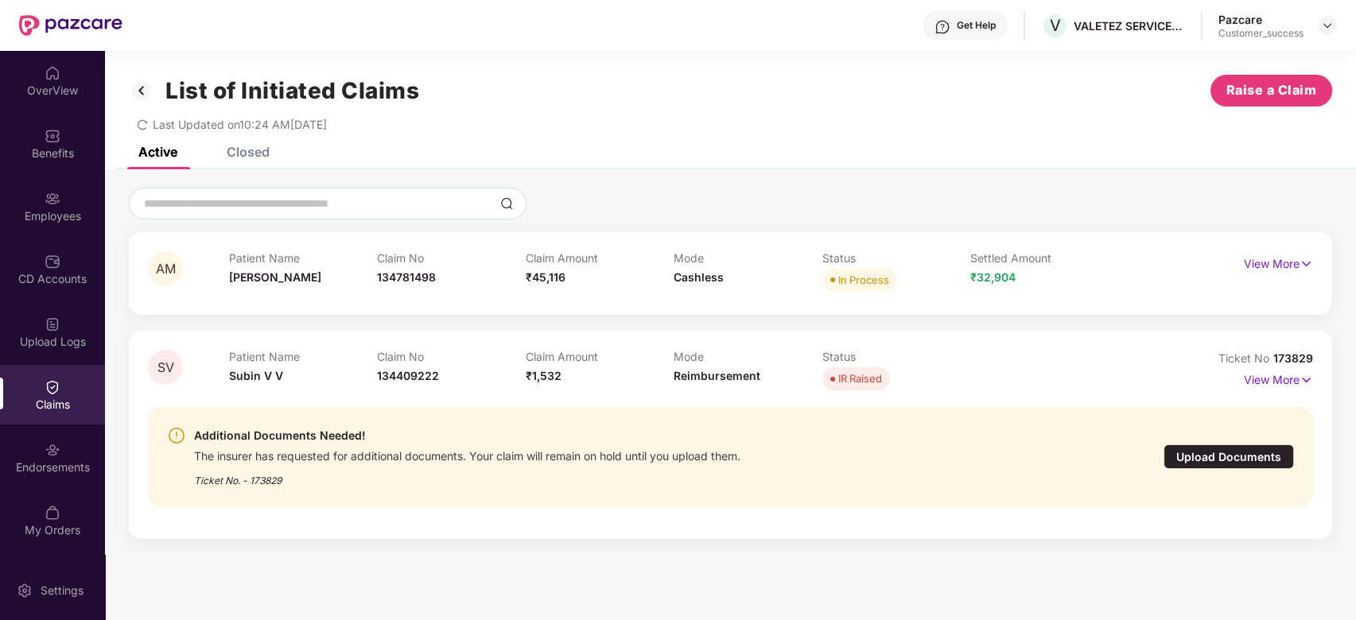
click at [1264, 456] on div "Upload Documents" at bounding box center [1229, 457] width 130 height 25
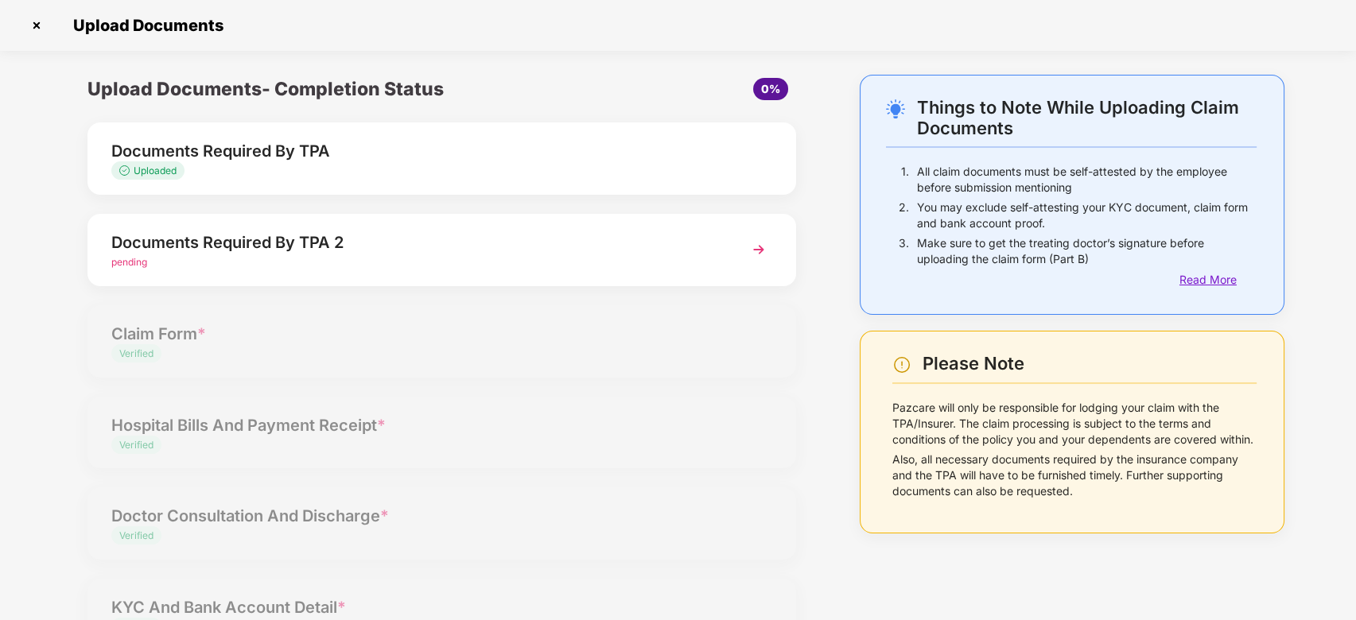
click at [1200, 283] on div "Read More" at bounding box center [1217, 279] width 77 height 17
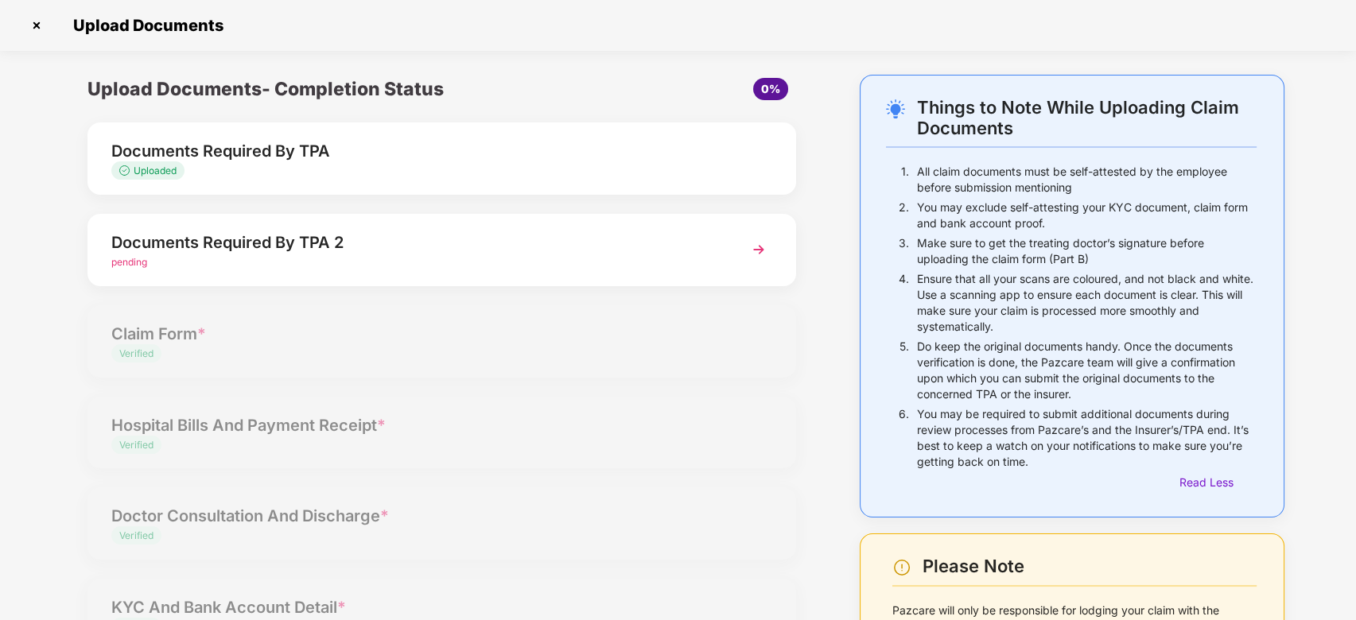
click at [29, 20] on img at bounding box center [36, 25] width 25 height 25
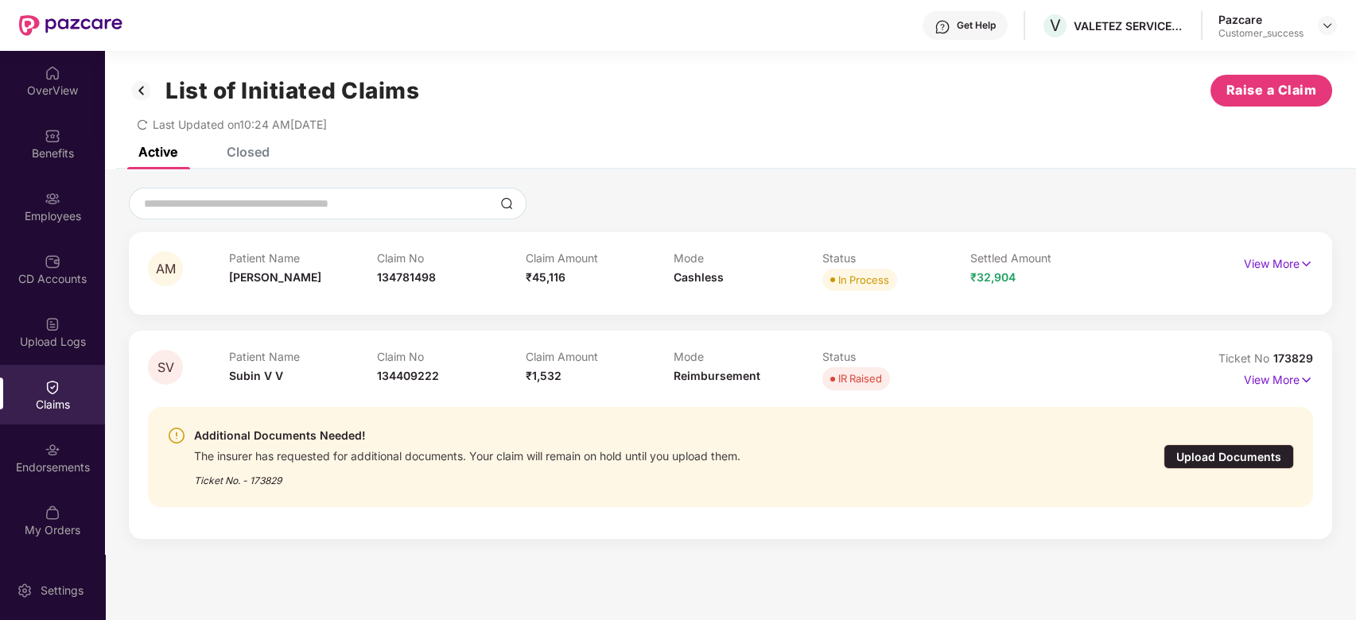
click at [258, 165] on div "Closed" at bounding box center [236, 151] width 67 height 35
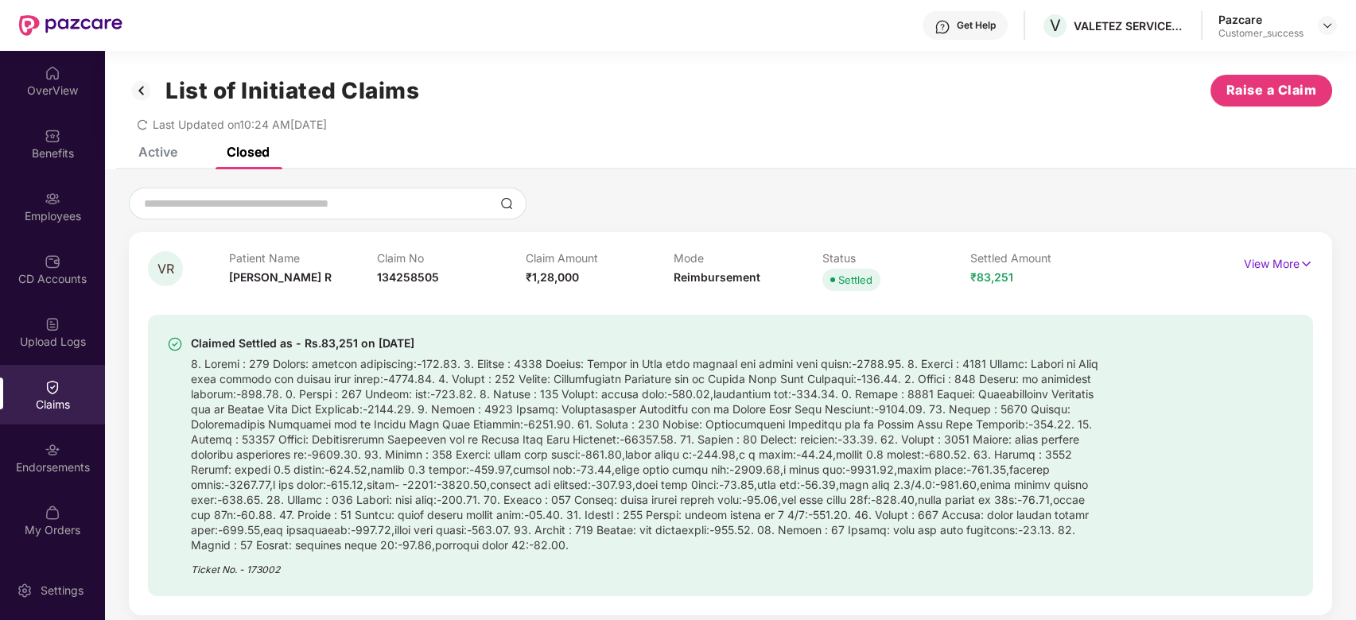
click at [176, 153] on div "Active" at bounding box center [157, 152] width 39 height 16
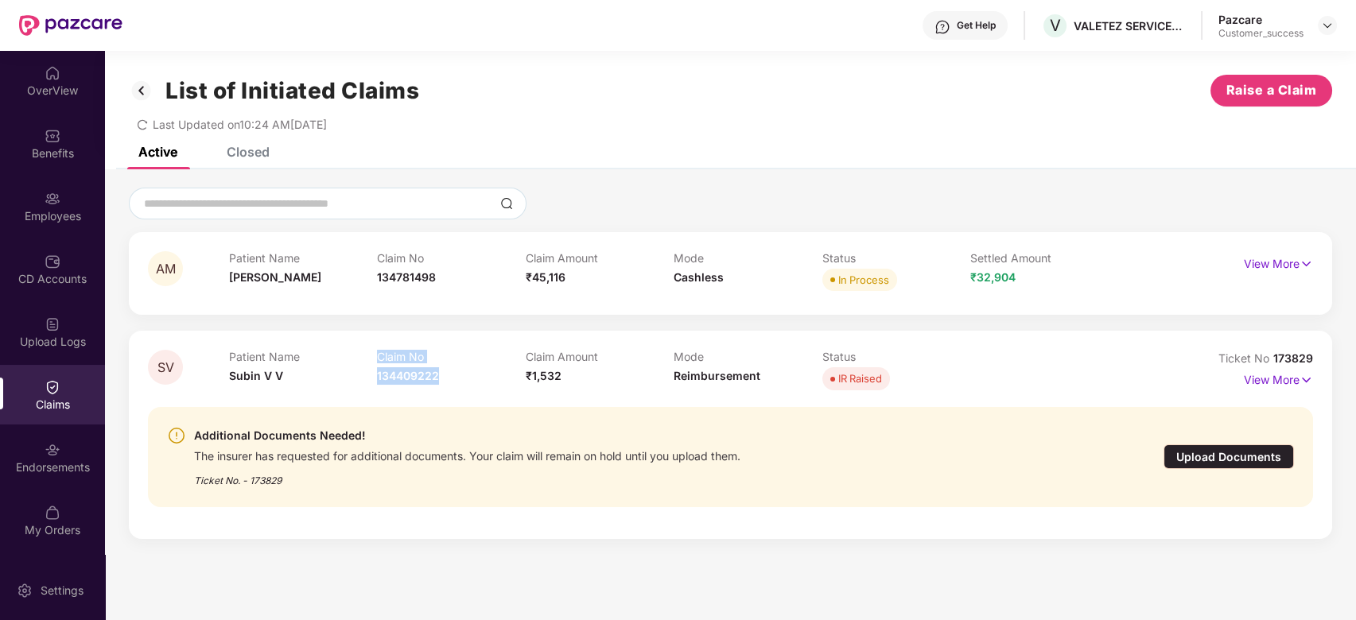
drag, startPoint x: 449, startPoint y: 375, endPoint x: 367, endPoint y: 375, distance: 82.7
click at [367, 375] on div "Patient Name Subin V V Claim No 134409222 Claim Amount ₹1,532 Mode Reimbursemen…" at bounding box center [674, 372] width 890 height 44
click at [475, 390] on div "Claim No 134409222" at bounding box center [451, 372] width 149 height 44
click at [1331, 29] on img at bounding box center [1327, 25] width 13 height 13
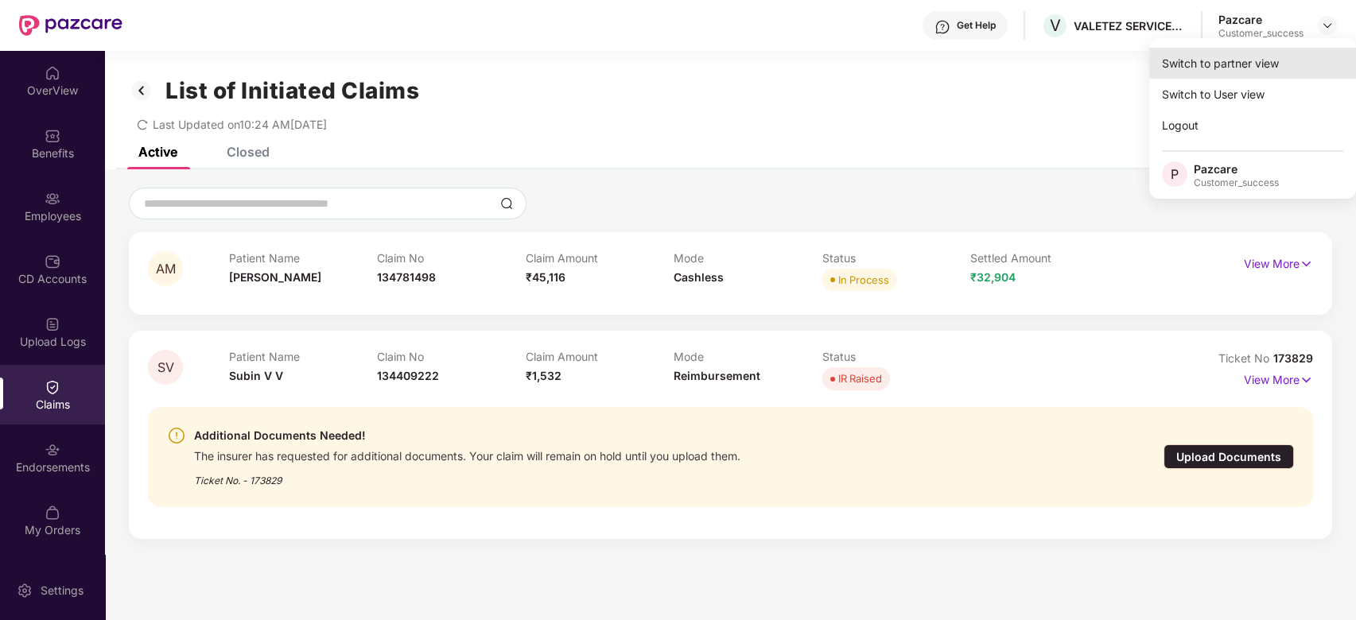
click at [1260, 64] on div "Switch to partner view" at bounding box center [1252, 63] width 207 height 31
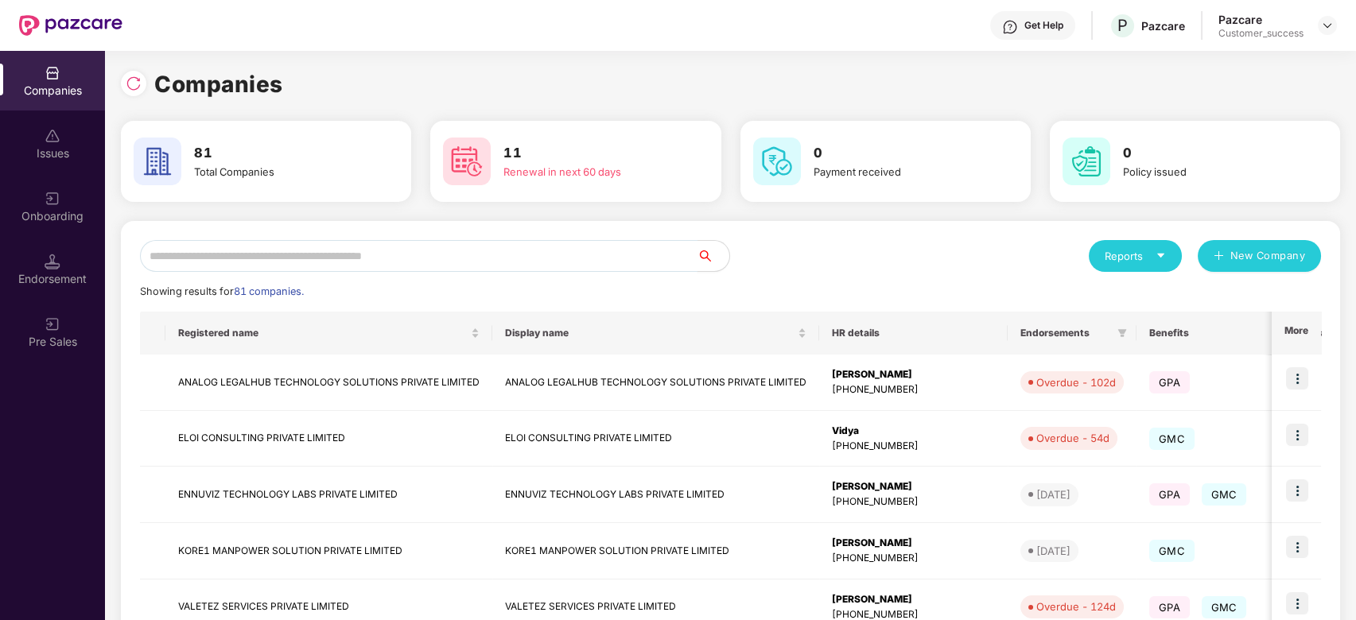
click at [393, 254] on input "text" at bounding box center [419, 256] width 558 height 32
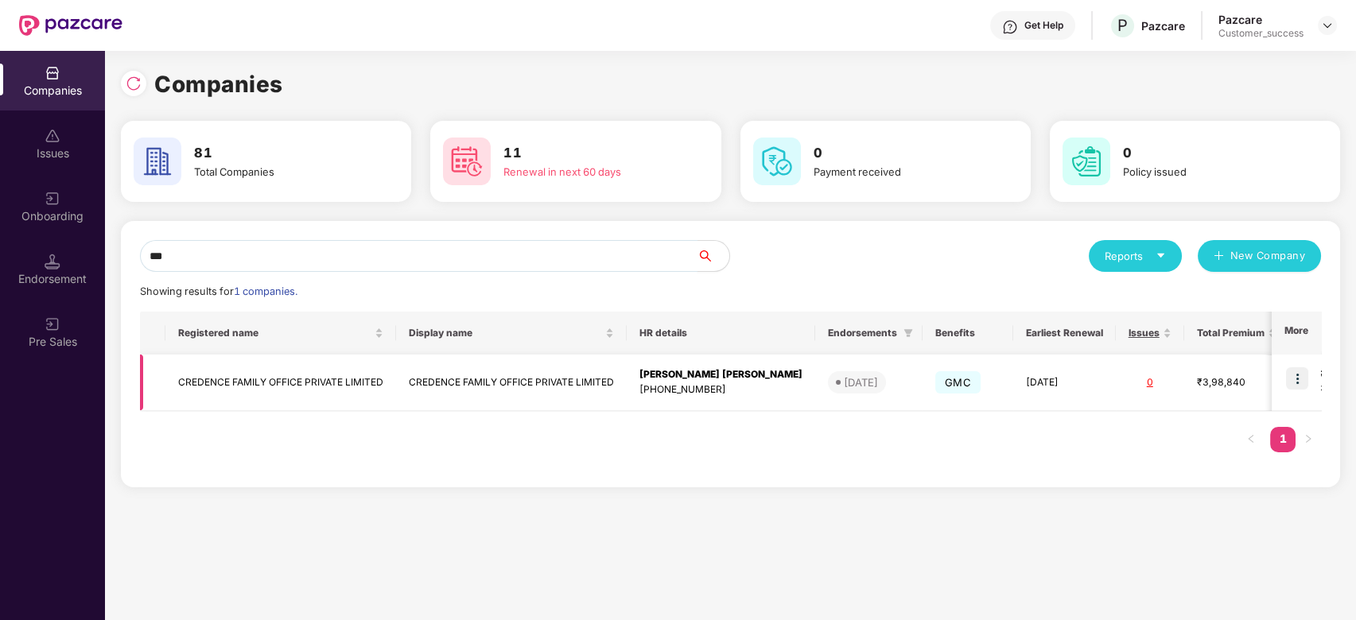
type input "***"
click at [1297, 379] on img at bounding box center [1297, 378] width 22 height 22
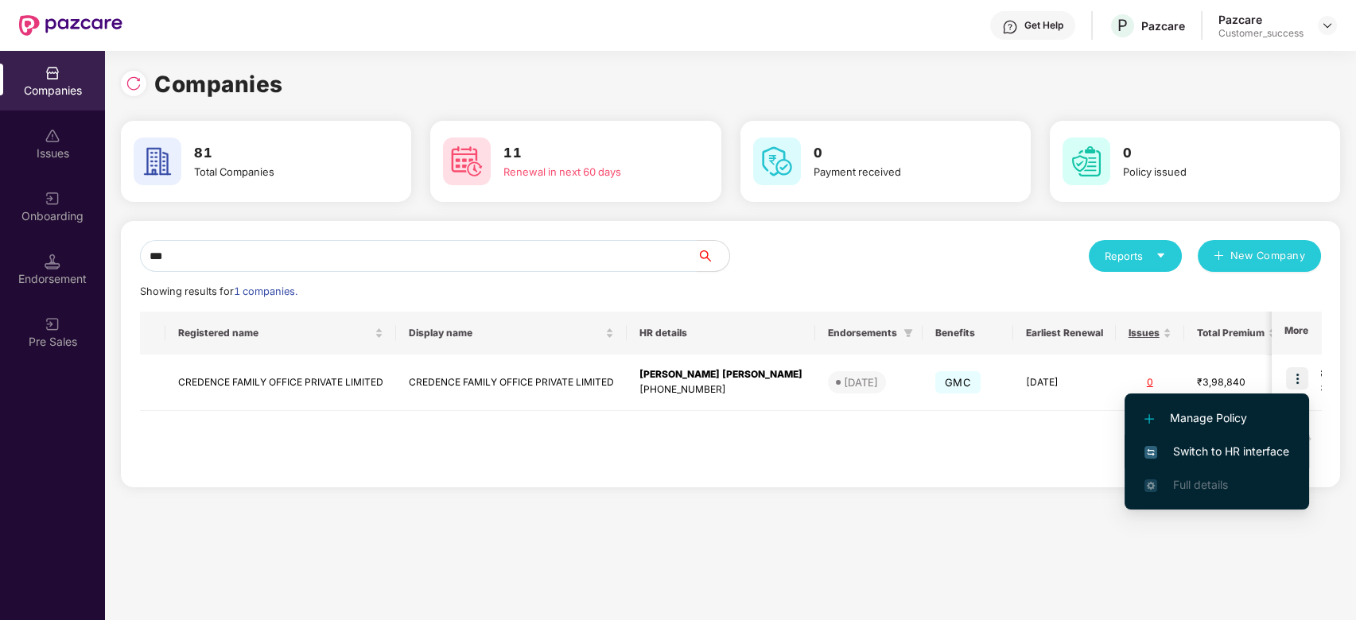
click at [1192, 447] on span "Switch to HR interface" at bounding box center [1216, 451] width 145 height 17
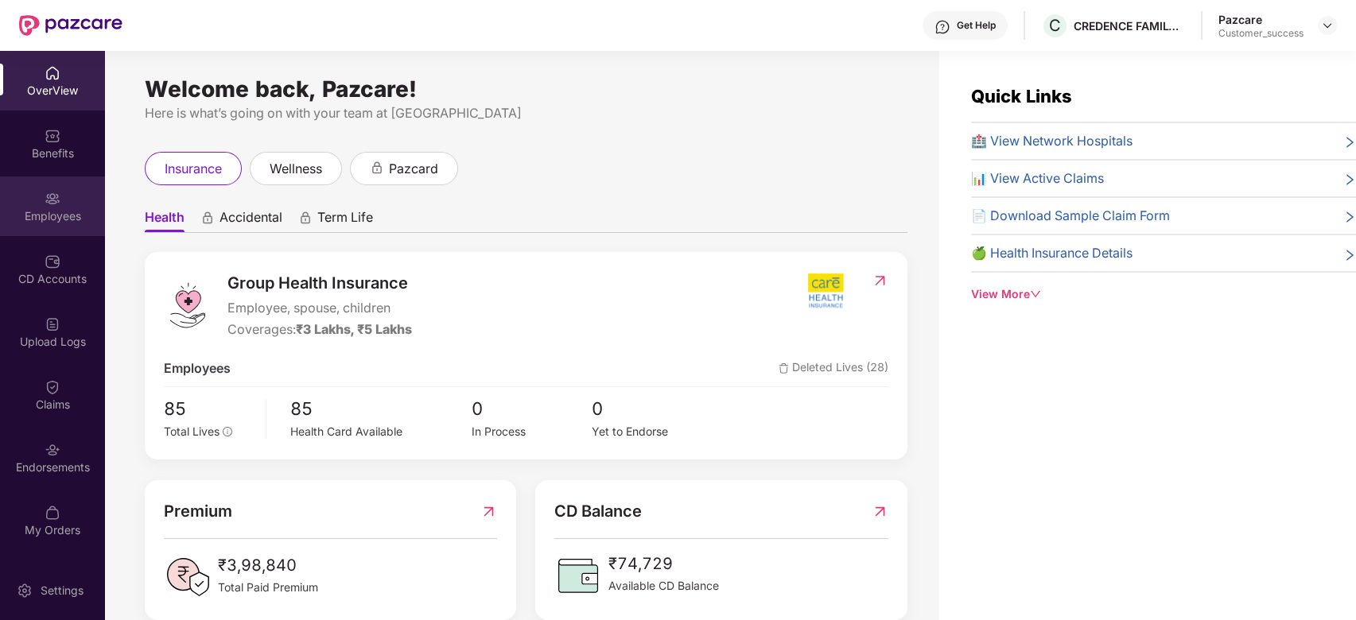
click at [47, 212] on div "Employees" at bounding box center [52, 216] width 105 height 16
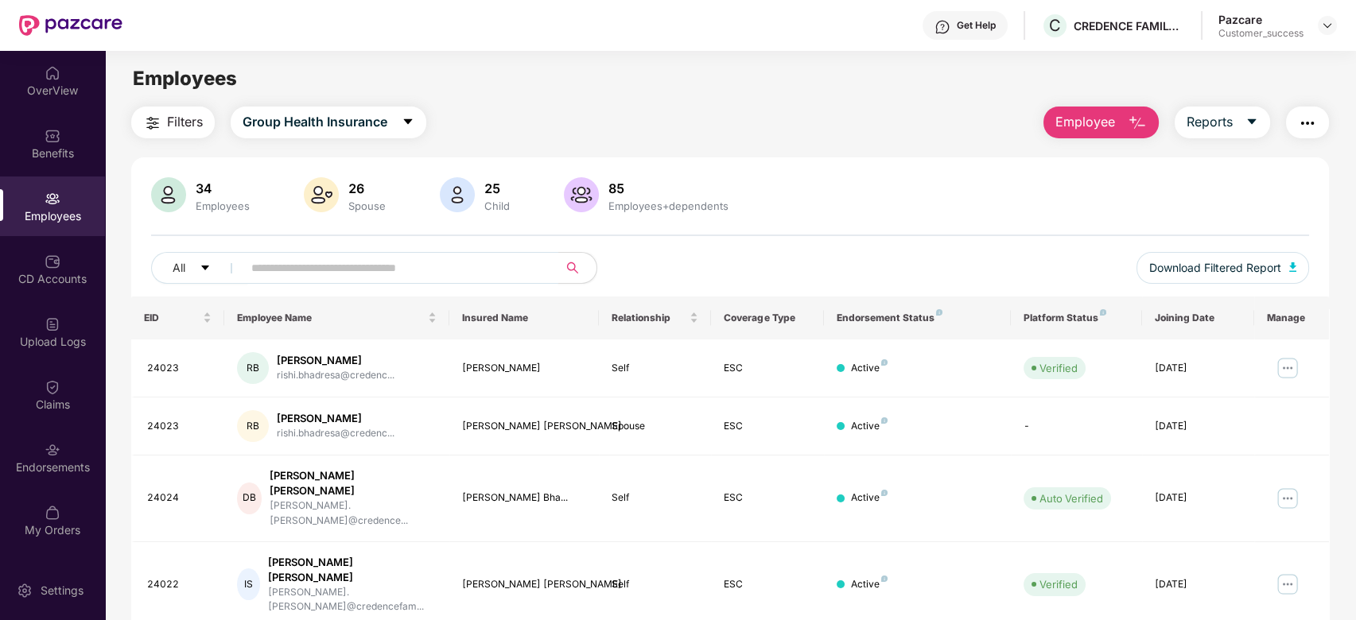
click at [317, 270] on input "text" at bounding box center [394, 268] width 286 height 24
type input "*"
click at [185, 132] on button "Filters" at bounding box center [173, 123] width 84 height 32
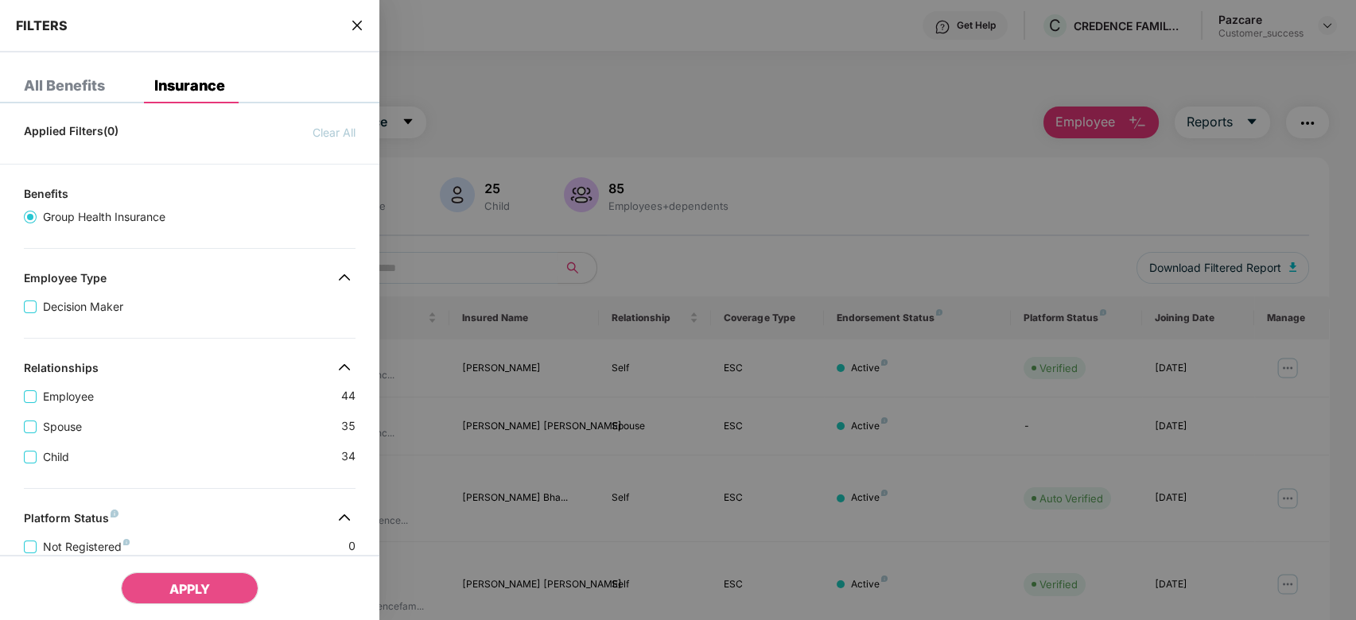
click at [531, 99] on div at bounding box center [678, 310] width 1356 height 620
click at [361, 29] on icon "close" at bounding box center [357, 26] width 10 height 10
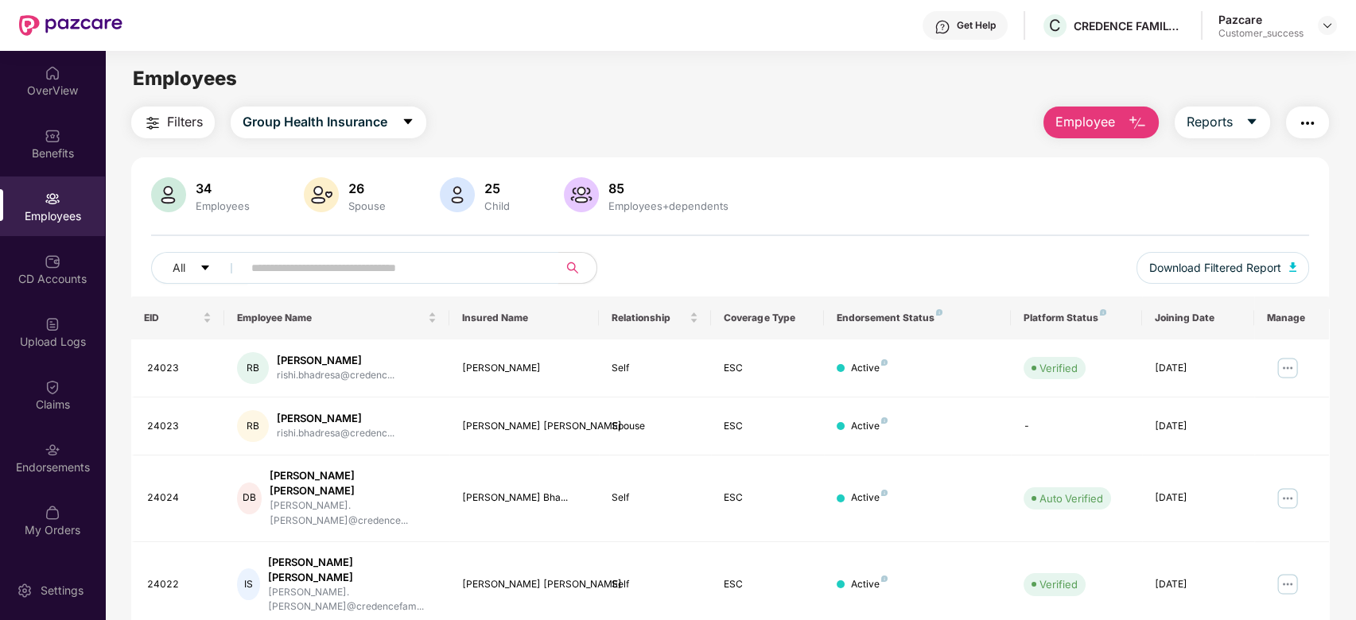
click at [390, 272] on input "text" at bounding box center [394, 268] width 286 height 24
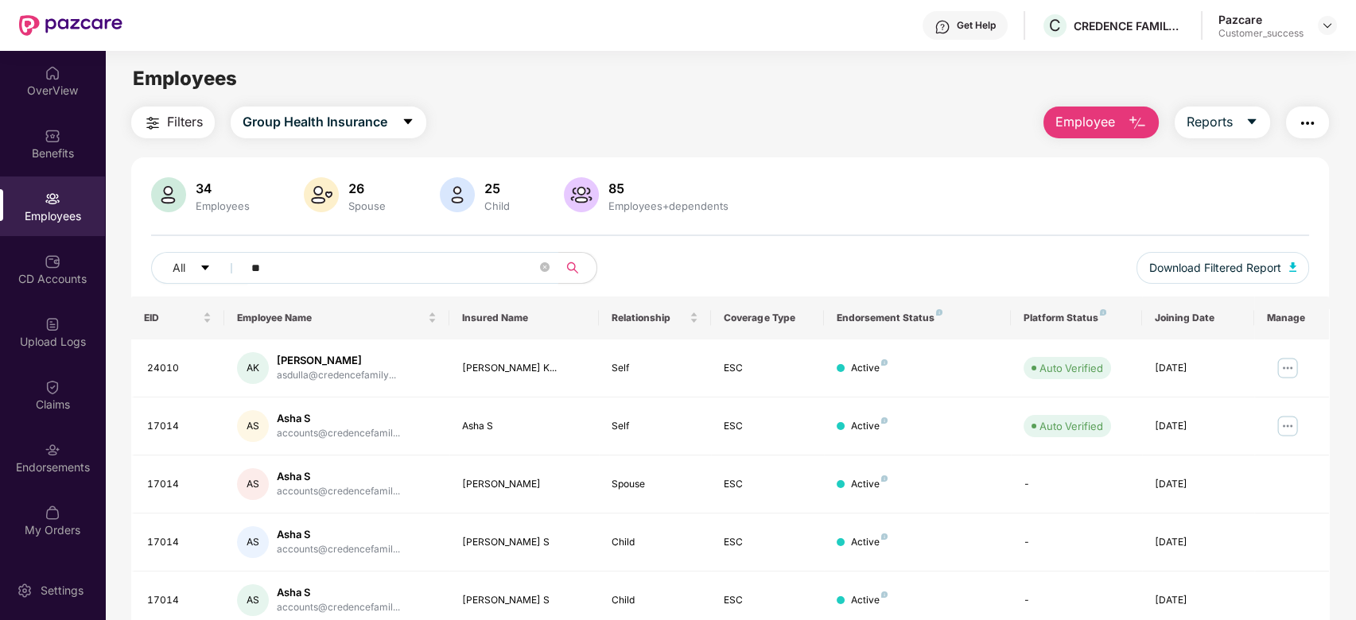
type input "*"
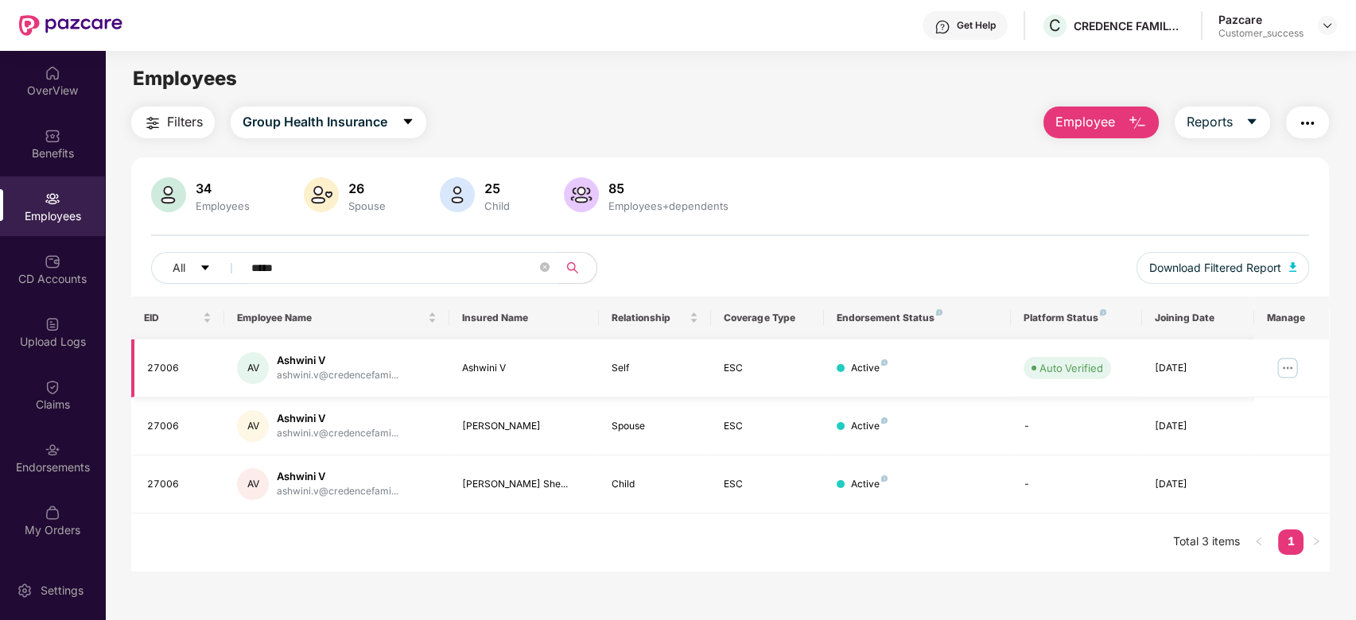
type input "*****"
click at [1298, 368] on img at bounding box center [1287, 367] width 25 height 25
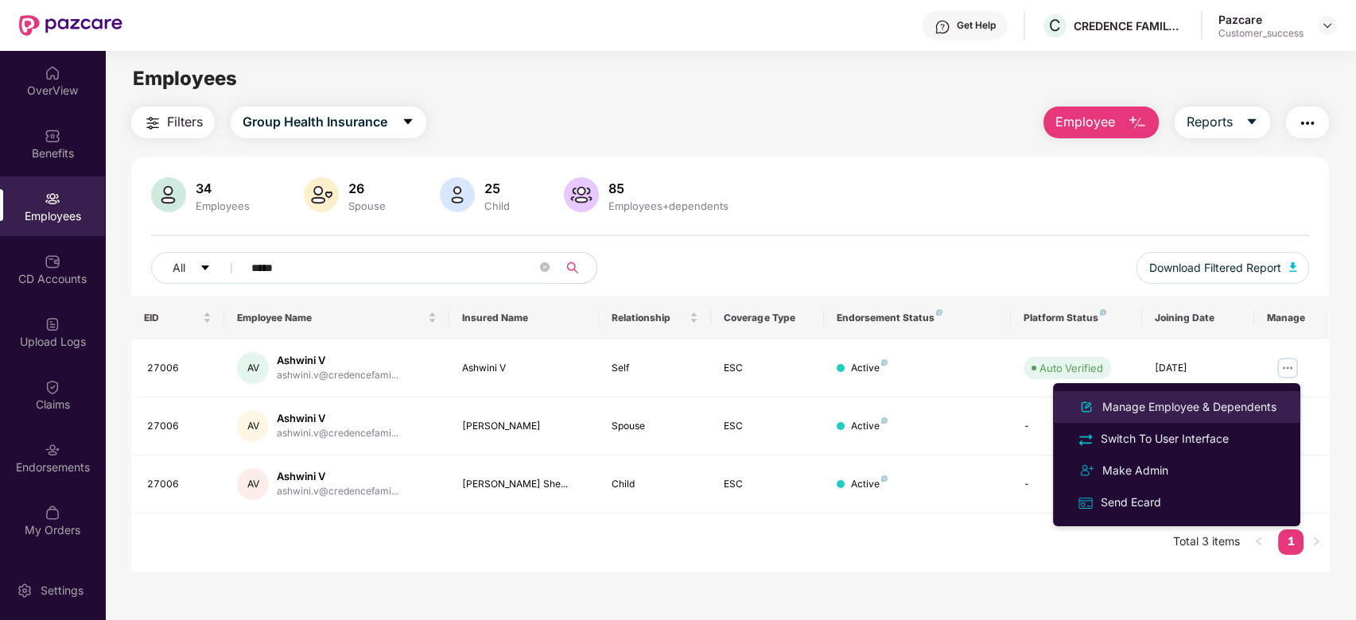
click at [1166, 409] on div "Manage Employee & Dependents" at bounding box center [1189, 406] width 181 height 17
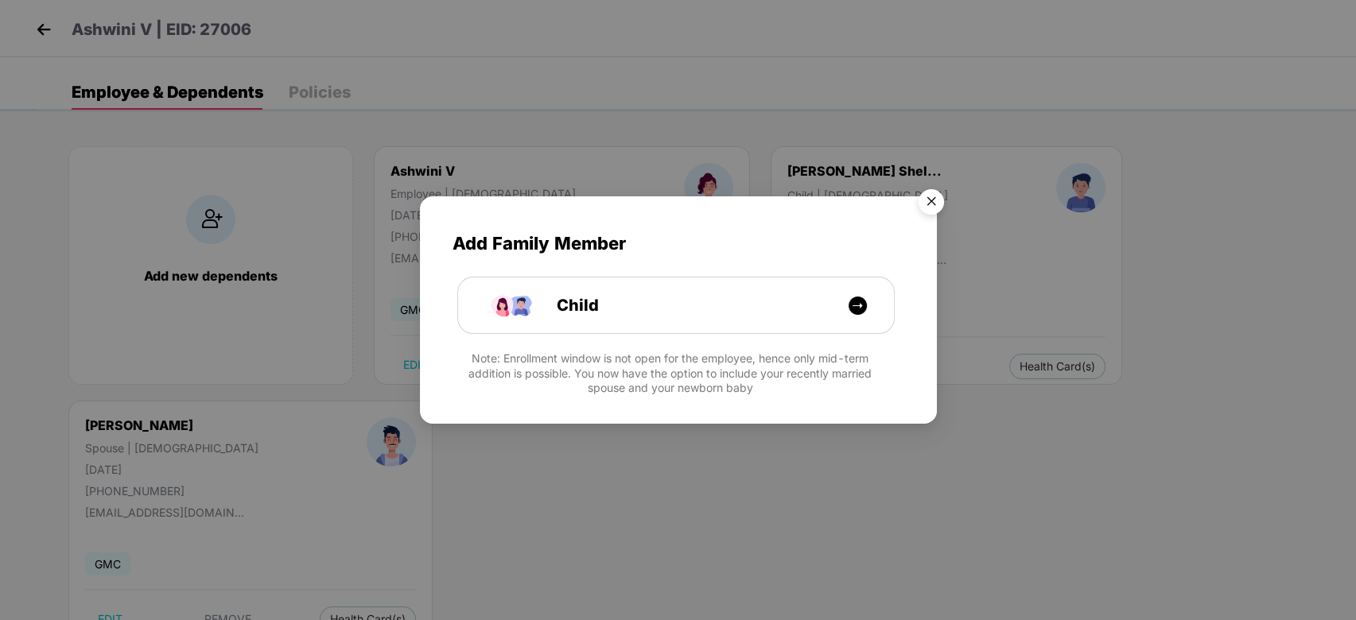
click at [935, 204] on img "Close" at bounding box center [931, 204] width 45 height 45
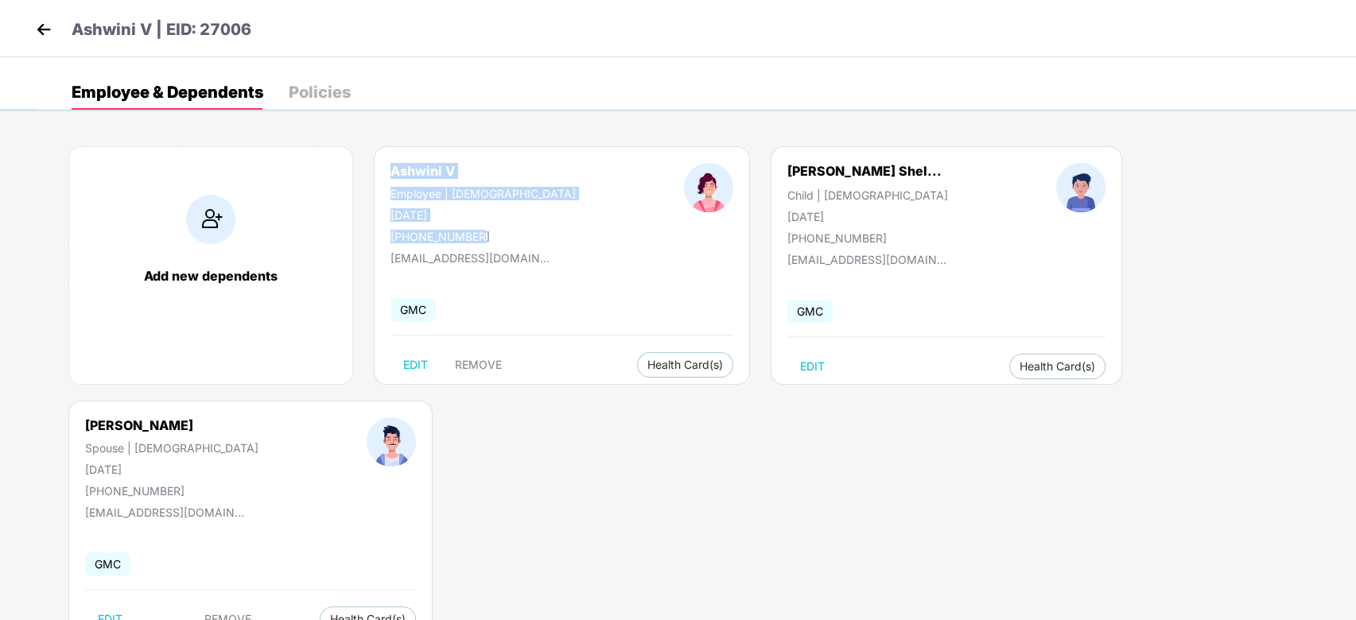
drag, startPoint x: 472, startPoint y: 232, endPoint x: 390, endPoint y: 175, distance: 99.9
click at [390, 175] on div "[PERSON_NAME] Employee | [DEMOGRAPHIC_DATA] [DATE] [PHONE_NUMBER]" at bounding box center [482, 203] width 293 height 80
click at [50, 33] on img at bounding box center [44, 29] width 24 height 24
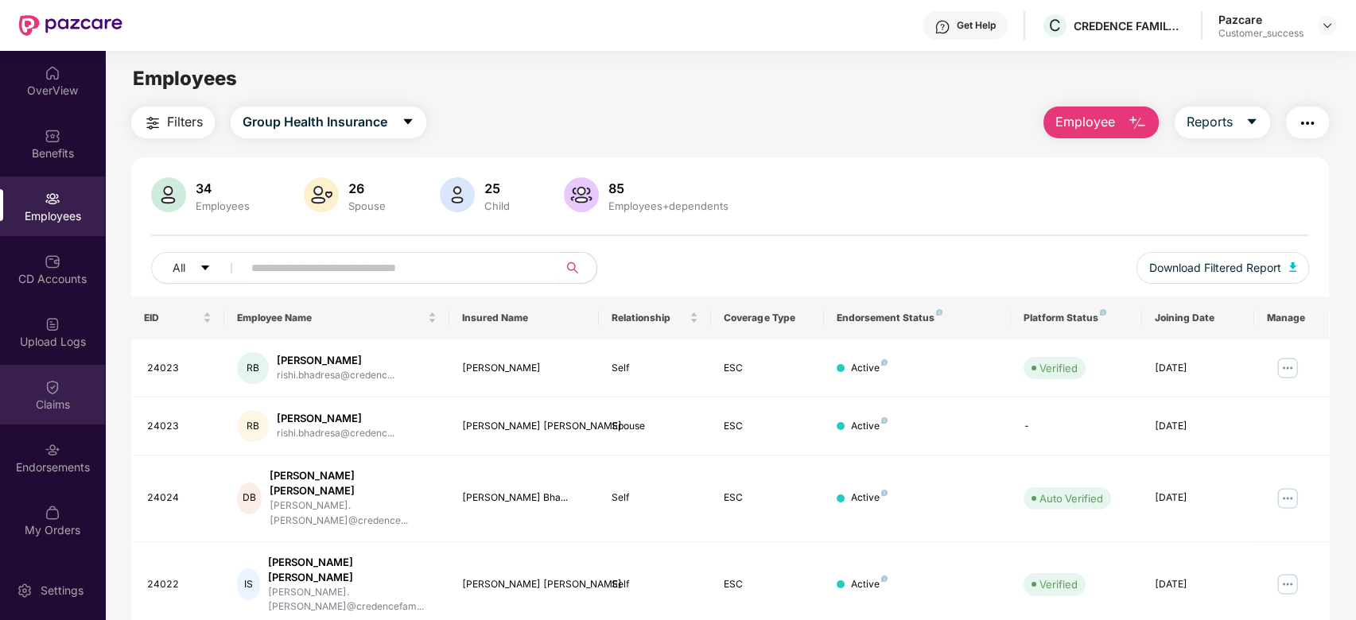
click at [54, 392] on img at bounding box center [53, 387] width 16 height 16
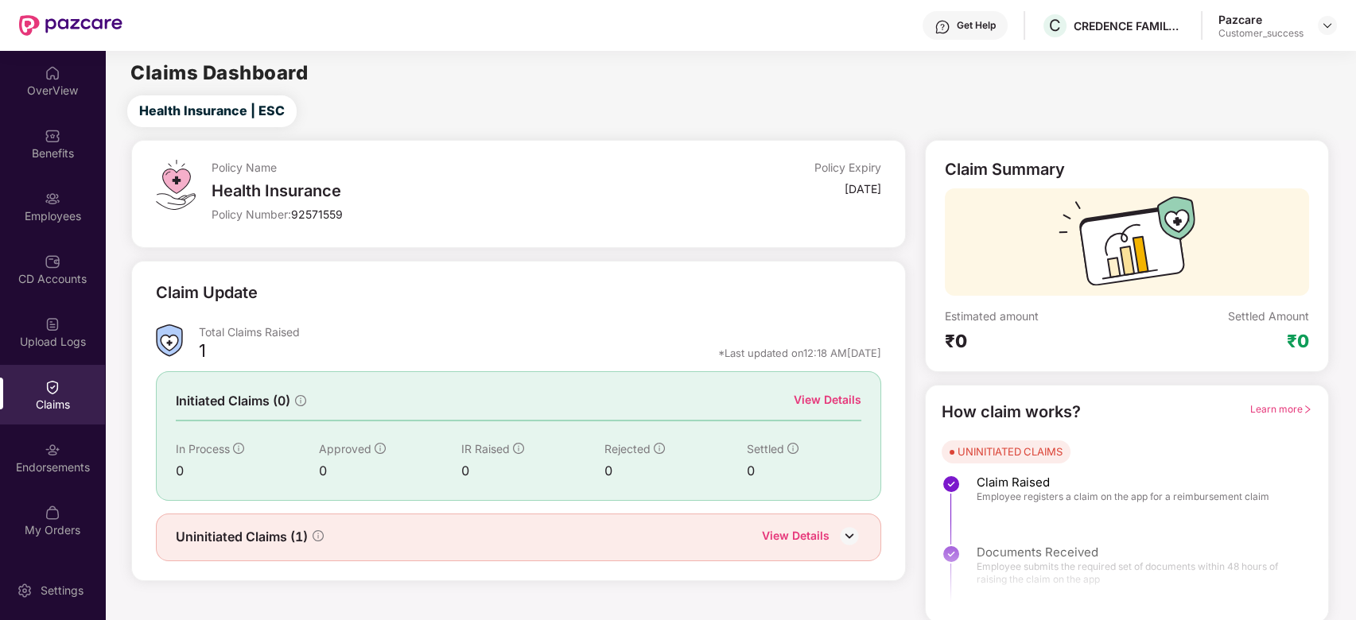
click at [827, 393] on div "View Details" at bounding box center [828, 399] width 68 height 17
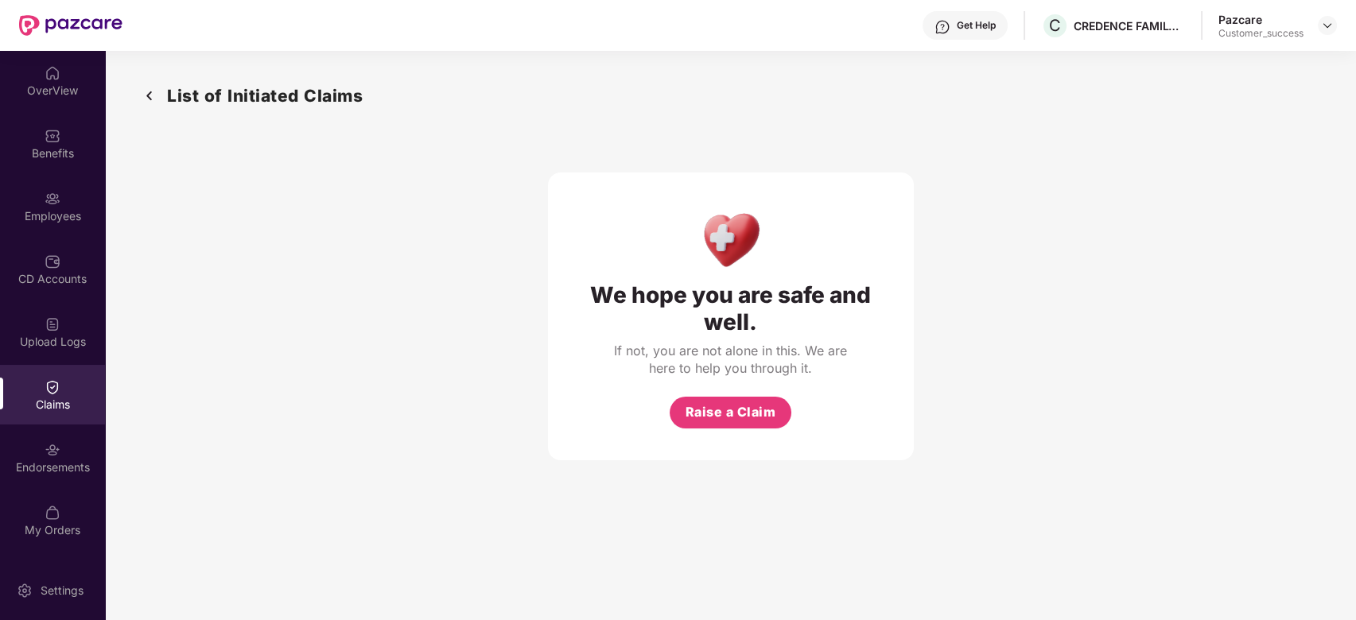
click at [155, 100] on img at bounding box center [149, 96] width 25 height 26
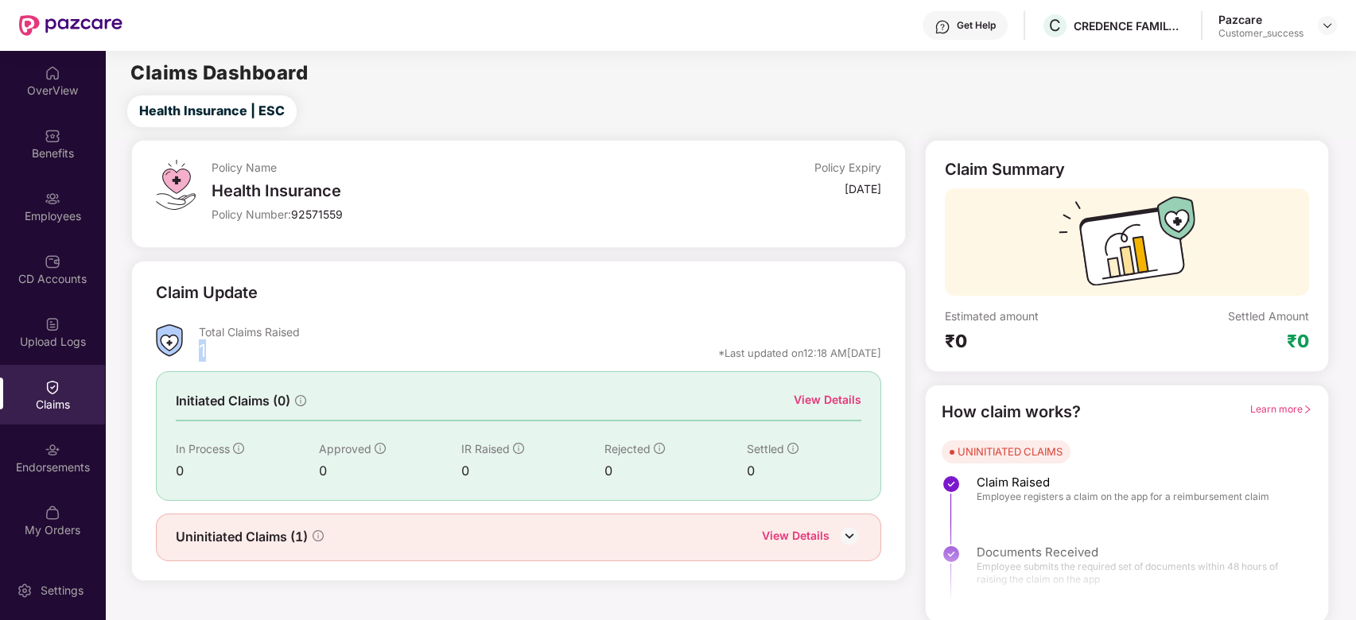
click at [200, 348] on div "1" at bounding box center [202, 353] width 7 height 27
click at [841, 529] on img at bounding box center [849, 536] width 24 height 24
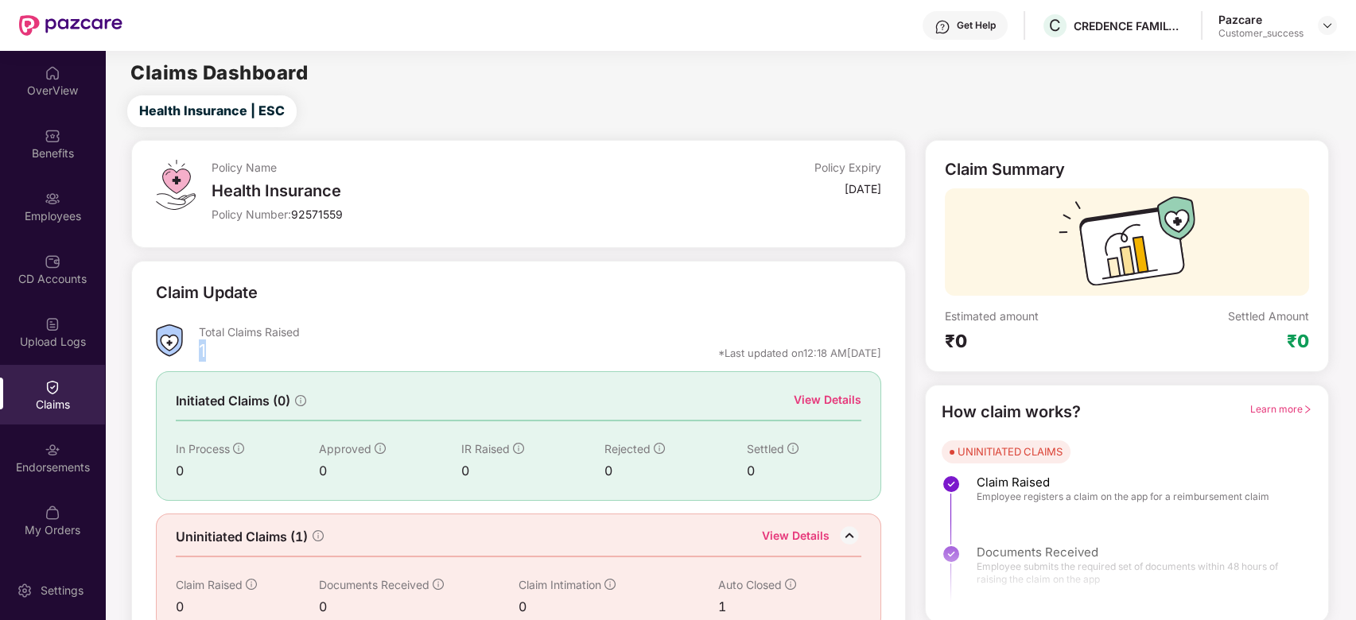
scroll to position [29, 0]
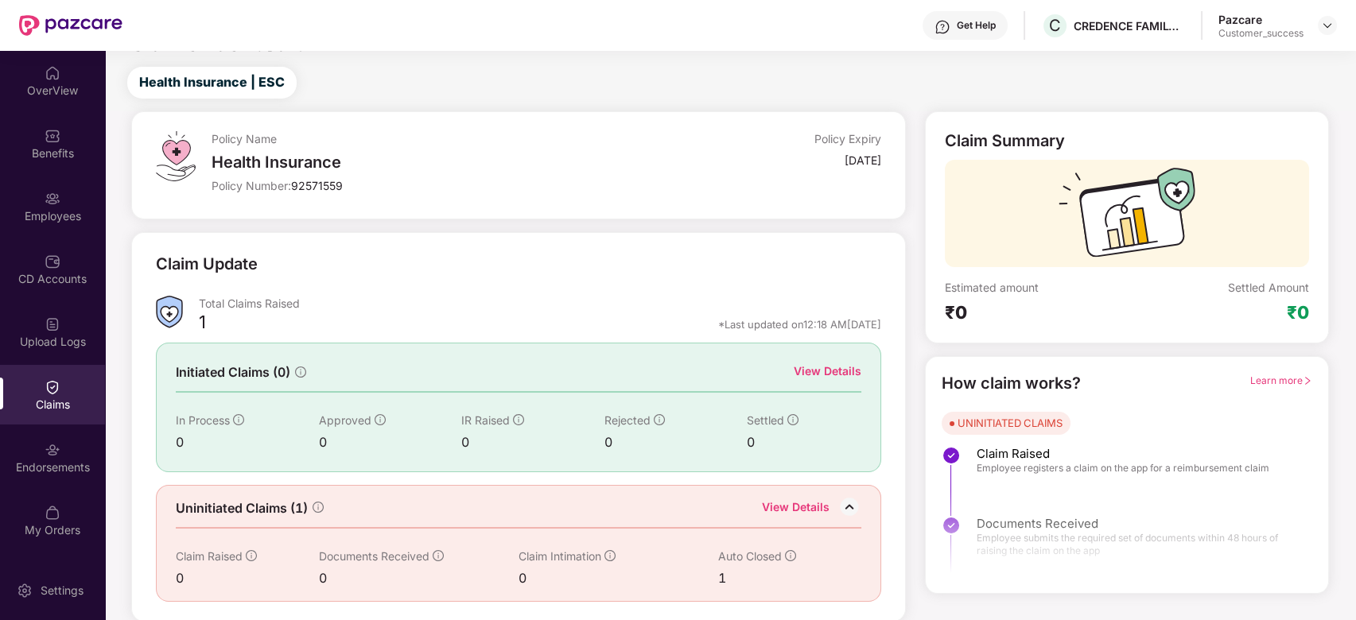
click at [793, 511] on div "View Details" at bounding box center [796, 509] width 68 height 21
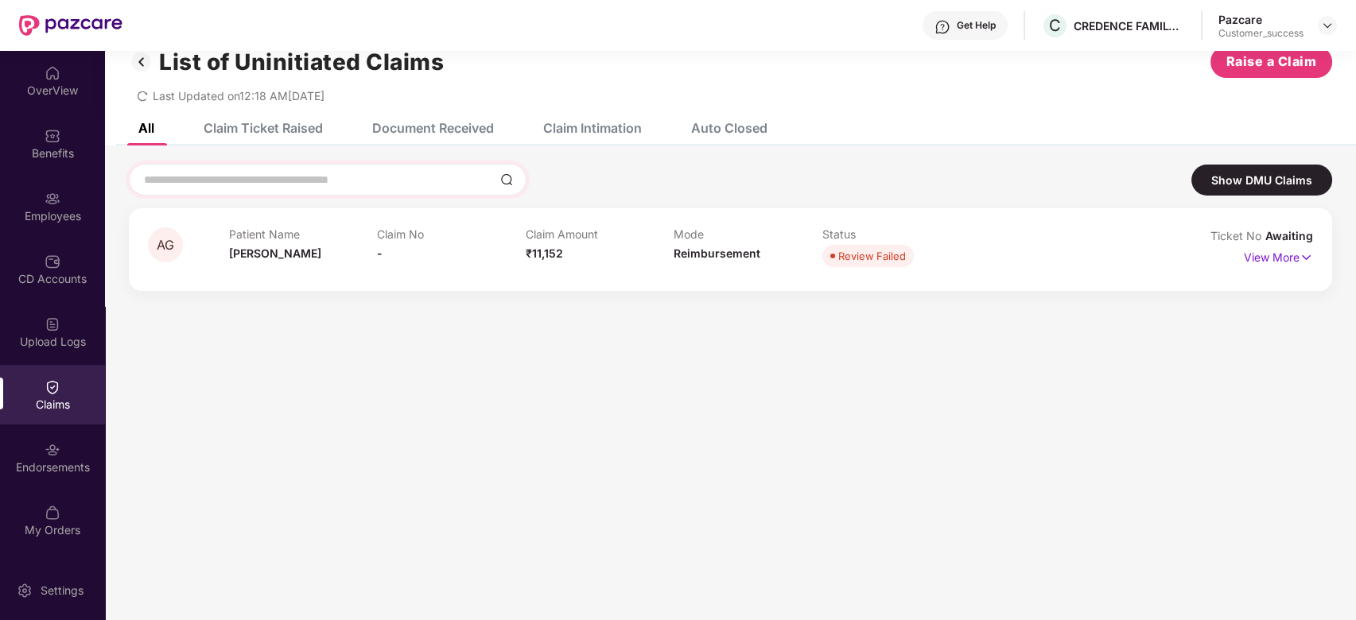
scroll to position [0, 0]
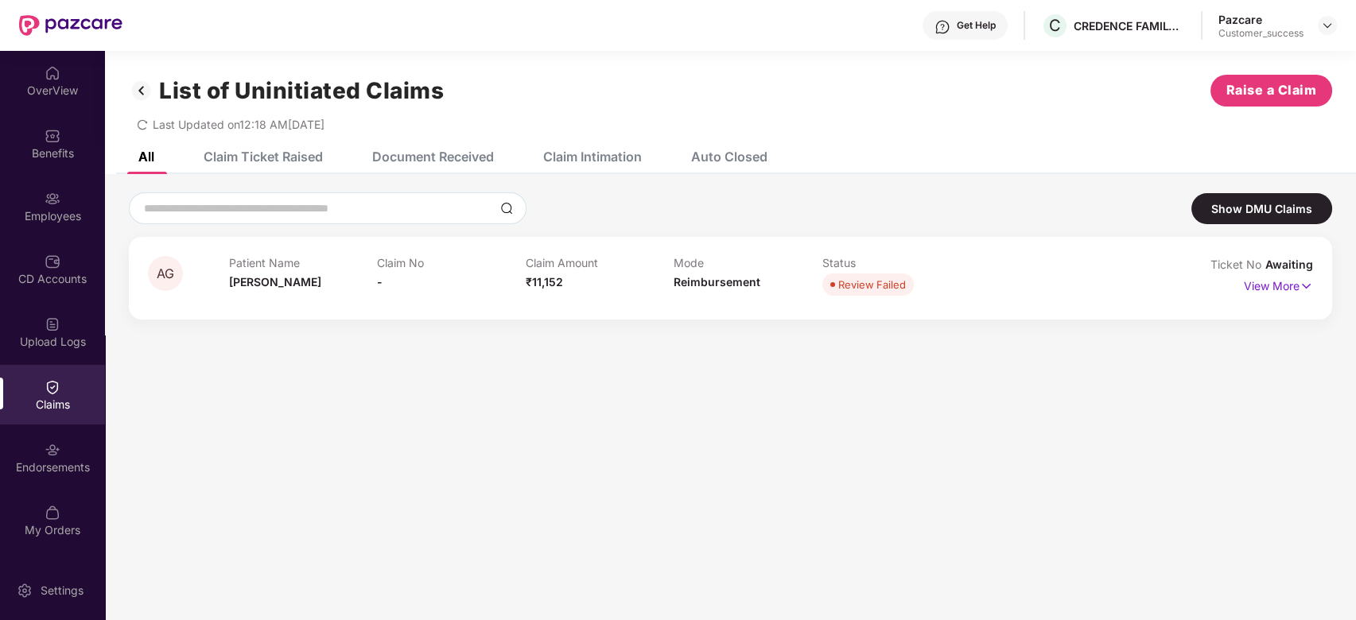
click at [146, 95] on img at bounding box center [141, 90] width 25 height 27
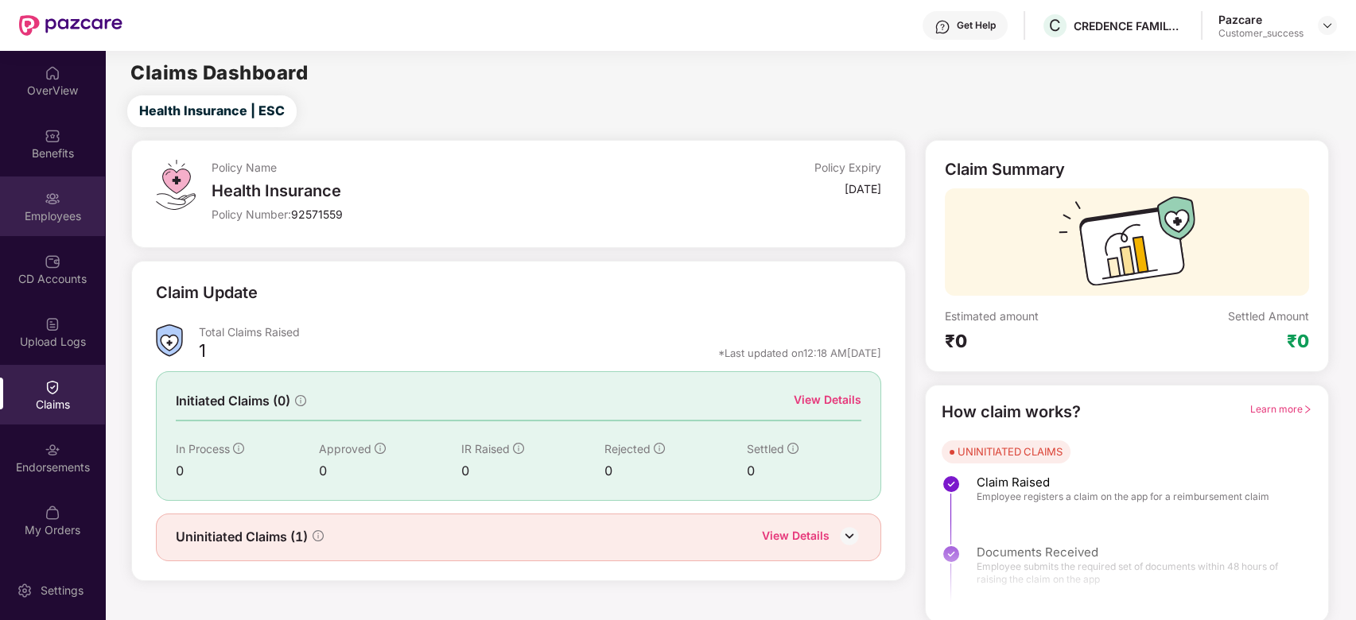
click at [55, 204] on img at bounding box center [53, 199] width 16 height 16
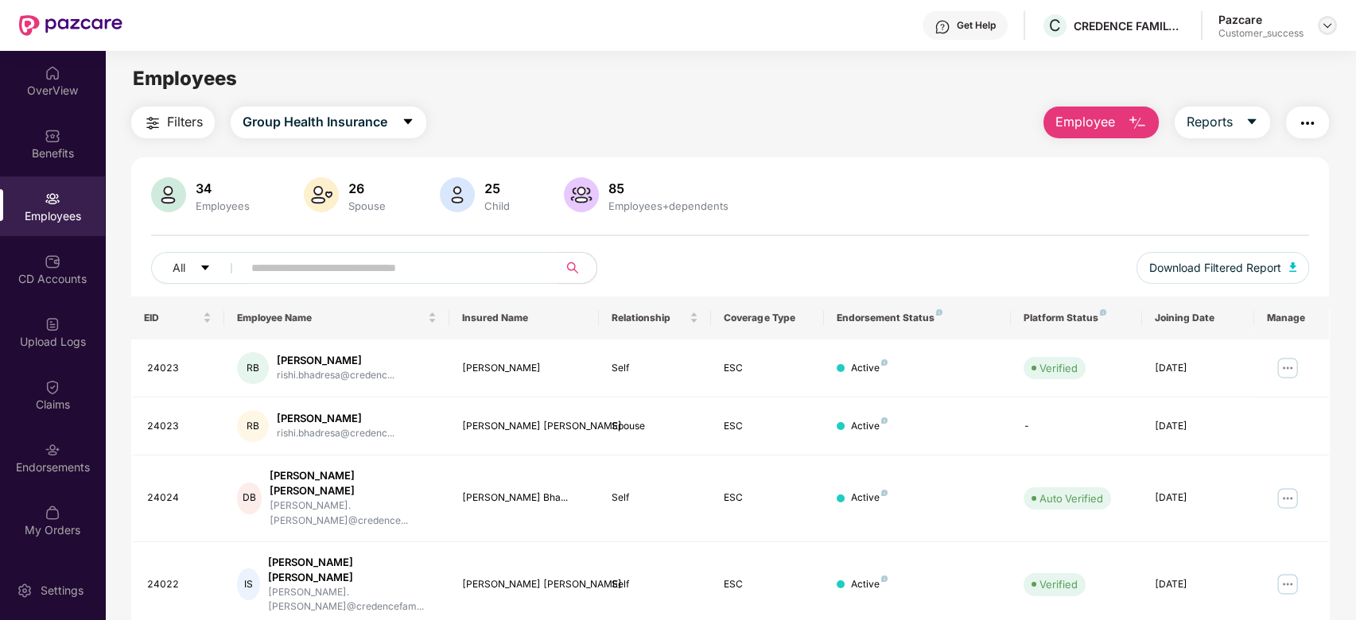
click at [1331, 25] on img at bounding box center [1327, 25] width 13 height 13
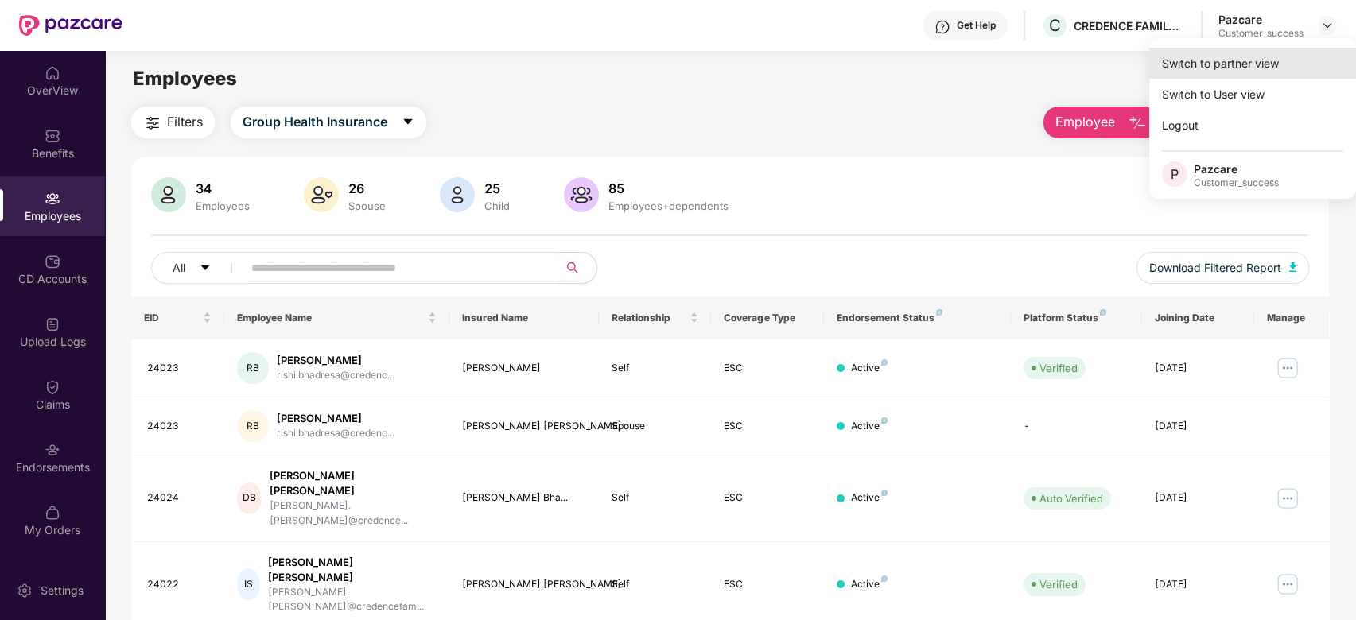
click at [1234, 60] on div "Switch to partner view" at bounding box center [1252, 63] width 207 height 31
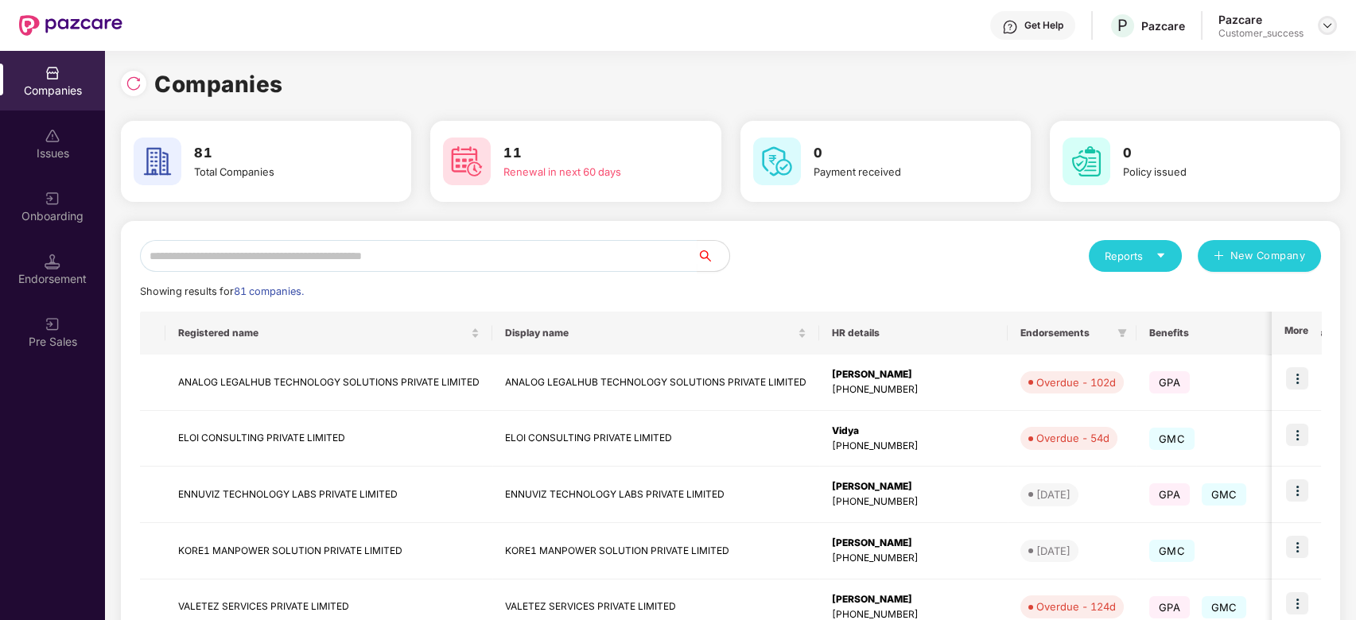
click at [1321, 29] on img at bounding box center [1327, 25] width 13 height 13
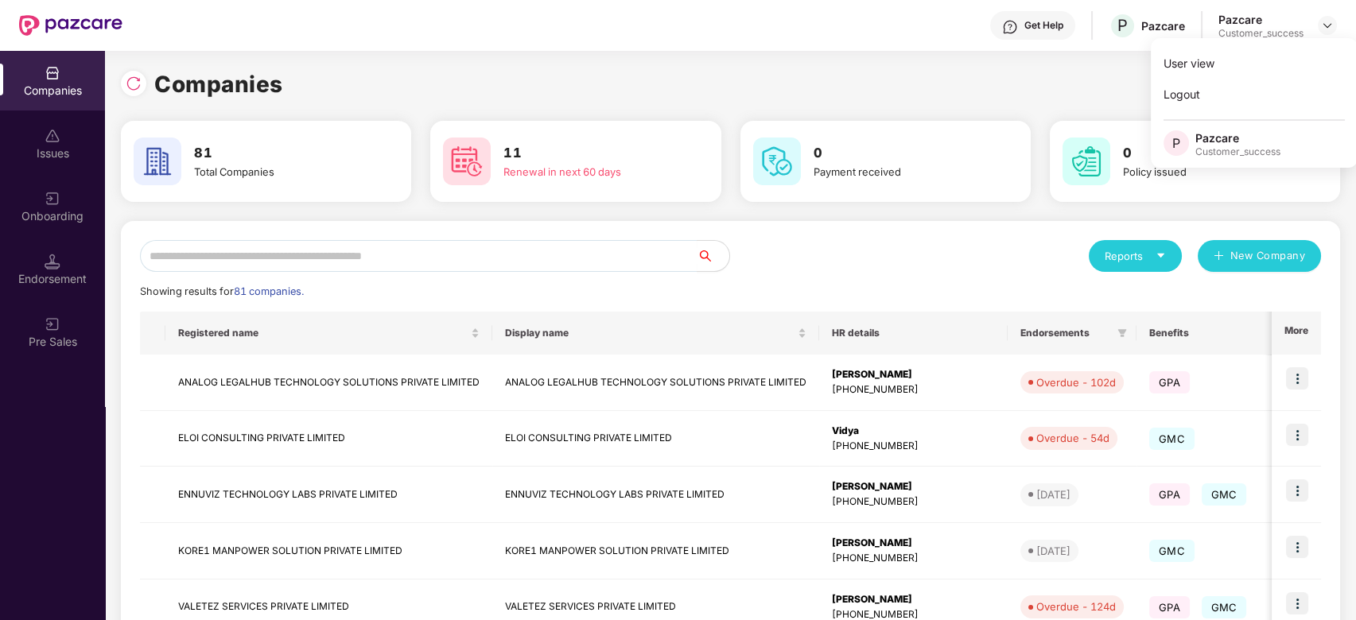
click at [977, 91] on div "Companies" at bounding box center [730, 84] width 1219 height 35
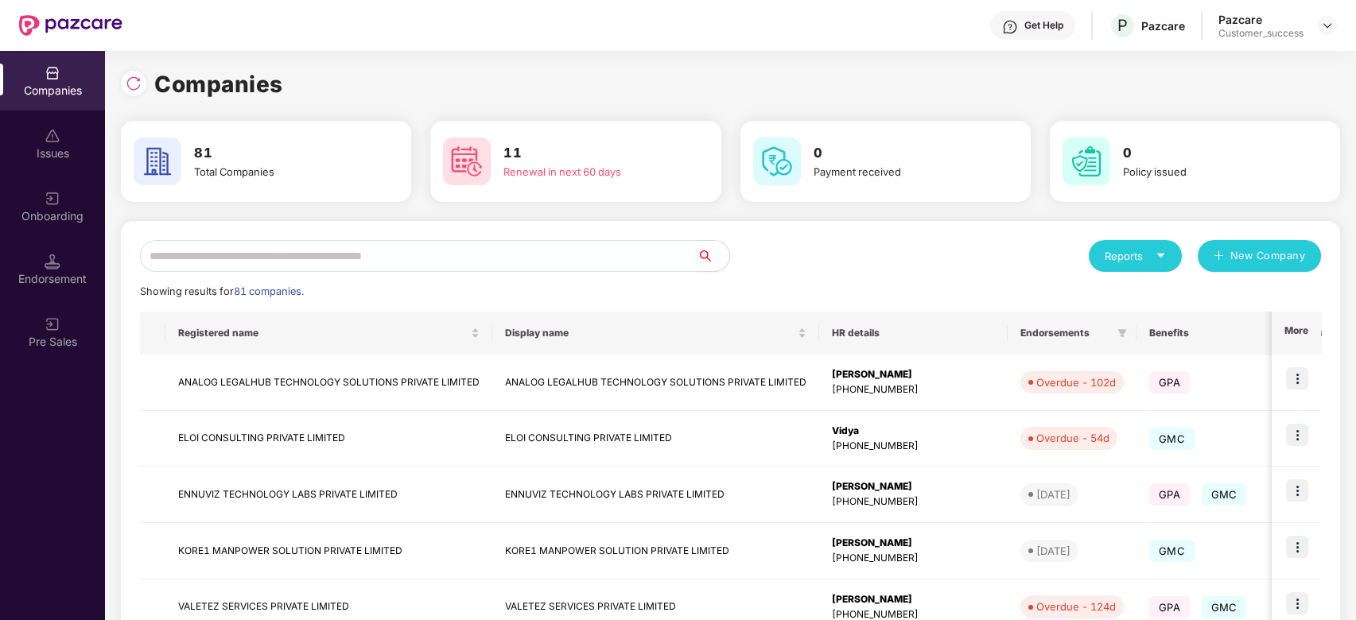
click at [286, 258] on input "text" at bounding box center [419, 256] width 558 height 32
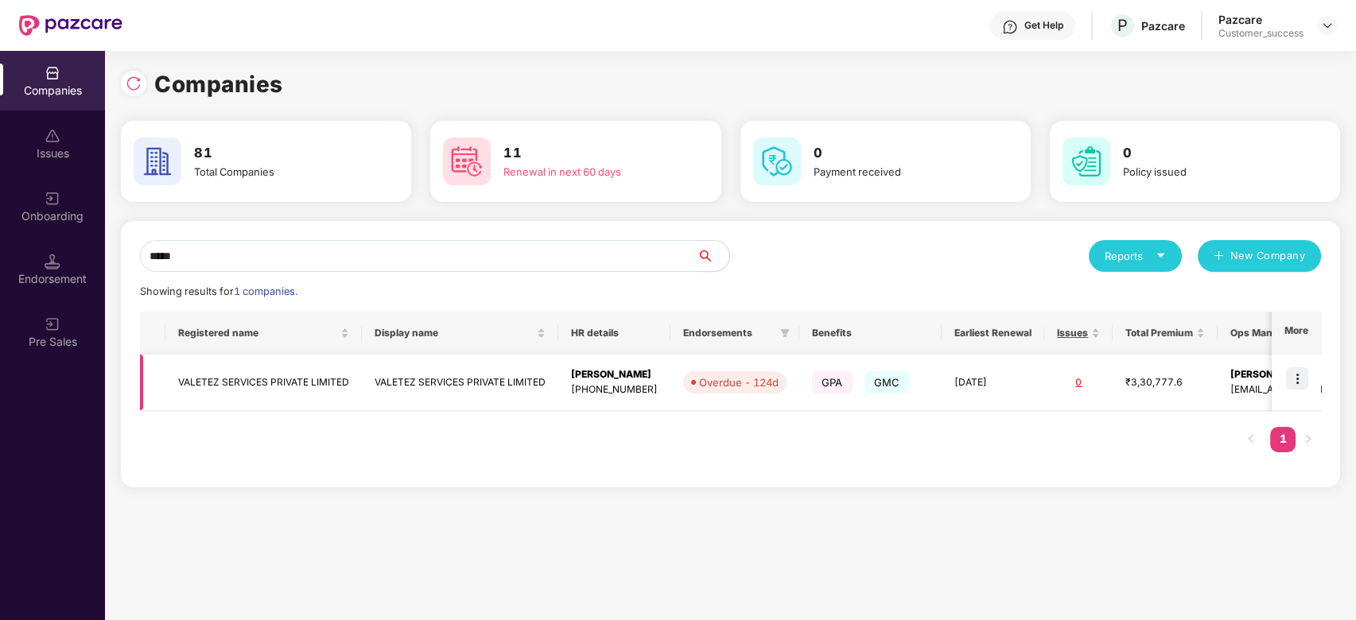
type input "*****"
click at [1300, 381] on img at bounding box center [1297, 378] width 22 height 22
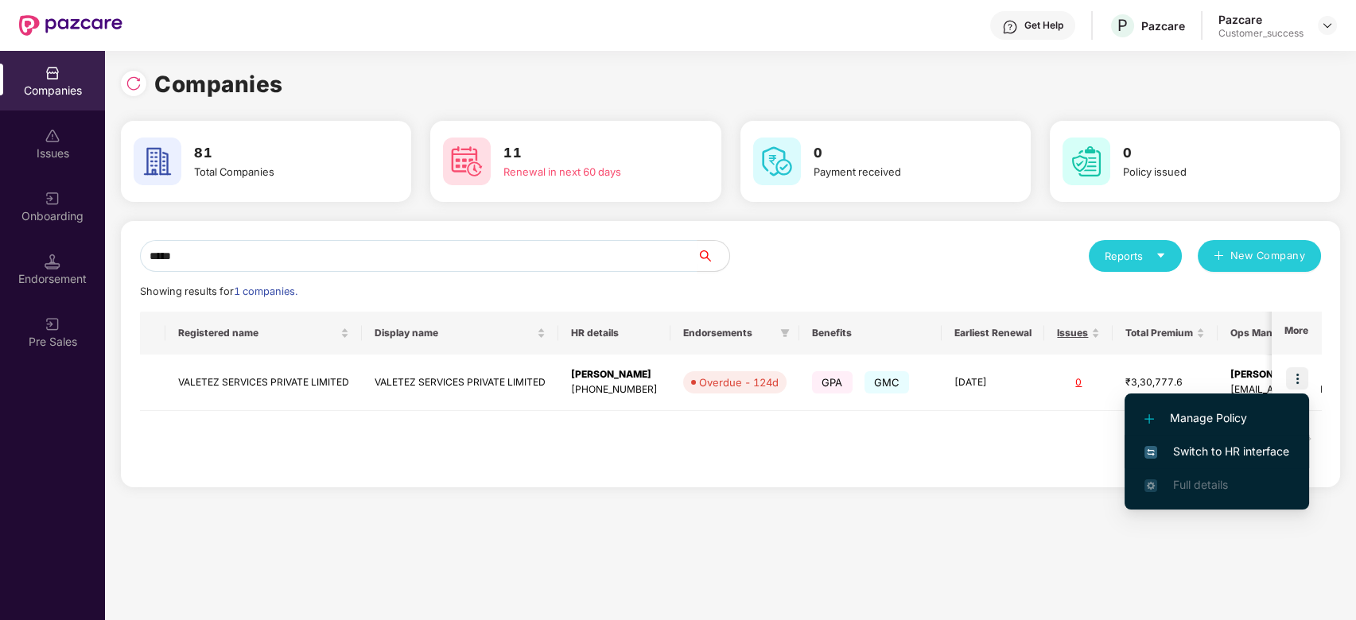
click at [1187, 446] on span "Switch to HR interface" at bounding box center [1216, 451] width 145 height 17
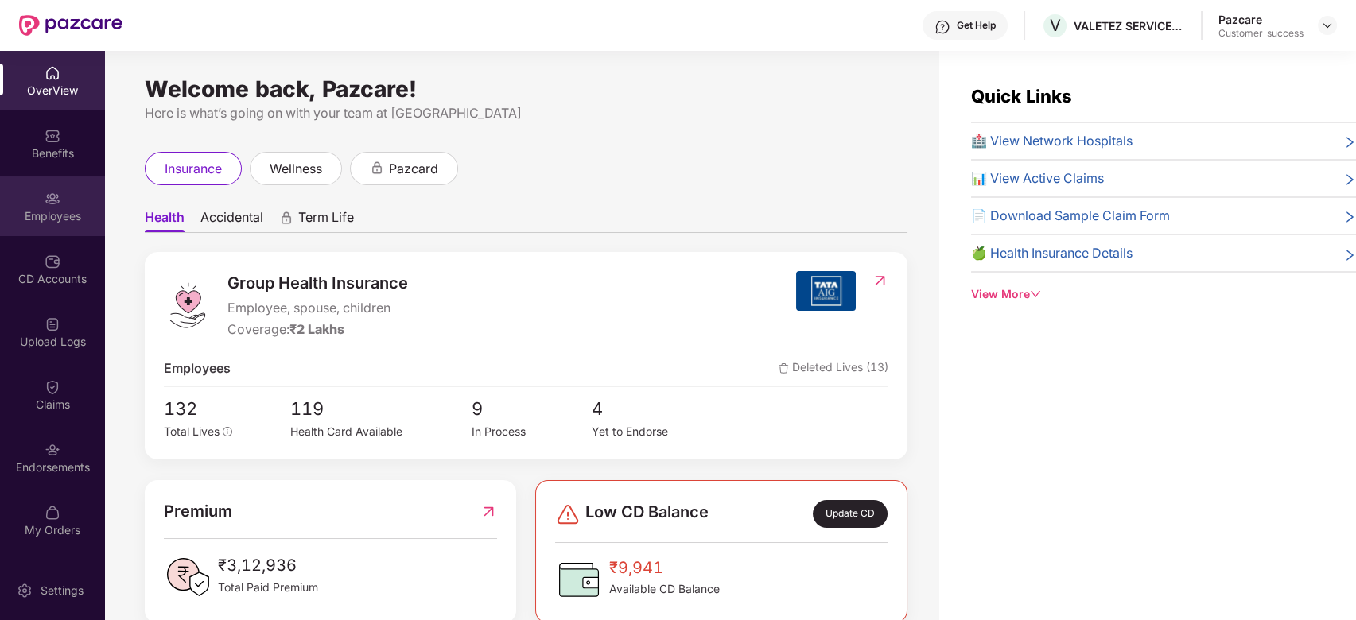
click at [47, 205] on img at bounding box center [53, 199] width 16 height 16
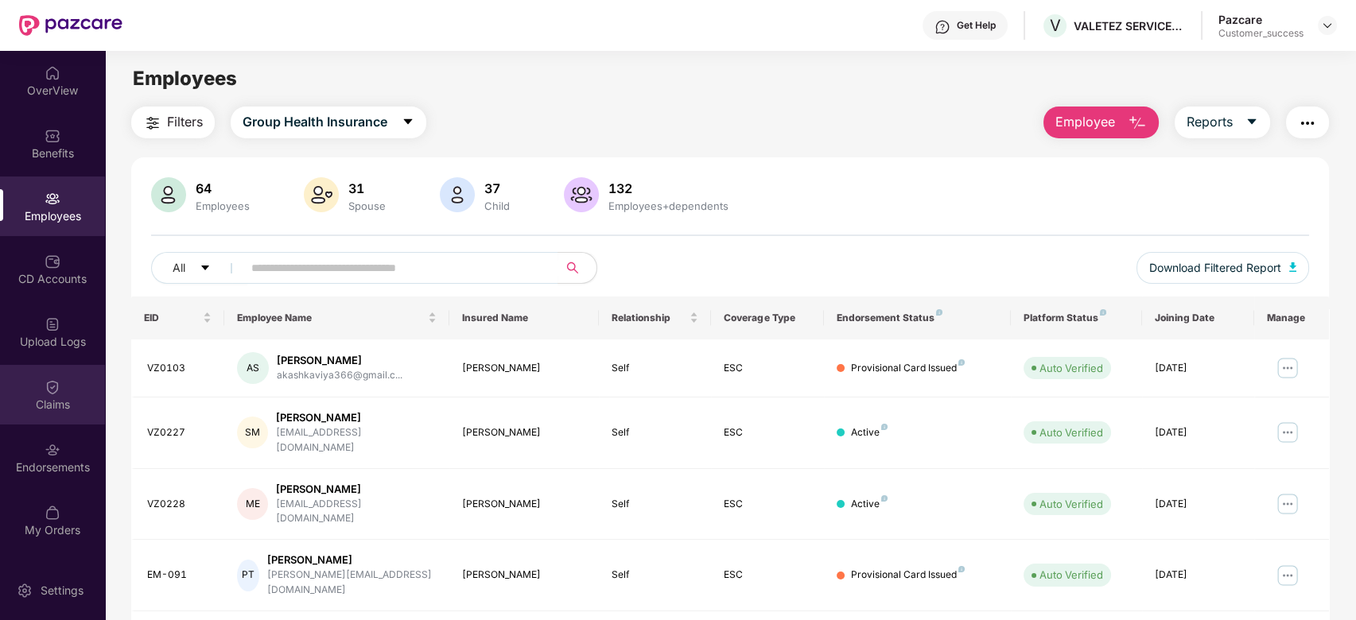
click at [56, 397] on div "Claims" at bounding box center [52, 405] width 105 height 16
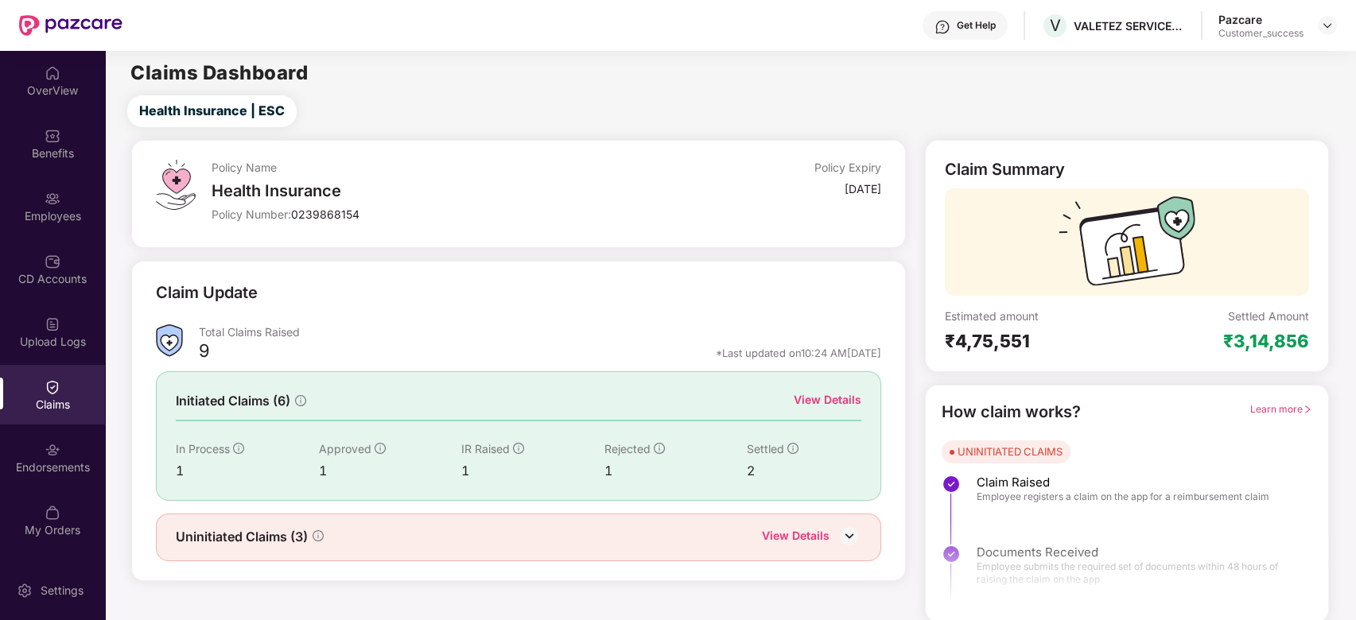
click at [814, 405] on div "View Details" at bounding box center [828, 399] width 68 height 17
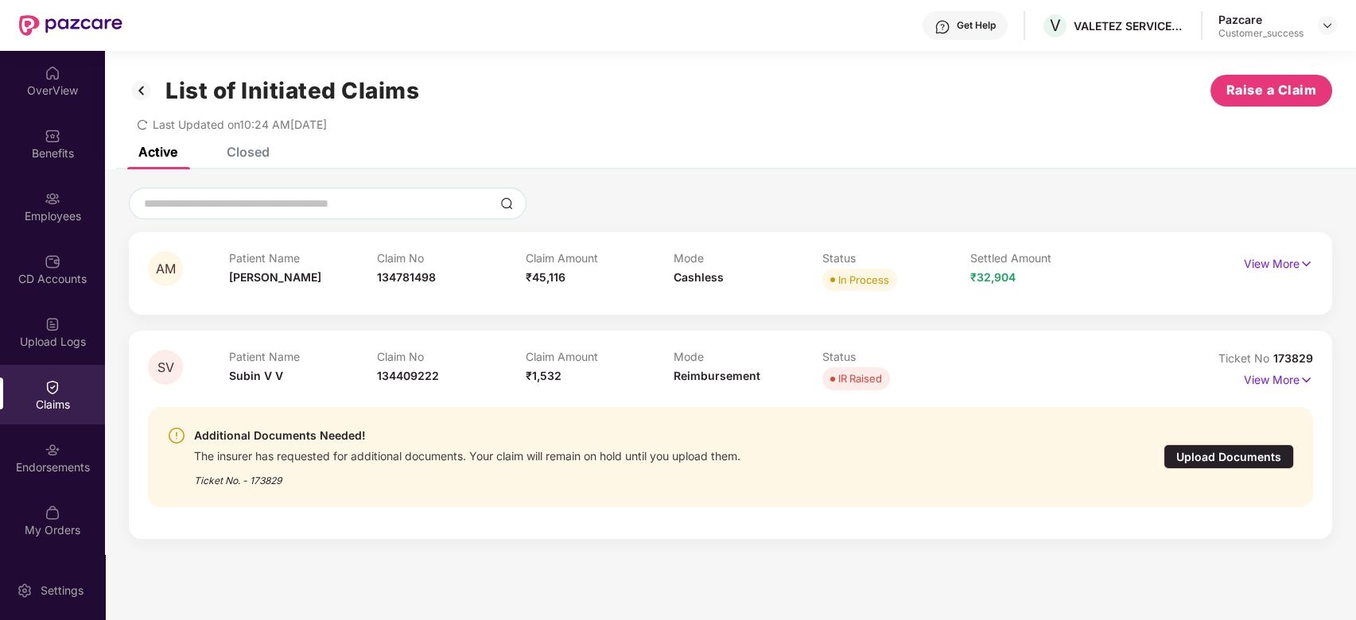
click at [1201, 458] on div "Upload Documents" at bounding box center [1229, 457] width 130 height 25
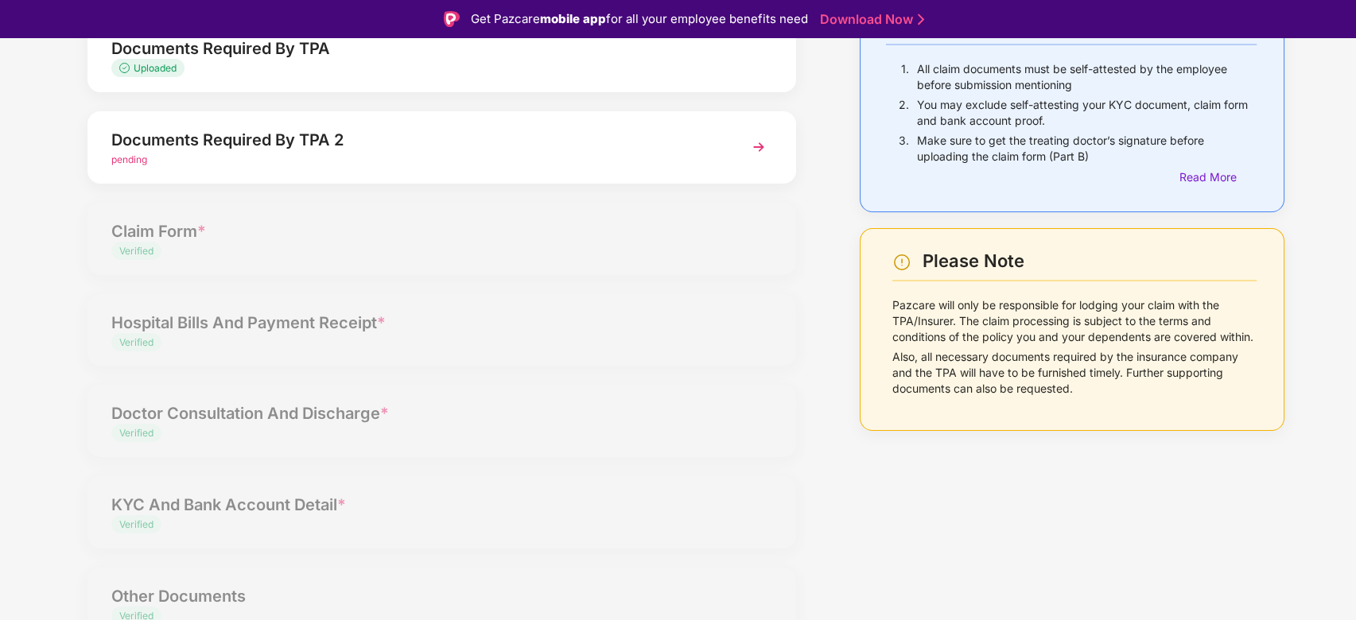
scroll to position [38, 0]
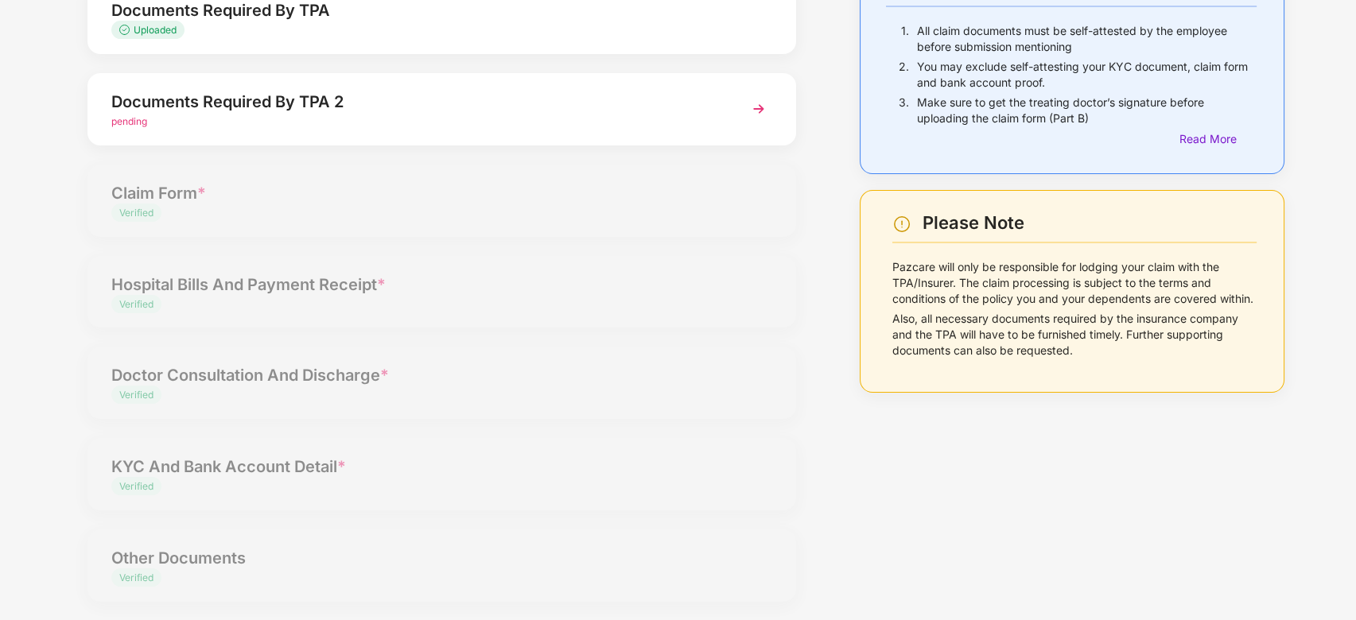
click at [194, 576] on div "Upload Documents- Completion Status 0% Documents Required By TPA Uploaded Docum…" at bounding box center [442, 277] width 740 height 687
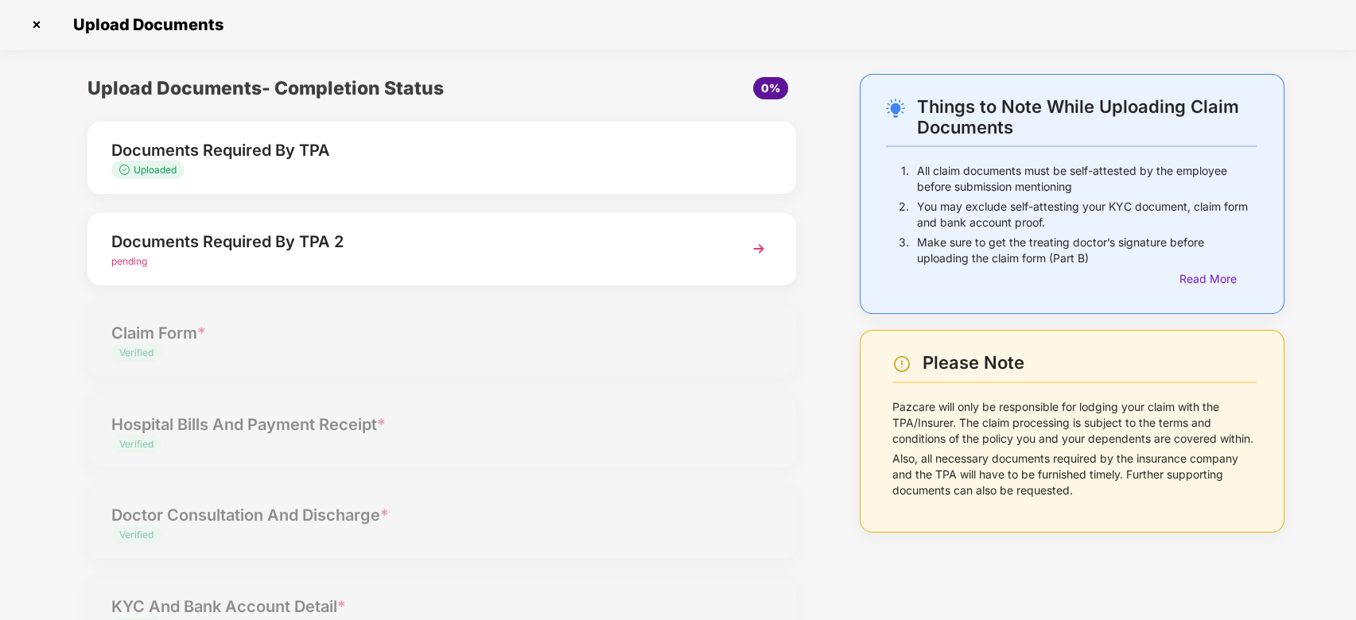
scroll to position [0, 0]
click at [32, 24] on img at bounding box center [36, 25] width 25 height 25
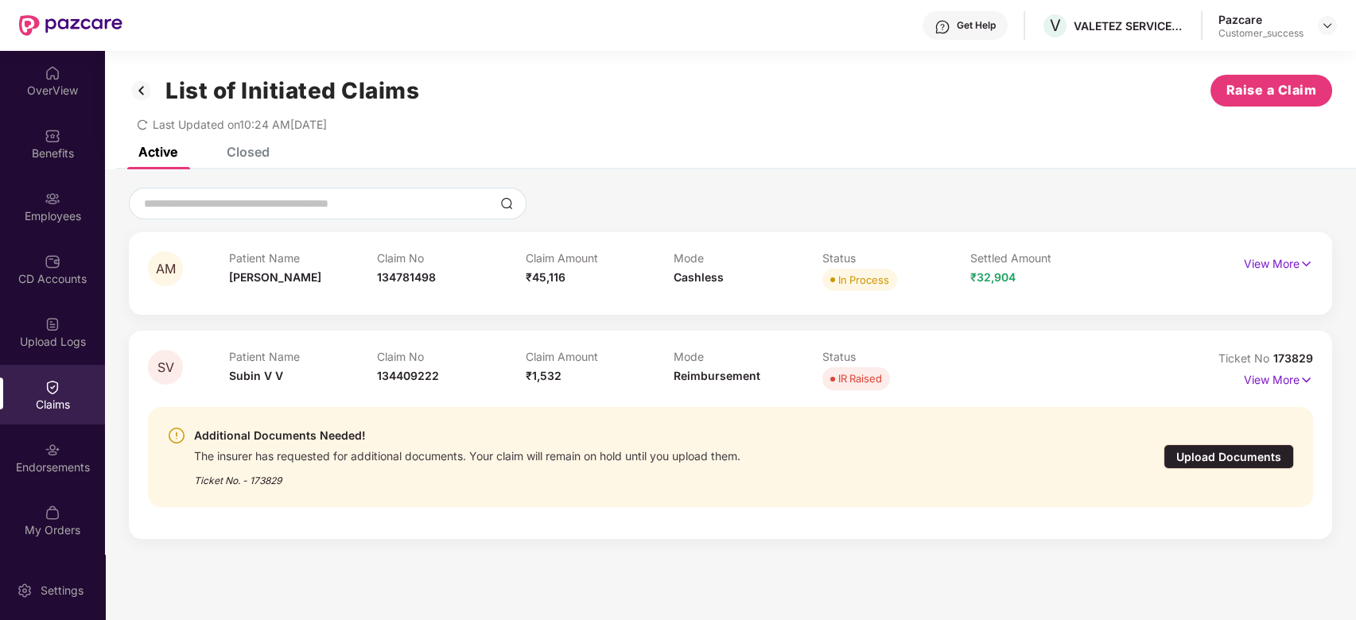
click at [258, 159] on div "Closed" at bounding box center [248, 152] width 43 height 16
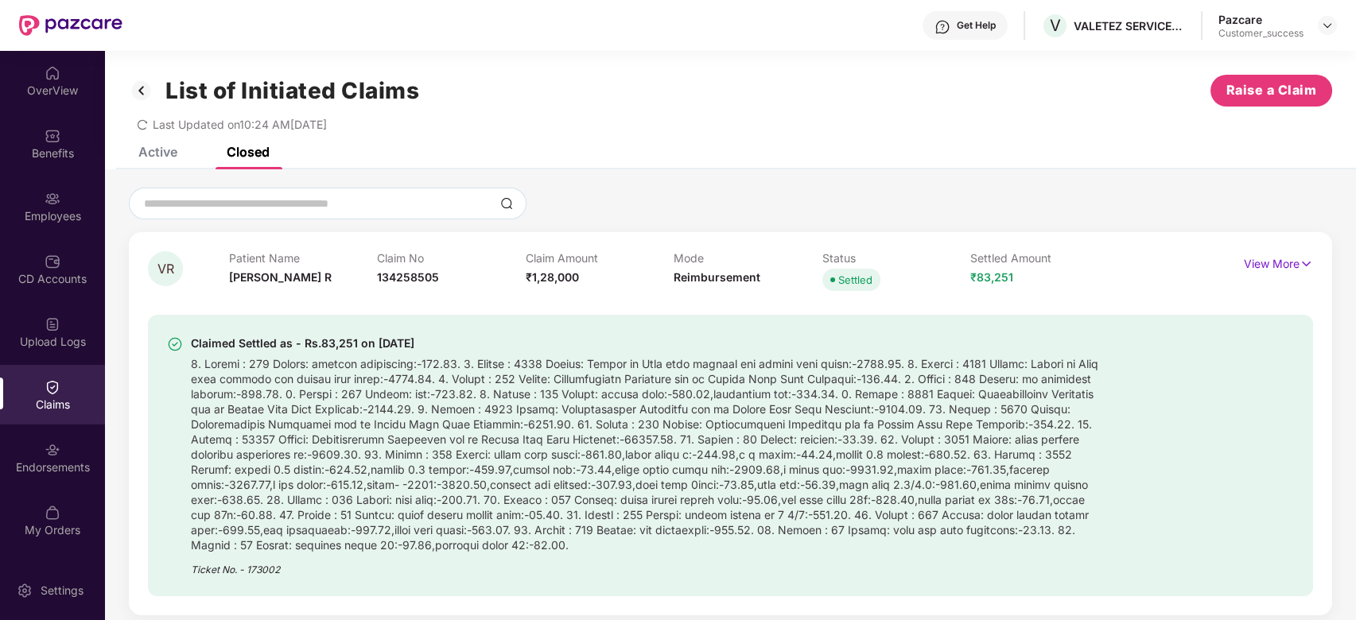
click at [143, 91] on img at bounding box center [141, 90] width 25 height 27
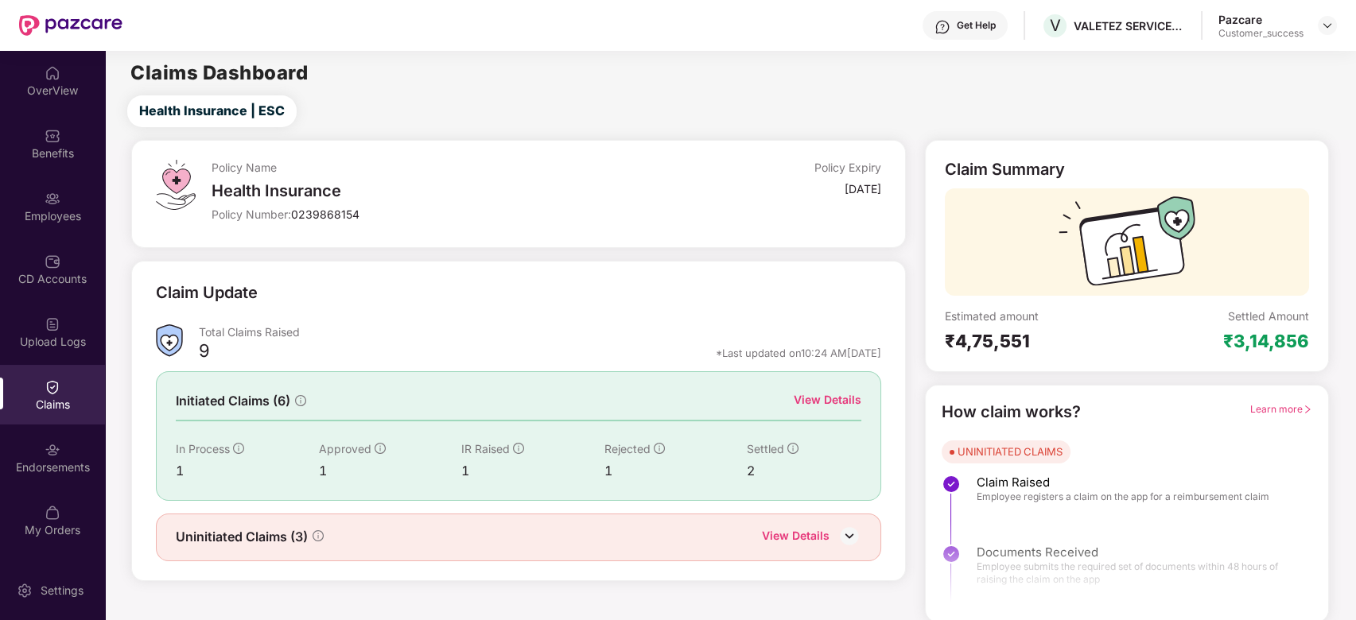
click at [837, 398] on div "View Details" at bounding box center [828, 399] width 68 height 17
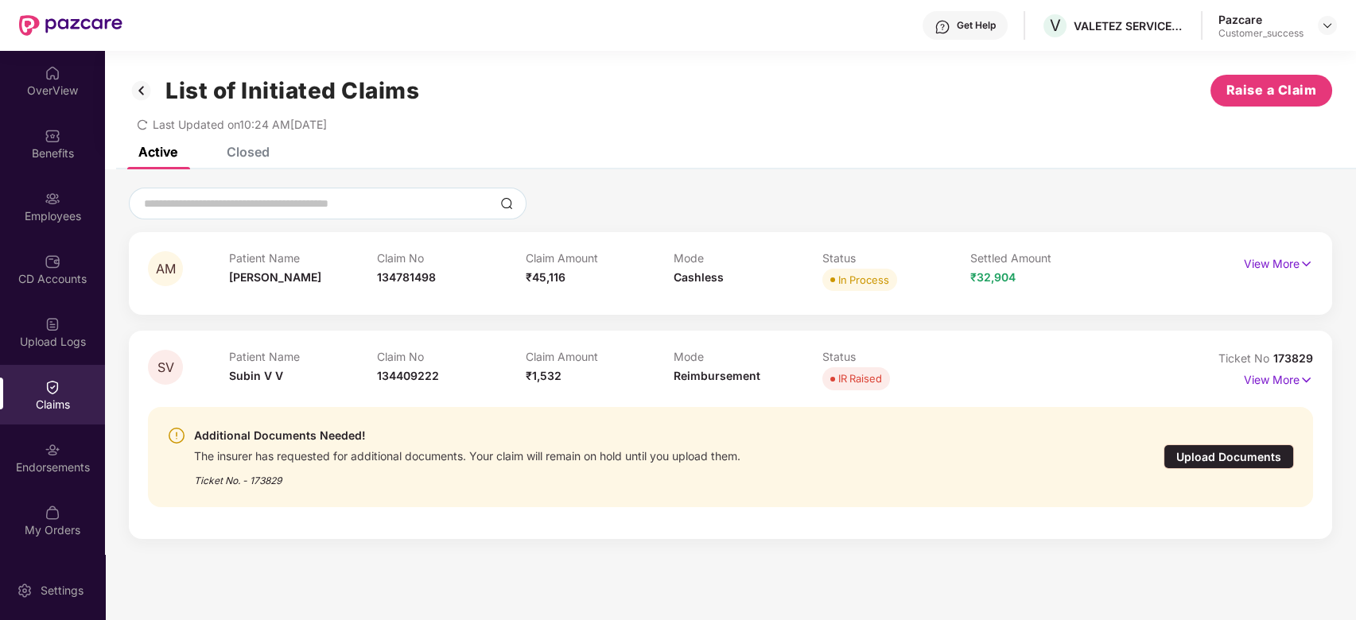
click at [258, 153] on div "Closed" at bounding box center [248, 152] width 43 height 16
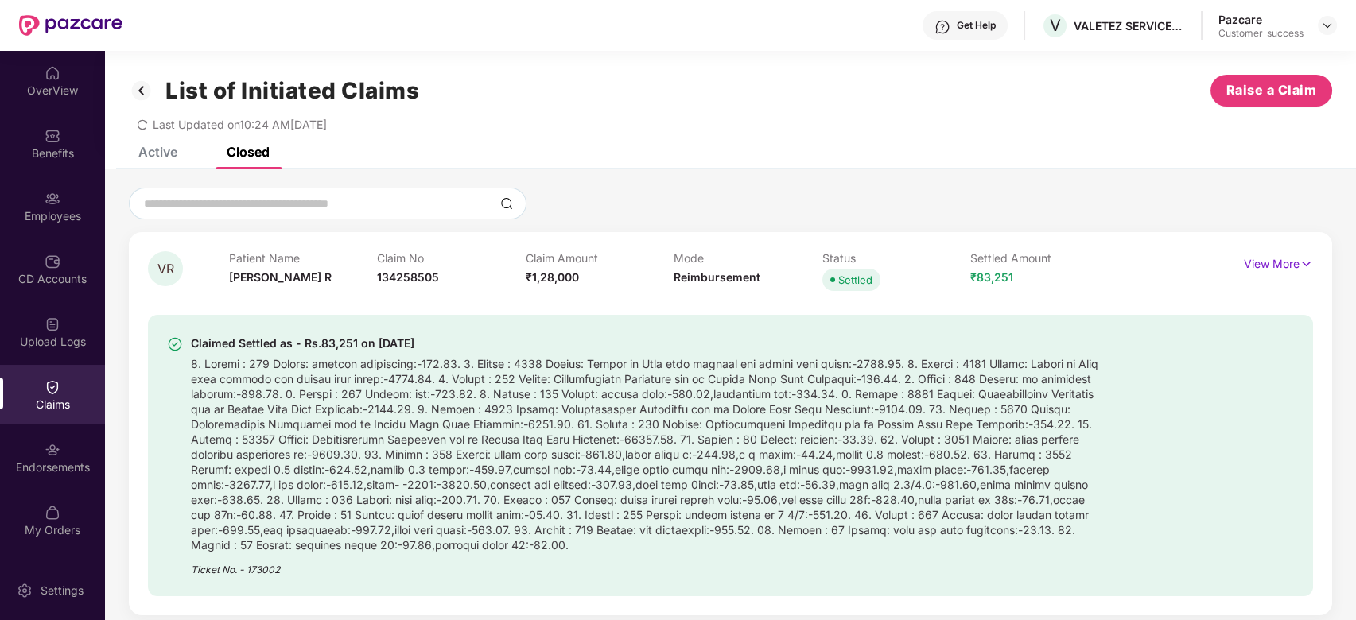
scroll to position [668, 0]
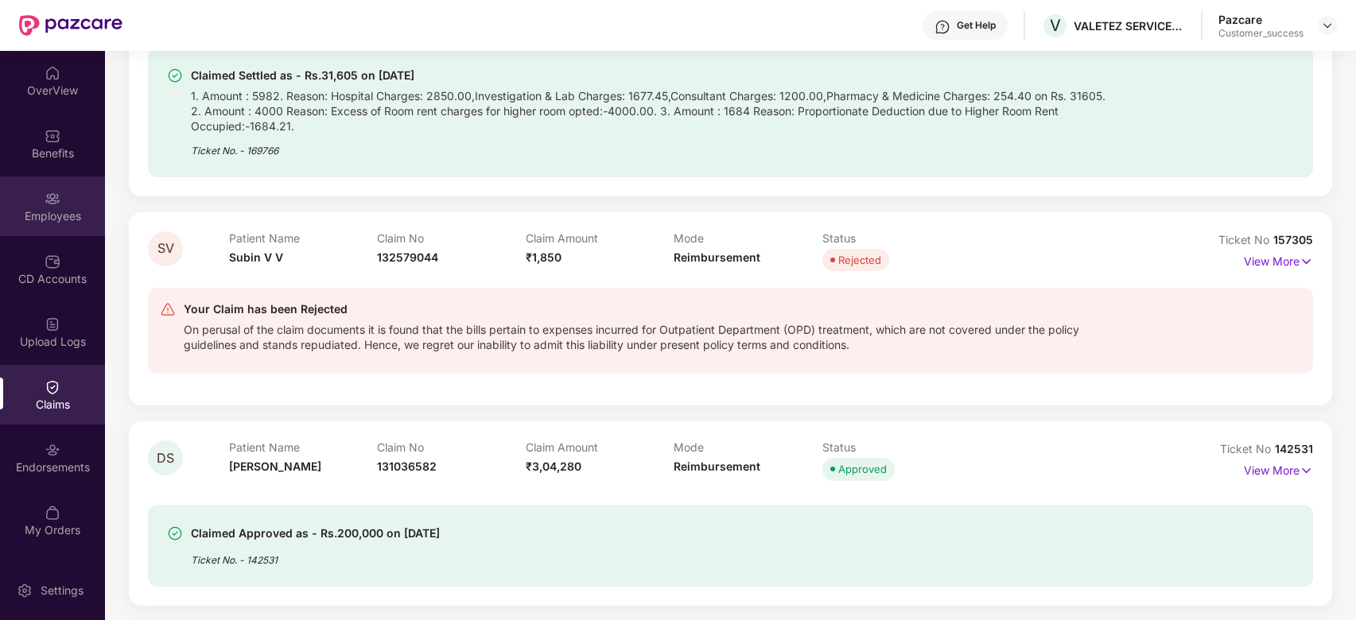
click at [67, 194] on div "Employees" at bounding box center [52, 207] width 105 height 60
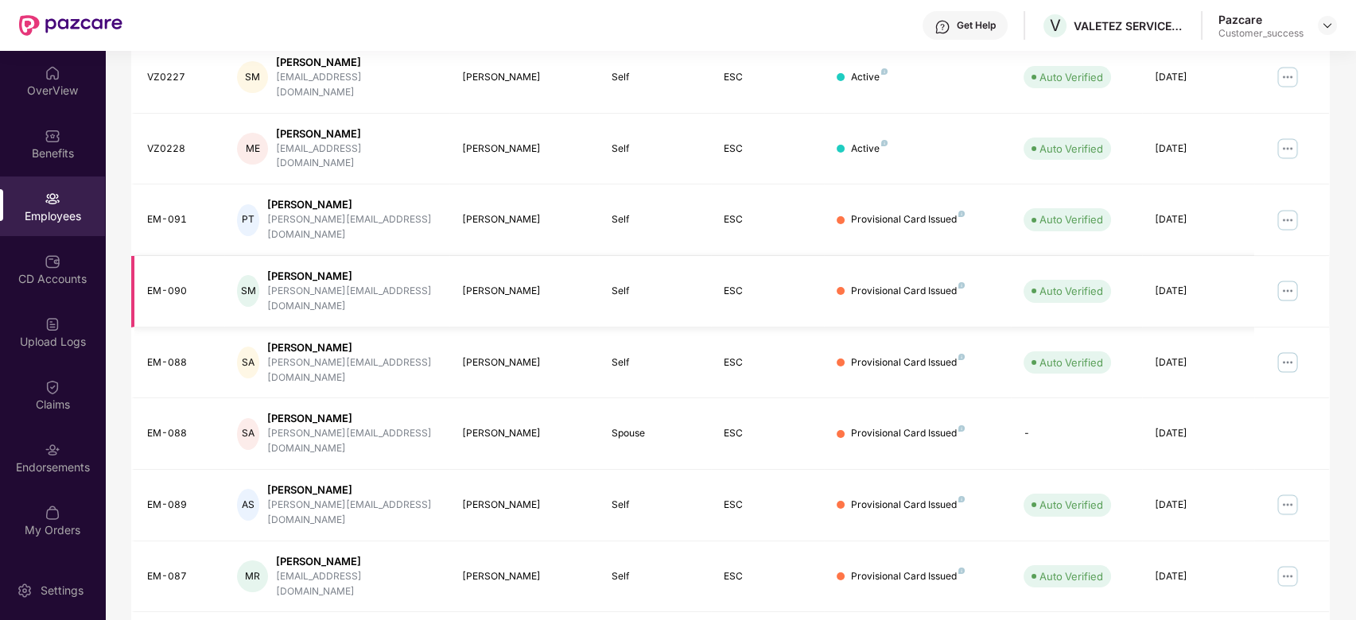
scroll to position [0, 0]
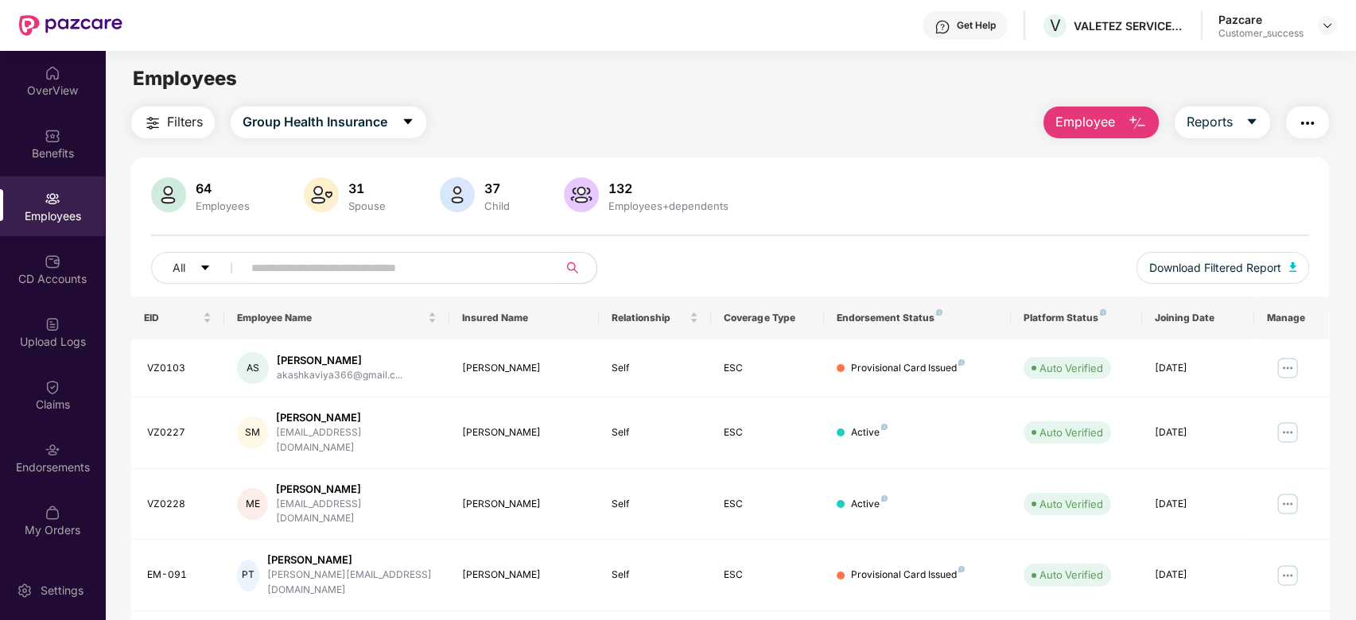
click at [304, 261] on input "text" at bounding box center [394, 268] width 286 height 24
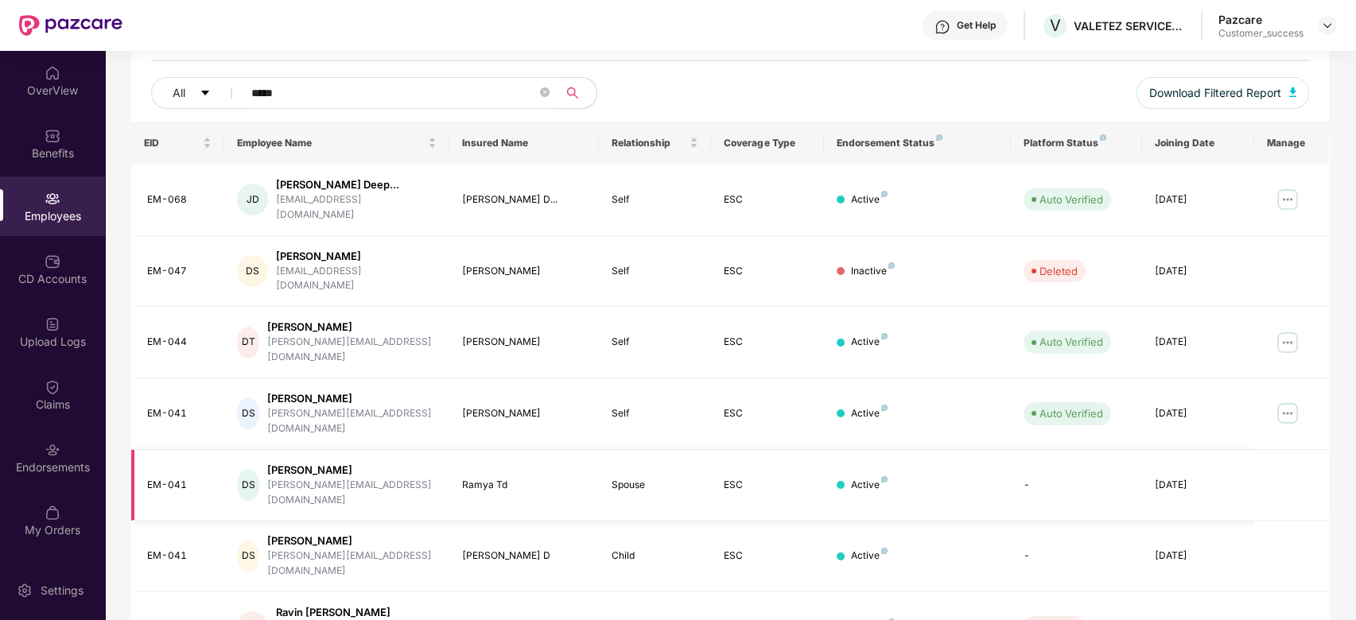
scroll to position [181, 0]
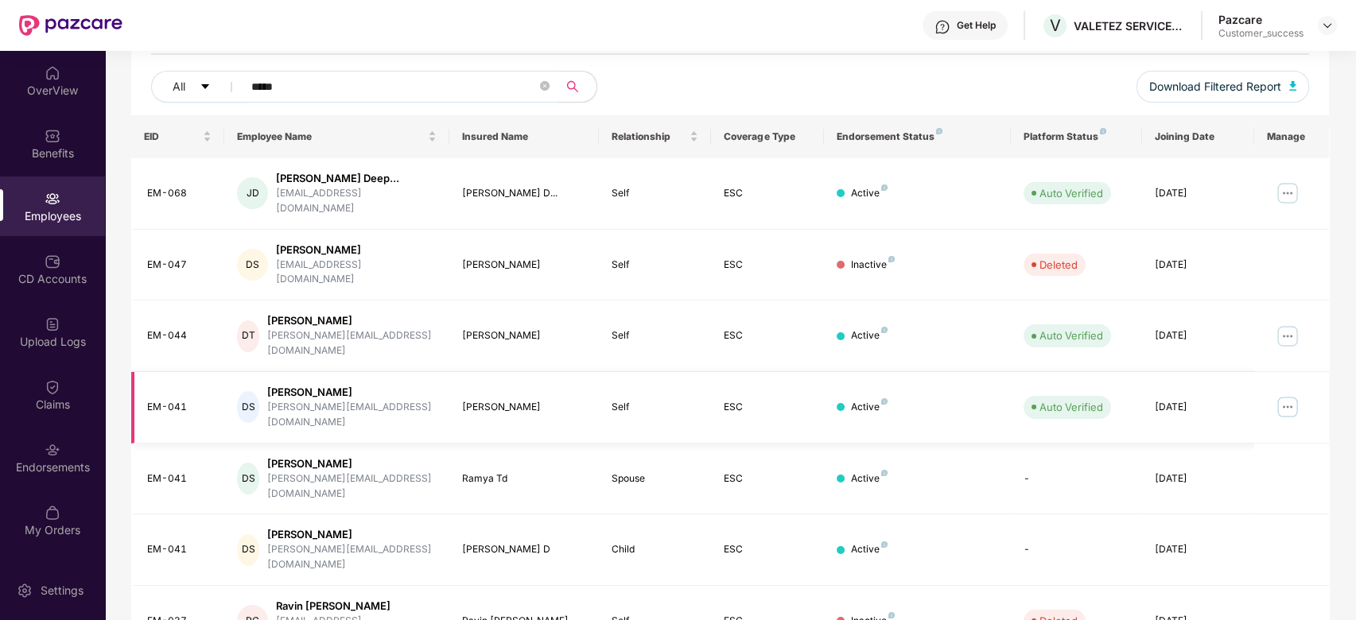
type input "*****"
click at [1290, 394] on img at bounding box center [1287, 406] width 25 height 25
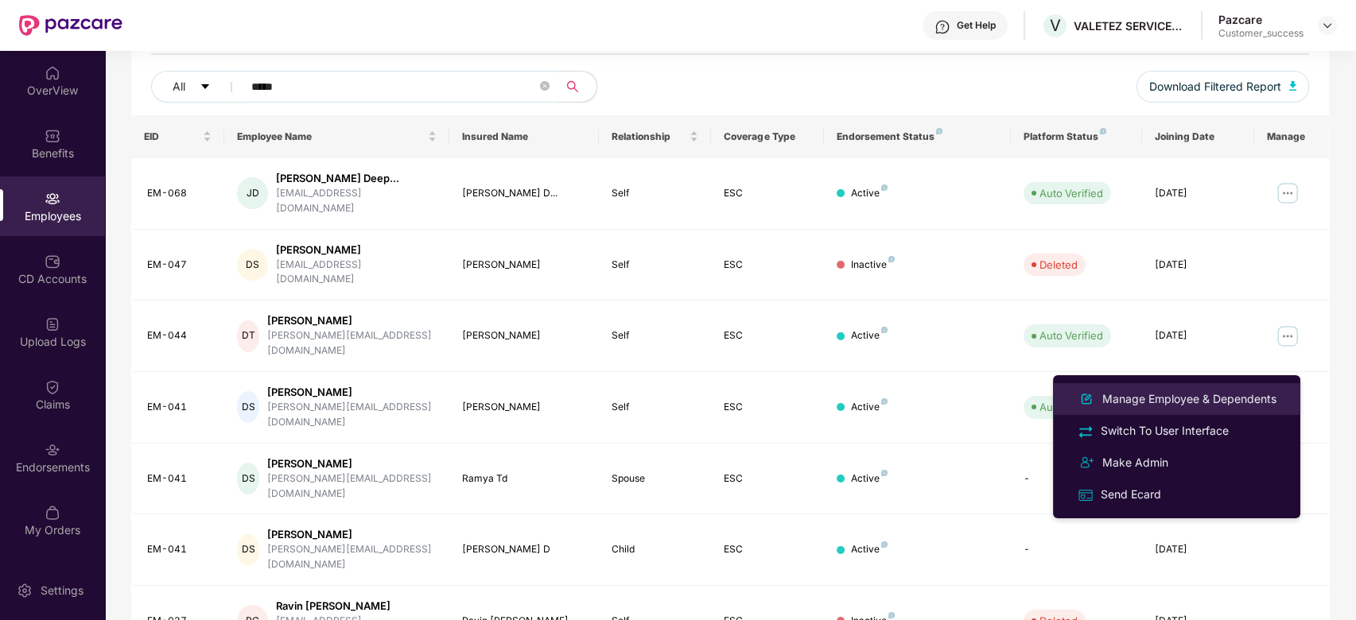
click at [1145, 394] on div "Manage Employee & Dependents" at bounding box center [1189, 398] width 181 height 17
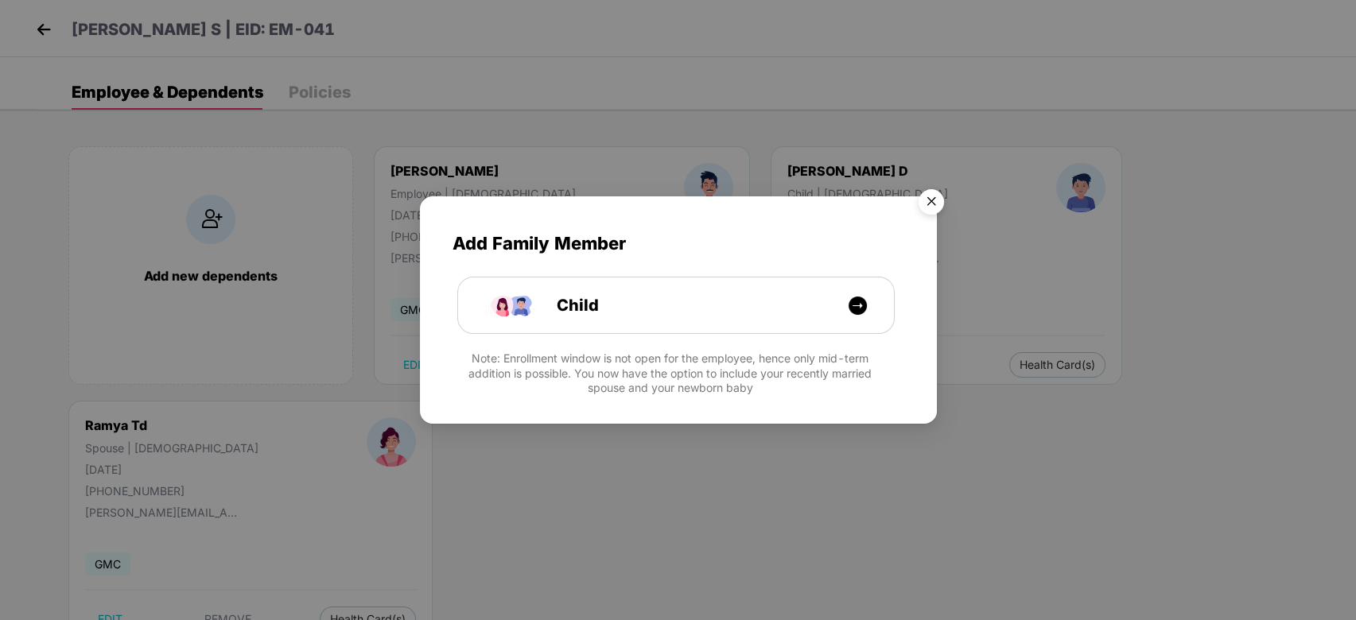
click at [926, 200] on img "Close" at bounding box center [931, 204] width 45 height 45
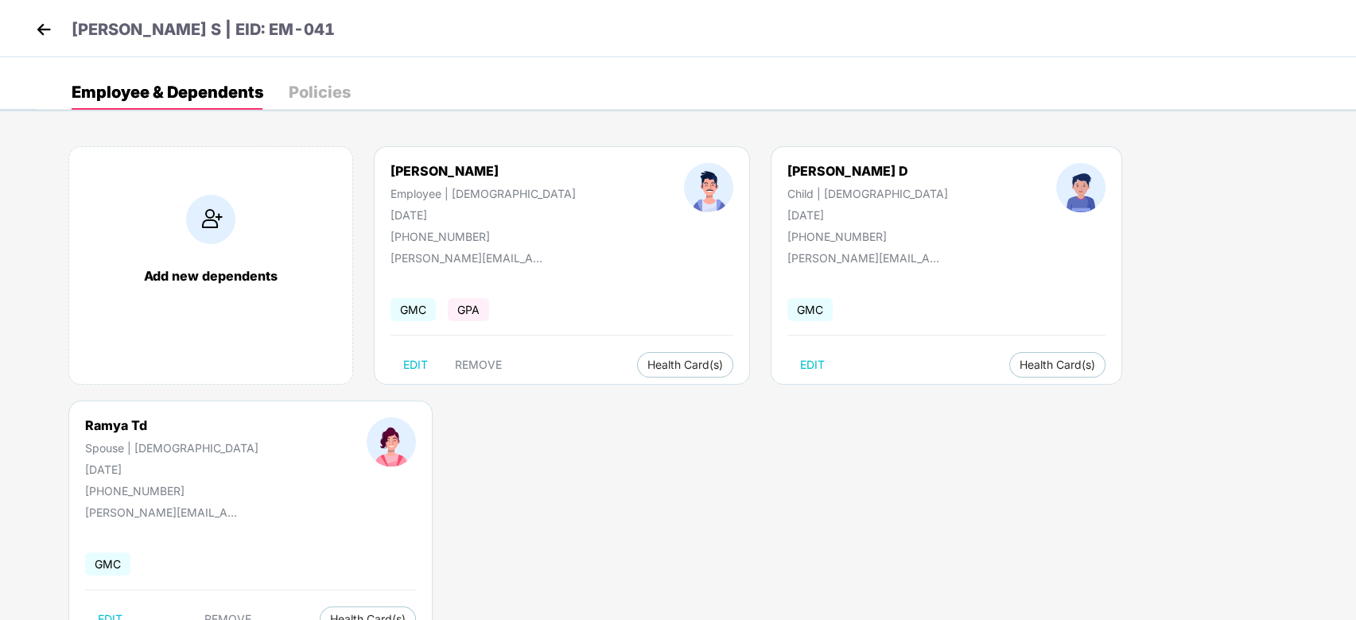
click at [41, 23] on img at bounding box center [44, 29] width 24 height 24
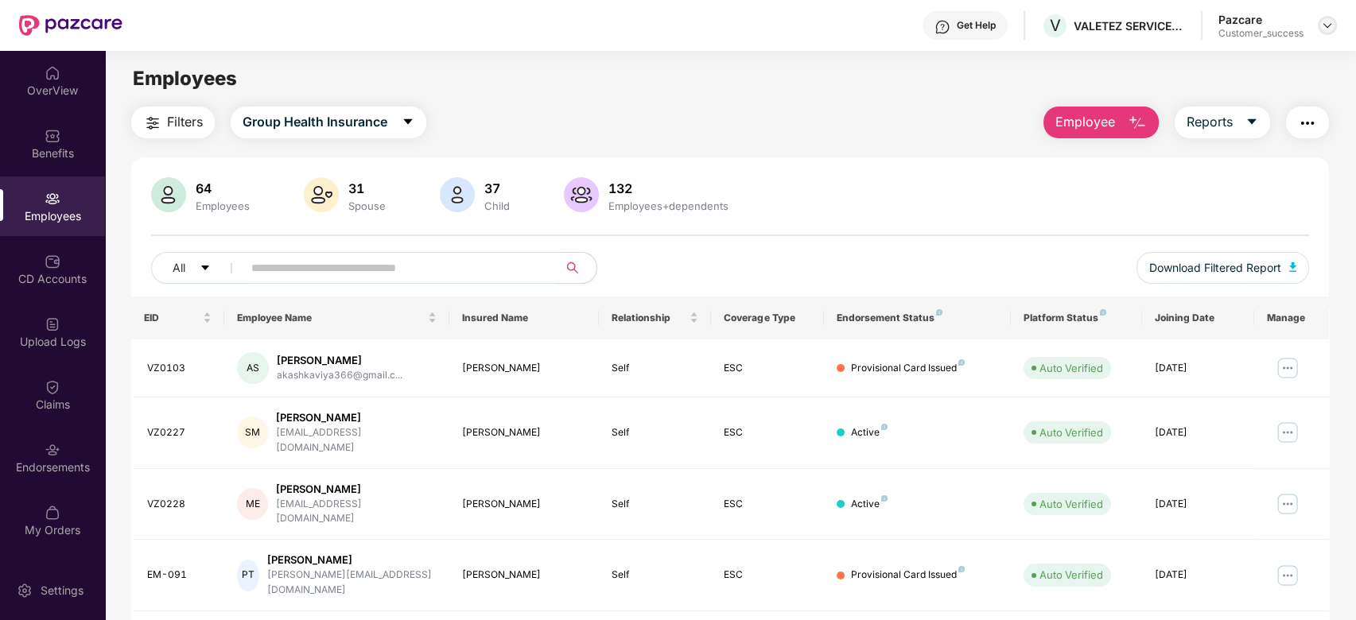
click at [1325, 25] on img at bounding box center [1327, 25] width 13 height 13
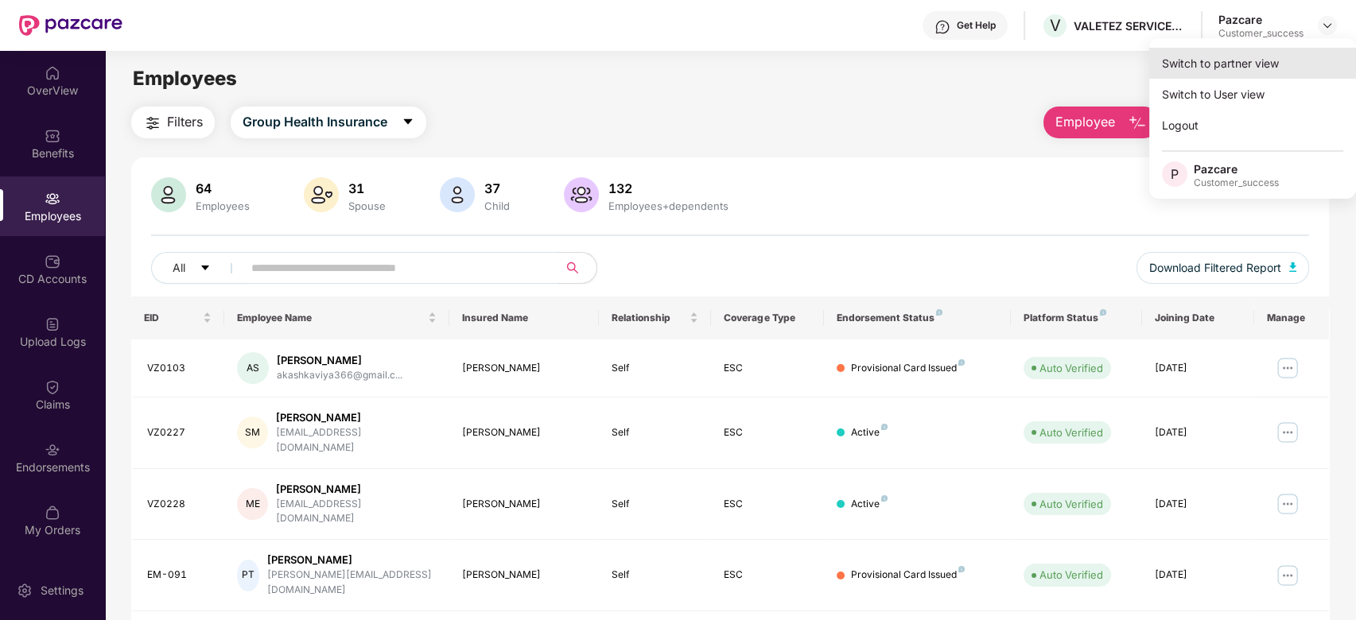
click at [1216, 67] on div "Switch to partner view" at bounding box center [1252, 63] width 207 height 31
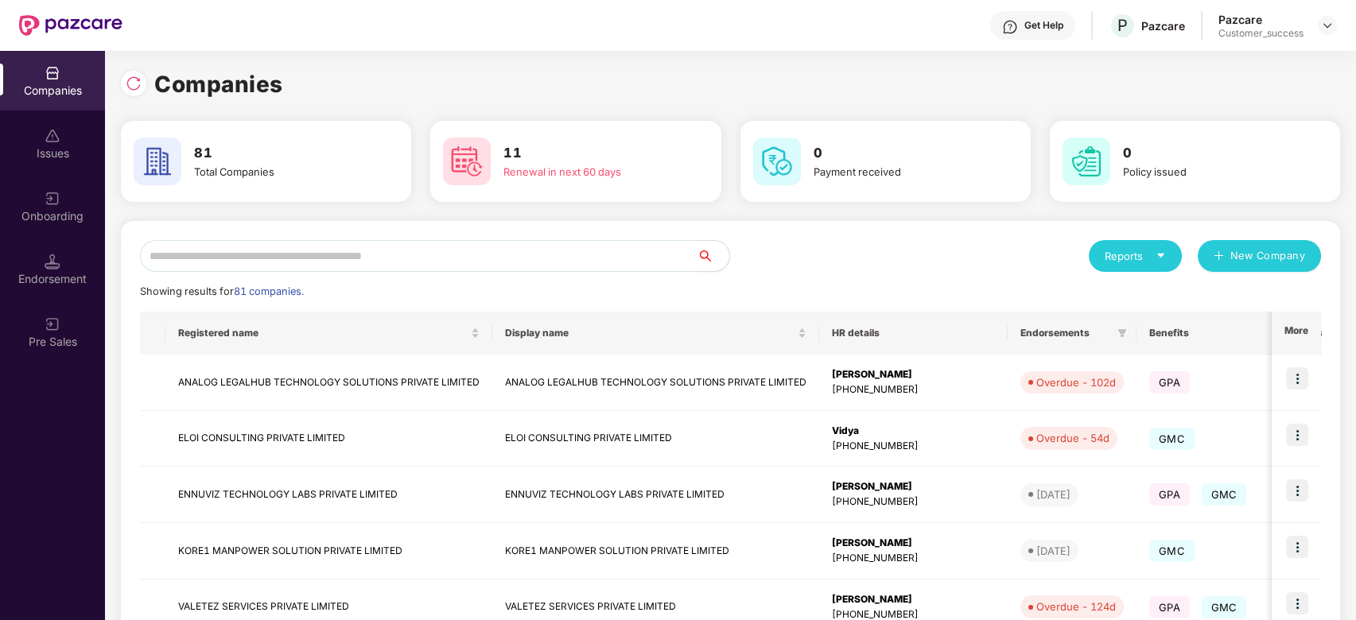
click at [527, 248] on input "text" at bounding box center [419, 256] width 558 height 32
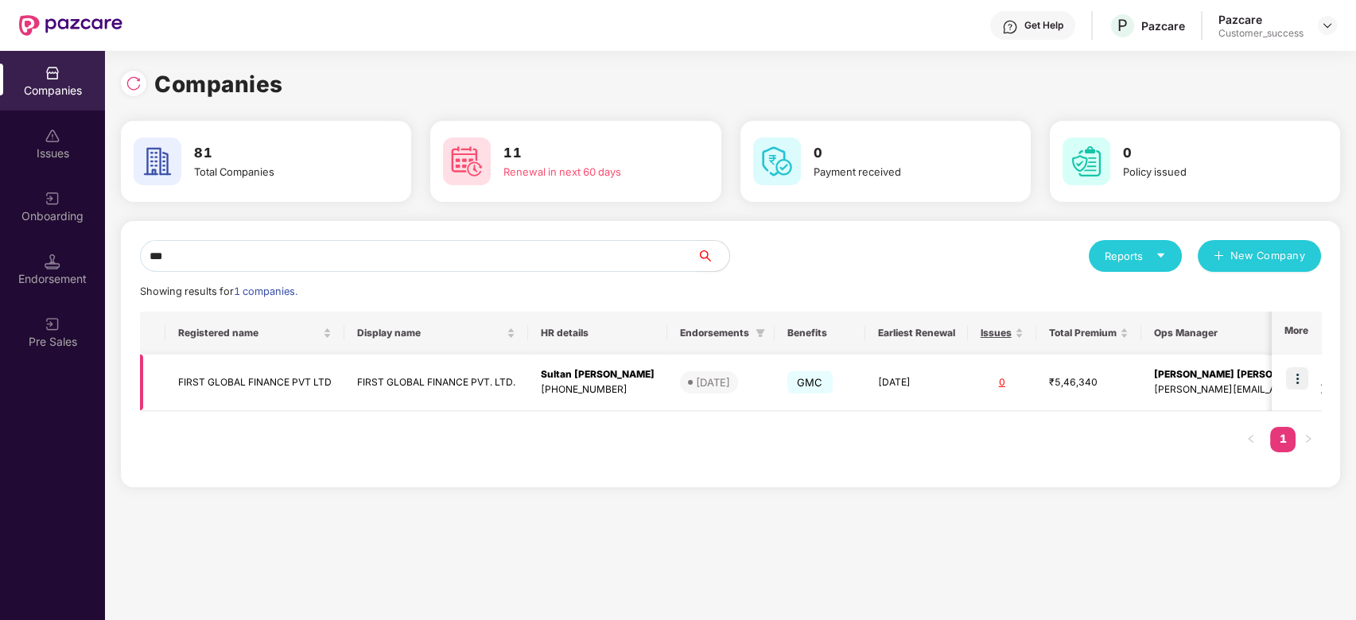
type input "***"
click at [1292, 379] on img at bounding box center [1297, 378] width 22 height 22
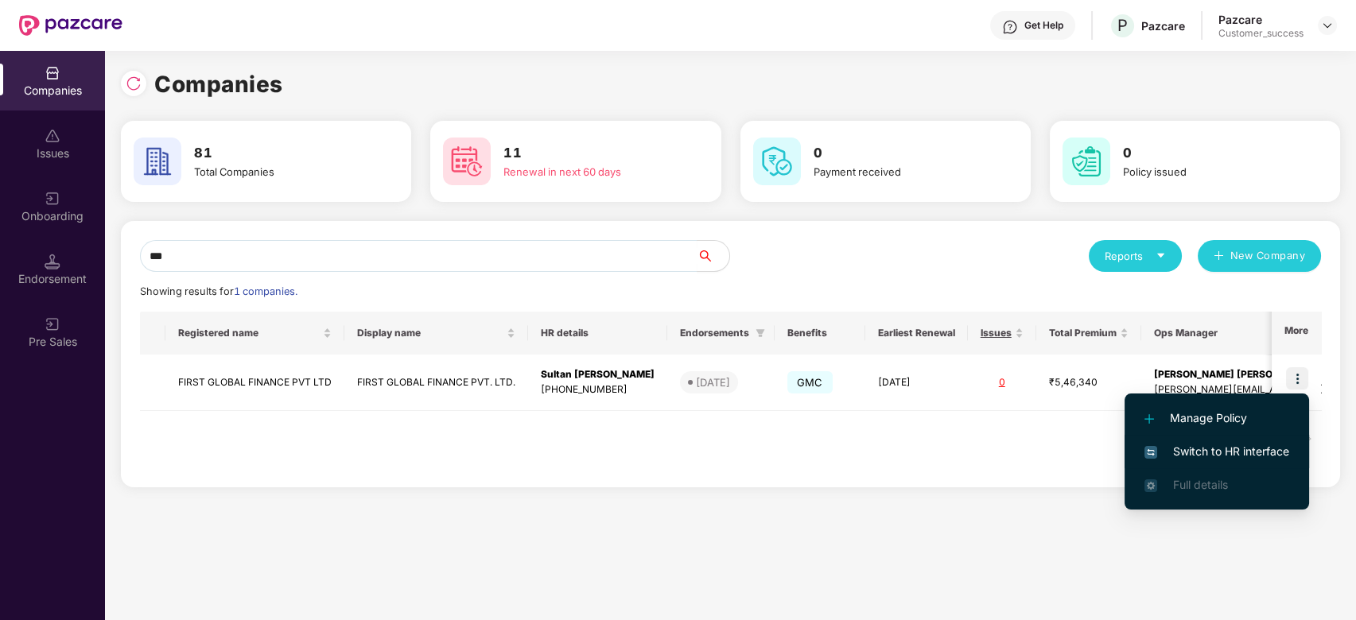
click at [1203, 453] on span "Switch to HR interface" at bounding box center [1216, 451] width 145 height 17
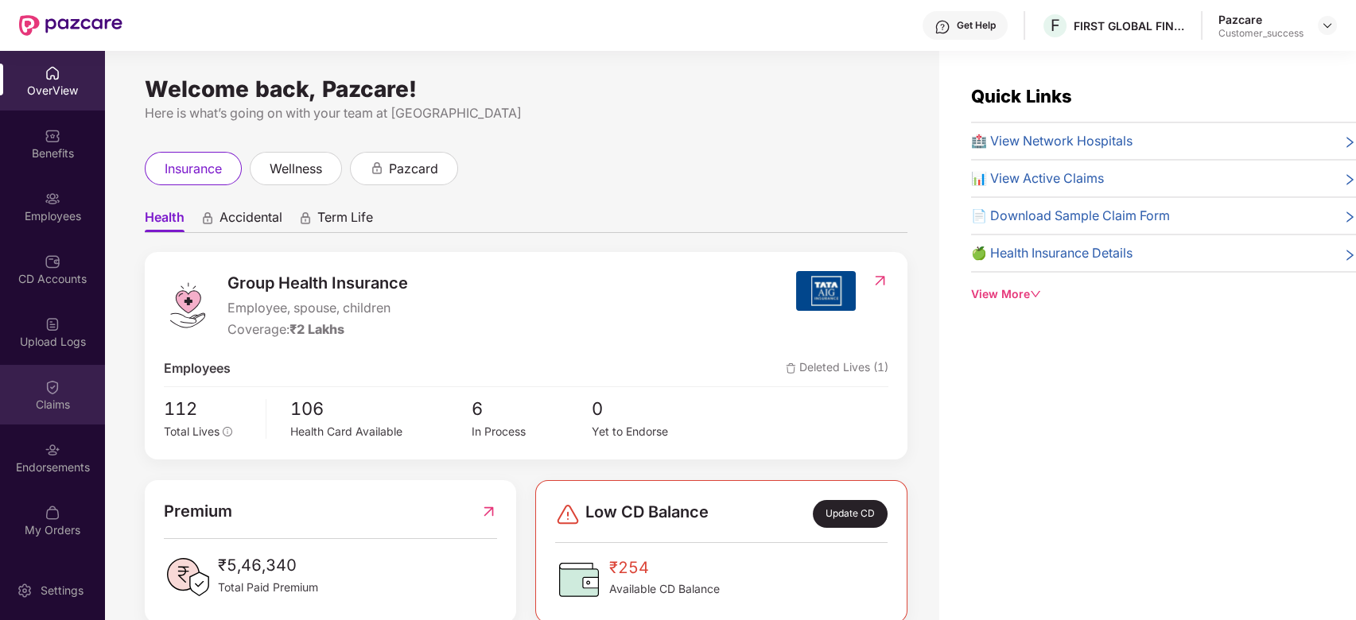
click at [49, 408] on div "Claims" at bounding box center [52, 405] width 105 height 16
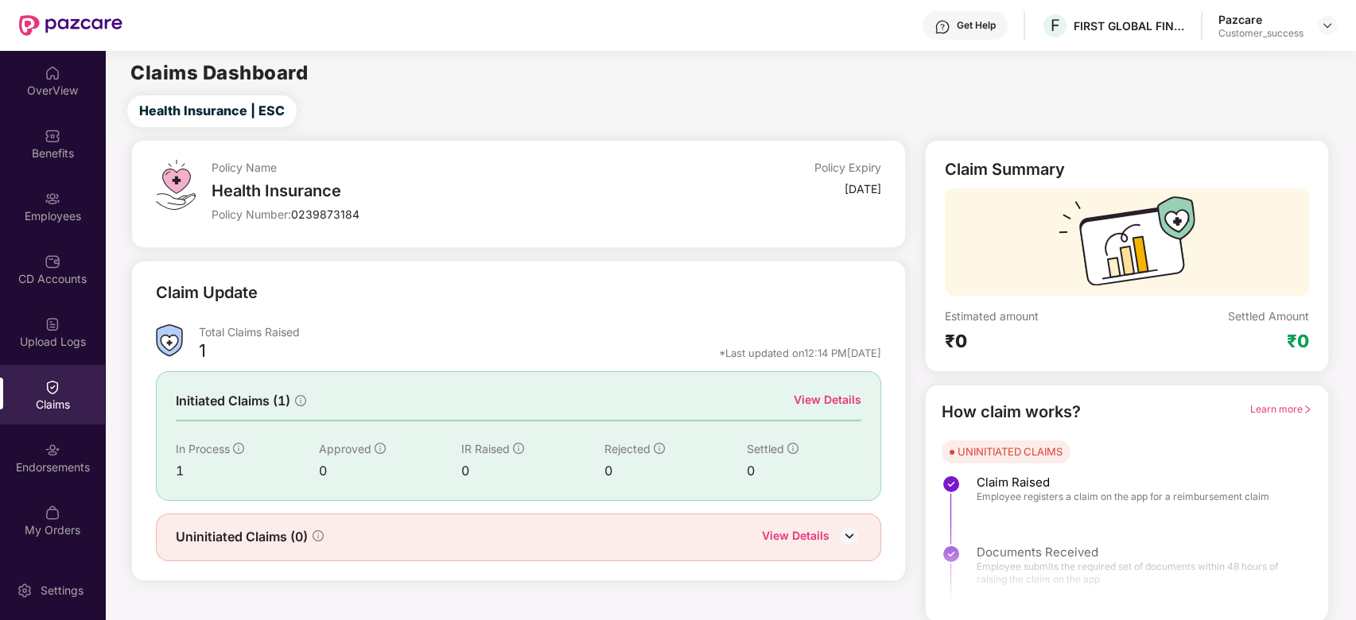
click at [832, 400] on div "View Details" at bounding box center [828, 399] width 68 height 17
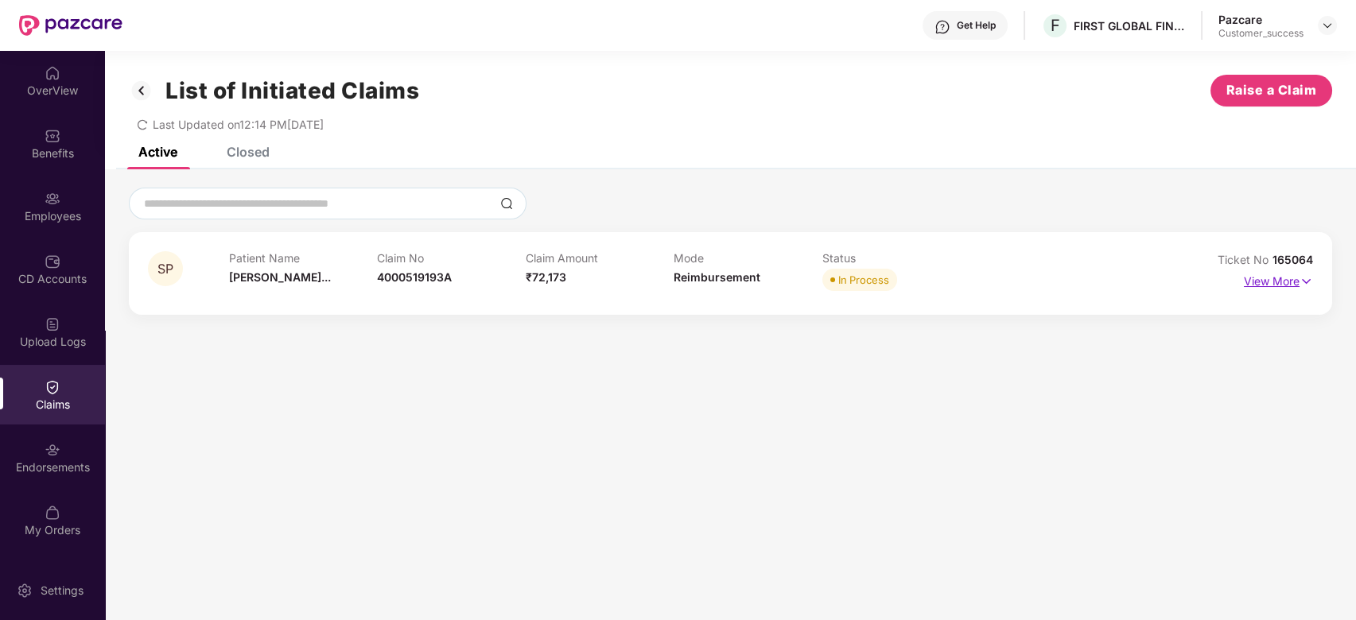
click at [1279, 281] on p "View More" at bounding box center [1278, 279] width 69 height 21
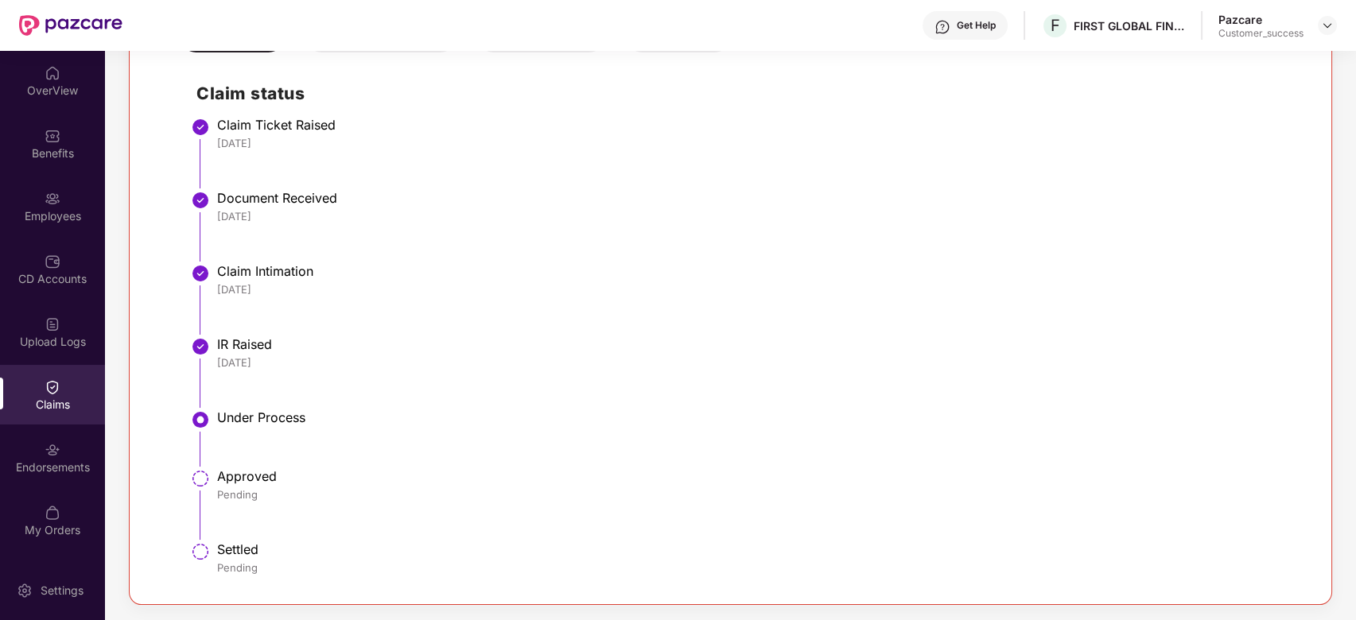
scroll to position [0, 0]
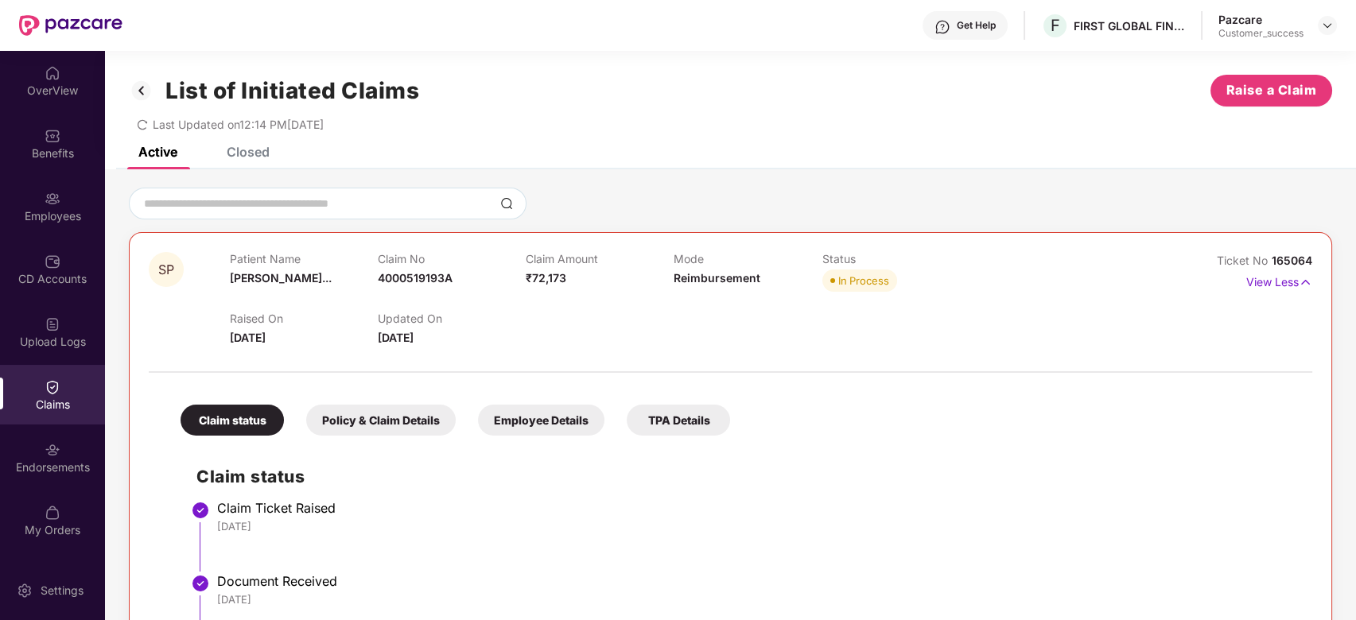
click at [134, 99] on img at bounding box center [141, 90] width 25 height 27
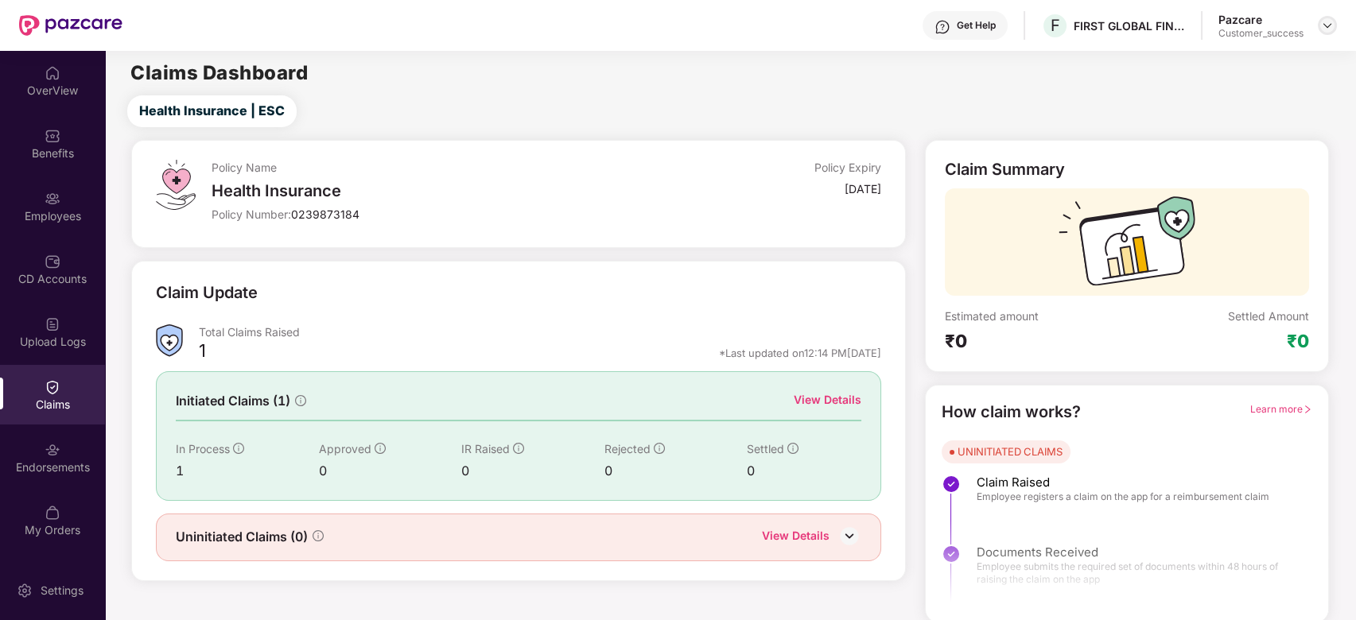
click at [1322, 31] on img at bounding box center [1327, 25] width 13 height 13
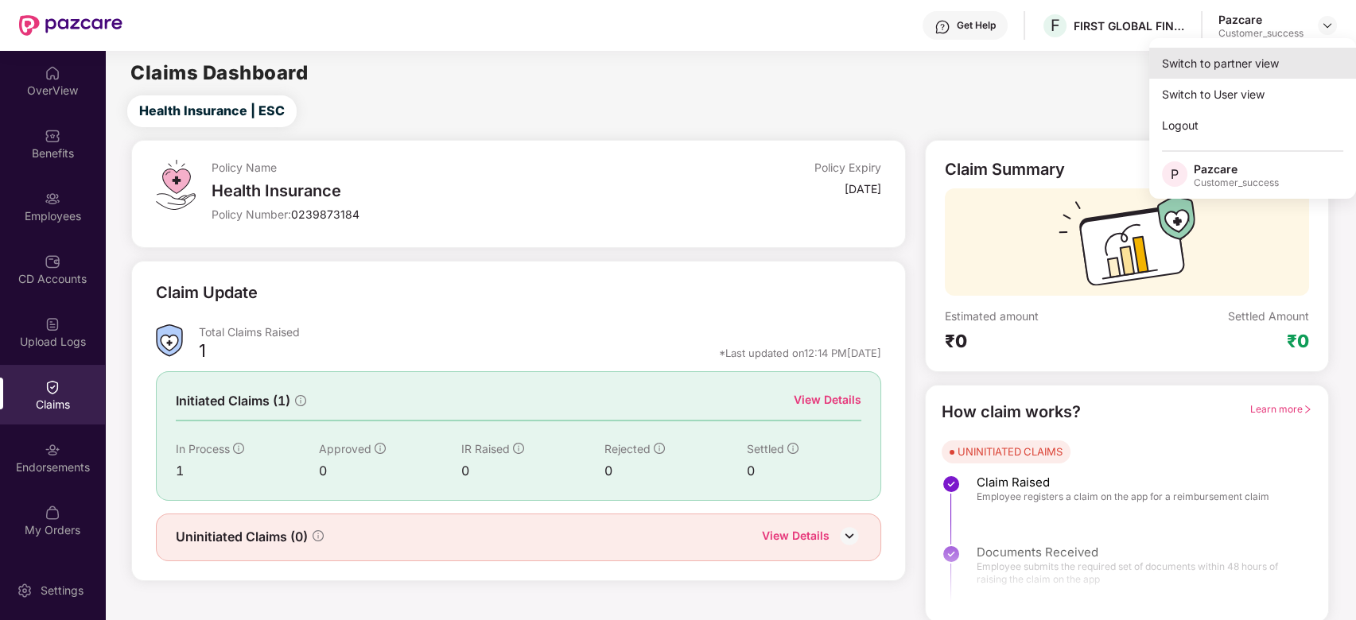
click at [1229, 58] on div "Switch to partner view" at bounding box center [1252, 63] width 207 height 31
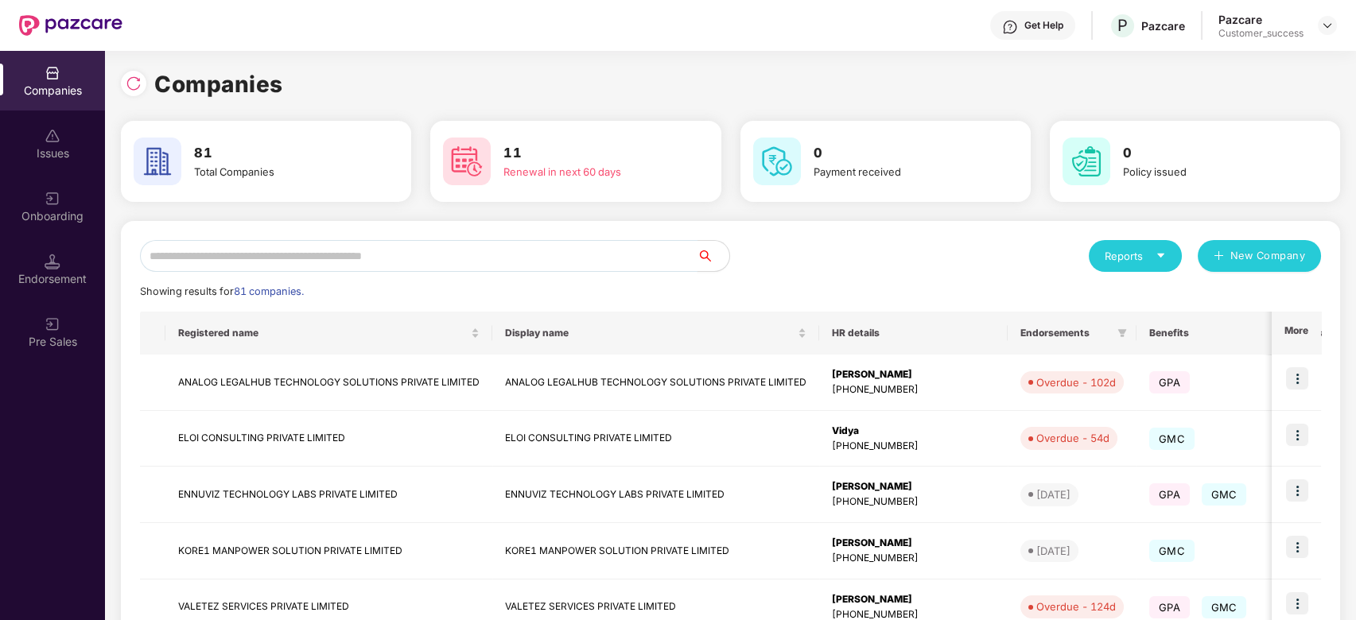
click at [375, 248] on input "text" at bounding box center [419, 256] width 558 height 32
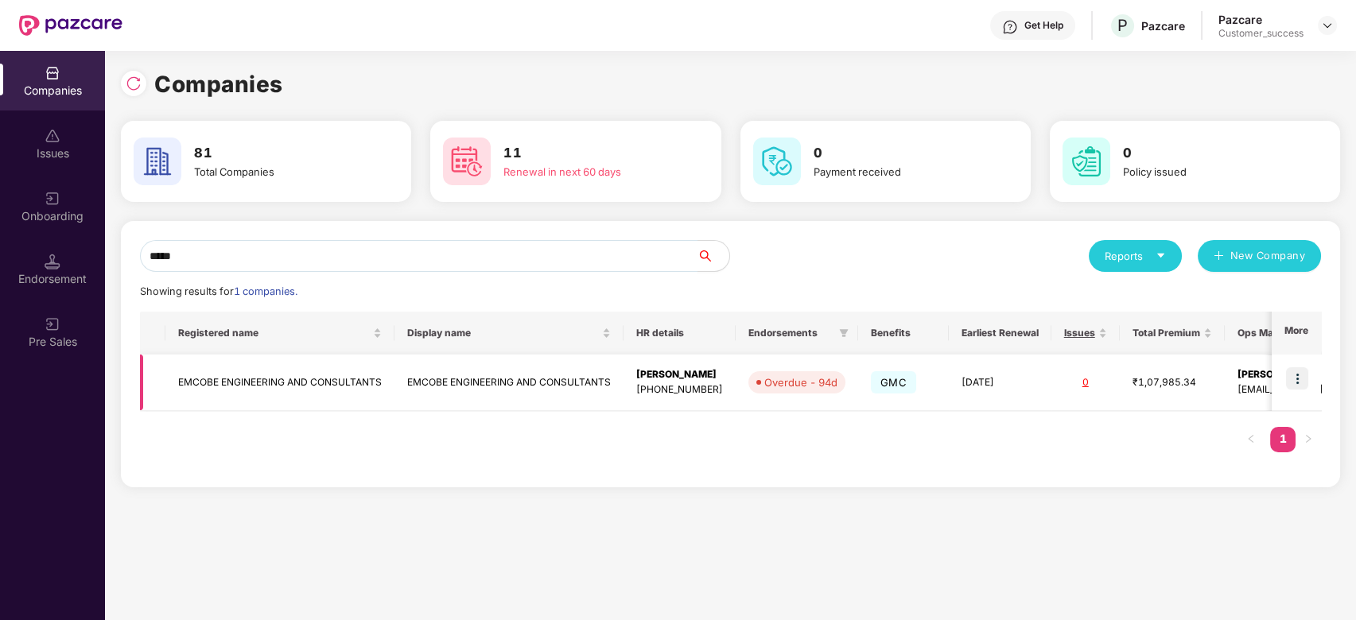
type input "*****"
click at [1296, 373] on img at bounding box center [1297, 378] width 22 height 22
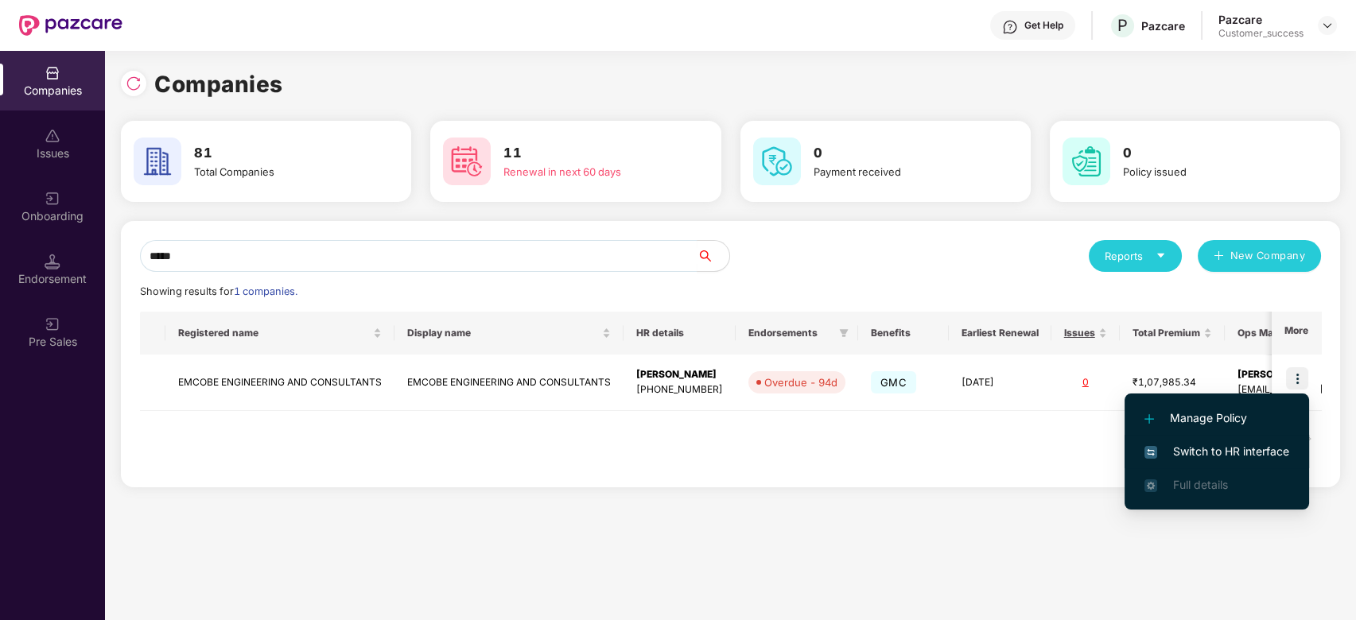
click at [1173, 445] on span "Switch to HR interface" at bounding box center [1216, 451] width 145 height 17
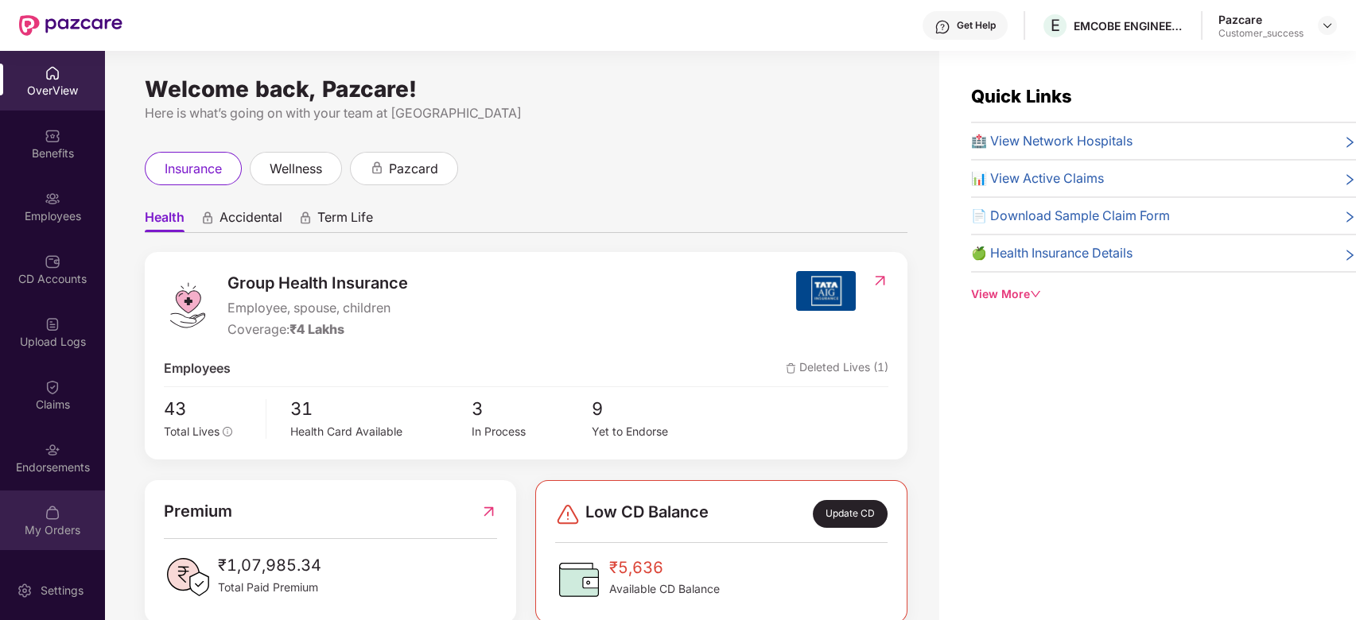
click at [52, 526] on div "My Orders" at bounding box center [52, 531] width 105 height 16
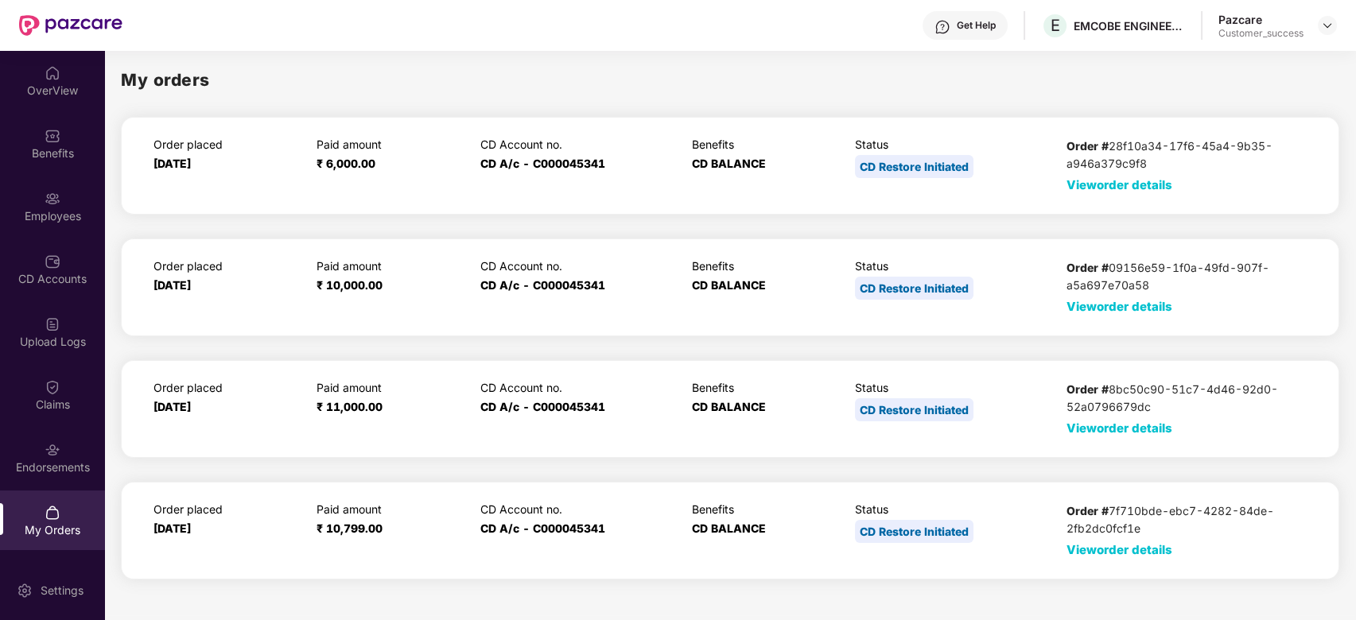
click at [1101, 181] on span "View order details" at bounding box center [1119, 184] width 106 height 15
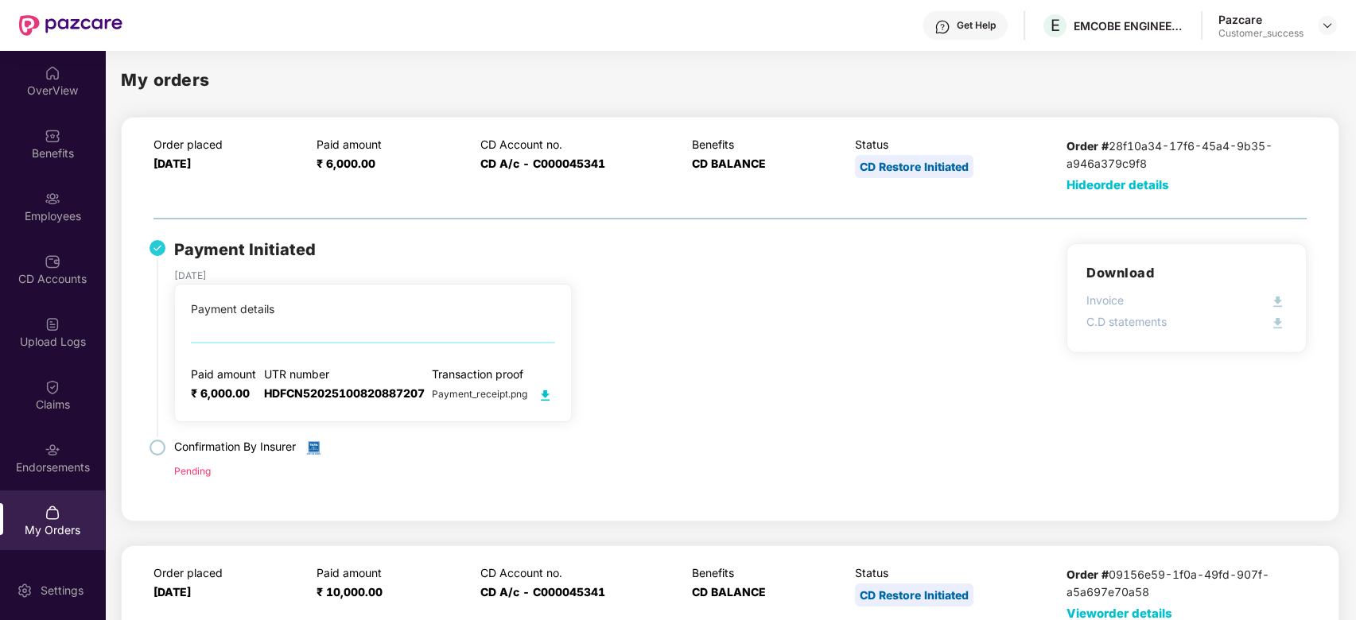
click at [546, 394] on img at bounding box center [545, 396] width 20 height 20
click at [493, 394] on span "Payment_receipt.png" at bounding box center [493, 394] width 123 height 12
click at [1122, 24] on div "EMCOBE ENGINEERING AND CONSULTANTS" at bounding box center [1129, 25] width 111 height 15
click at [1167, 28] on div "EMCOBE ENGINEERING AND CONSULTANTS" at bounding box center [1129, 25] width 111 height 15
click at [1147, 19] on div "EMCOBE ENGINEERING AND CONSULTANTS" at bounding box center [1129, 25] width 111 height 15
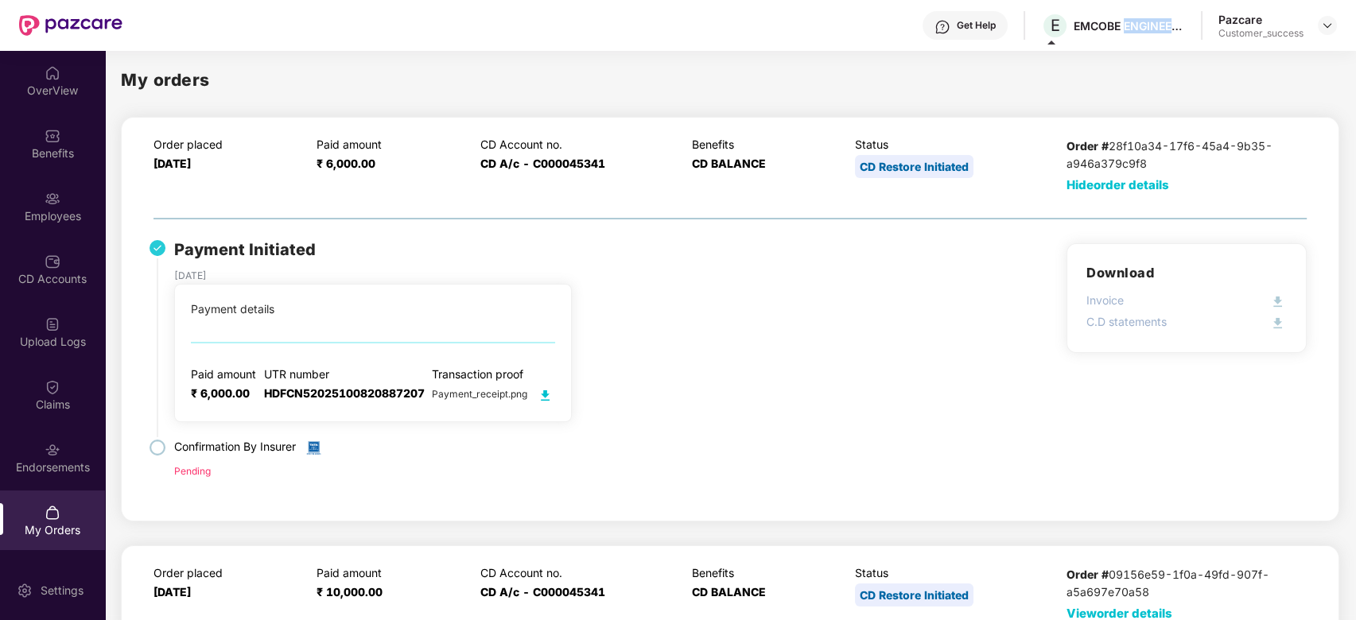
click at [1147, 19] on div "EMCOBE ENGINEERING AND CONSULTANTS" at bounding box center [1129, 25] width 111 height 15
drag, startPoint x: 1074, startPoint y: 22, endPoint x: 1195, endPoint y: 26, distance: 121.0
click at [1195, 26] on div "Get Help E EMCOBE ENGINEERING AND CONSULTANTS Pazcare Customer_success" at bounding box center [729, 25] width 1214 height 51
copy div "EMCOBE ENGINEERING AND CONSULTANTS"
click at [56, 153] on div "Benefits" at bounding box center [52, 154] width 105 height 16
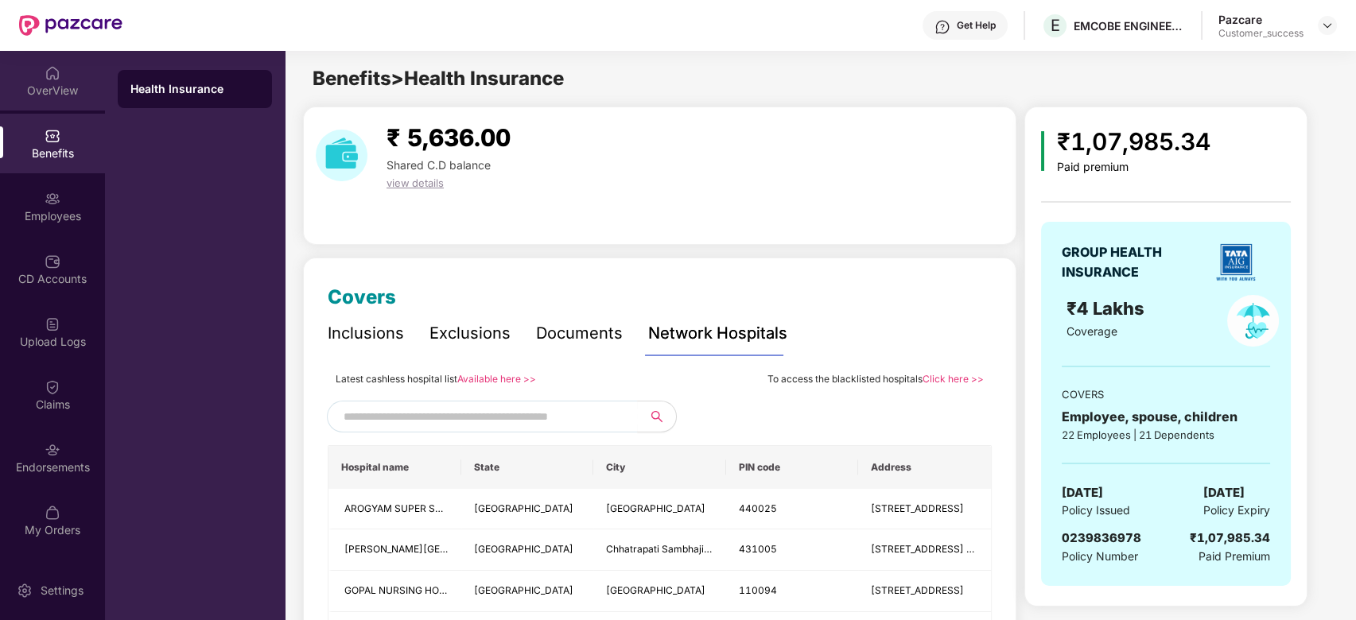
click at [46, 90] on div "OverView" at bounding box center [52, 91] width 105 height 16
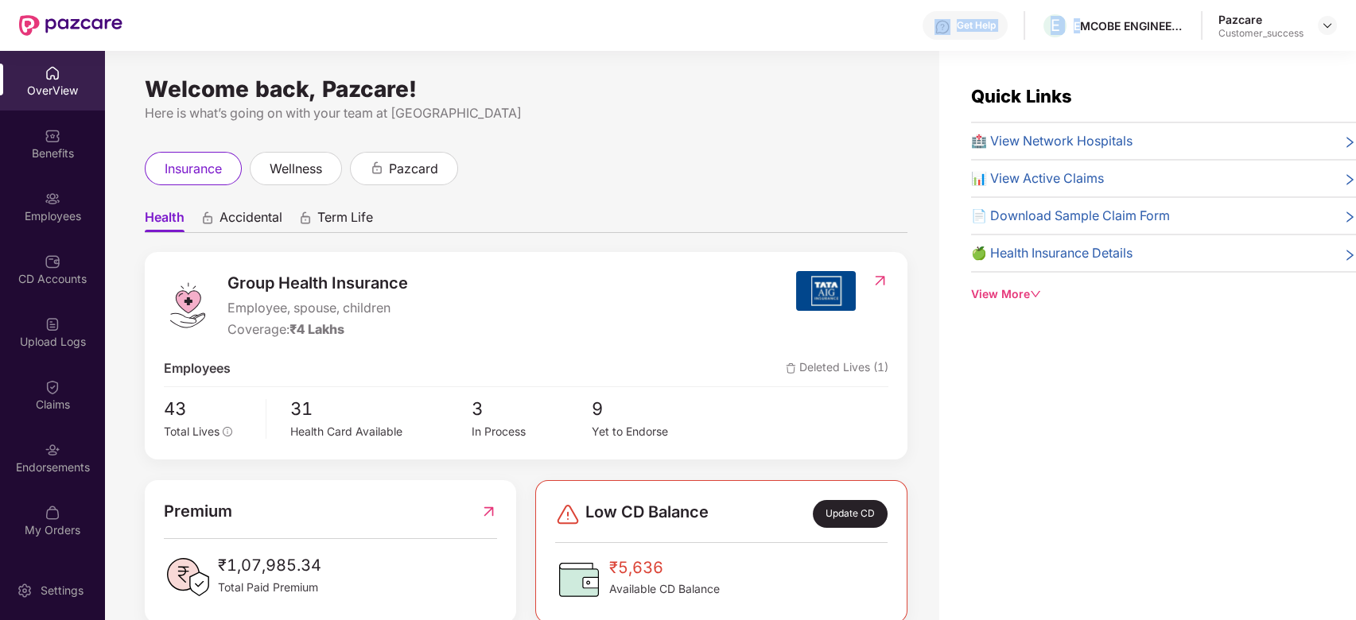
drag, startPoint x: 1079, startPoint y: 41, endPoint x: 687, endPoint y: -24, distance: 397.3
click at [687, 0] on html "Get Help E EMCOBE ENGINEERING AND CONSULTANTS Pazcare Customer_success OverView…" at bounding box center [678, 310] width 1356 height 620
click at [49, 520] on div "My Orders" at bounding box center [52, 521] width 105 height 60
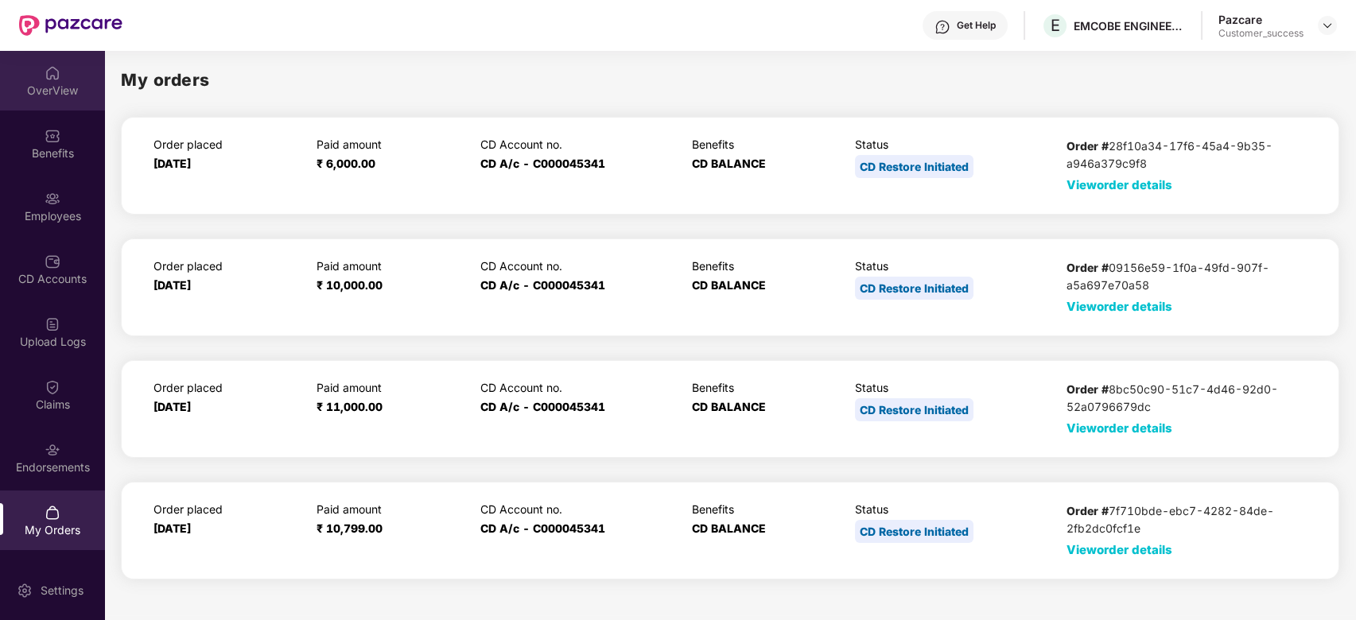
click at [53, 80] on div "OverView" at bounding box center [52, 81] width 105 height 60
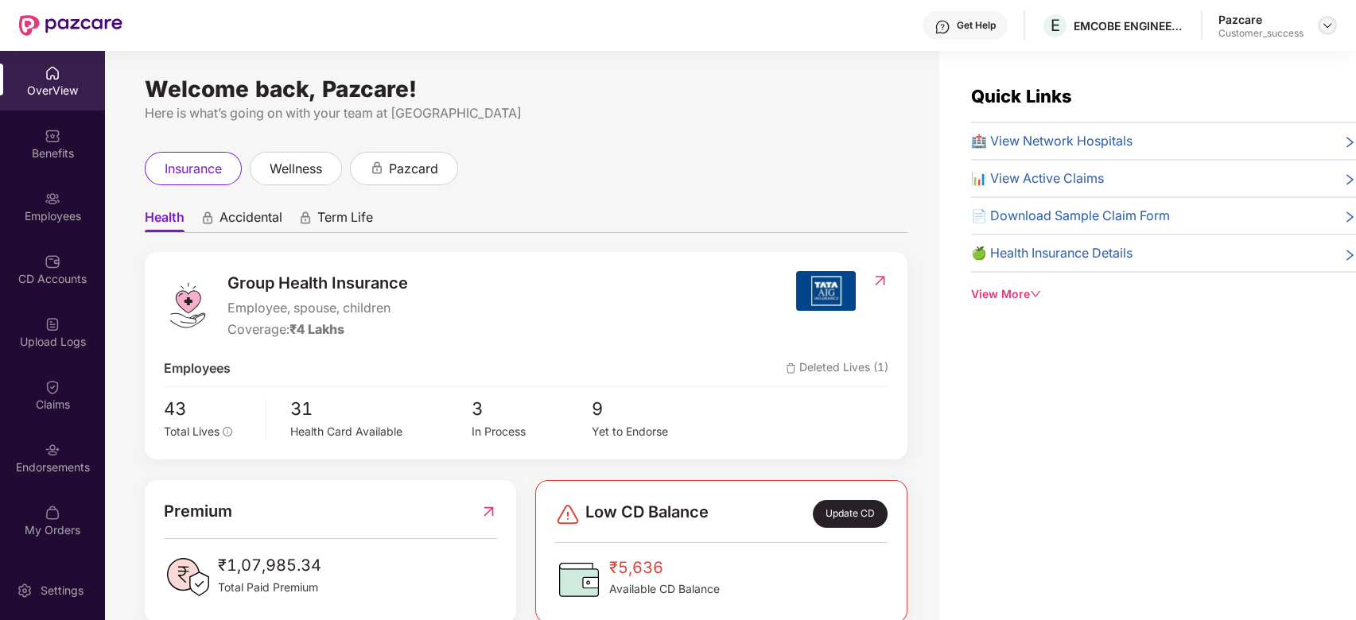
click at [1323, 16] on div at bounding box center [1327, 25] width 19 height 19
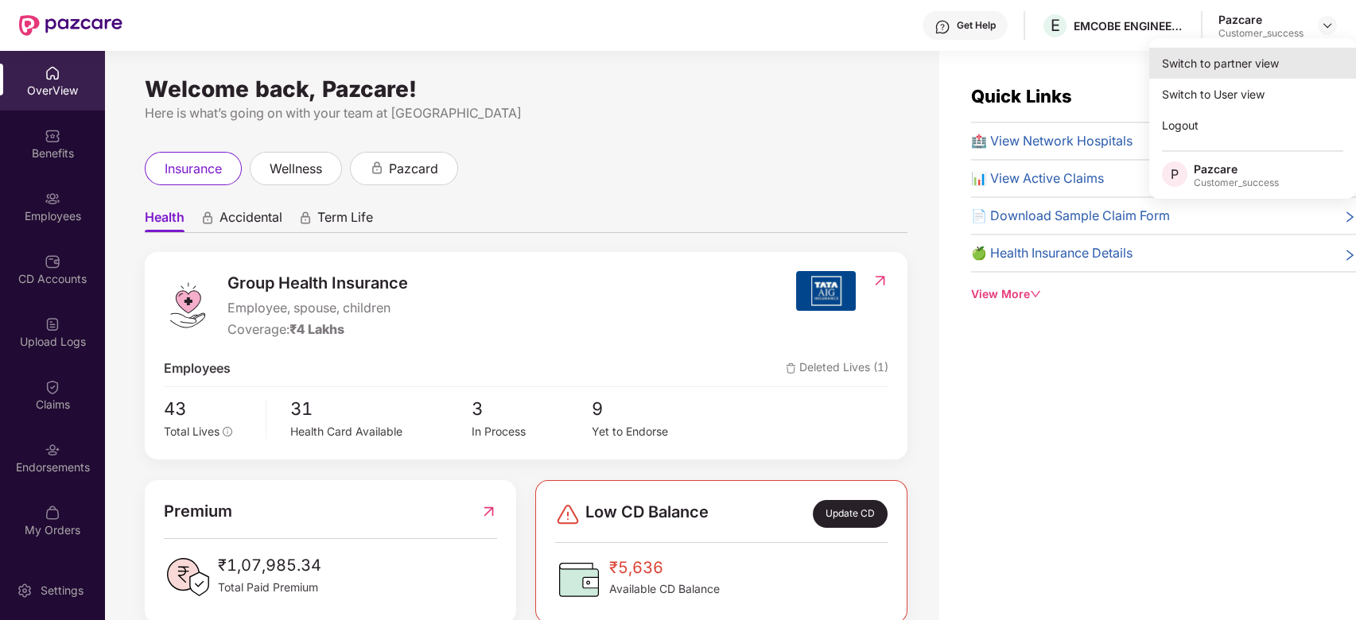
click at [1237, 61] on div "Switch to partner view" at bounding box center [1252, 63] width 207 height 31
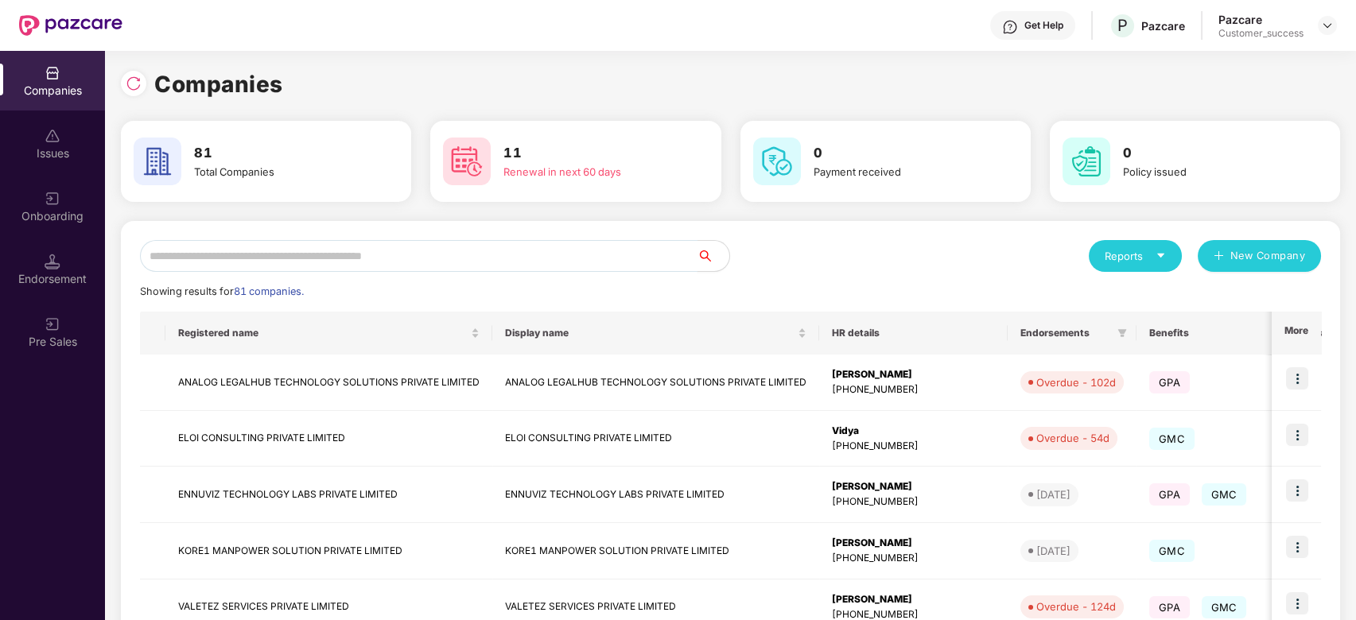
click at [302, 265] on input "text" at bounding box center [419, 256] width 558 height 32
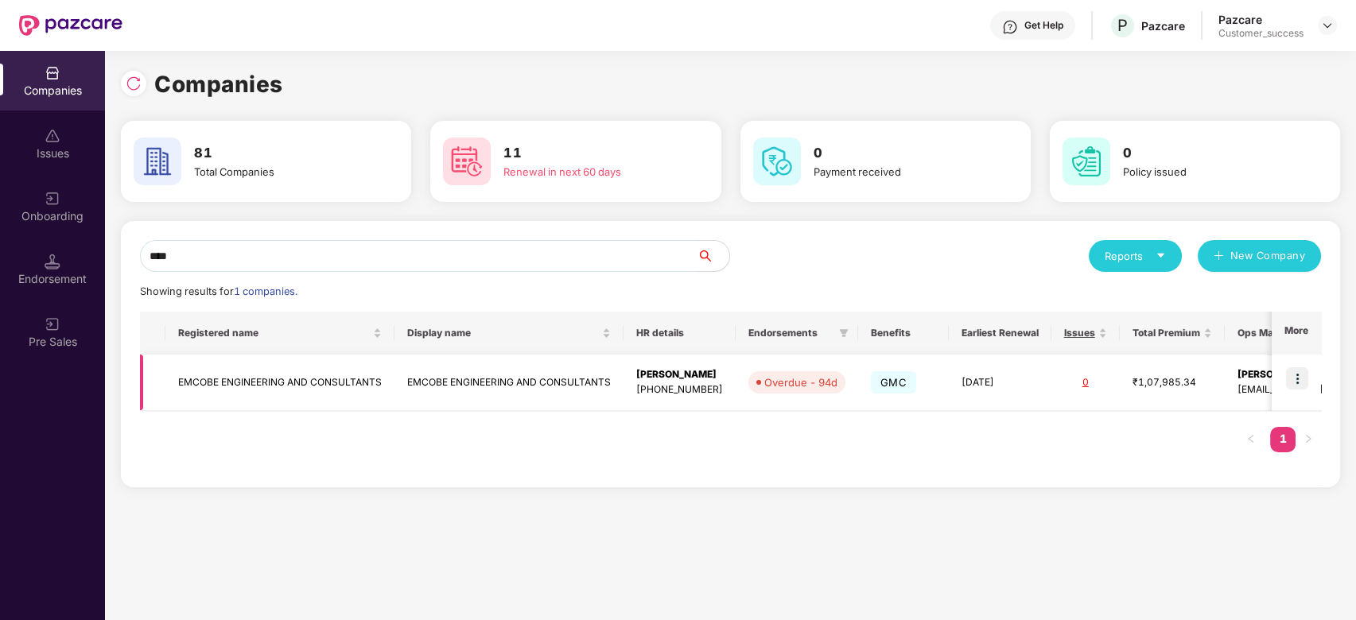
type input "****"
drag, startPoint x: 381, startPoint y: 375, endPoint x: 179, endPoint y: 379, distance: 202.0
click at [179, 379] on td "EMCOBE ENGINEERING AND CONSULTANTS" at bounding box center [279, 383] width 229 height 56
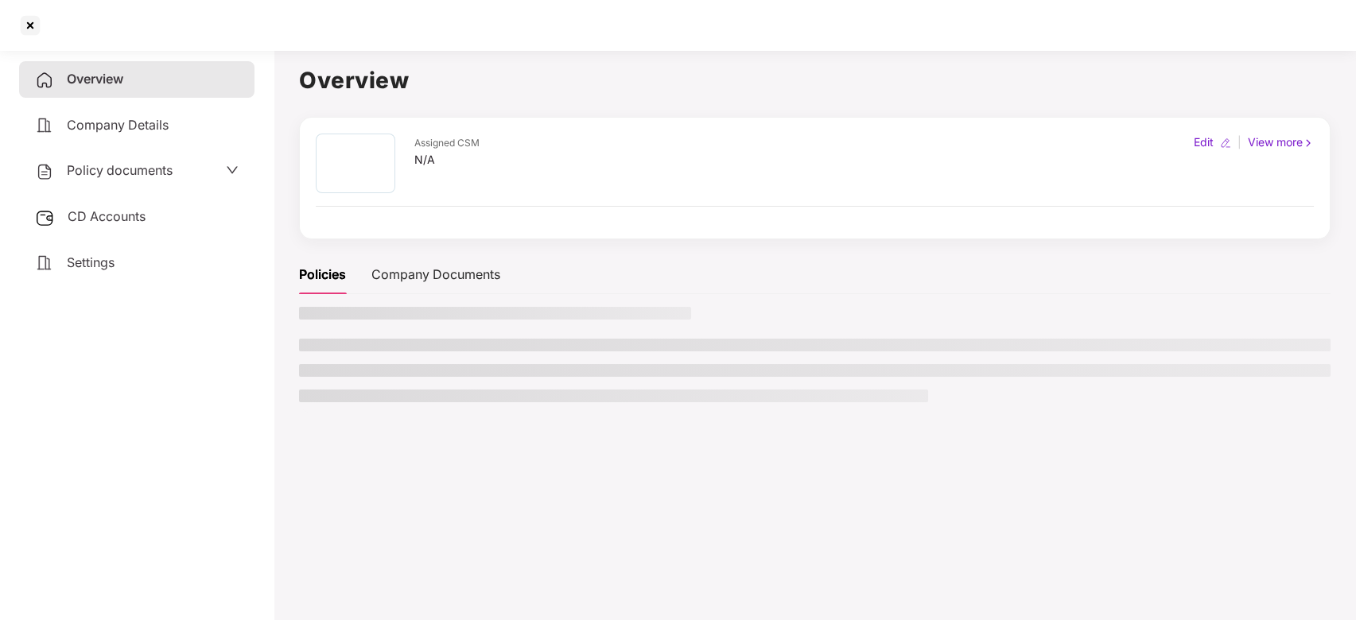
copy td "EMCOBE ENGINEERING AND CONSULTANTS"
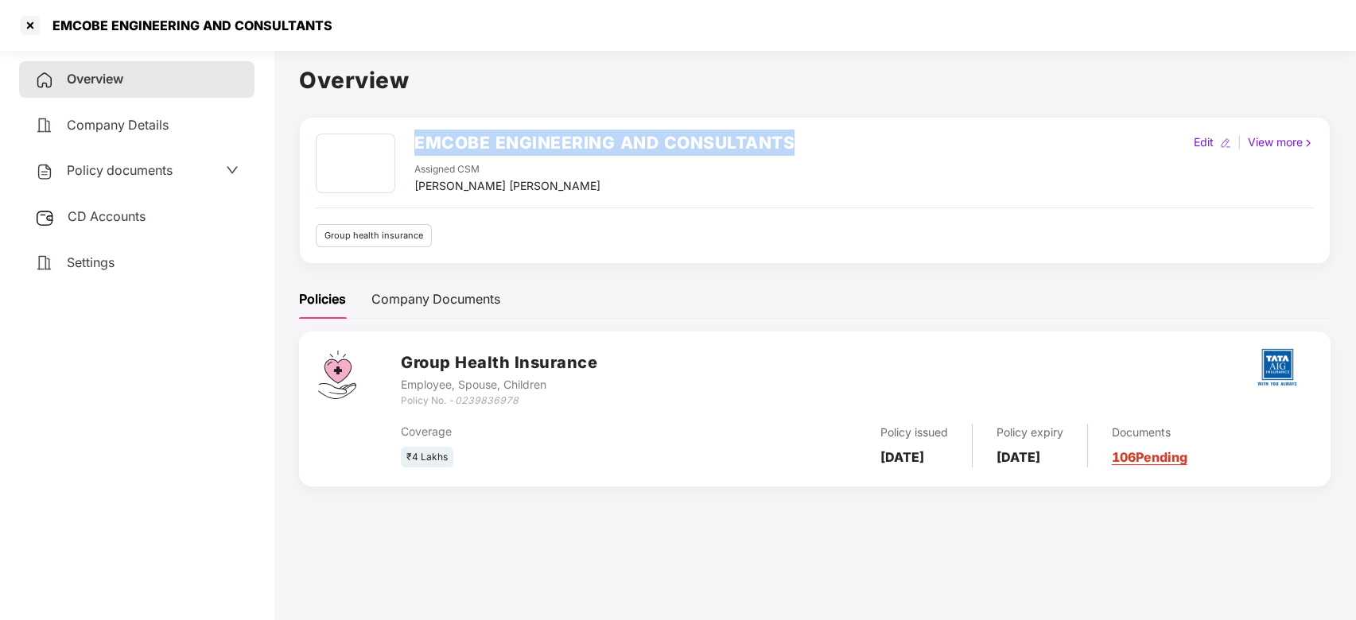
drag, startPoint x: 798, startPoint y: 139, endPoint x: 343, endPoint y: 135, distance: 455.7
click at [343, 135] on div "EMCOBE ENGINEERING AND CONSULTANTS Assigned CSM [PERSON_NAME] [PERSON_NAME] Edi…" at bounding box center [815, 164] width 998 height 61
copy div "EMCOBE ENGINEERING AND CONSULTANTS"
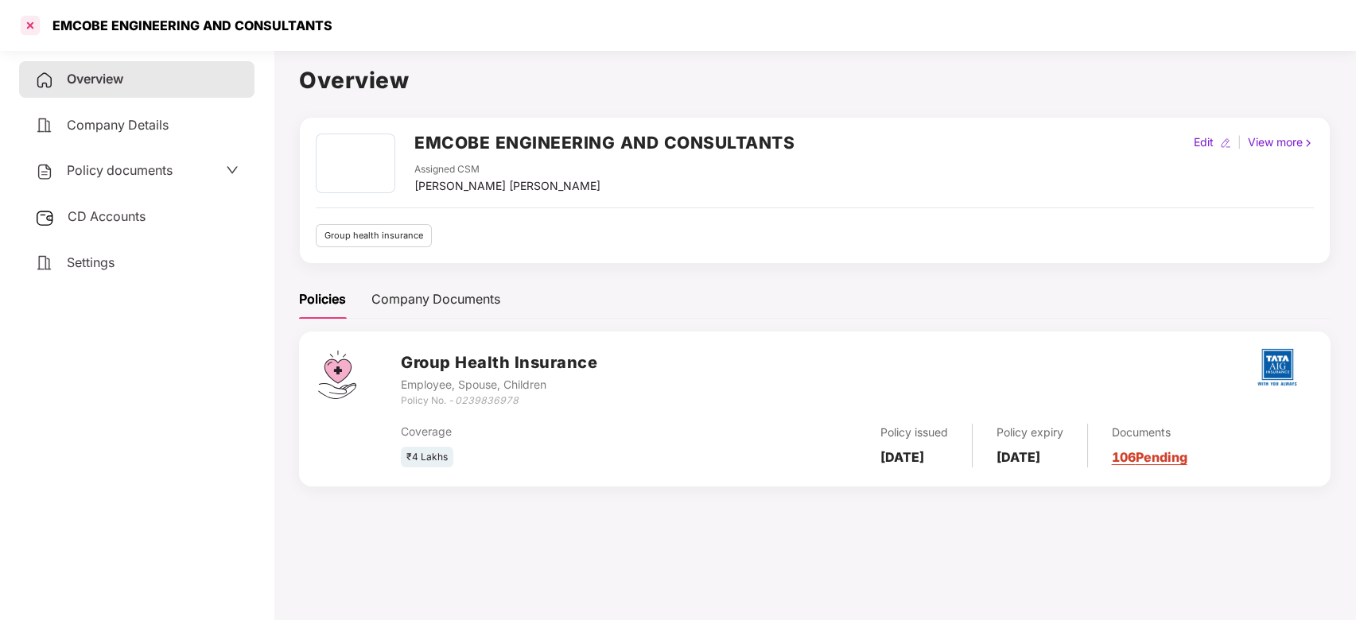
click at [31, 27] on div at bounding box center [29, 25] width 25 height 25
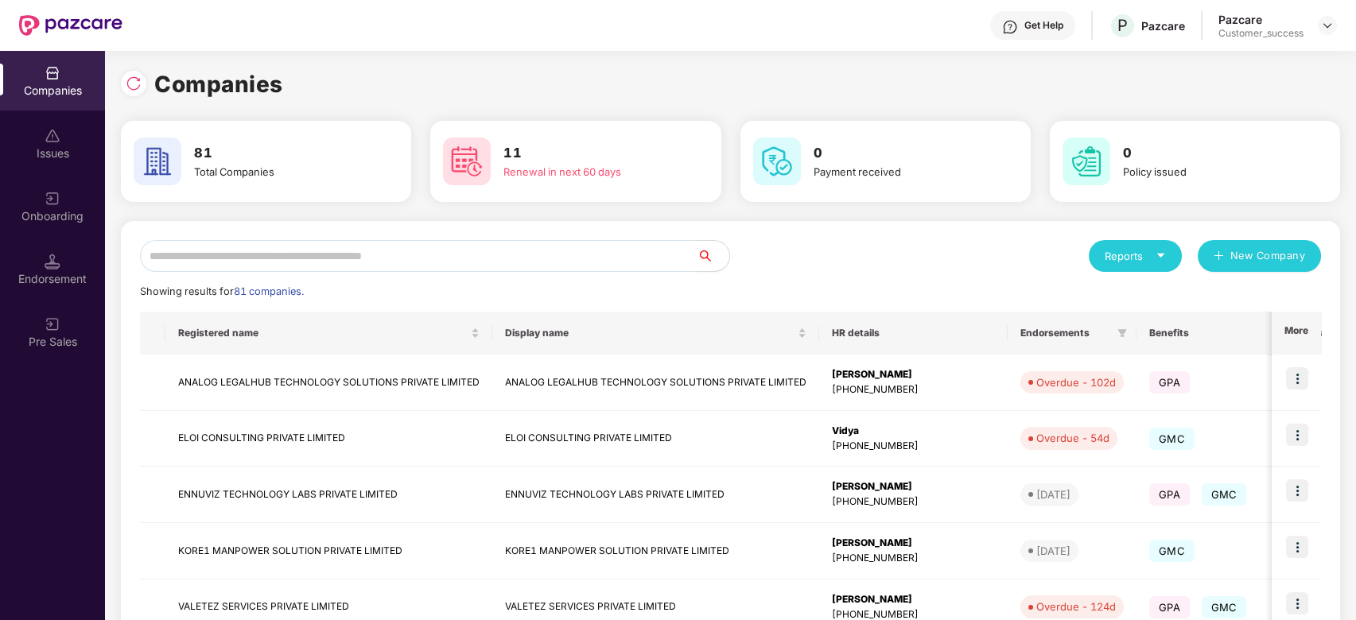
click at [313, 256] on input "text" at bounding box center [419, 256] width 558 height 32
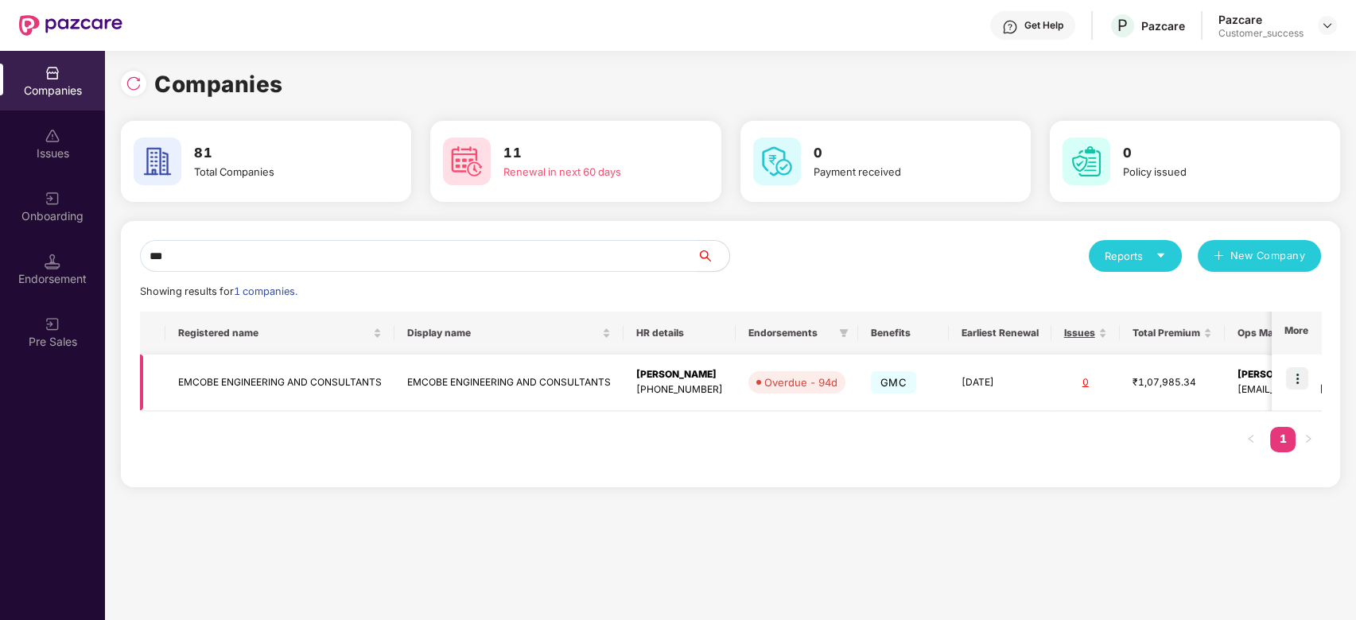
type input "***"
click at [1304, 375] on img at bounding box center [1297, 378] width 22 height 22
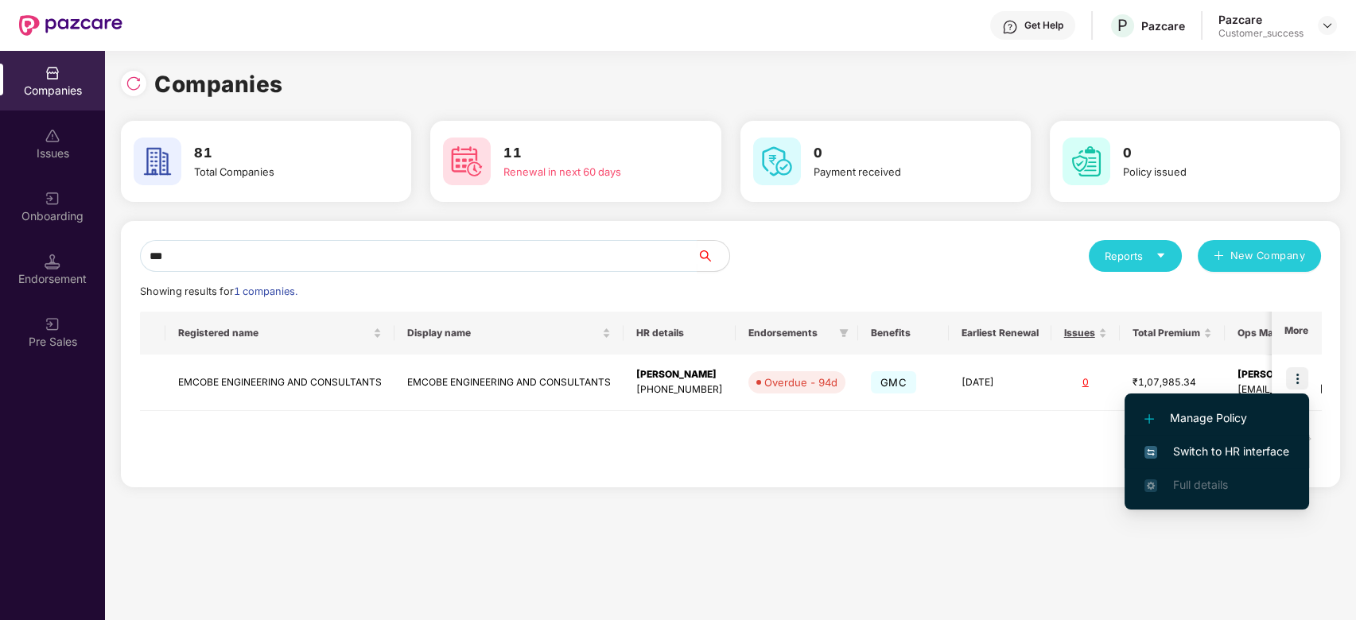
click at [1214, 449] on span "Switch to HR interface" at bounding box center [1216, 451] width 145 height 17
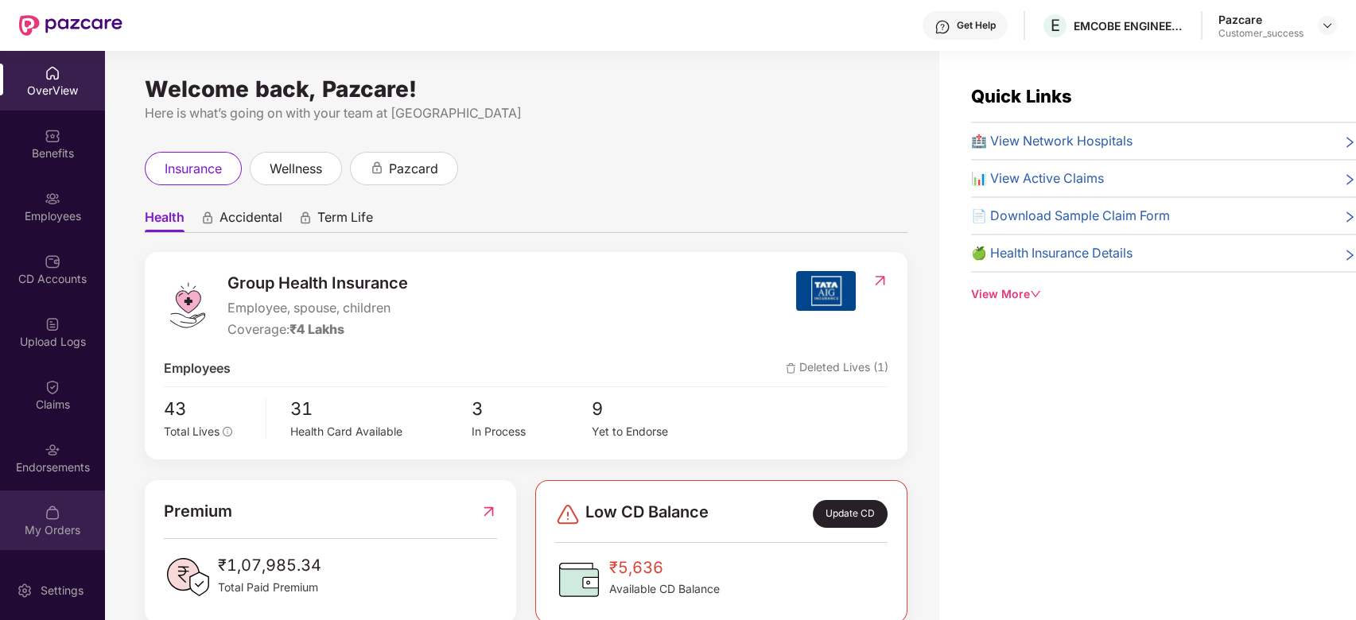
click at [53, 516] on img at bounding box center [53, 513] width 16 height 16
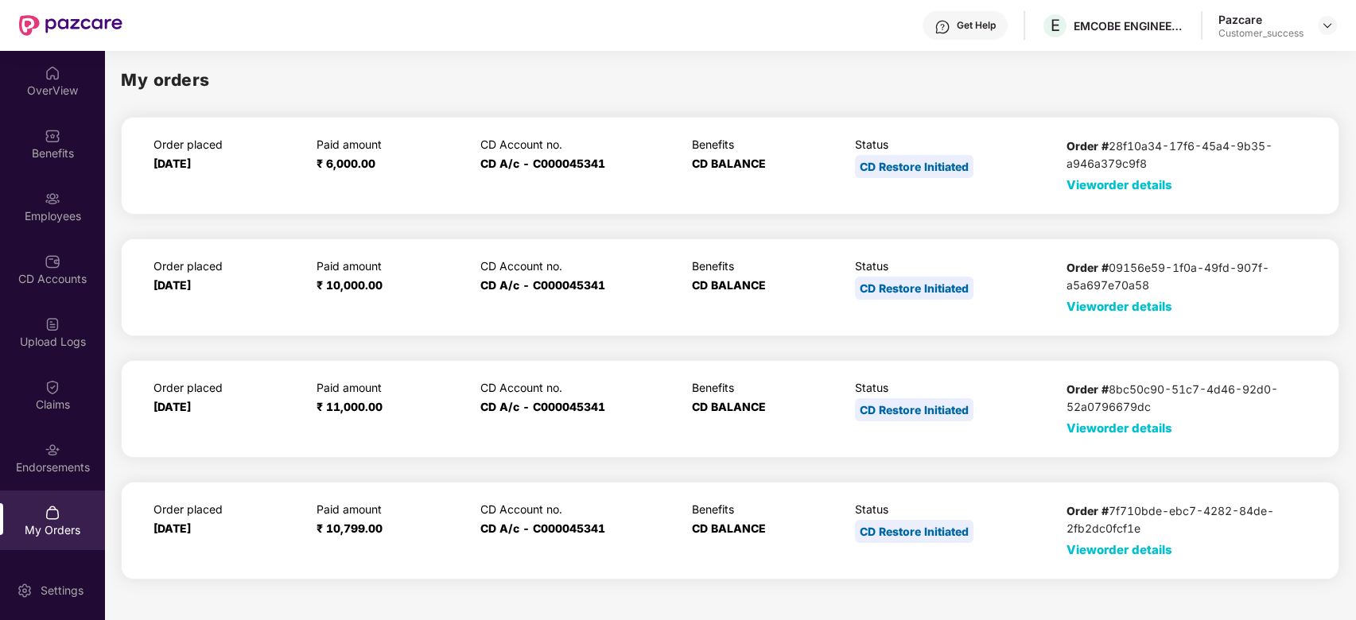
click at [1116, 188] on span "View order details" at bounding box center [1119, 184] width 106 height 15
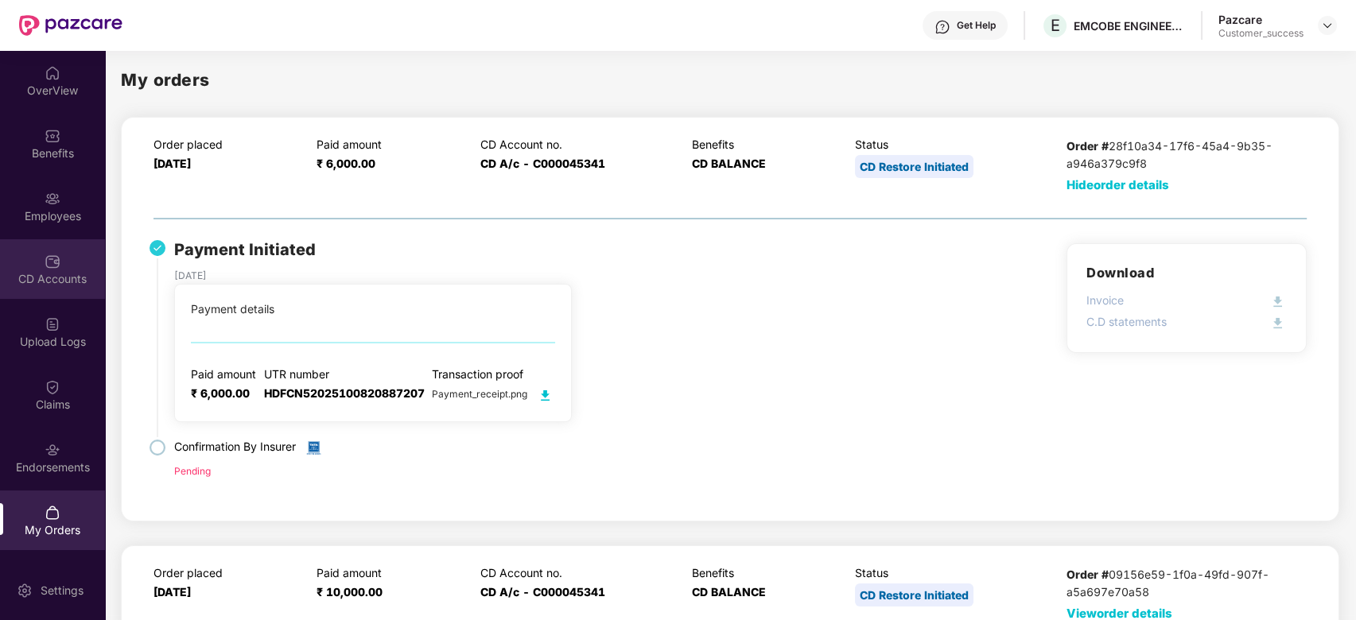
click at [49, 271] on div "CD Accounts" at bounding box center [52, 279] width 105 height 16
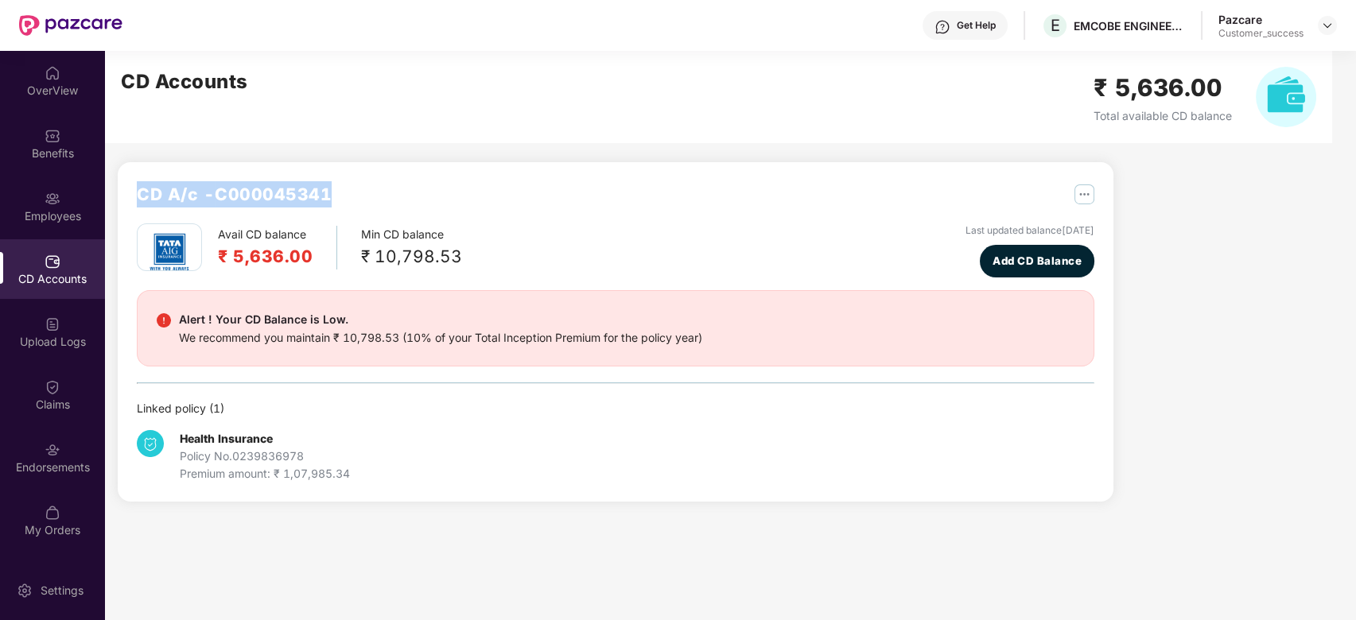
drag, startPoint x: 335, startPoint y: 194, endPoint x: 131, endPoint y: 187, distance: 203.7
click at [131, 187] on div "CD A/c - C000045341 Avail CD balance ₹ 5,636.00 Min CD balance ₹ 10,798.53 Last…" at bounding box center [616, 332] width 996 height 340
copy h2 "CD A/c - C000045341"
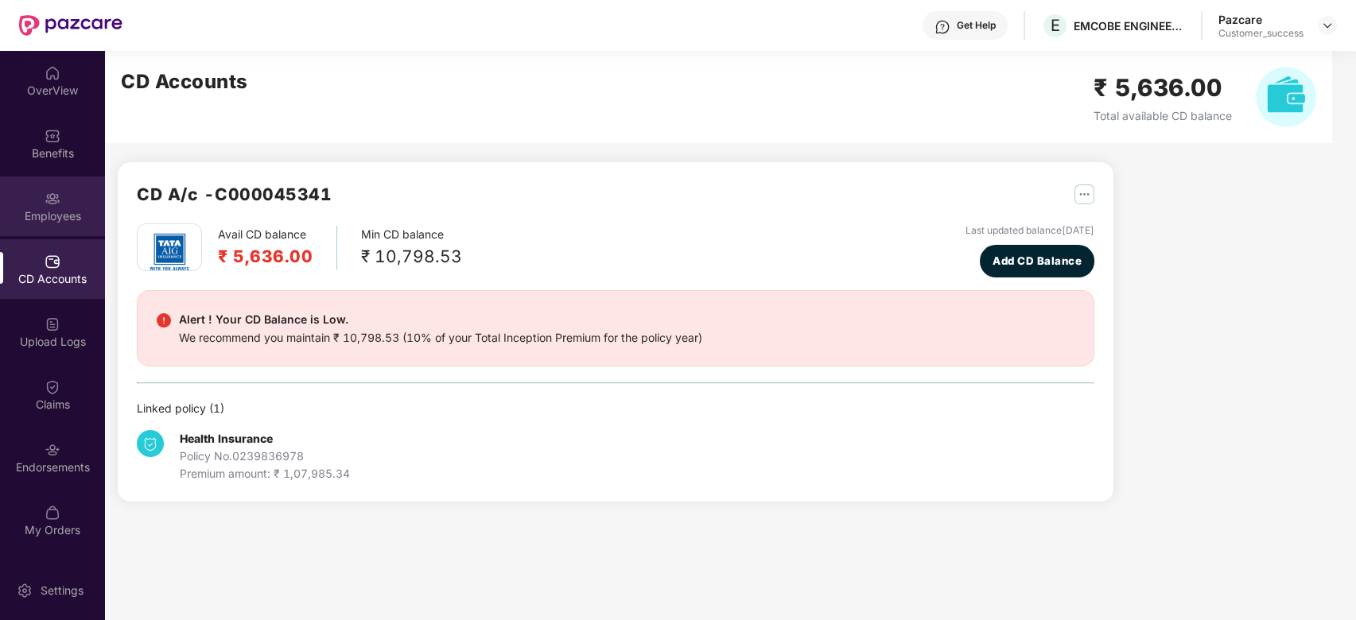
click at [52, 211] on div "Employees" at bounding box center [52, 216] width 105 height 16
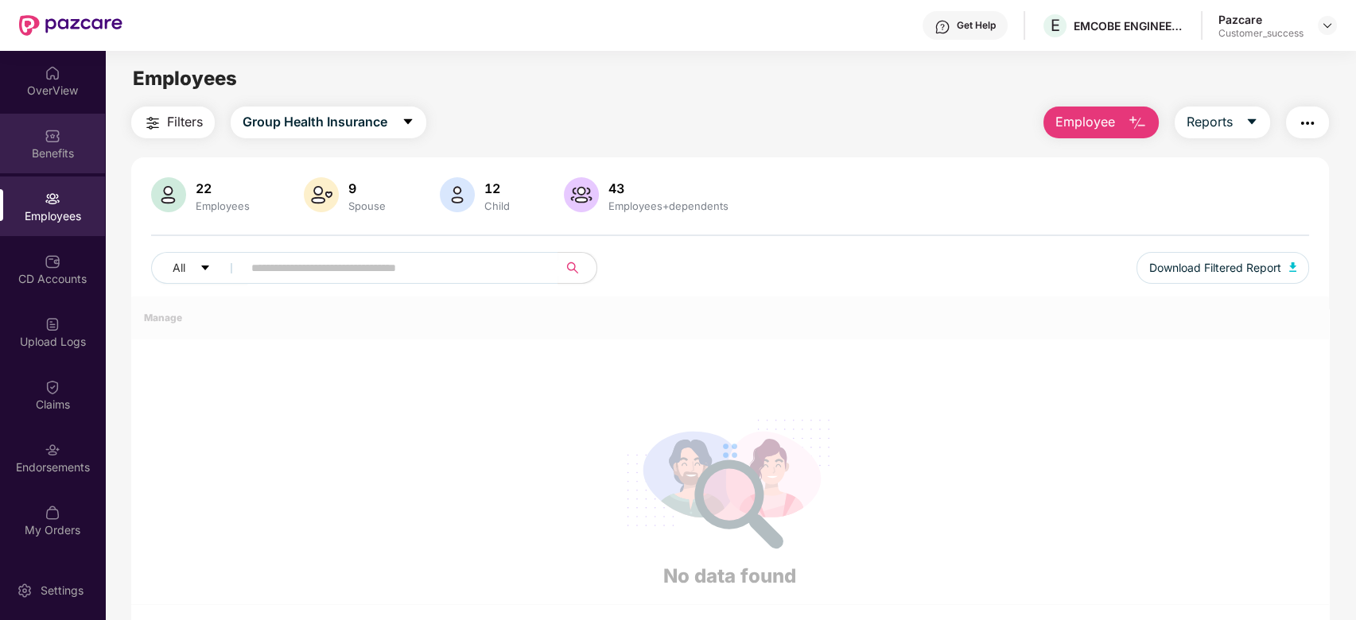
click at [52, 158] on div "Benefits" at bounding box center [52, 154] width 105 height 16
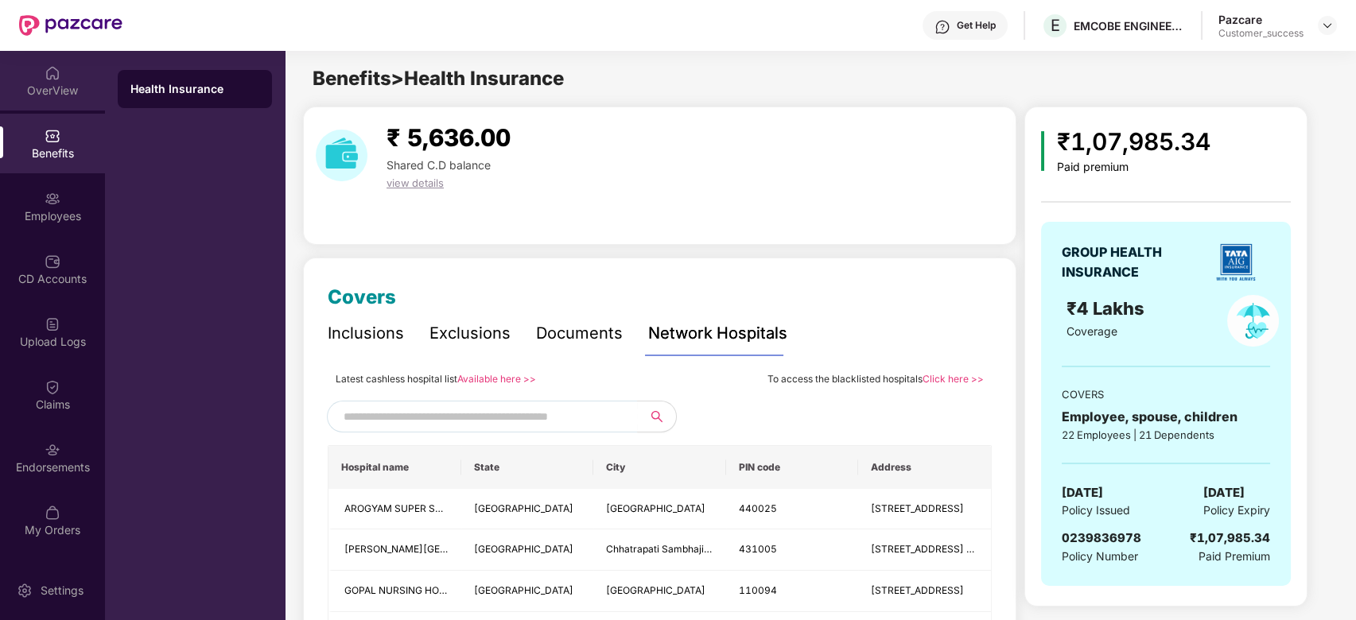
click at [50, 87] on div "OverView" at bounding box center [52, 91] width 105 height 16
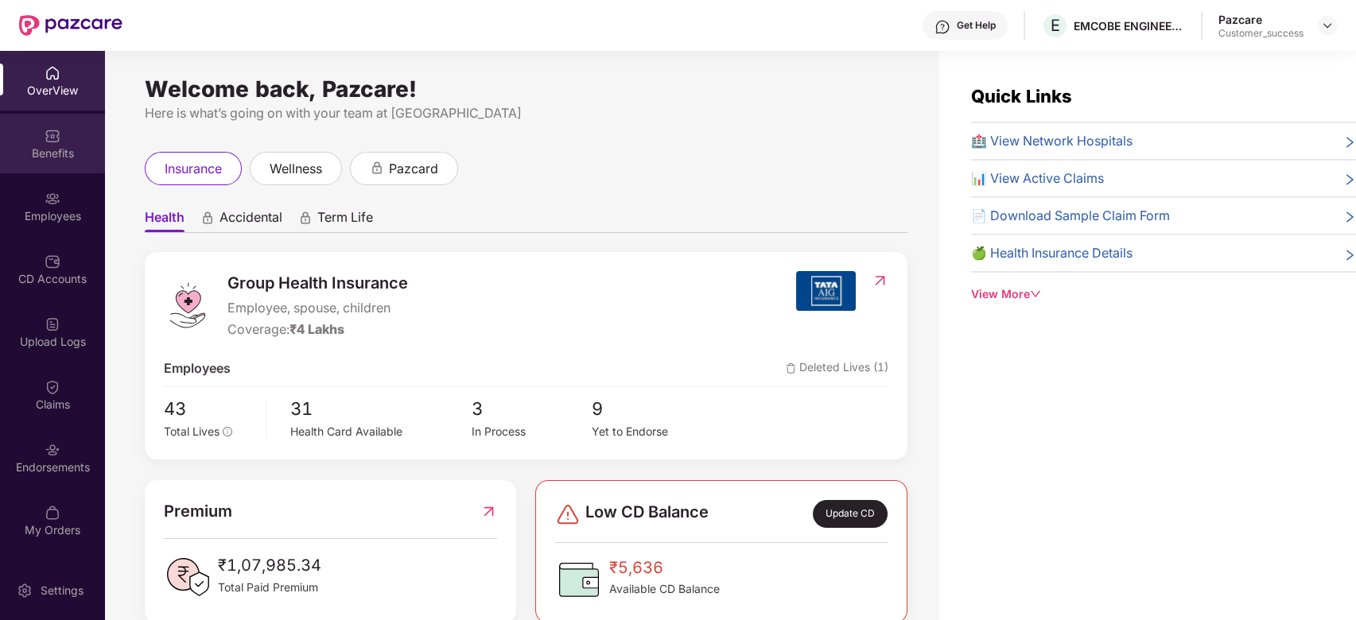
click at [45, 153] on div "Benefits" at bounding box center [52, 154] width 105 height 16
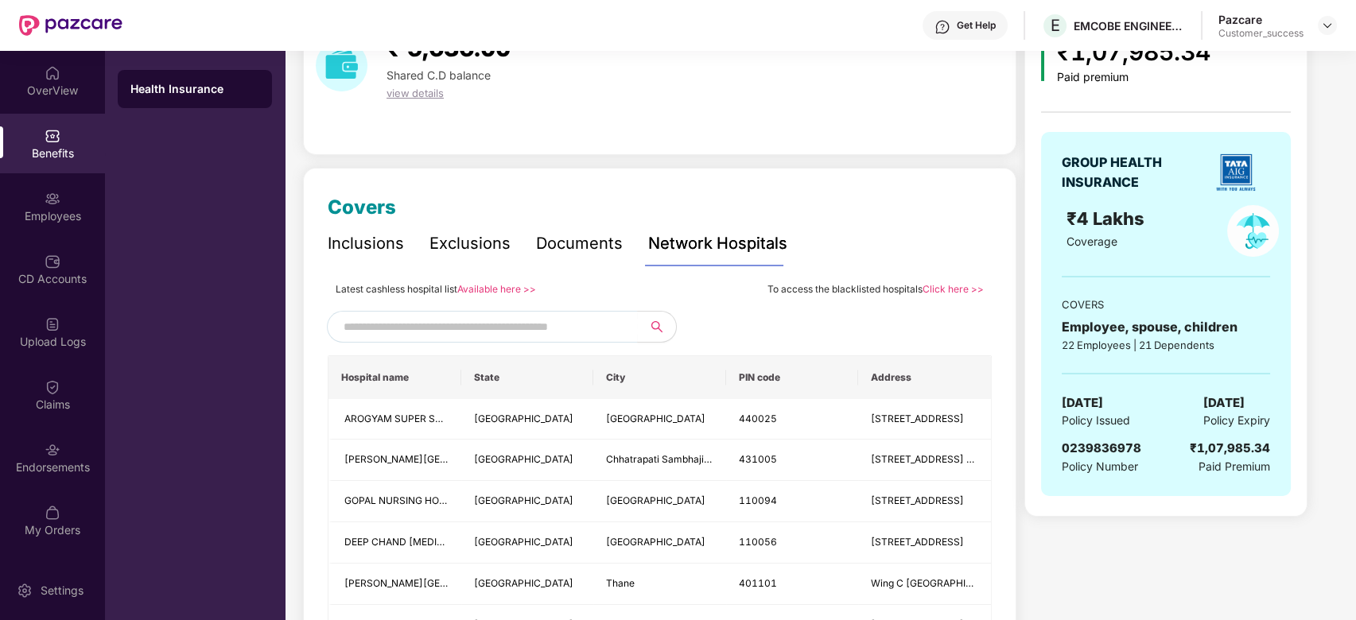
scroll to position [93, 0]
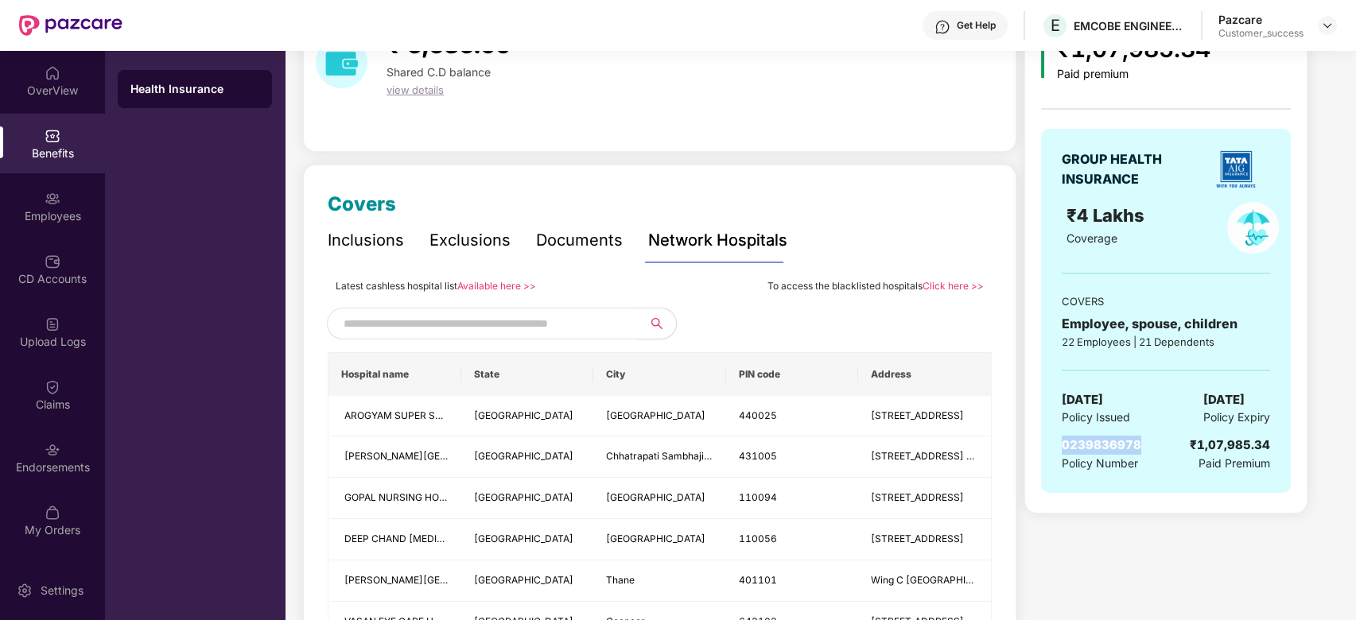
drag, startPoint x: 1060, startPoint y: 439, endPoint x: 1138, endPoint y: 446, distance: 78.3
click at [1138, 446] on div "GROUP HEALTH INSURANCE ₹4 Lakhs Coverage COVERS Employee, spouse, children 22 E…" at bounding box center [1166, 311] width 250 height 364
copy span "0239836978"
click at [56, 507] on img at bounding box center [53, 513] width 16 height 16
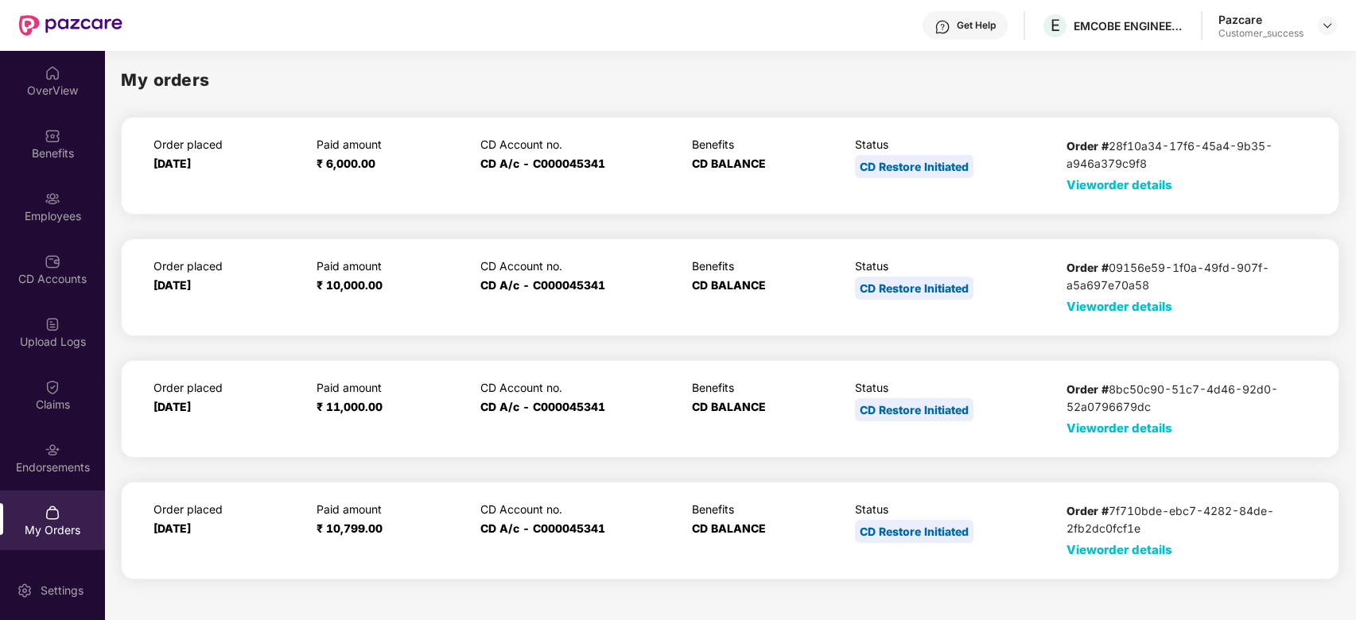
scroll to position [0, 0]
click at [1152, 178] on span "View order details" at bounding box center [1119, 184] width 106 height 15
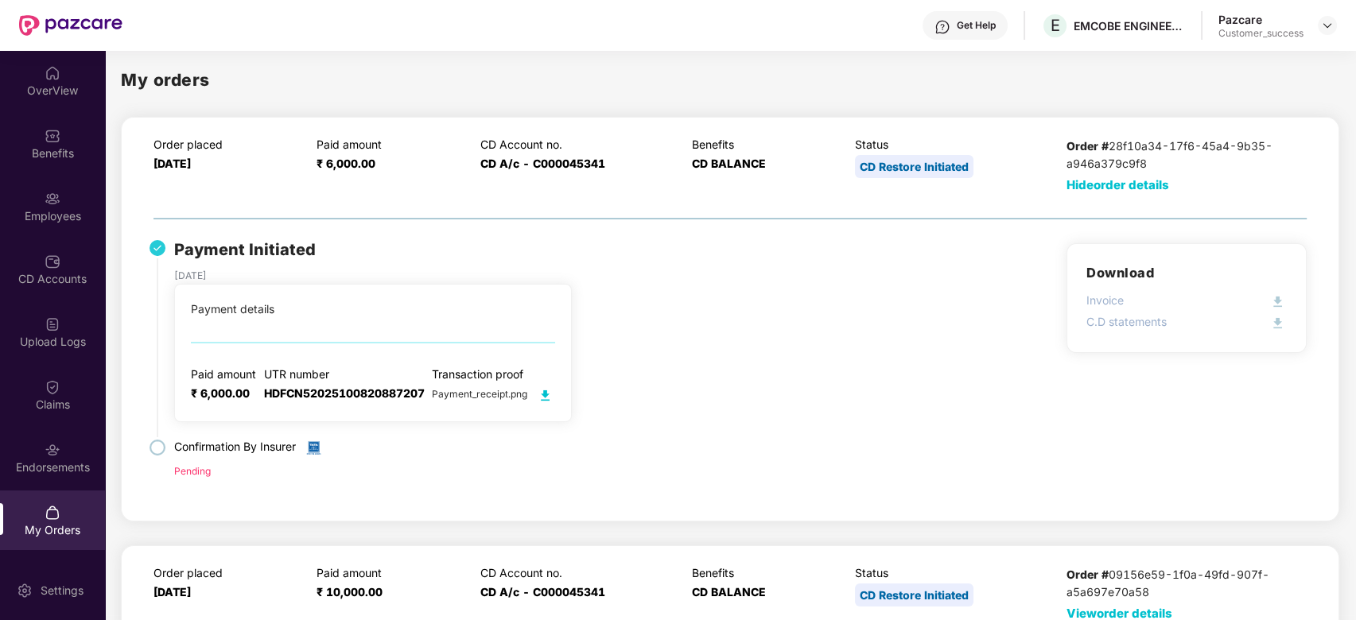
click at [542, 398] on img at bounding box center [545, 396] width 20 height 20
click at [1331, 22] on img at bounding box center [1327, 25] width 13 height 13
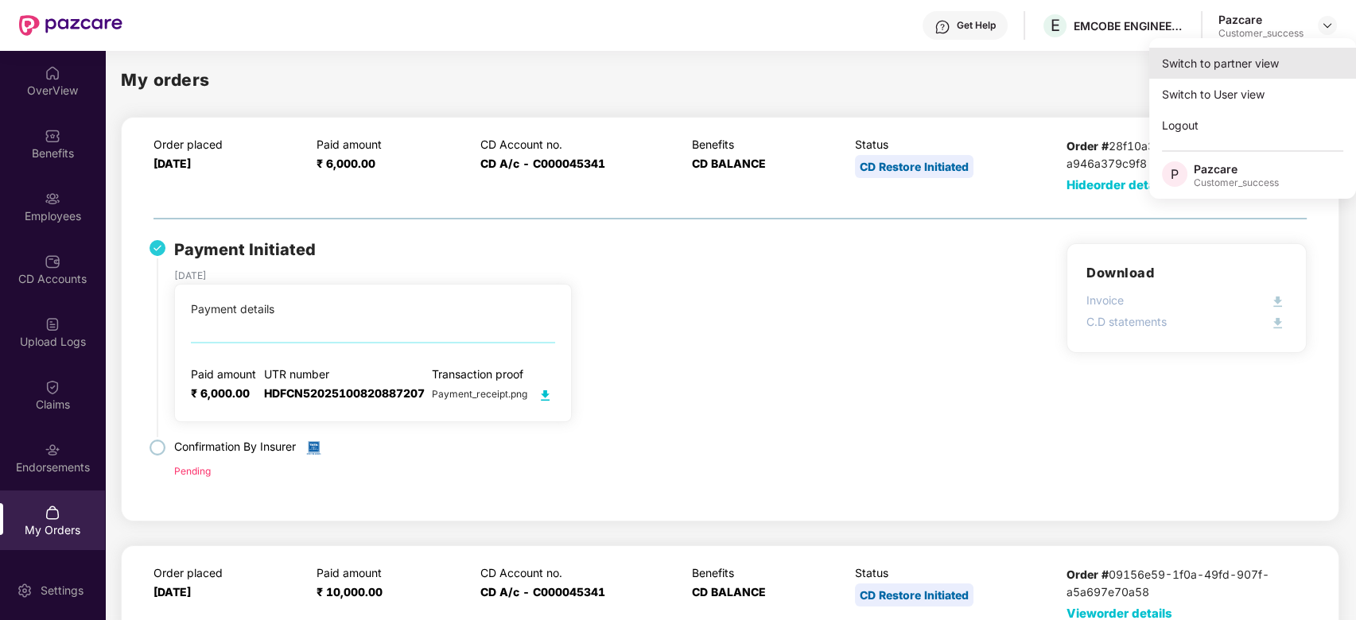
click at [1266, 61] on div "Switch to partner view" at bounding box center [1252, 63] width 207 height 31
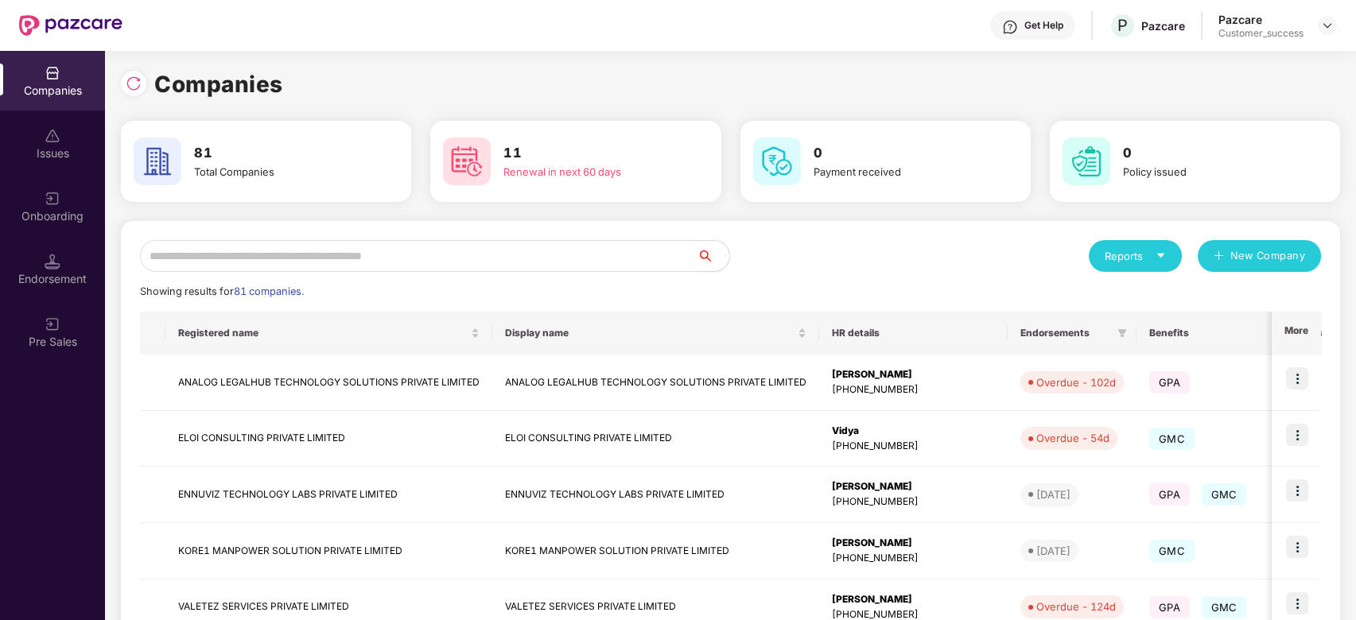
click at [429, 256] on input "text" at bounding box center [419, 256] width 558 height 32
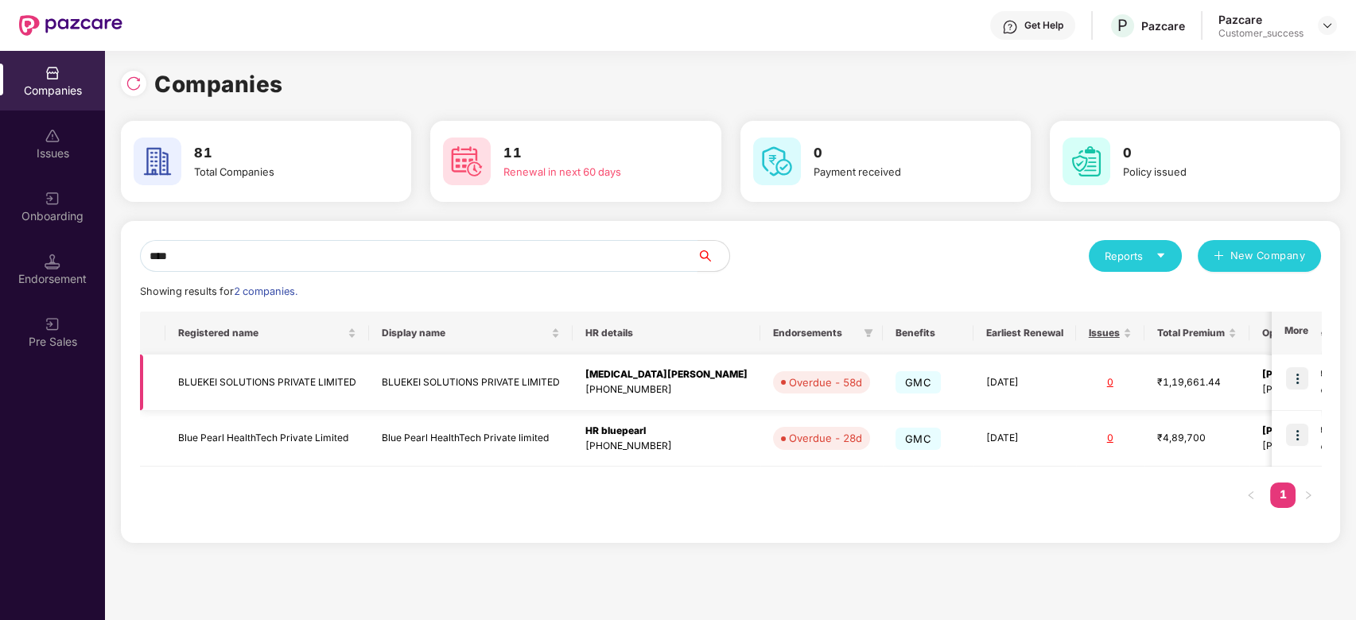
type input "****"
click at [1290, 381] on img at bounding box center [1297, 378] width 22 height 22
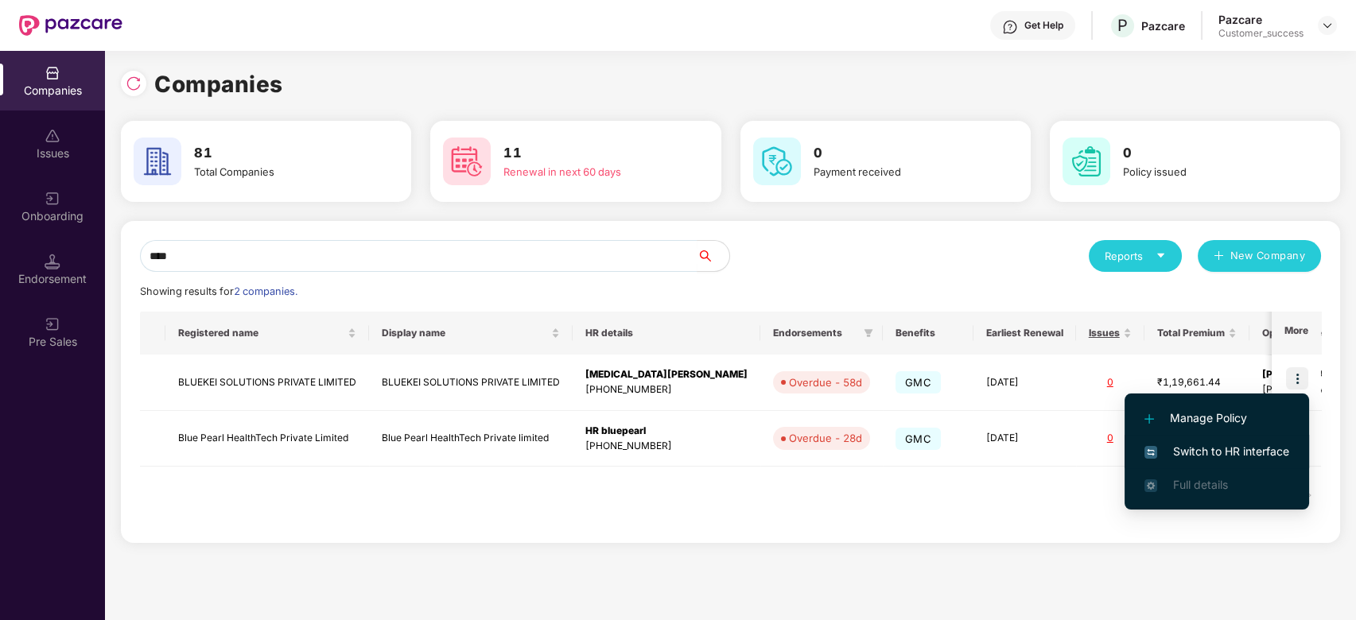
click at [1202, 446] on span "Switch to HR interface" at bounding box center [1216, 451] width 145 height 17
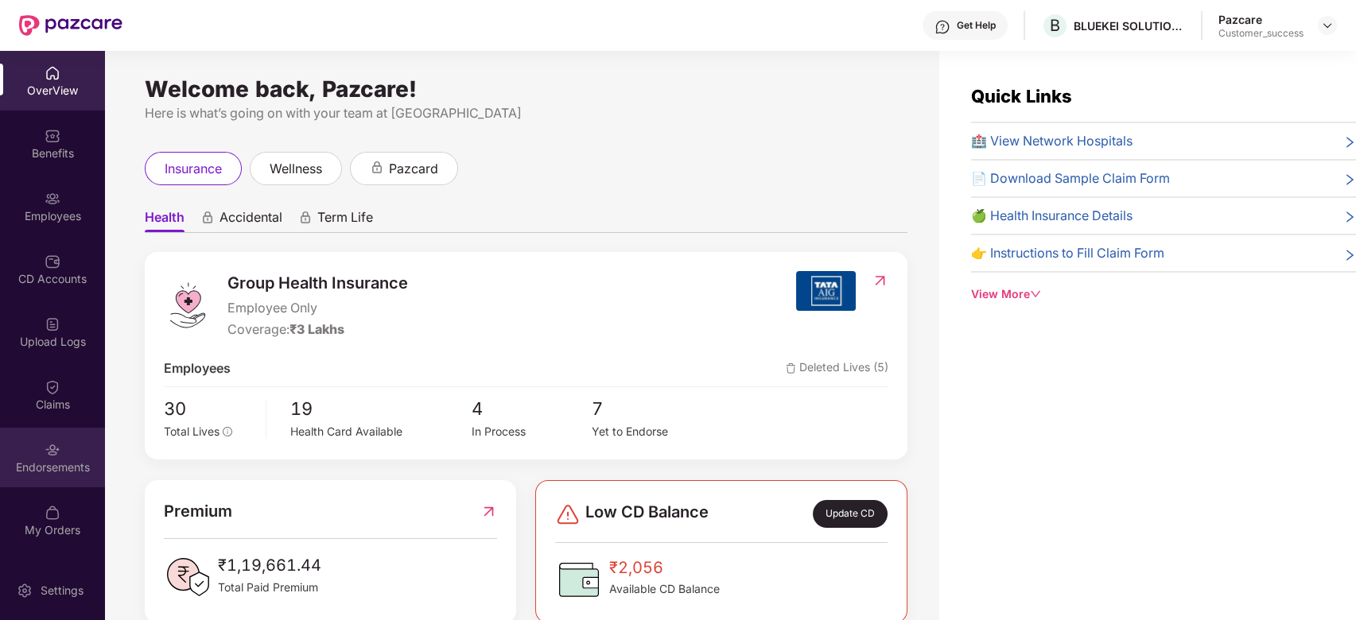
click at [49, 453] on img at bounding box center [53, 450] width 16 height 16
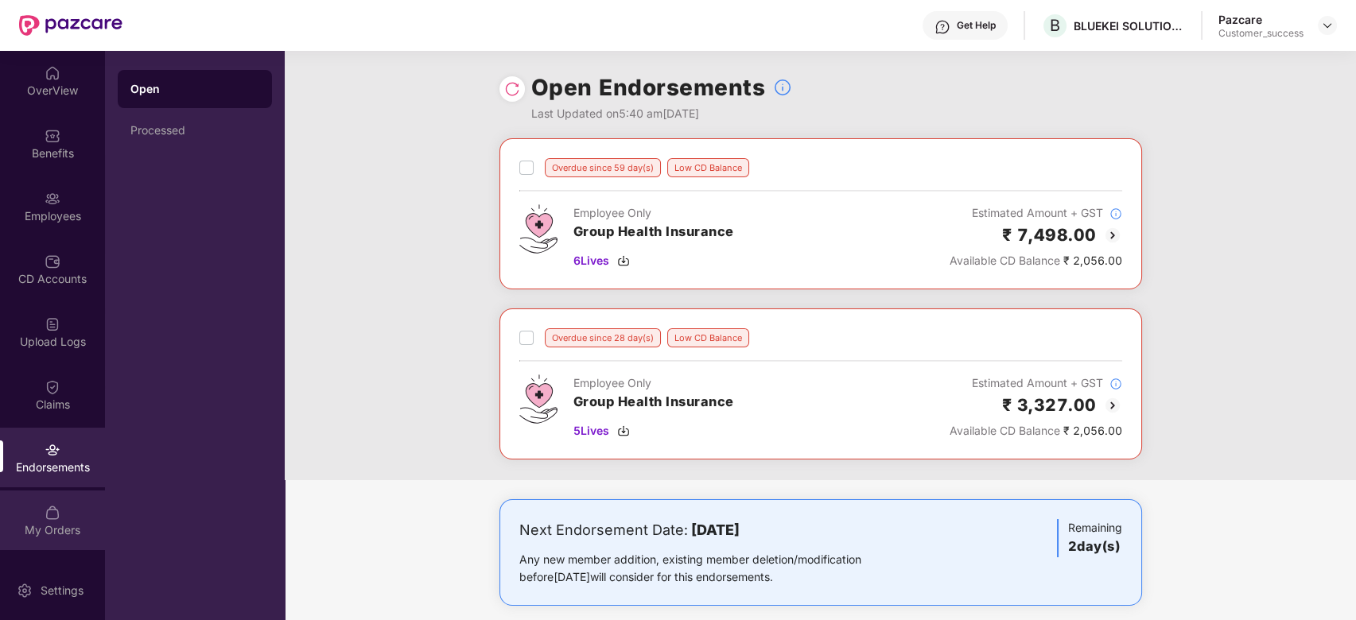
click at [54, 524] on div "My Orders" at bounding box center [52, 531] width 105 height 16
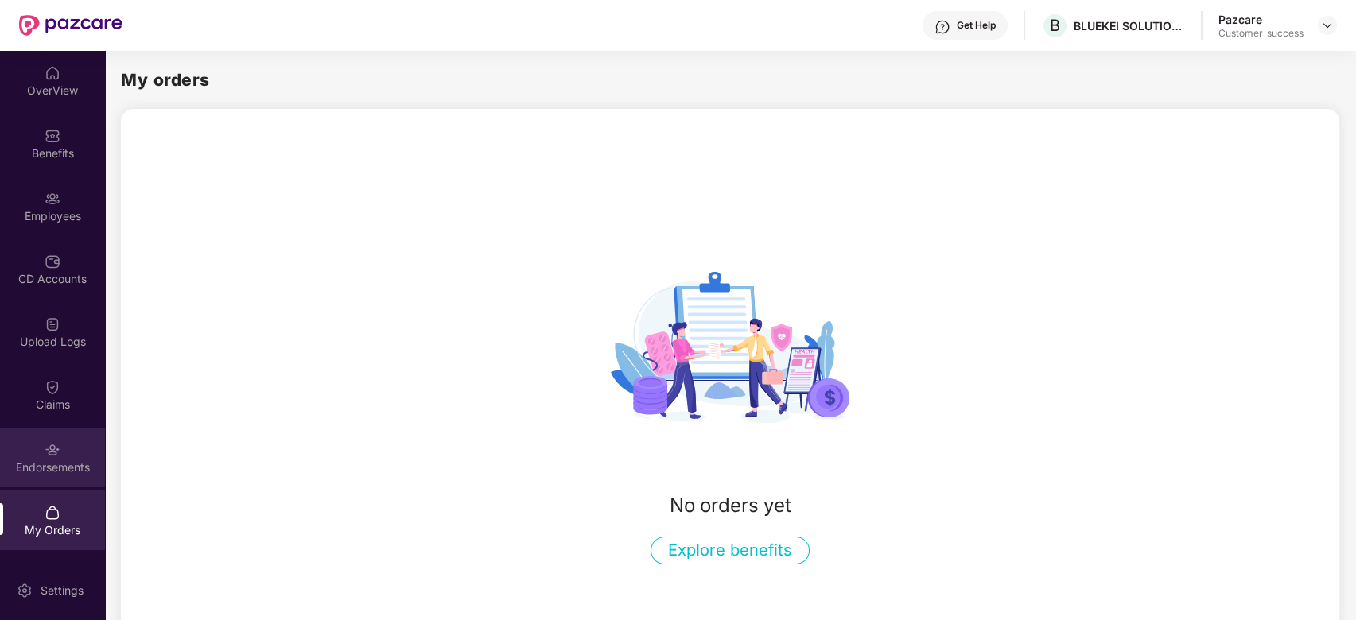
click at [55, 463] on div "Endorsements" at bounding box center [52, 468] width 105 height 16
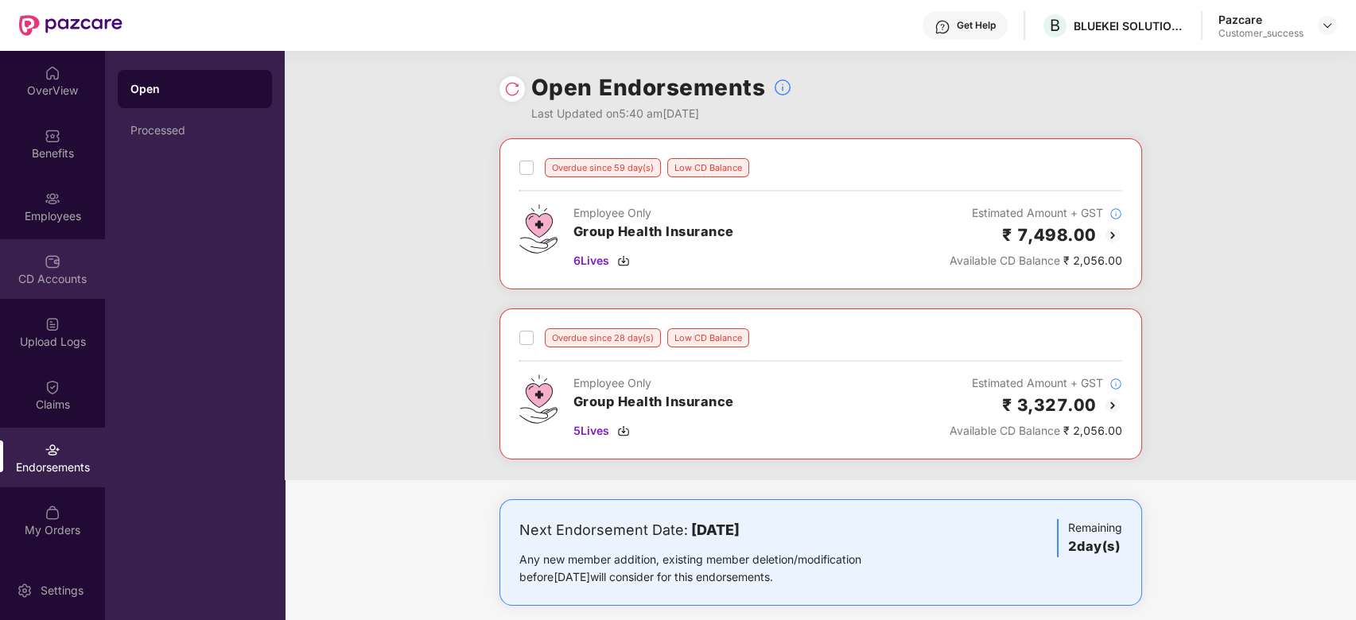
click at [57, 276] on div "CD Accounts" at bounding box center [52, 279] width 105 height 16
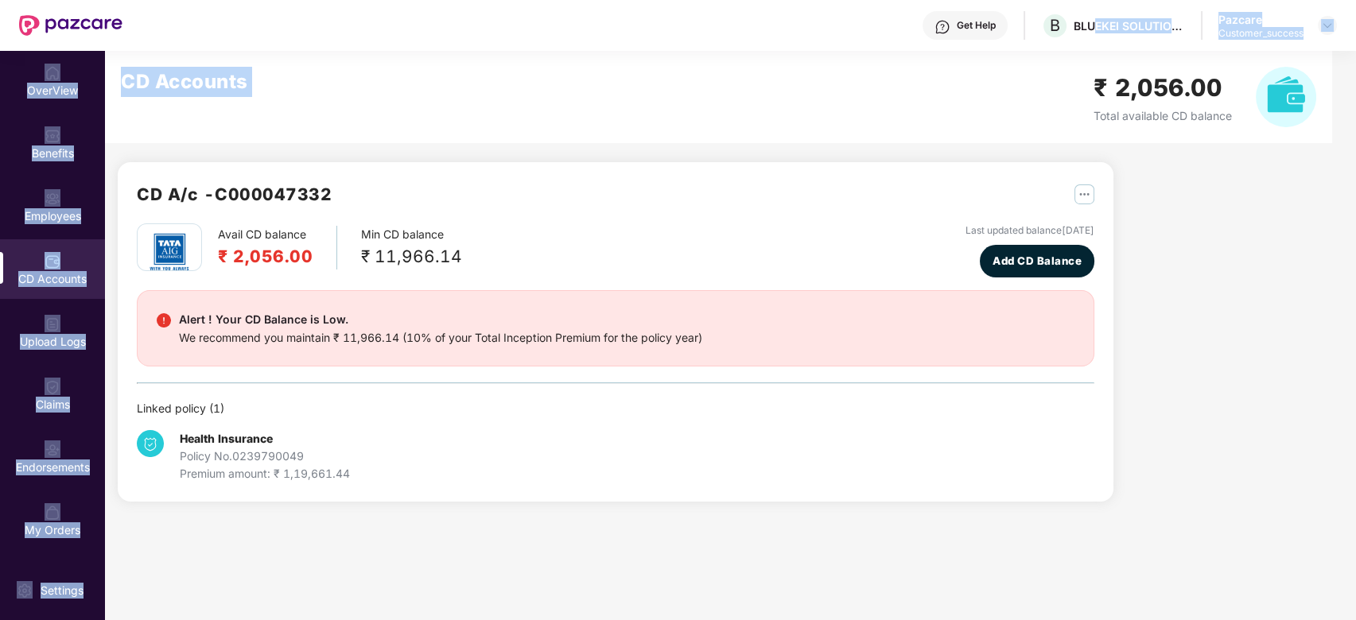
drag, startPoint x: 1096, startPoint y: 33, endPoint x: 1043, endPoint y: 65, distance: 61.8
click at [1043, 65] on div "Get Help B BLUEKEI SOLUTIONS PRIVATE LIMITED Pazcare Customer_success OverView …" at bounding box center [678, 310] width 1356 height 620
click at [1059, 67] on div "CD Accounts ₹ 2,056.00 Total available CD balance" at bounding box center [718, 97] width 1227 height 92
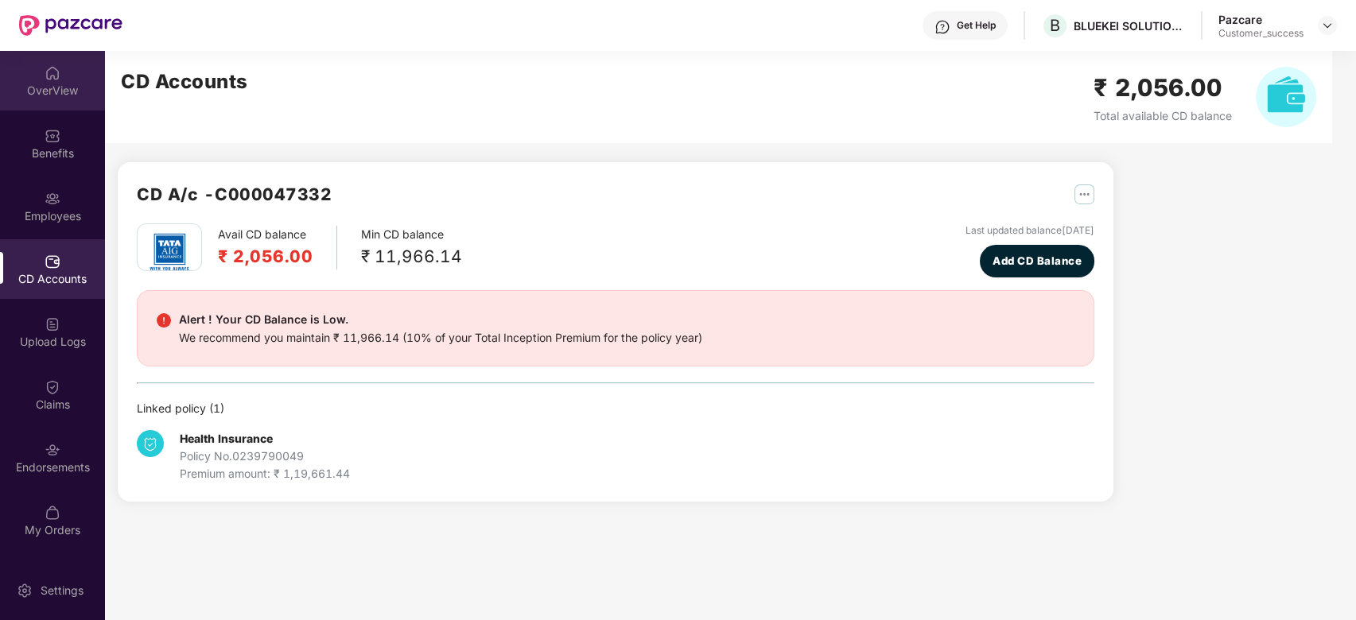
click at [51, 72] on img at bounding box center [53, 73] width 16 height 16
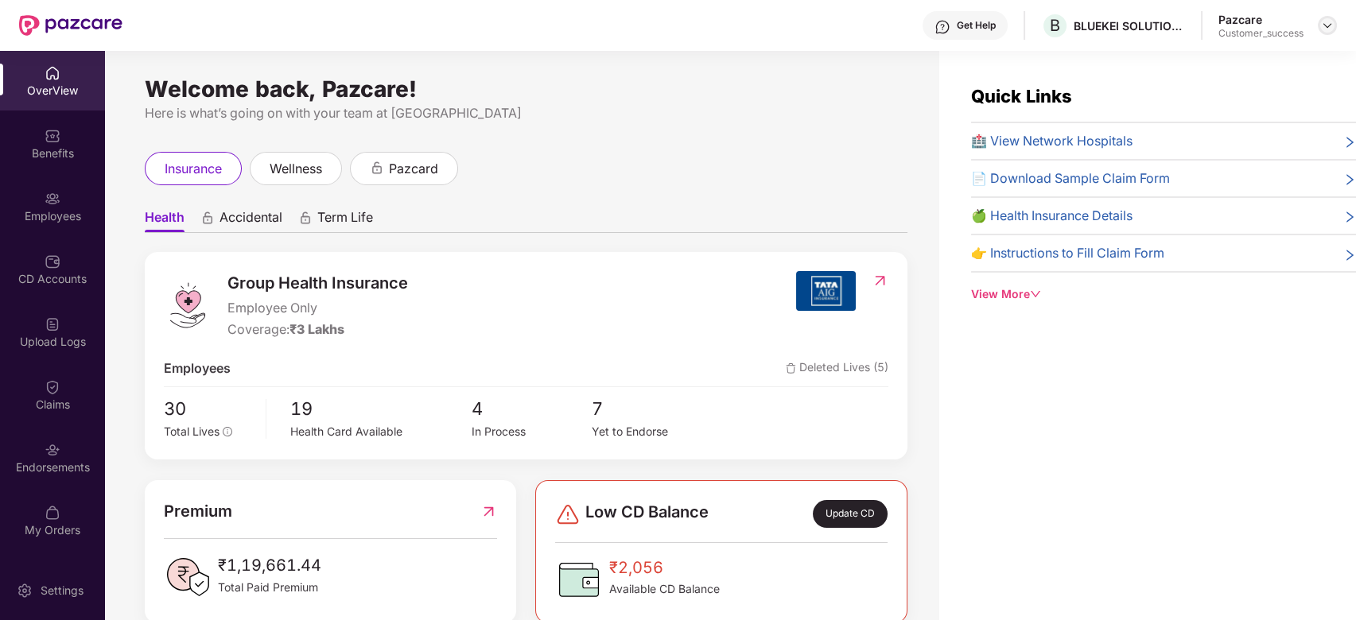
click at [1331, 25] on img at bounding box center [1327, 25] width 13 height 13
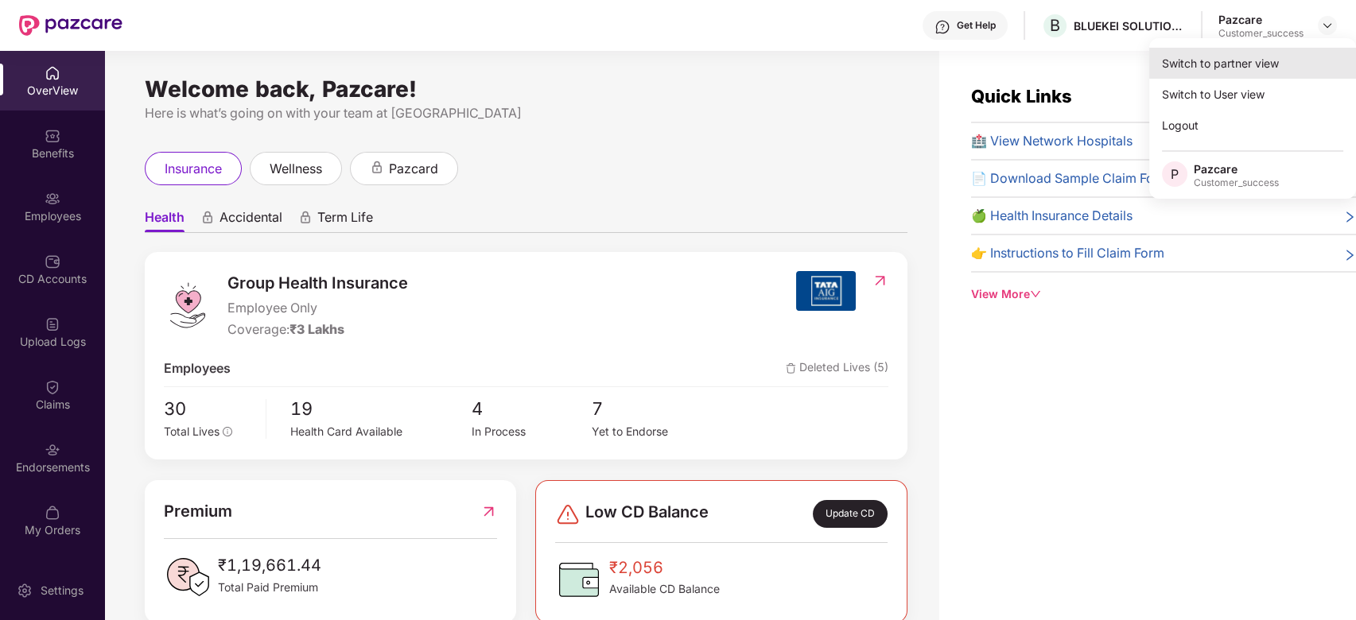
click at [1204, 60] on div "Switch to partner view" at bounding box center [1252, 63] width 207 height 31
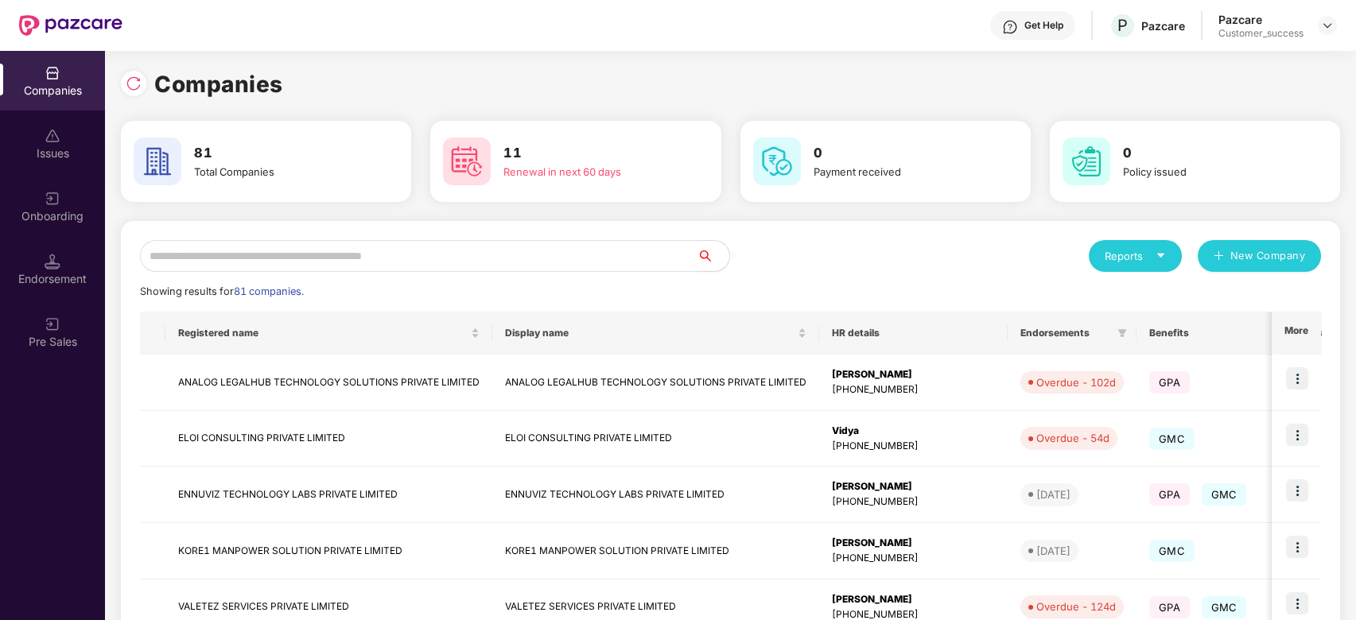
click at [356, 254] on input "text" at bounding box center [419, 256] width 558 height 32
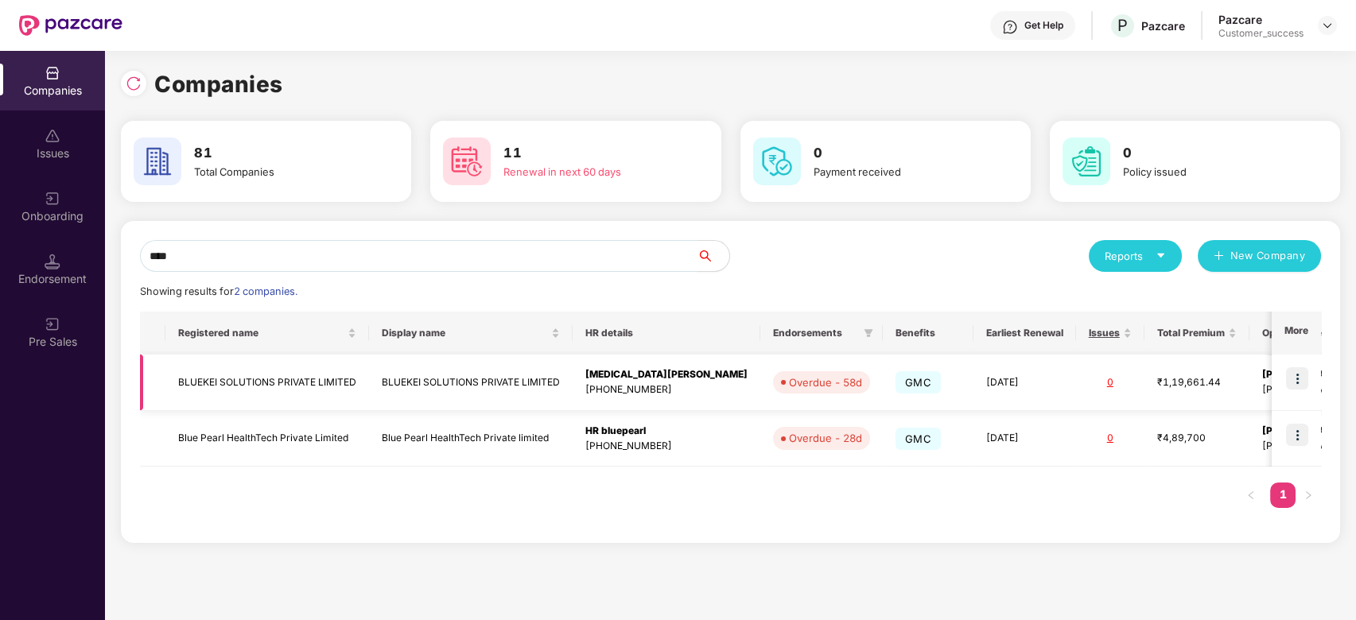
type input "****"
drag, startPoint x: 359, startPoint y: 378, endPoint x: 169, endPoint y: 376, distance: 190.1
click at [169, 376] on td "BLUEKEI SOLUTIONS PRIVATE LIMITED" at bounding box center [267, 383] width 204 height 56
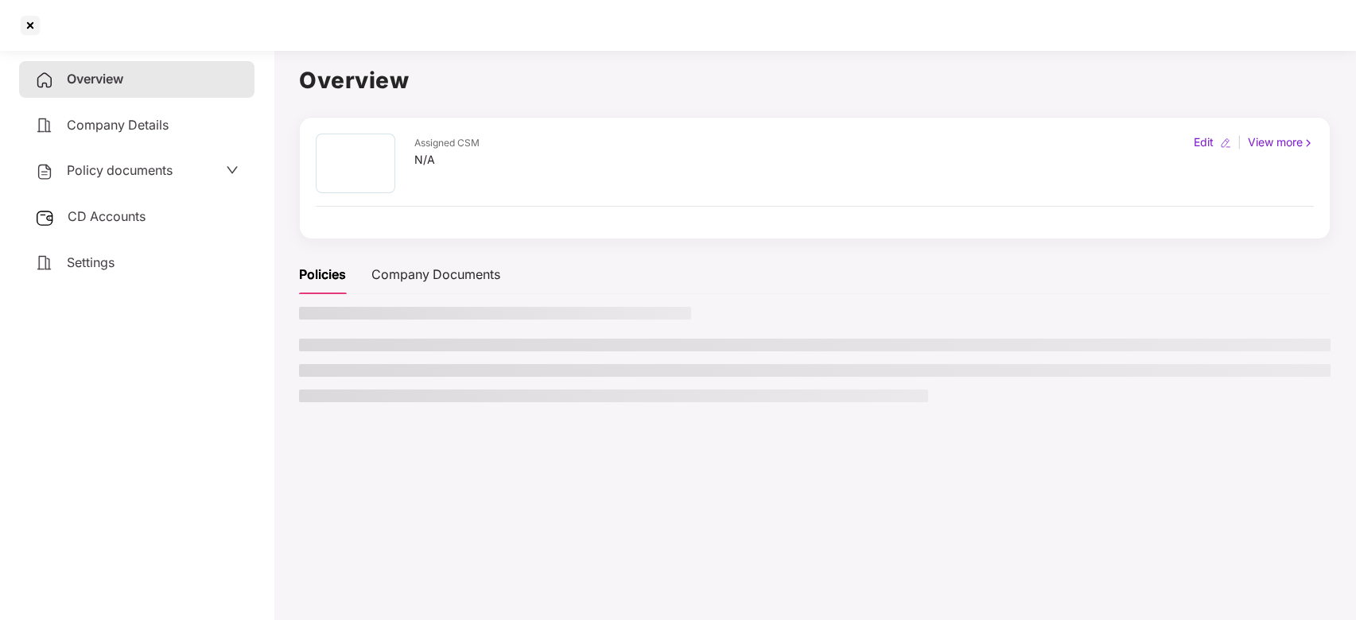
copy td "BLUEKEI SOLUTIONS PRIVATE LIMITED"
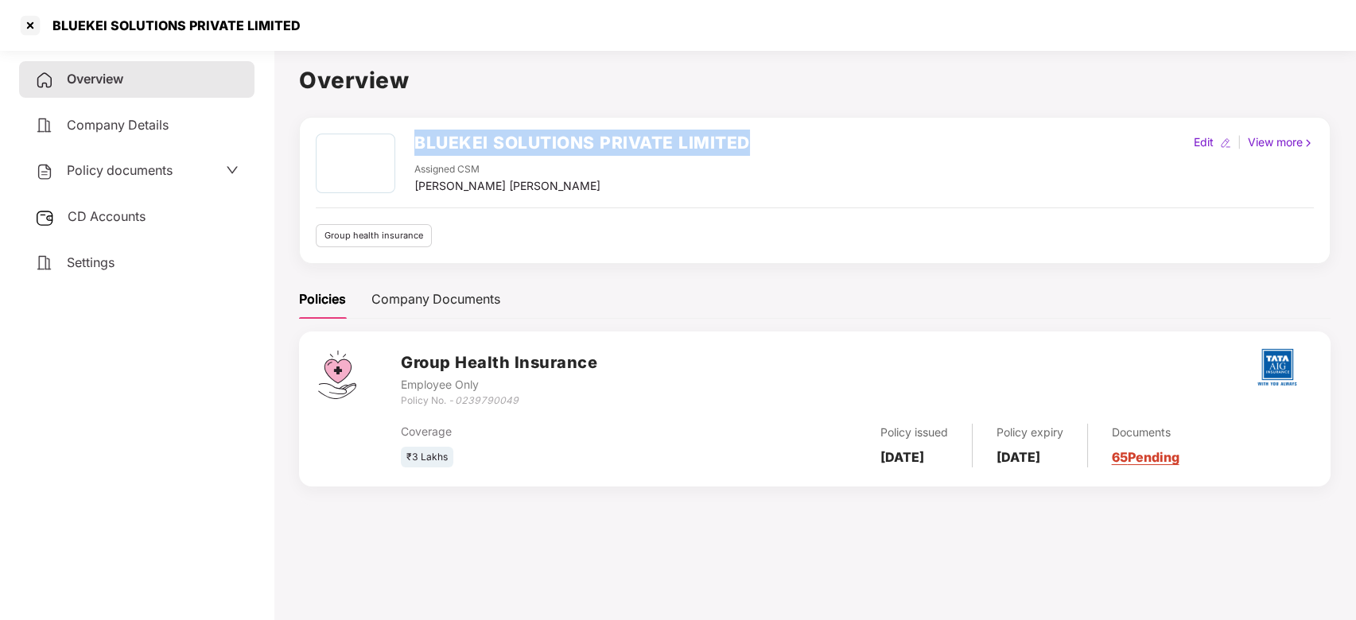
drag, startPoint x: 760, startPoint y: 136, endPoint x: 389, endPoint y: 143, distance: 371.5
click at [389, 143] on div "BLUEKEI SOLUTIONS PRIVATE LIMITED Assigned CSM [PERSON_NAME] [PERSON_NAME] Edit…" at bounding box center [815, 164] width 998 height 61
copy div "BLUEKEI SOLUTIONS PRIVATE LIMITED"
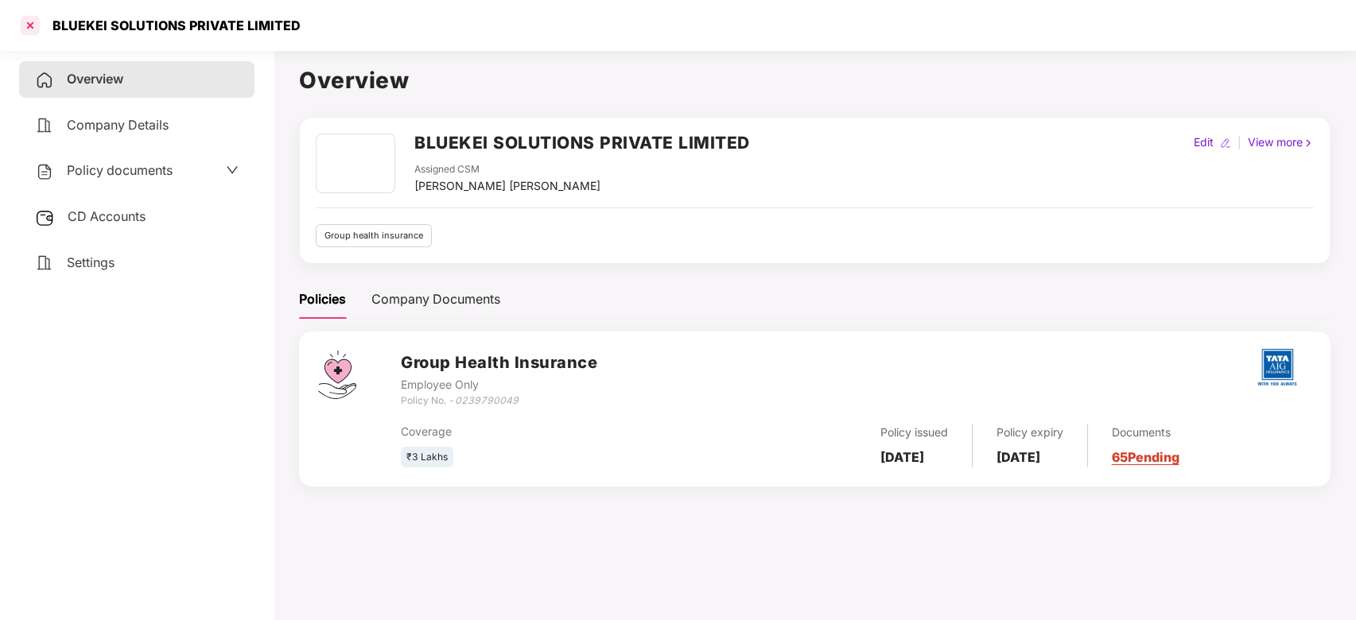
click at [32, 24] on div at bounding box center [29, 25] width 25 height 25
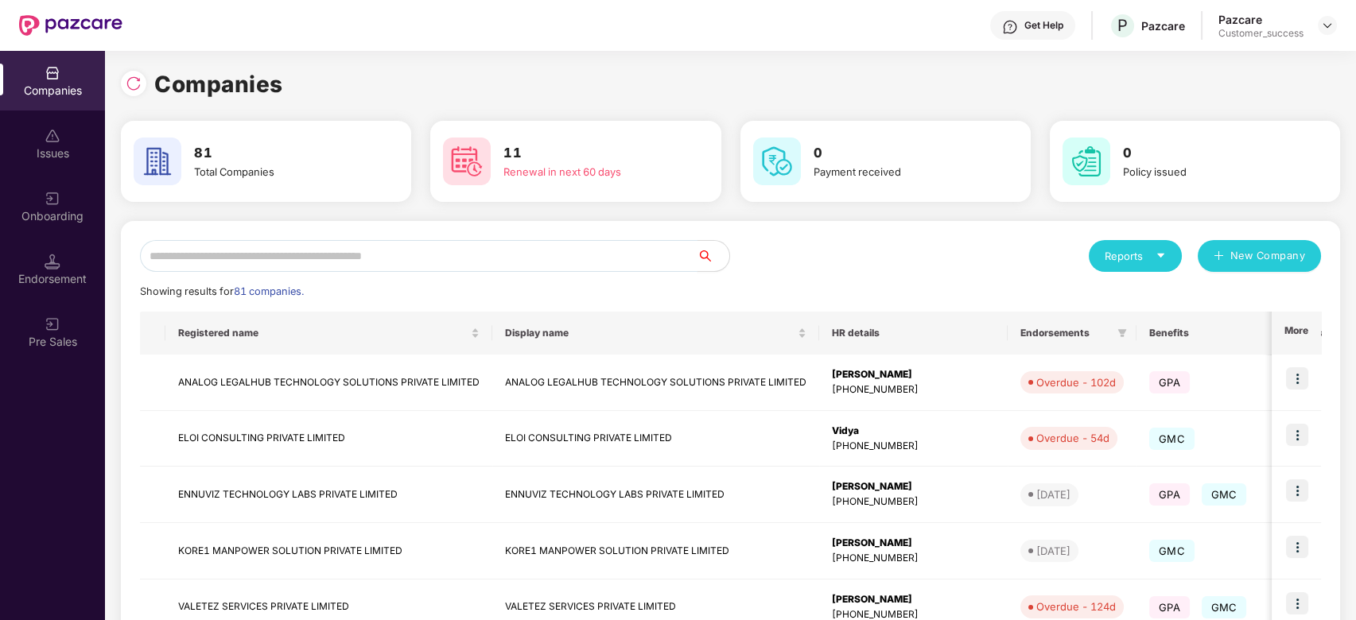
click at [280, 271] on input "text" at bounding box center [419, 256] width 558 height 32
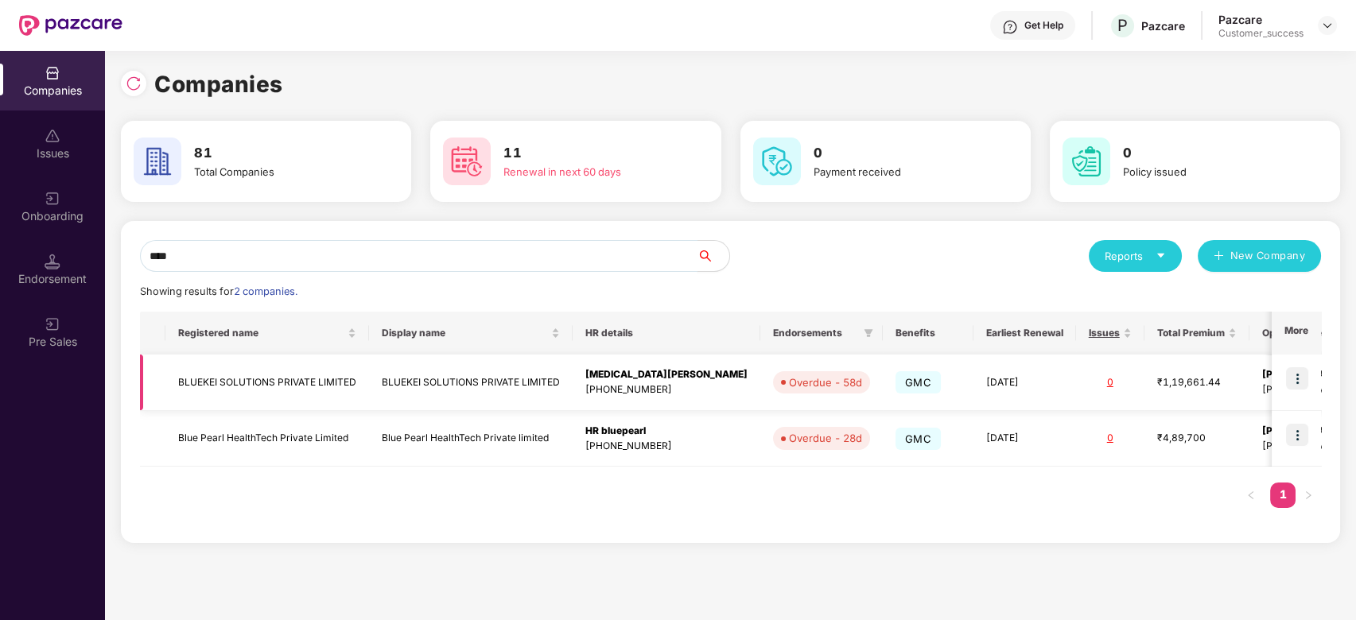
type input "****"
click at [1303, 384] on img at bounding box center [1297, 378] width 22 height 22
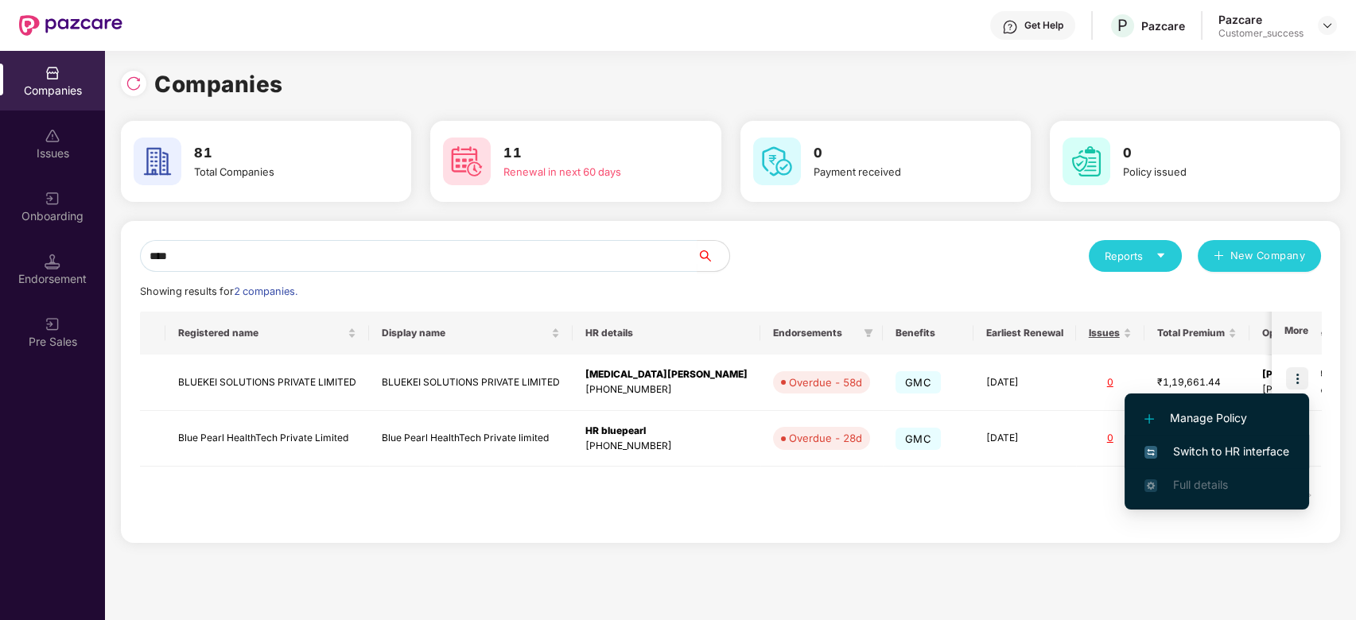
click at [1191, 449] on span "Switch to HR interface" at bounding box center [1216, 451] width 145 height 17
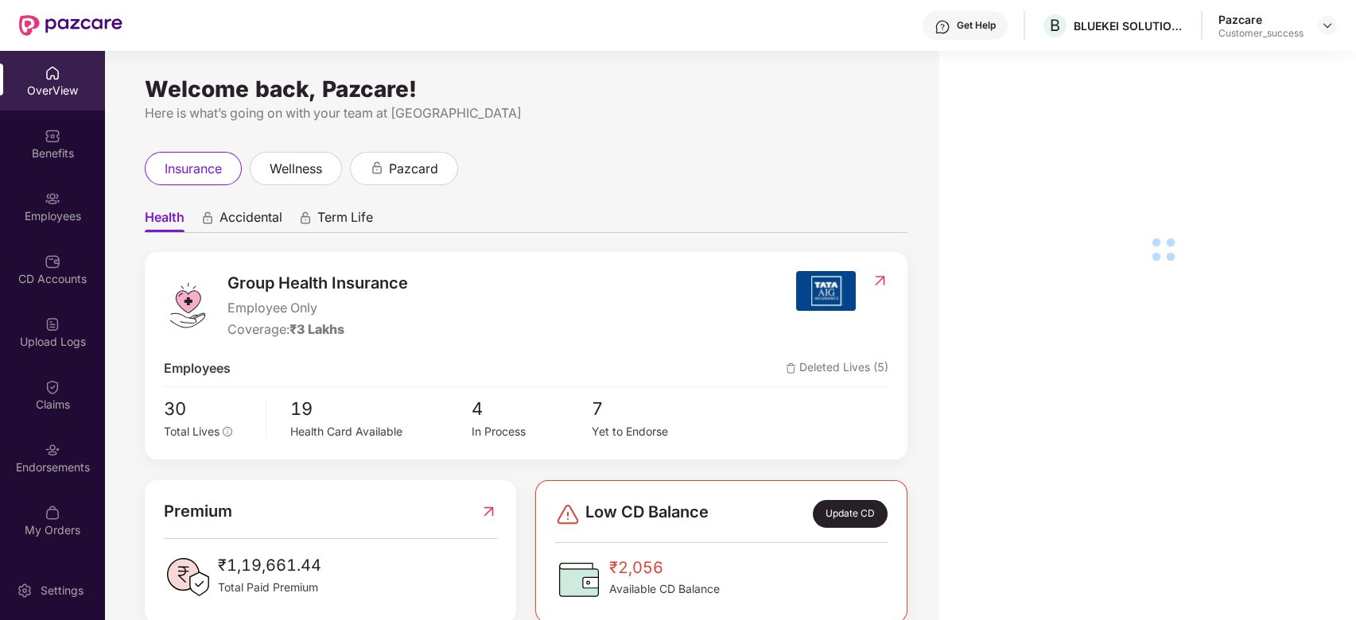
click at [50, 274] on div "CD Accounts" at bounding box center [52, 279] width 105 height 16
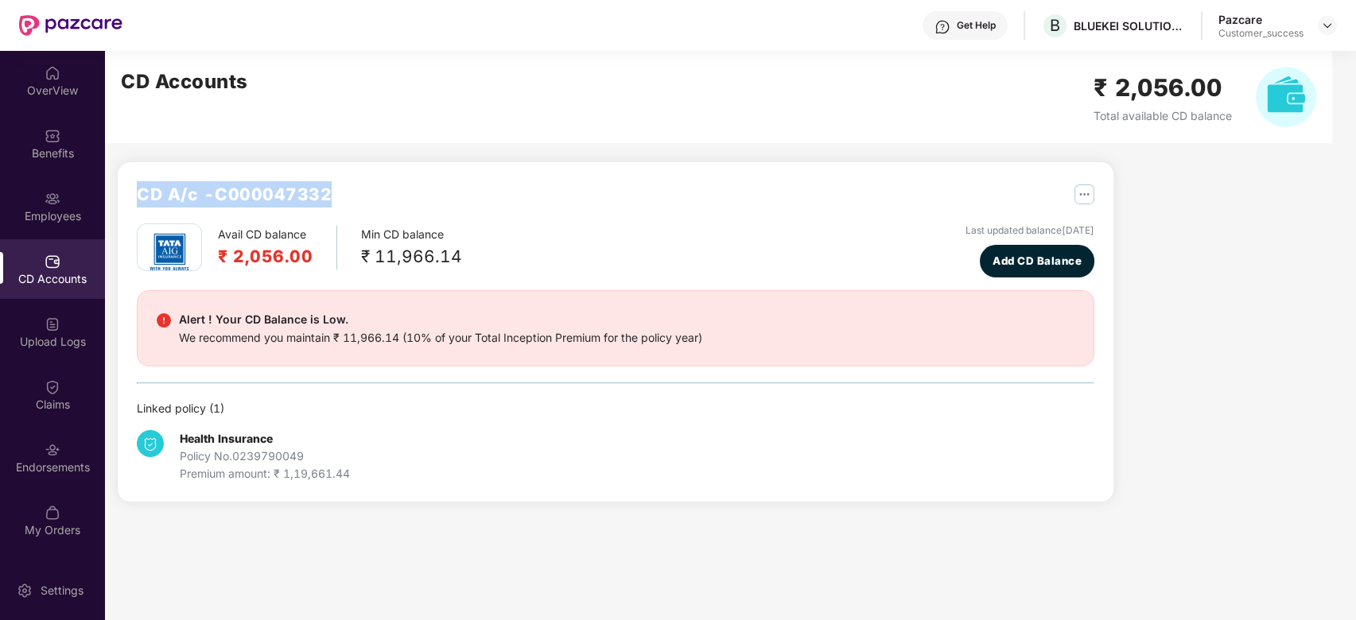
drag, startPoint x: 329, startPoint y: 192, endPoint x: 130, endPoint y: 208, distance: 200.3
click at [130, 208] on div "CD A/c - C000047332 Avail CD balance ₹ 2,056.00 Min CD balance ₹ 11,966.14 Last…" at bounding box center [616, 332] width 996 height 340
copy h2 "CD A/c - C000047332"
click at [60, 134] on img at bounding box center [53, 136] width 16 height 16
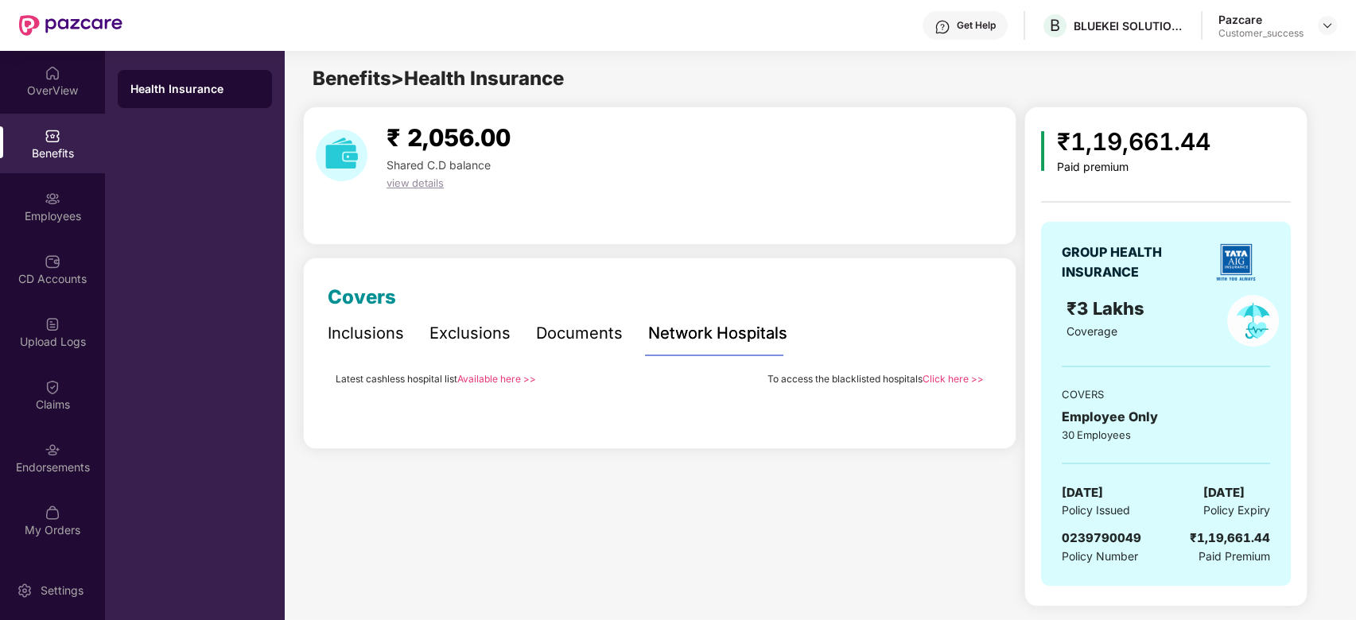
click at [1142, 538] on div "0239790049 Policy Number ₹1,19,661.44 Paid Premium" at bounding box center [1166, 547] width 208 height 37
drag, startPoint x: 1142, startPoint y: 538, endPoint x: 1040, endPoint y: 538, distance: 101.8
click at [1040, 538] on div "₹1,19,661.44 Paid premium GROUP HEALTH INSURANCE ₹3 Lakhs Coverage COVERS Emplo…" at bounding box center [1165, 357] width 283 height 500
copy span "0239790049"
click at [1040, 538] on div "₹1,19,661.44 Paid premium GROUP HEALTH INSURANCE ₹3 Lakhs Coverage COVERS Emplo…" at bounding box center [1165, 357] width 283 height 500
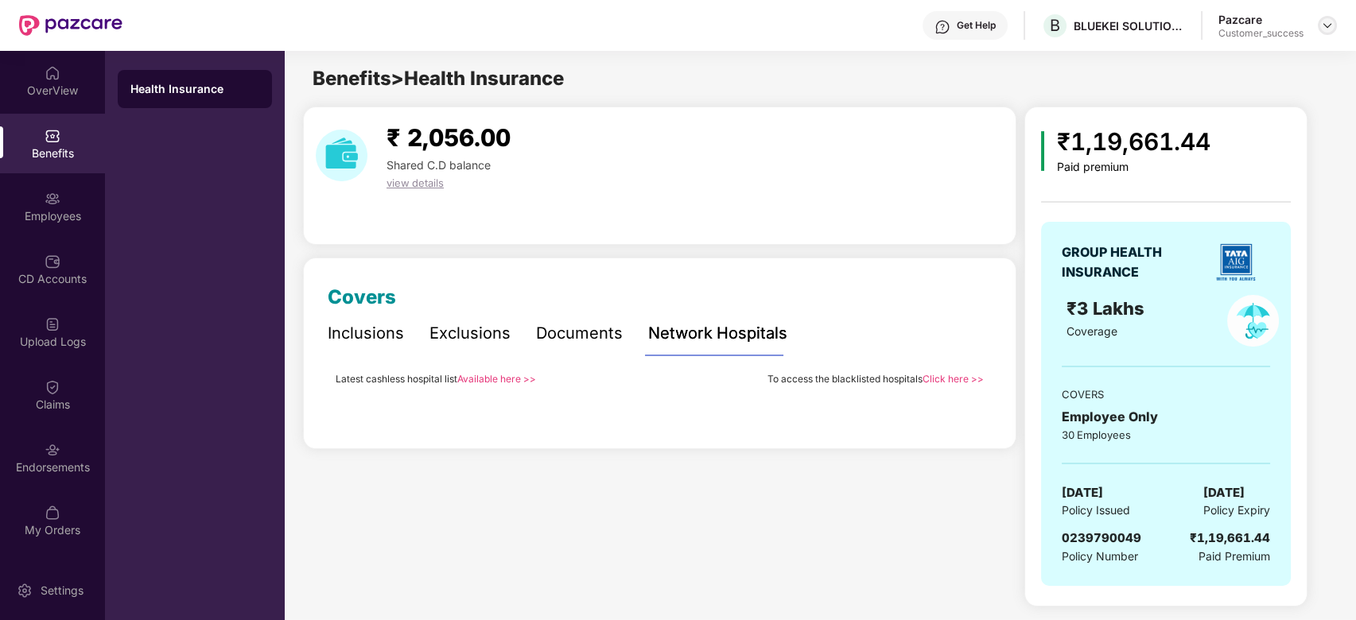
click at [1331, 24] on img at bounding box center [1327, 25] width 13 height 13
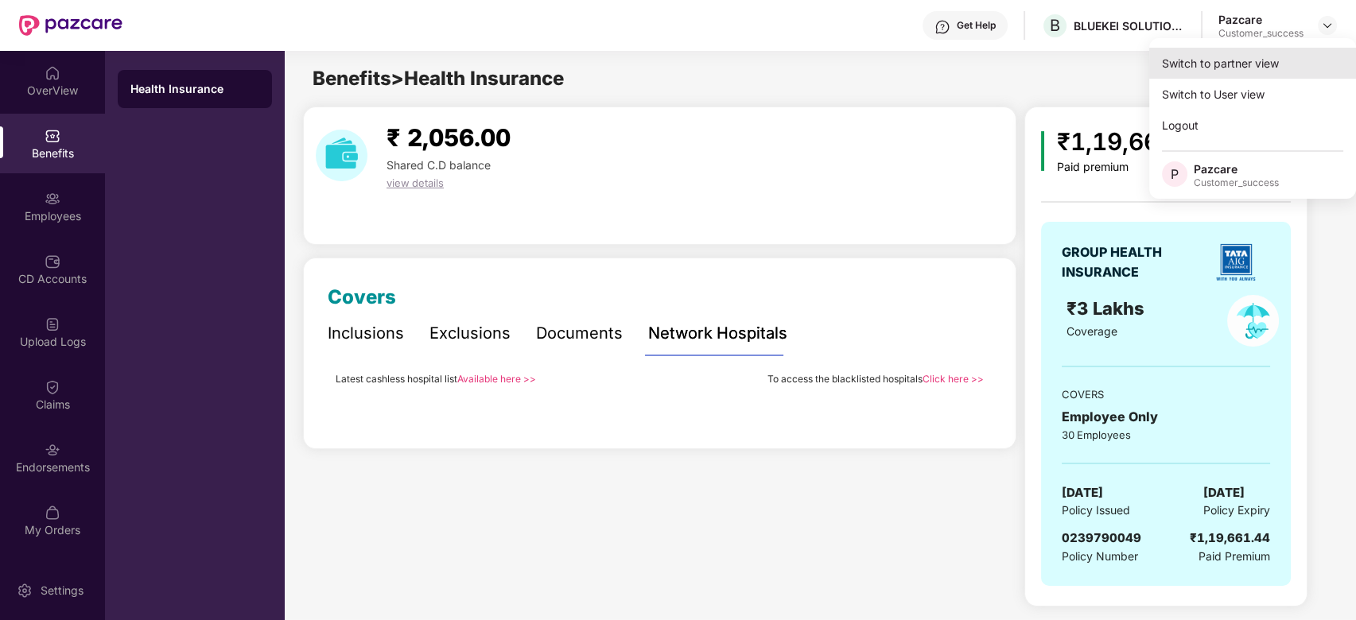
click at [1238, 64] on div "Switch to partner view" at bounding box center [1252, 63] width 207 height 31
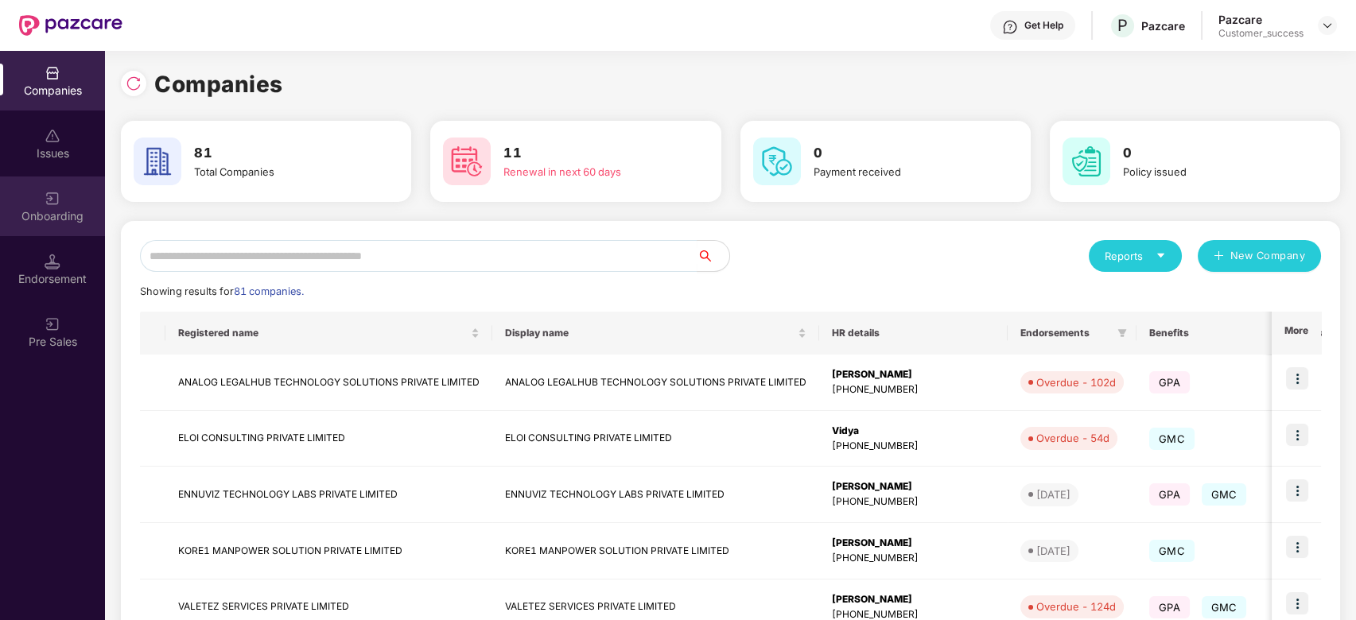
click at [62, 200] on div "Onboarding" at bounding box center [52, 207] width 105 height 60
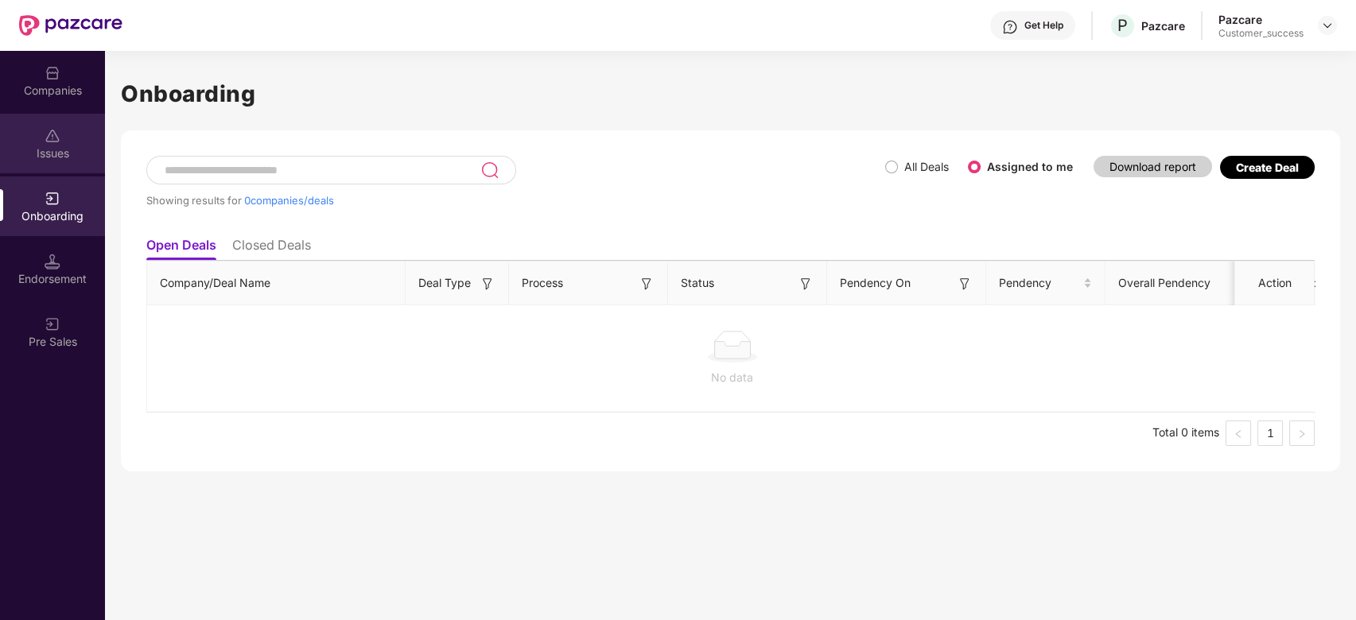
click at [51, 121] on div "Issues" at bounding box center [52, 144] width 105 height 60
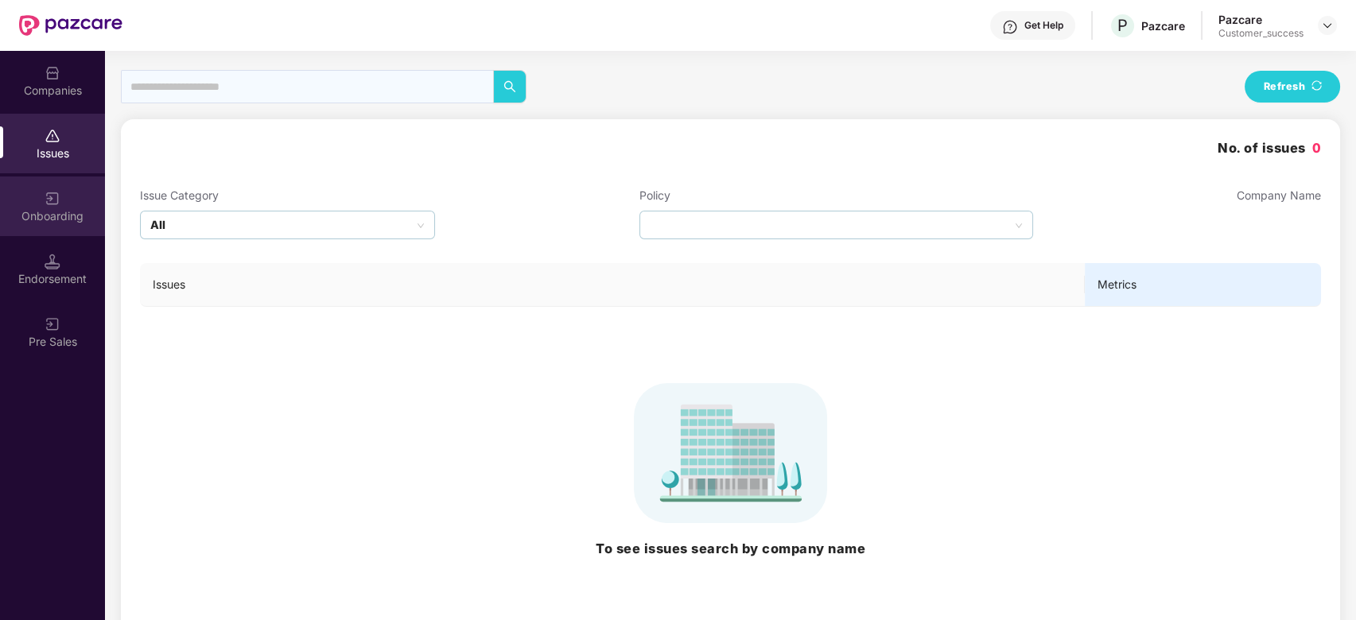
click at [57, 213] on div "Onboarding" at bounding box center [52, 216] width 105 height 16
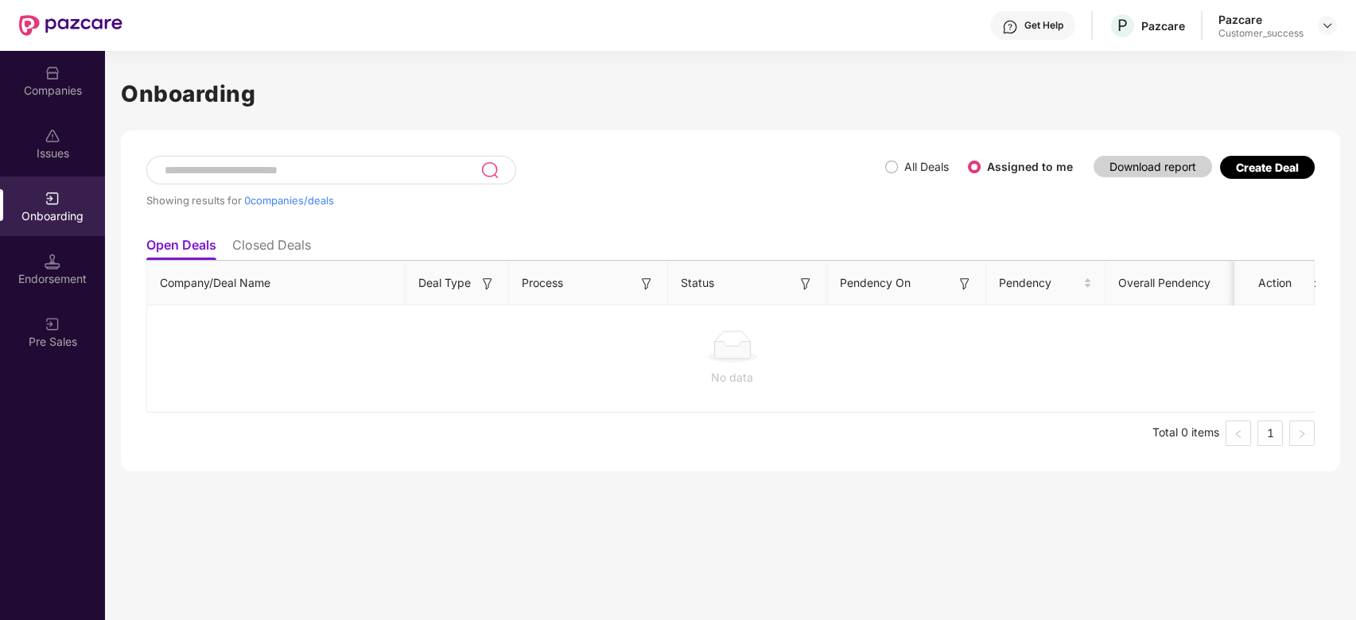
click at [248, 258] on li "Closed Deals" at bounding box center [271, 248] width 79 height 23
click at [188, 252] on li "Open Deals" at bounding box center [180, 248] width 68 height 23
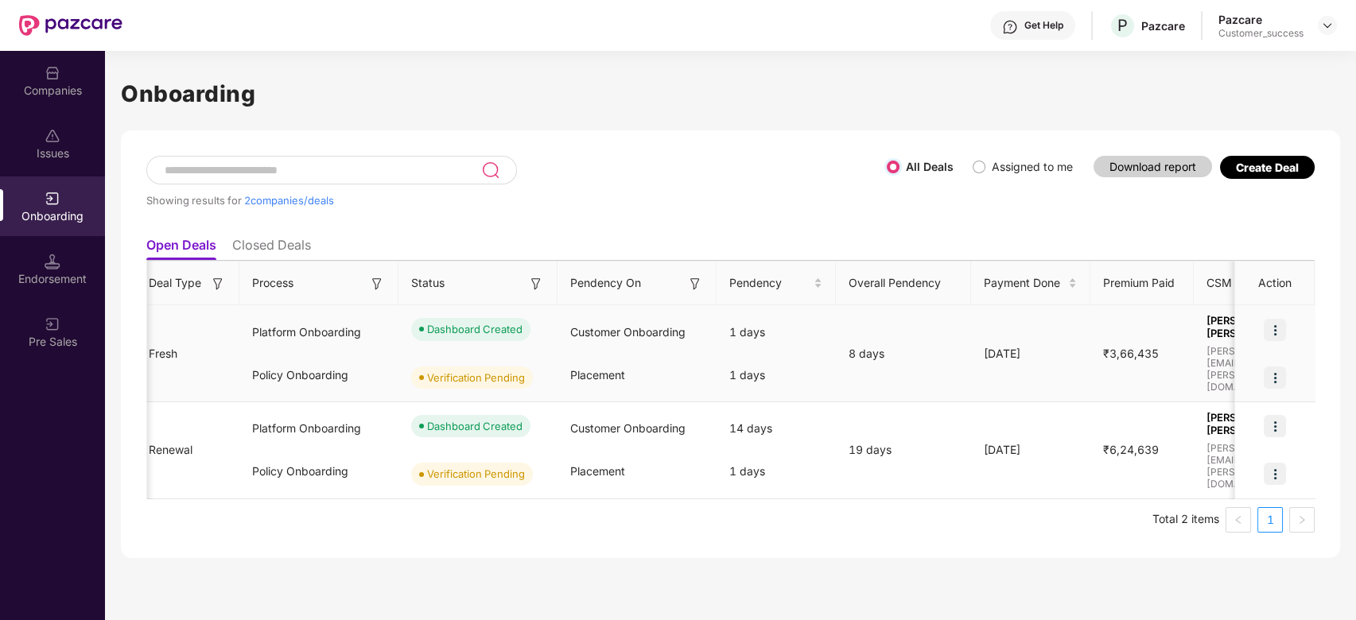
scroll to position [0, 161]
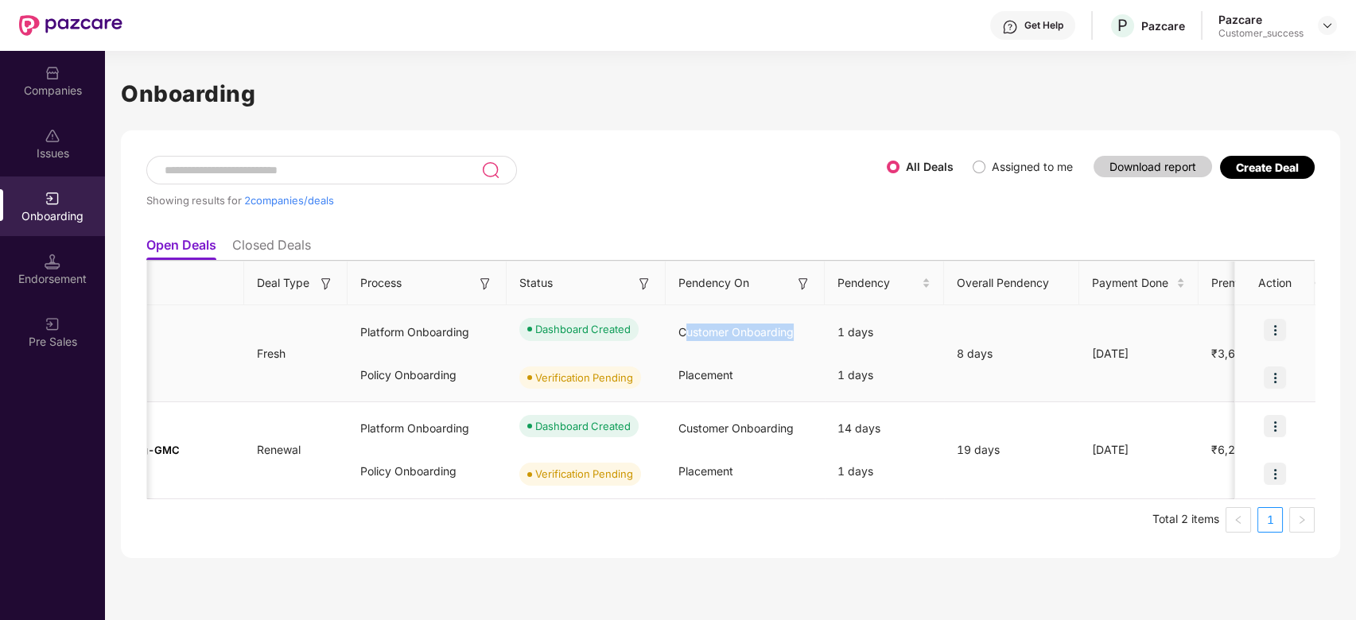
drag, startPoint x: 681, startPoint y: 338, endPoint x: 796, endPoint y: 309, distance: 119.0
click at [796, 309] on td "Customer Onboarding Placement" at bounding box center [745, 353] width 159 height 97
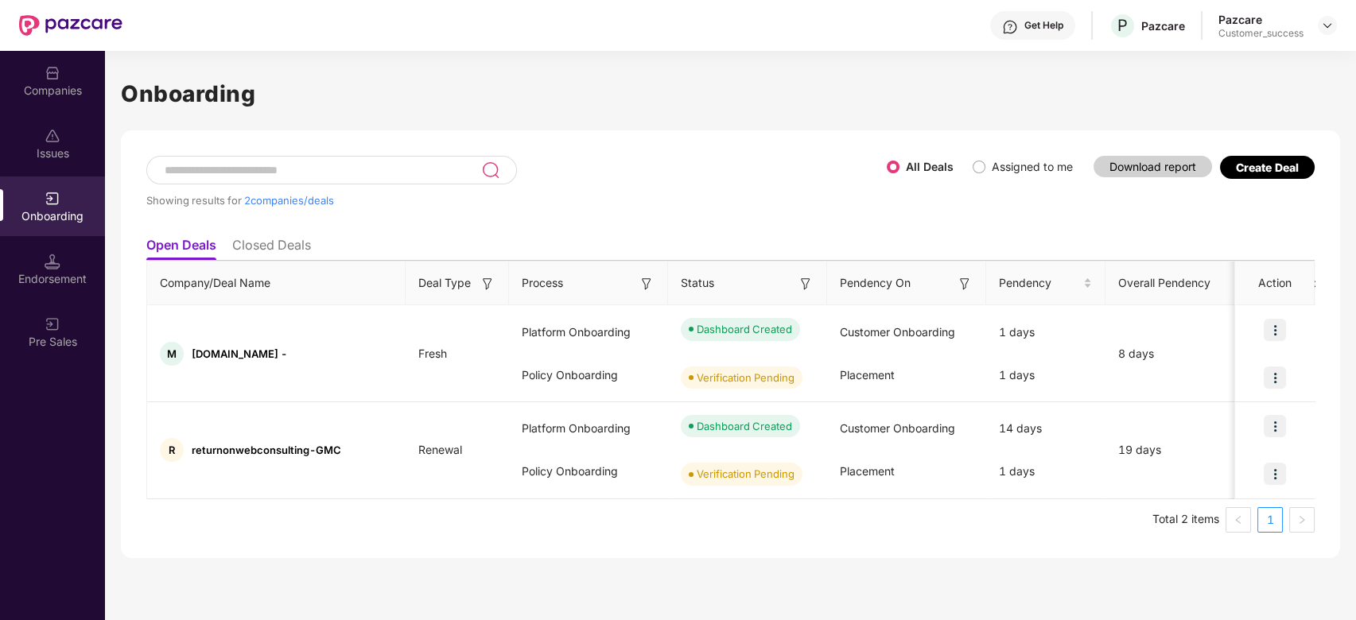
click at [343, 540] on div "Showing results for 2 companies/deals All Deals Assigned to me Download report …" at bounding box center [730, 344] width 1219 height 428
click at [296, 181] on div at bounding box center [331, 170] width 371 height 29
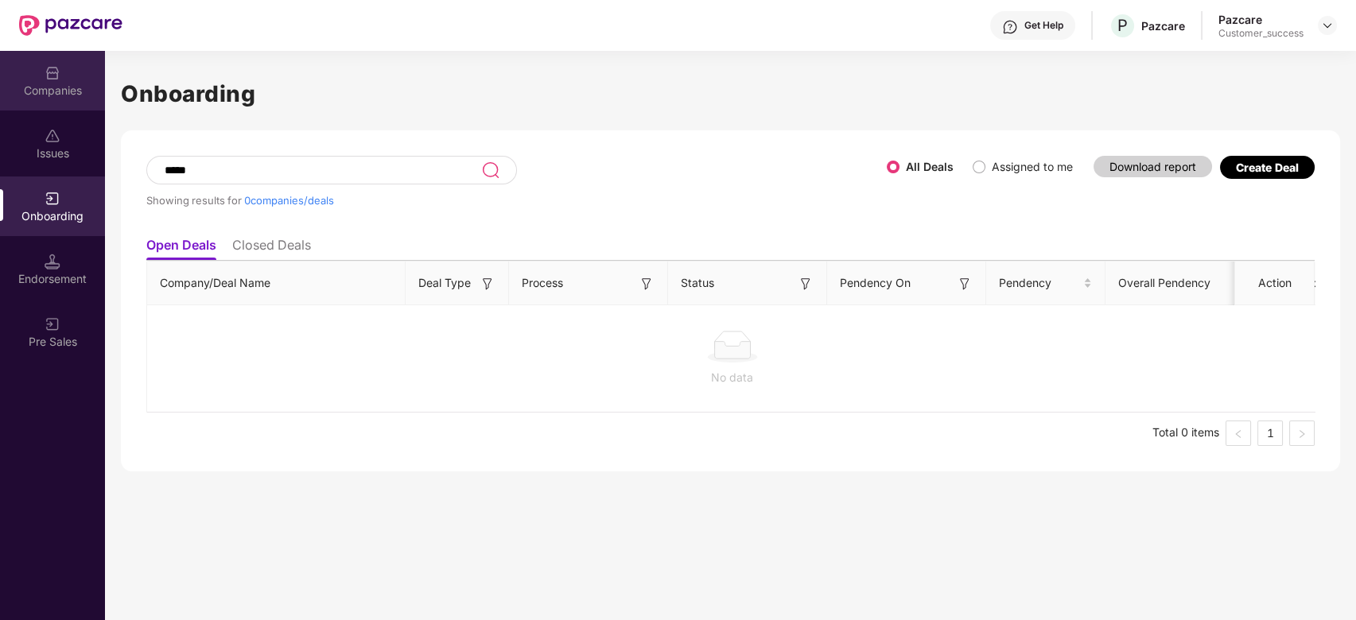
type input "*****"
click at [39, 83] on div "Companies" at bounding box center [52, 91] width 105 height 16
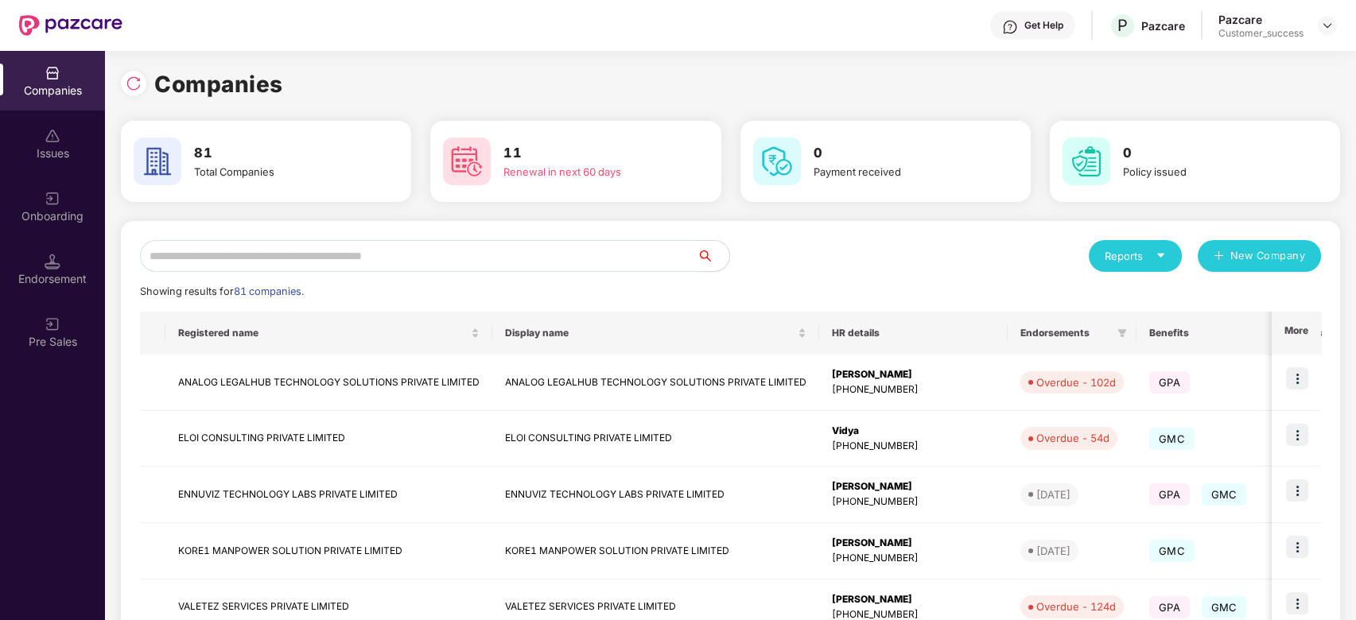
click at [242, 257] on input "text" at bounding box center [419, 256] width 558 height 32
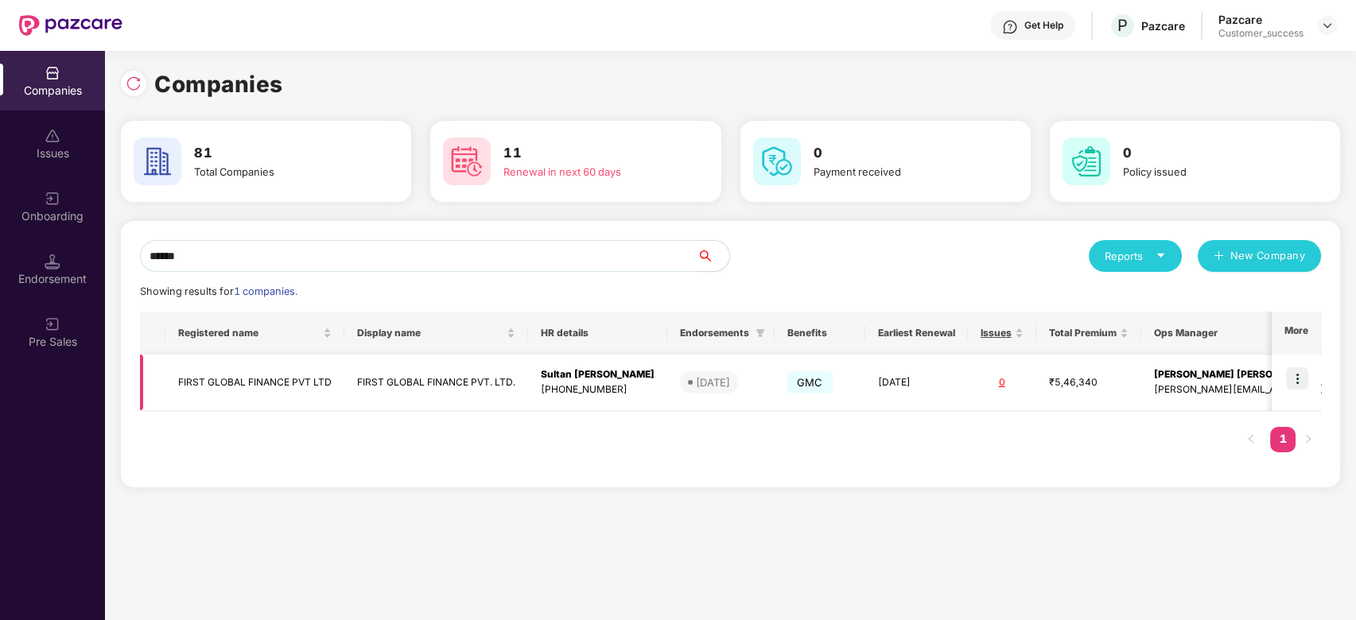
type input "*****"
click at [1304, 389] on img at bounding box center [1297, 378] width 22 height 22
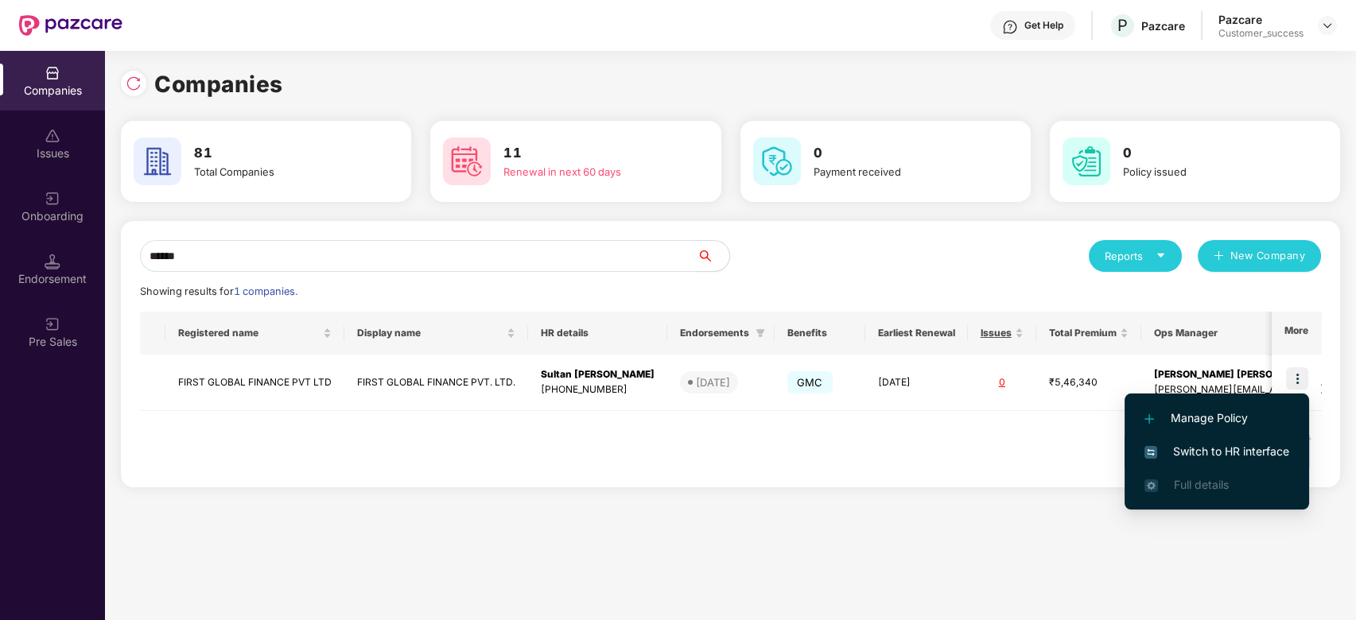
click at [1214, 445] on span "Switch to HR interface" at bounding box center [1216, 451] width 145 height 17
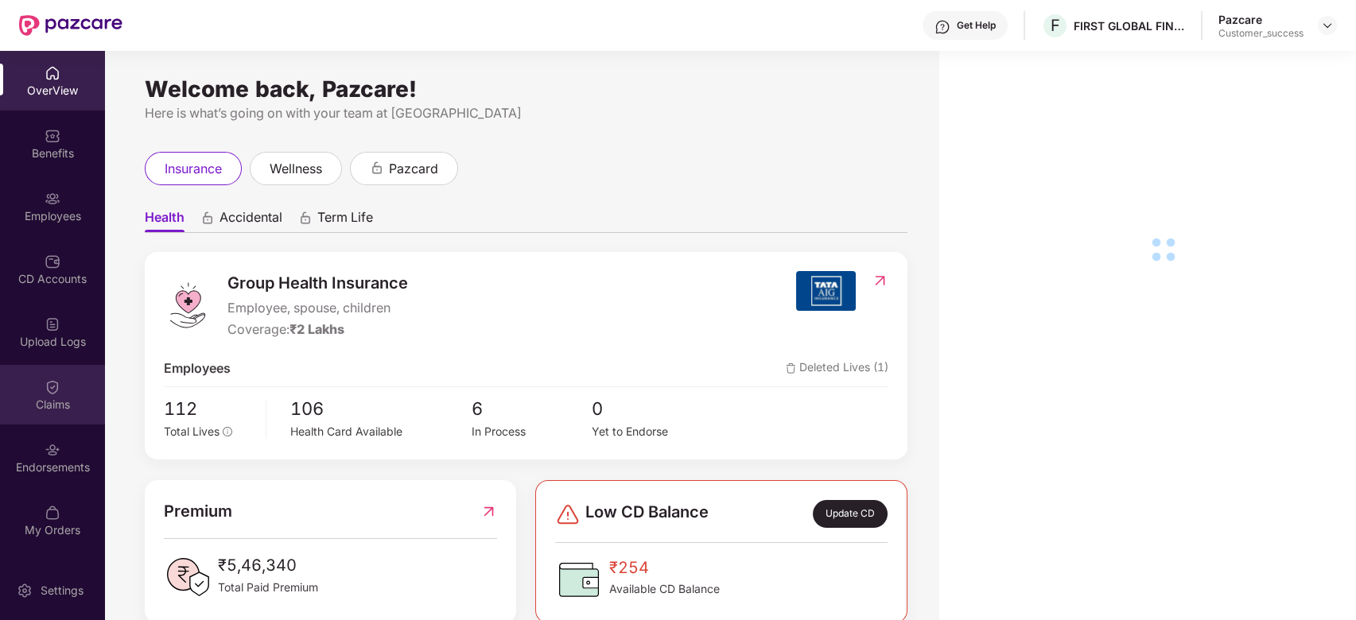
click at [48, 383] on img at bounding box center [53, 387] width 16 height 16
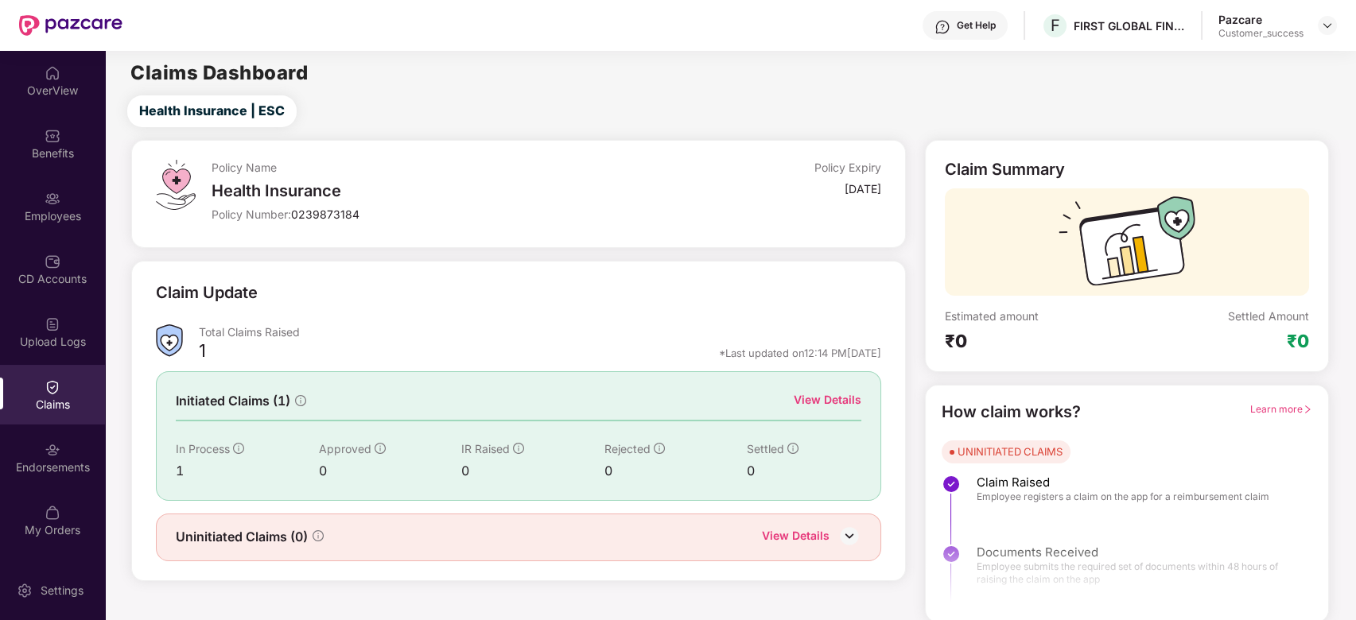
drag, startPoint x: 833, startPoint y: 385, endPoint x: 814, endPoint y: 355, distance: 36.2
click at [833, 386] on div "Initiated Claims (1) View Details In Process 1 Approved 0 IR Raised 0 Rejected …" at bounding box center [518, 435] width 725 height 129
click at [833, 401] on div "View Details" at bounding box center [828, 399] width 68 height 17
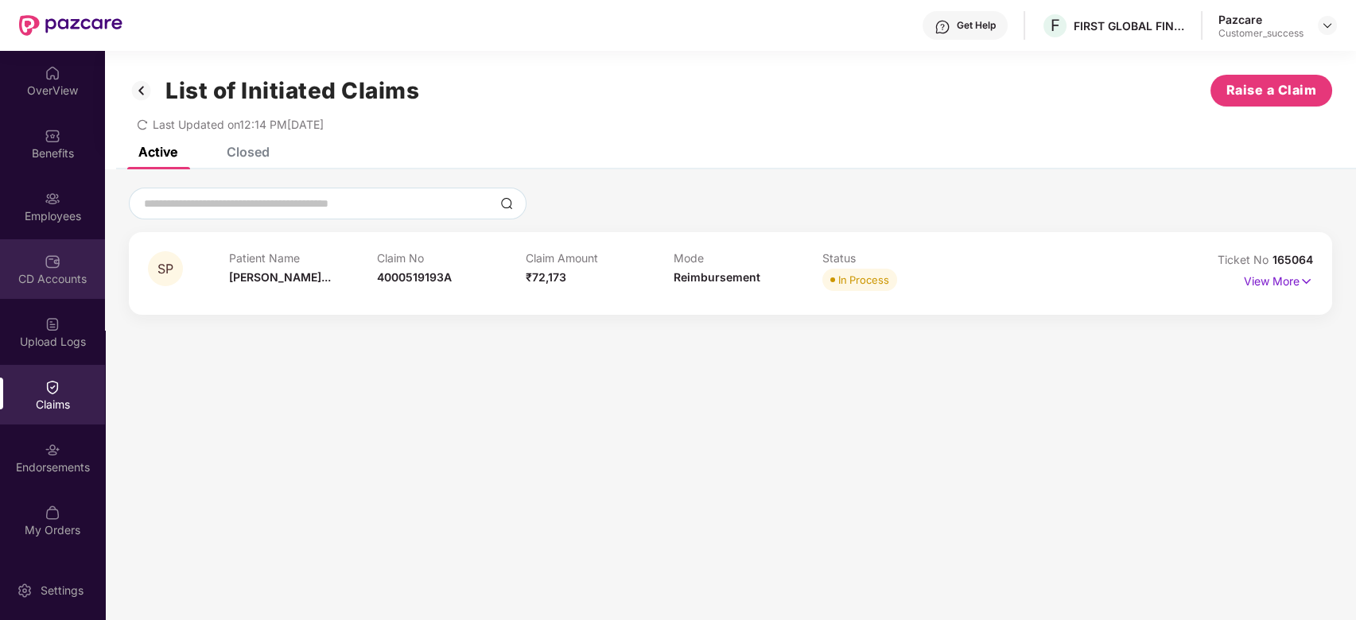
click at [55, 264] on img at bounding box center [53, 262] width 16 height 16
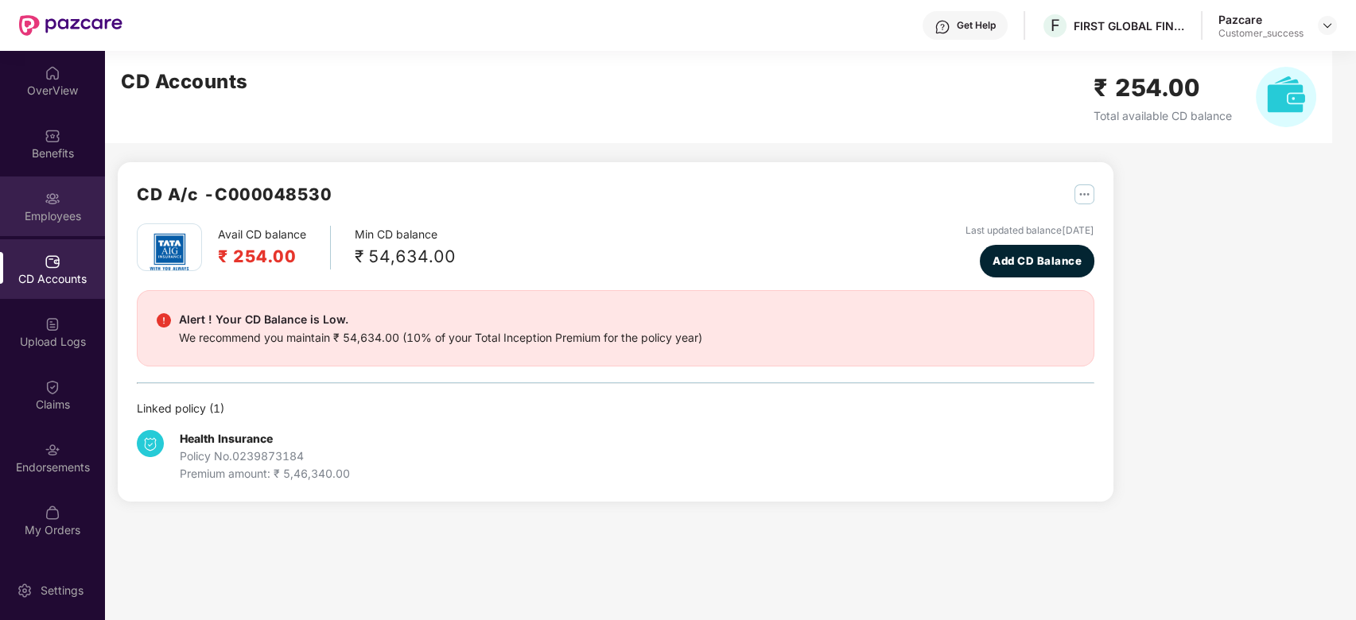
click at [55, 223] on div "Employees" at bounding box center [52, 216] width 105 height 16
